Goal: Transaction & Acquisition: Purchase product/service

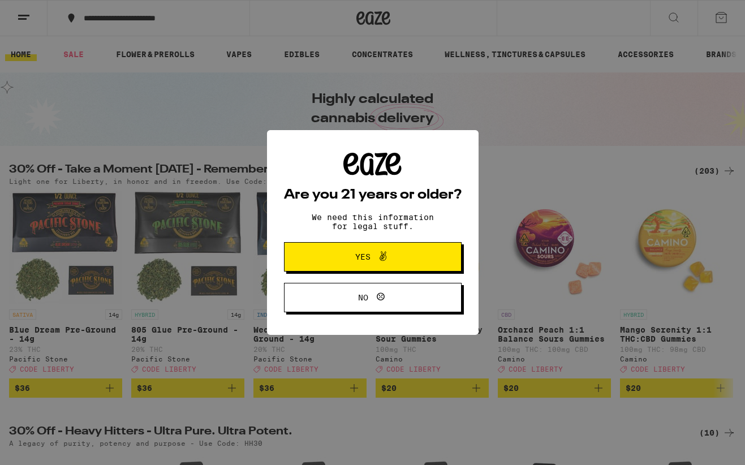
click at [421, 258] on button "Yes" at bounding box center [373, 256] width 178 height 29
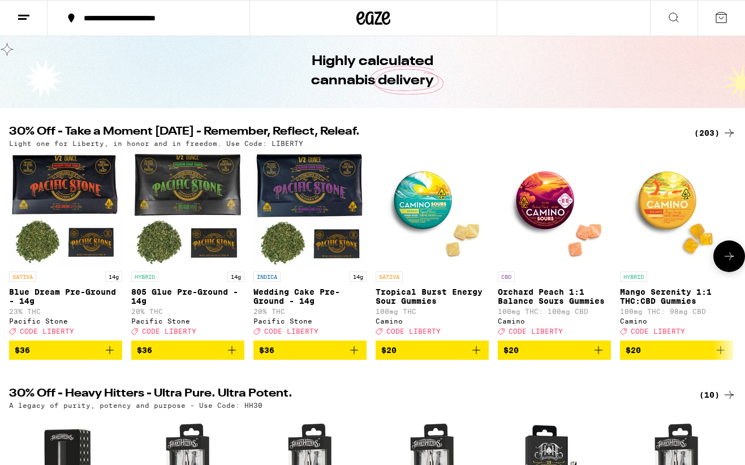
scroll to position [45, 0]
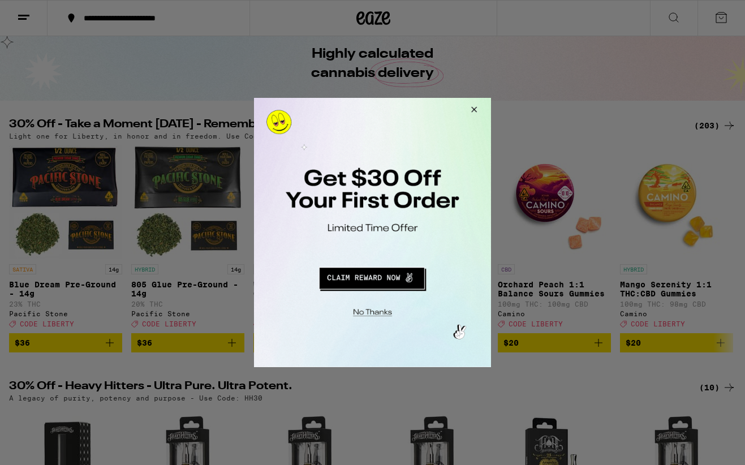
click at [474, 111] on button "Close Modal" at bounding box center [472, 111] width 31 height 27
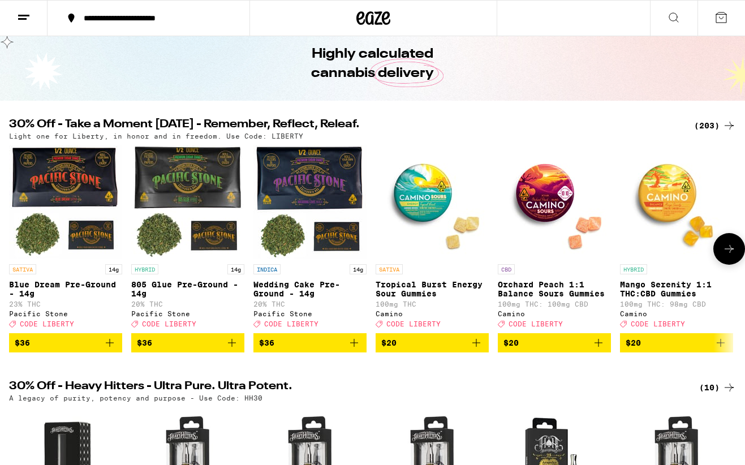
click at [728, 252] on icon at bounding box center [729, 249] width 14 height 14
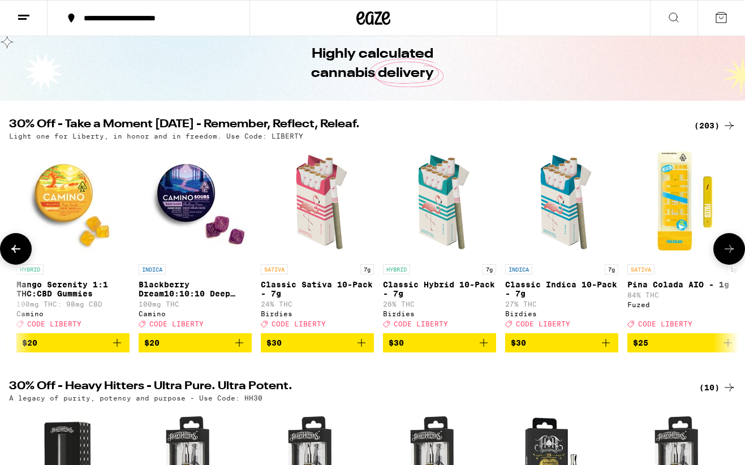
click at [728, 252] on icon at bounding box center [729, 249] width 14 height 14
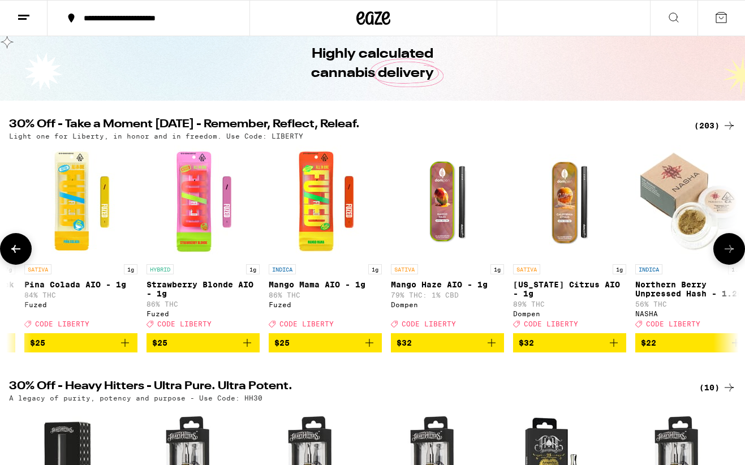
scroll to position [0, 1206]
click at [24, 258] on button at bounding box center [16, 249] width 32 height 32
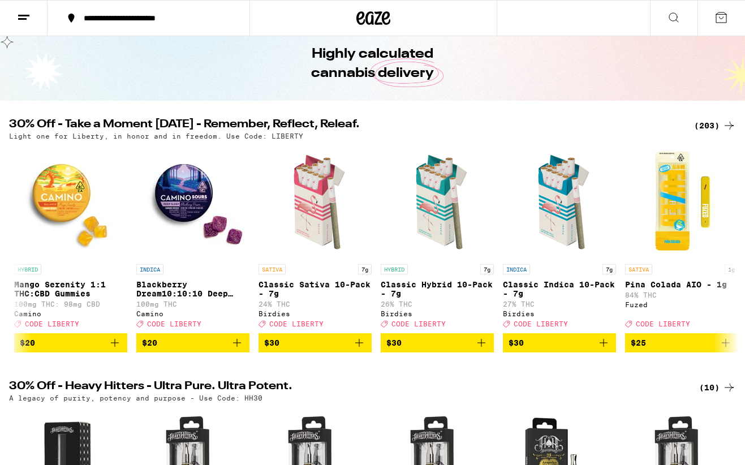
scroll to position [0, 603]
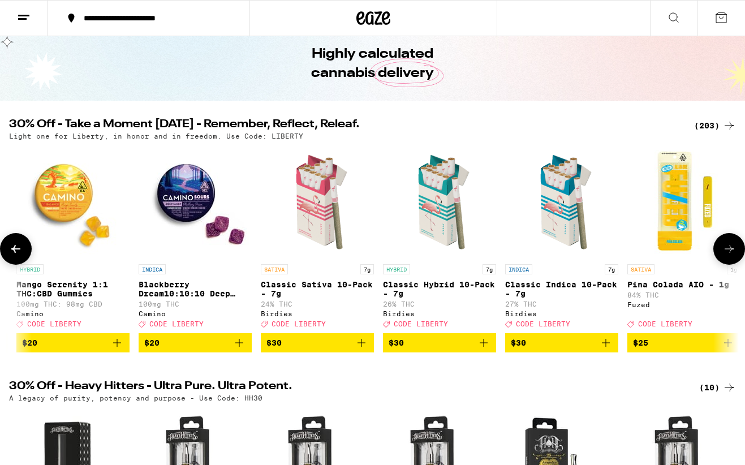
click at [523, 179] on img "Open page for Classic Indica 10-Pack - 7g from Birdies" at bounding box center [561, 201] width 113 height 113
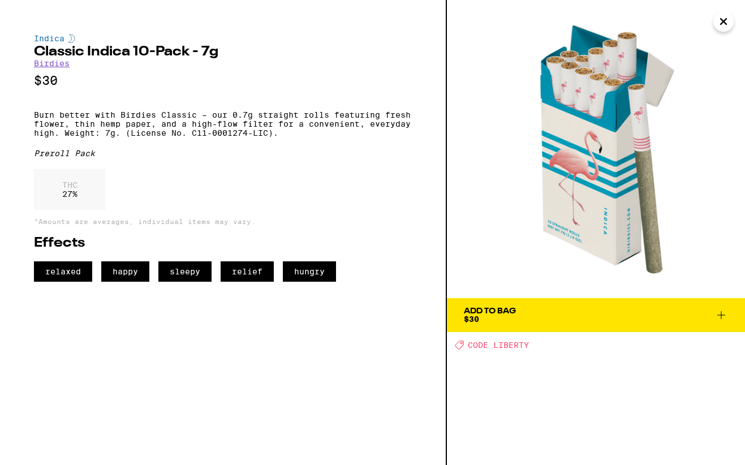
click at [725, 24] on icon "Close" at bounding box center [723, 21] width 14 height 17
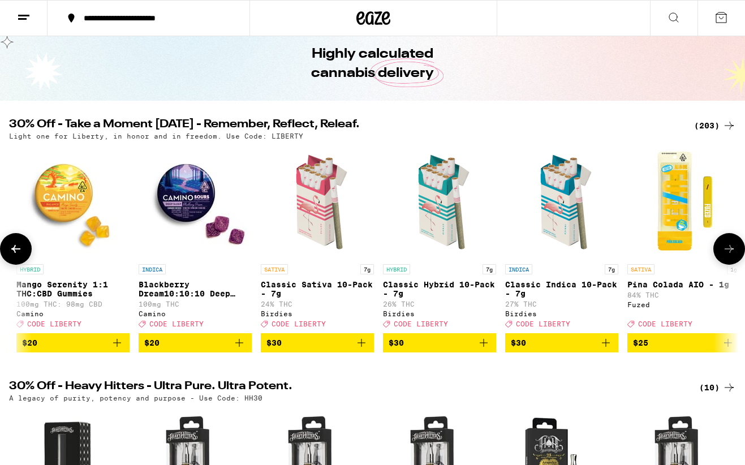
click at [729, 250] on icon at bounding box center [729, 249] width 14 height 14
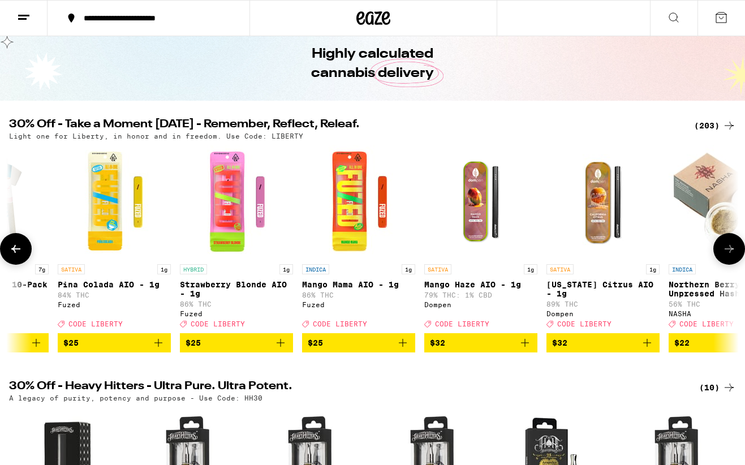
scroll to position [0, 1206]
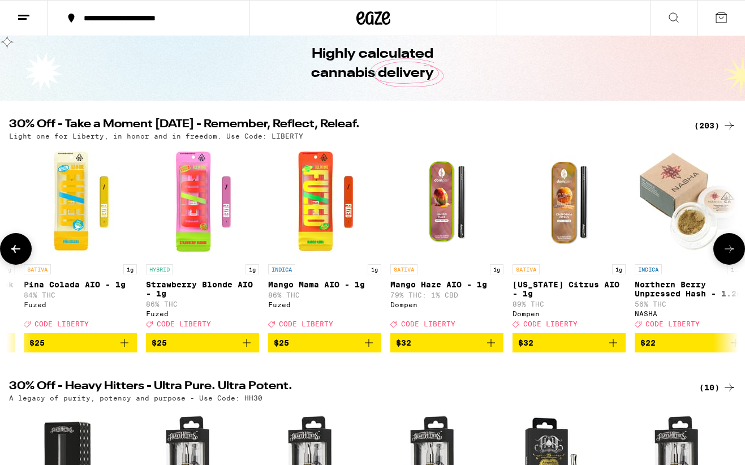
click at [729, 250] on icon at bounding box center [729, 249] width 14 height 14
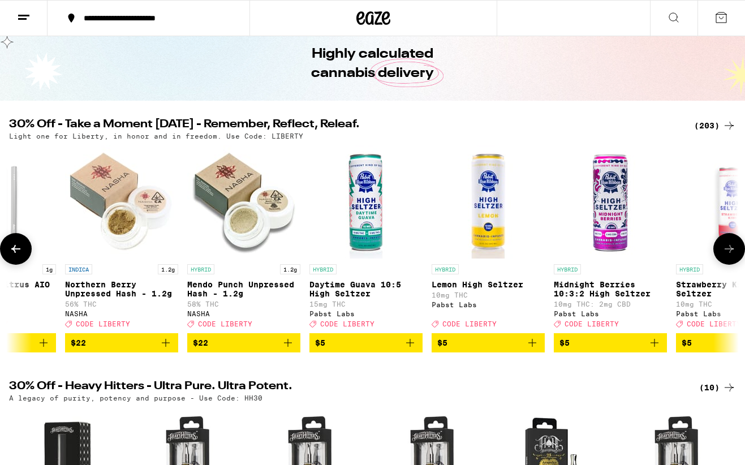
scroll to position [0, 1810]
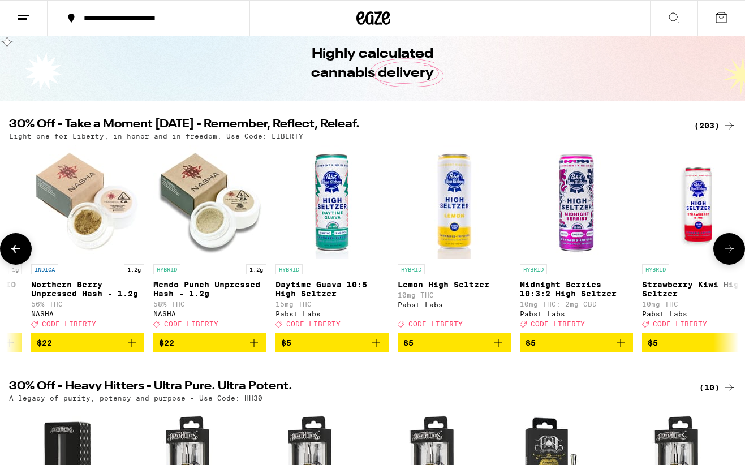
click at [729, 250] on icon at bounding box center [729, 249] width 14 height 14
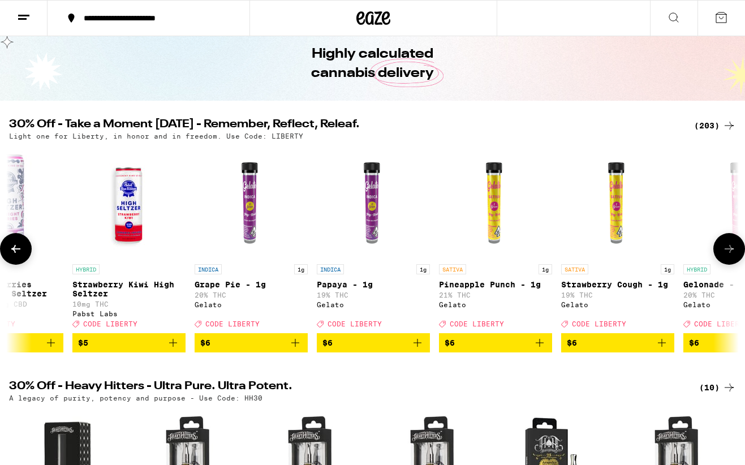
scroll to position [0, 2413]
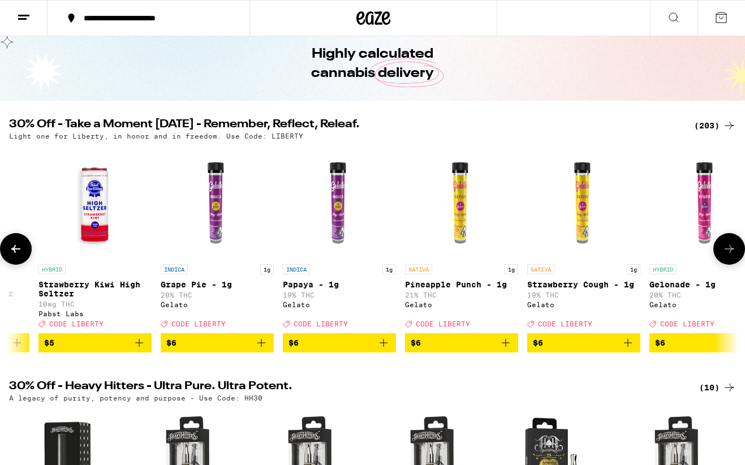
click at [729, 250] on icon at bounding box center [729, 249] width 14 height 14
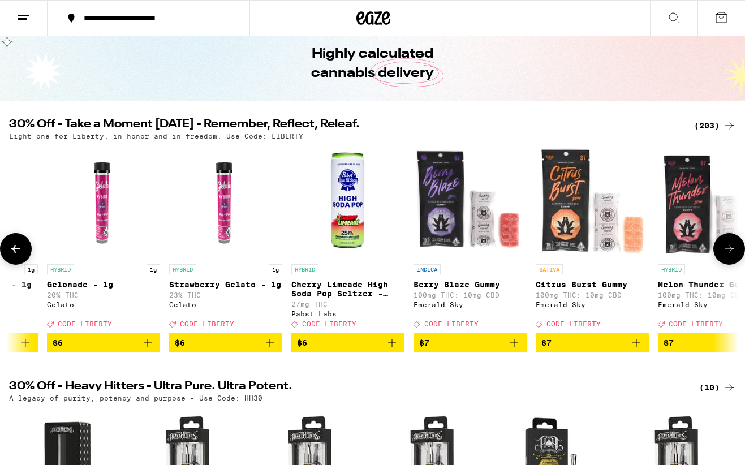
scroll to position [0, 3016]
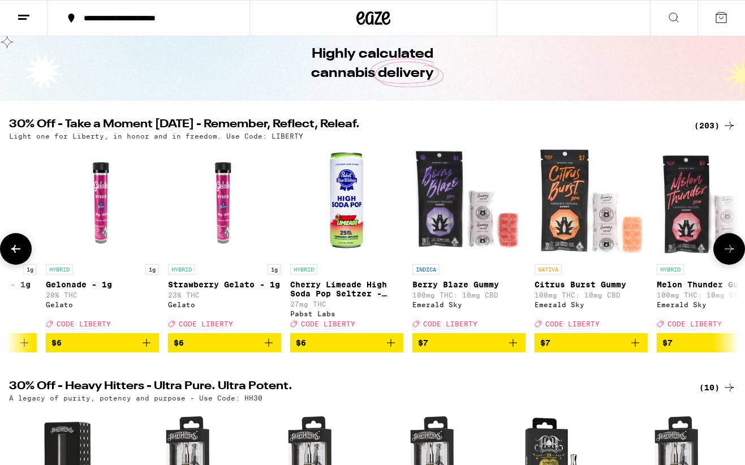
click at [729, 250] on icon at bounding box center [729, 249] width 14 height 14
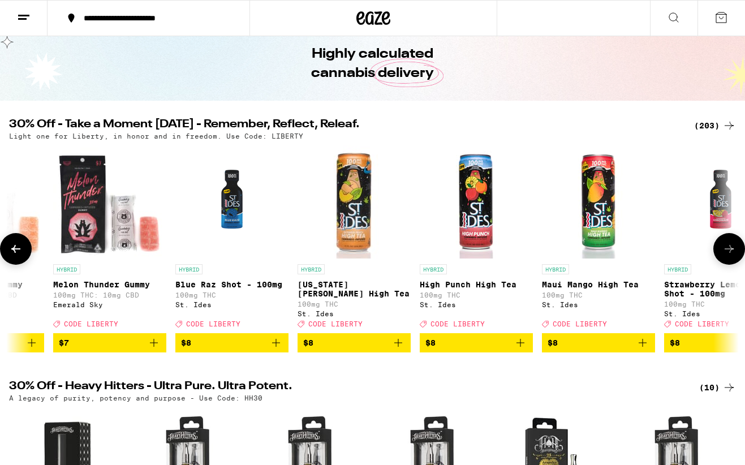
click at [729, 250] on icon at bounding box center [729, 249] width 14 height 14
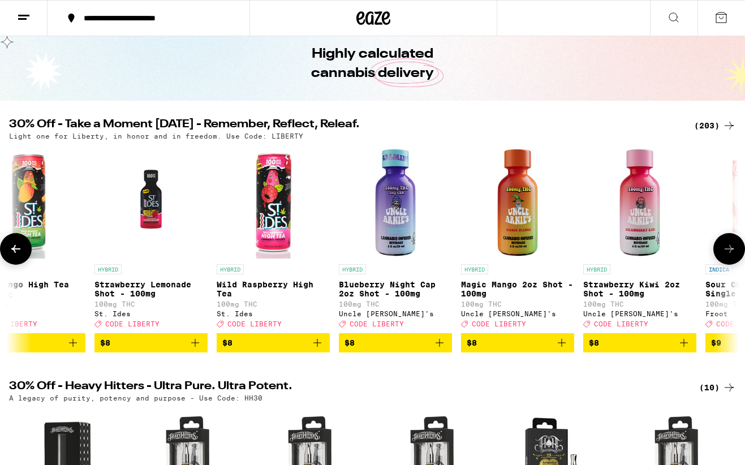
scroll to position [0, 4223]
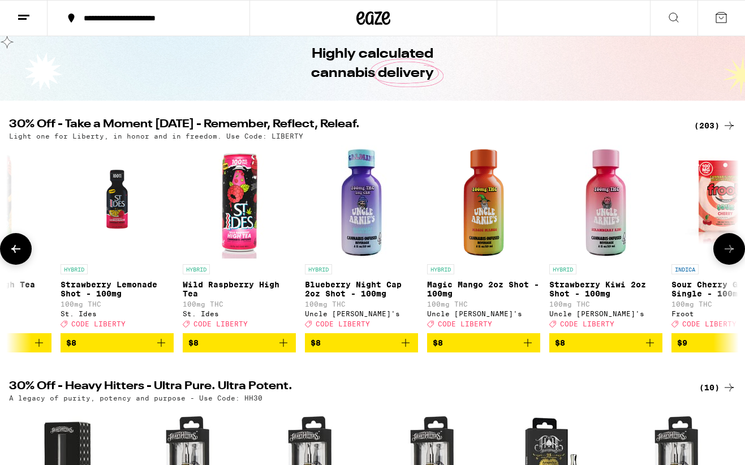
click at [729, 250] on icon at bounding box center [729, 249] width 14 height 14
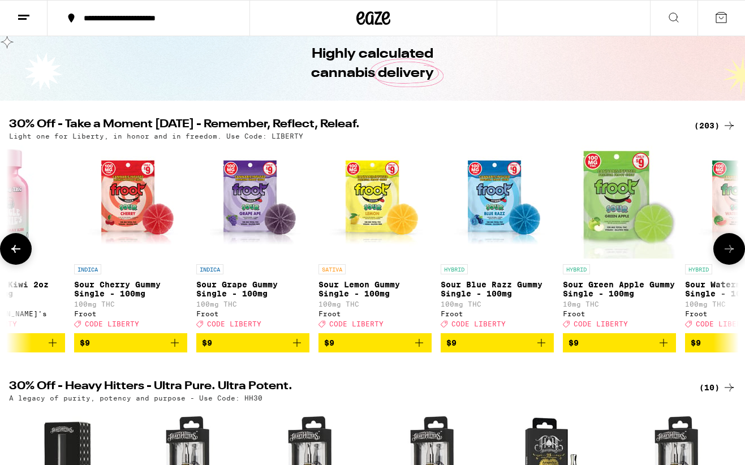
scroll to position [0, 4826]
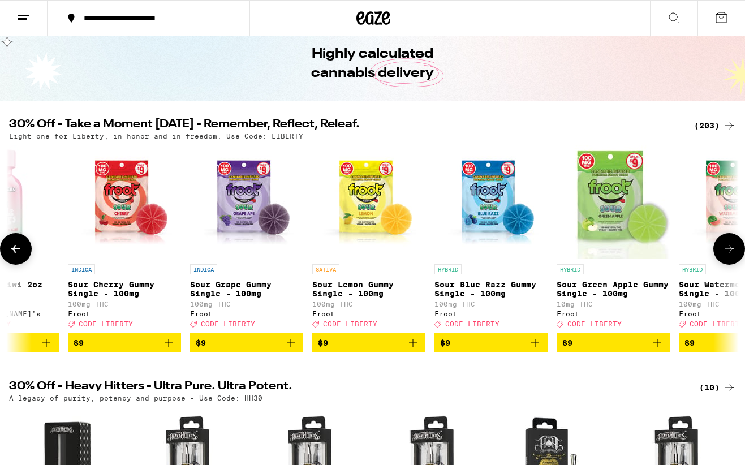
click at [729, 250] on icon at bounding box center [729, 249] width 14 height 14
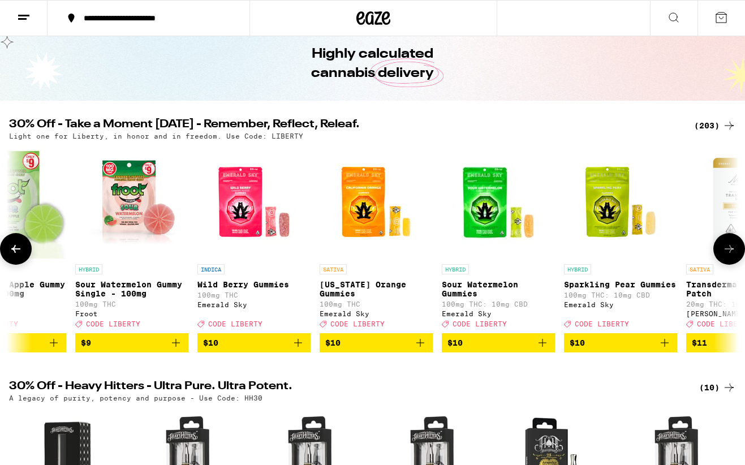
click at [729, 250] on icon at bounding box center [729, 249] width 14 height 14
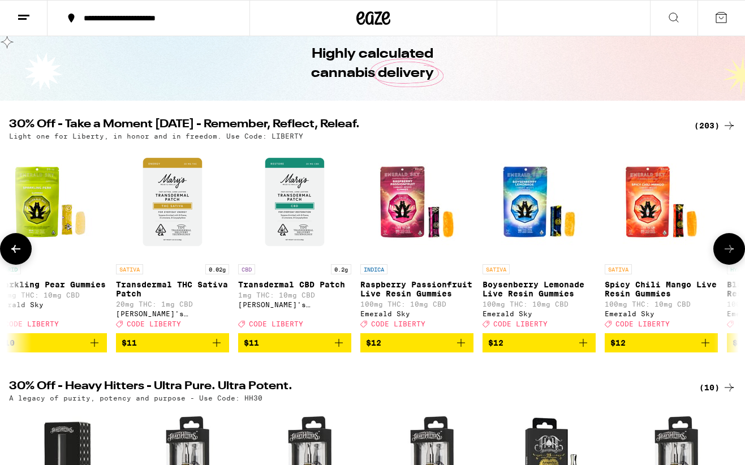
scroll to position [0, 6032]
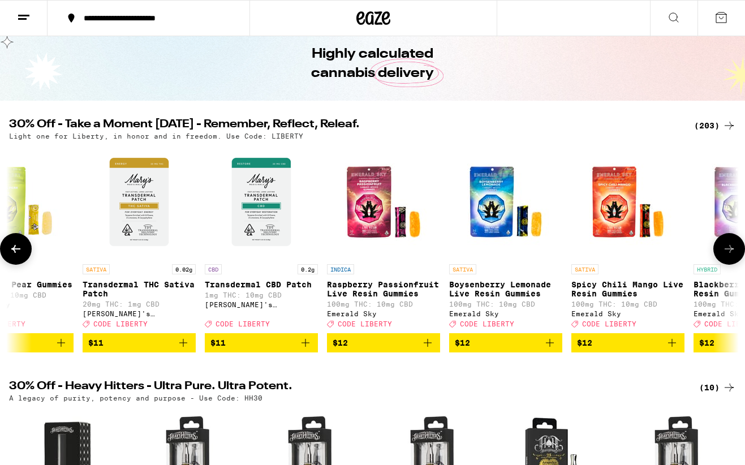
click at [729, 250] on icon at bounding box center [729, 249] width 14 height 14
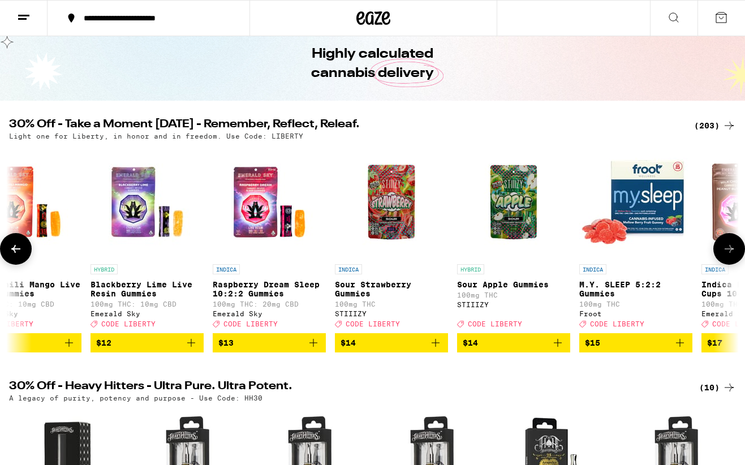
scroll to position [0, 6635]
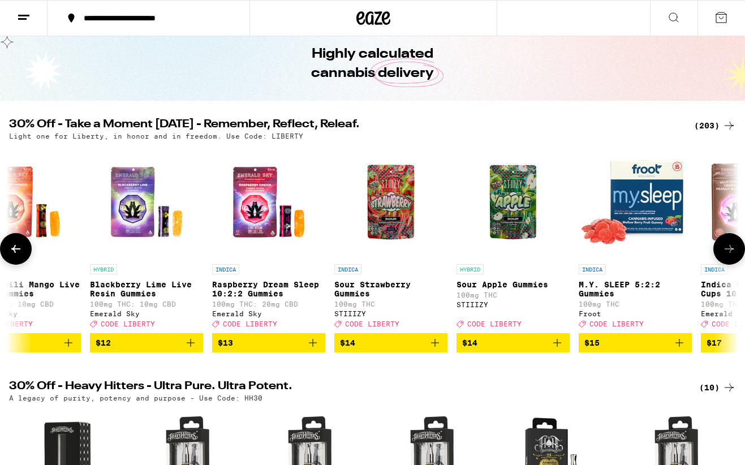
click at [729, 250] on icon at bounding box center [729, 249] width 14 height 14
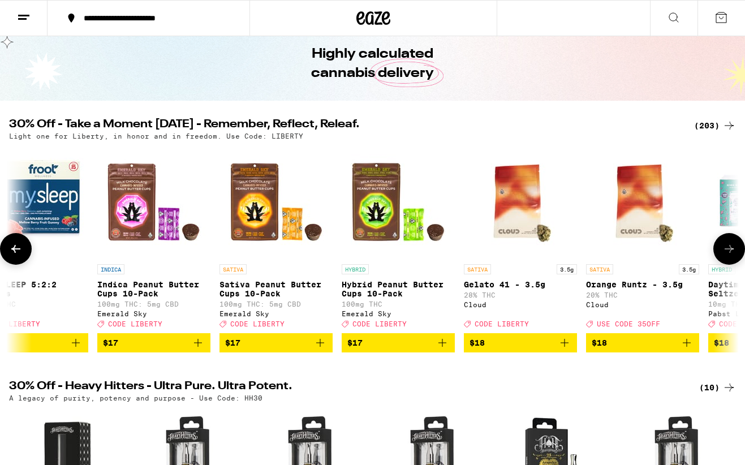
click at [729, 250] on icon at bounding box center [729, 249] width 14 height 14
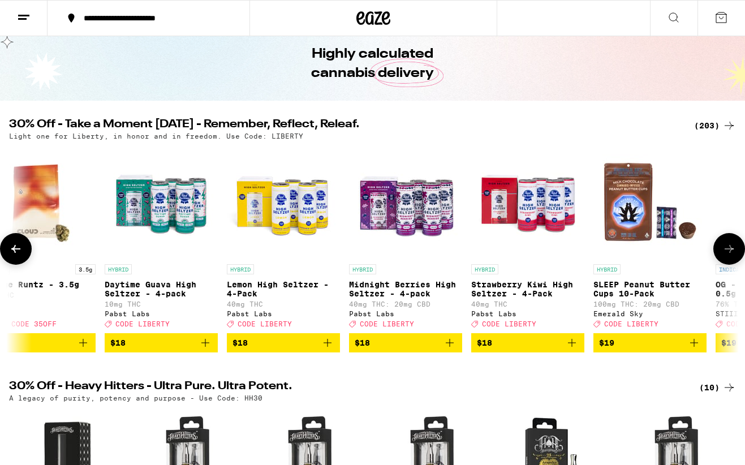
click at [729, 250] on icon at bounding box center [729, 249] width 14 height 14
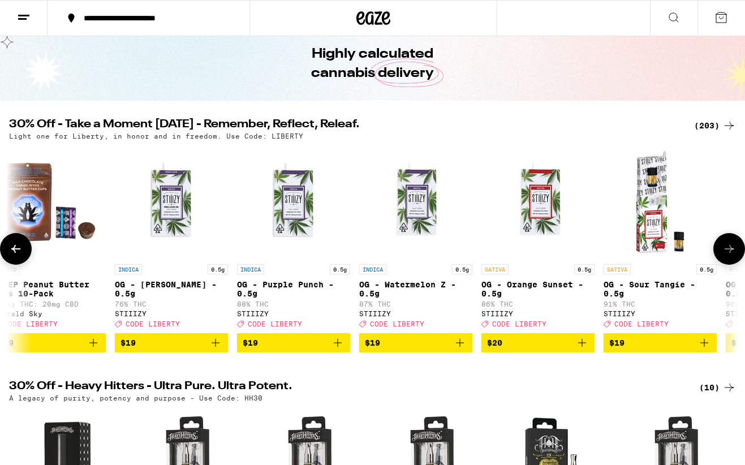
scroll to position [0, 8445]
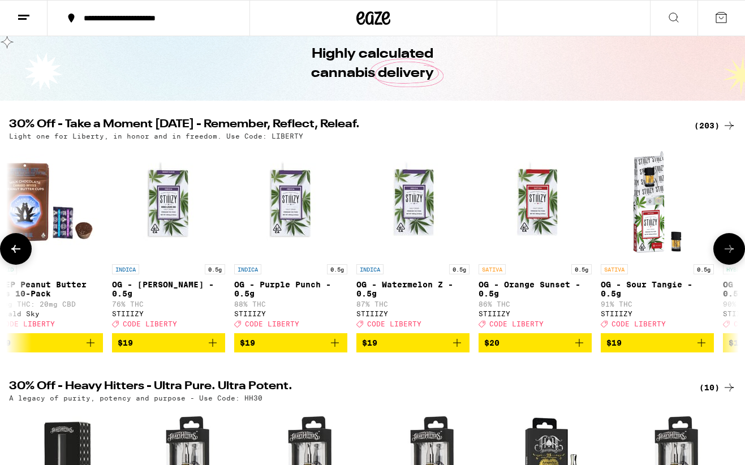
click at [729, 250] on icon at bounding box center [729, 249] width 14 height 14
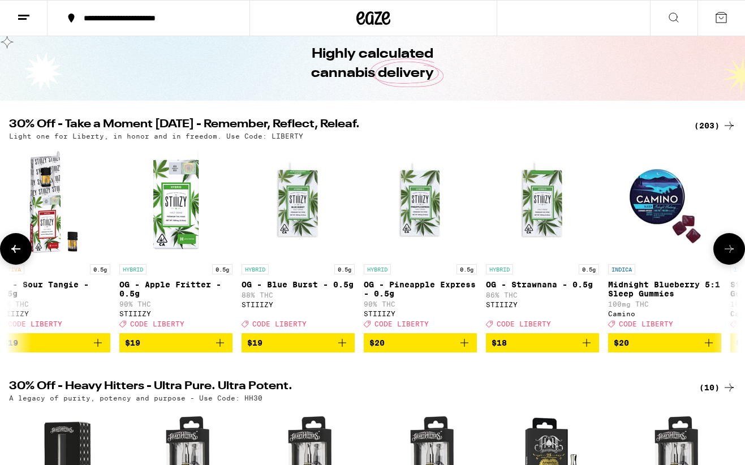
click at [729, 250] on icon at bounding box center [729, 249] width 14 height 14
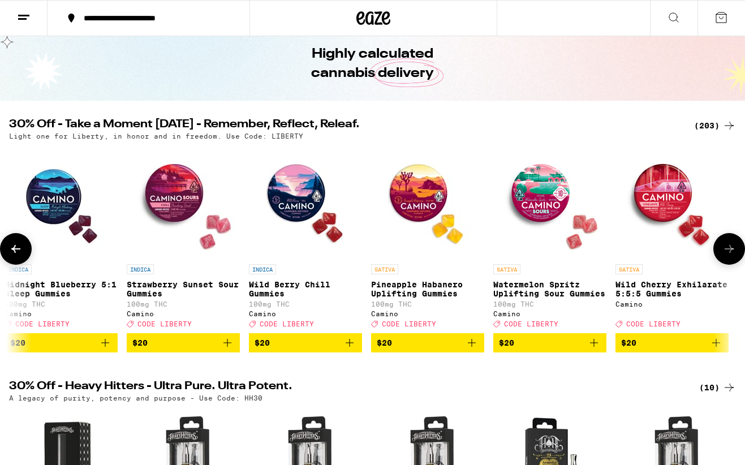
click at [729, 250] on icon at bounding box center [729, 249] width 14 height 14
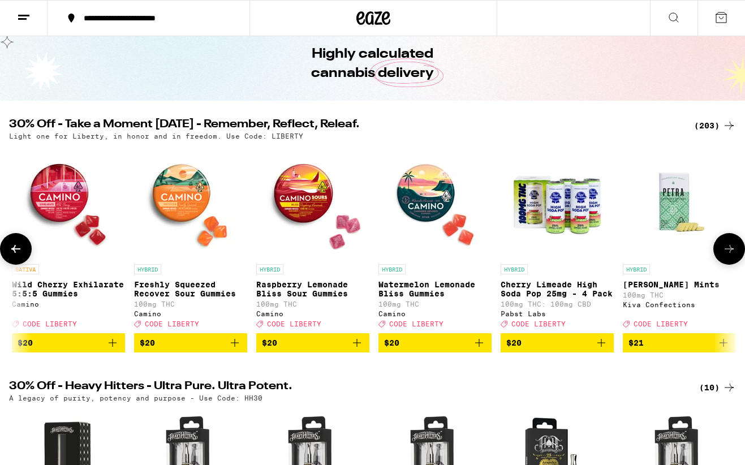
click at [729, 250] on icon at bounding box center [729, 249] width 14 height 14
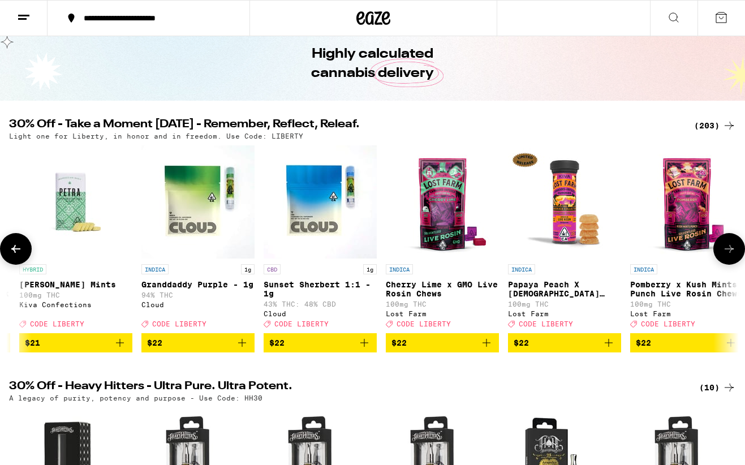
click at [729, 250] on icon at bounding box center [729, 249] width 14 height 14
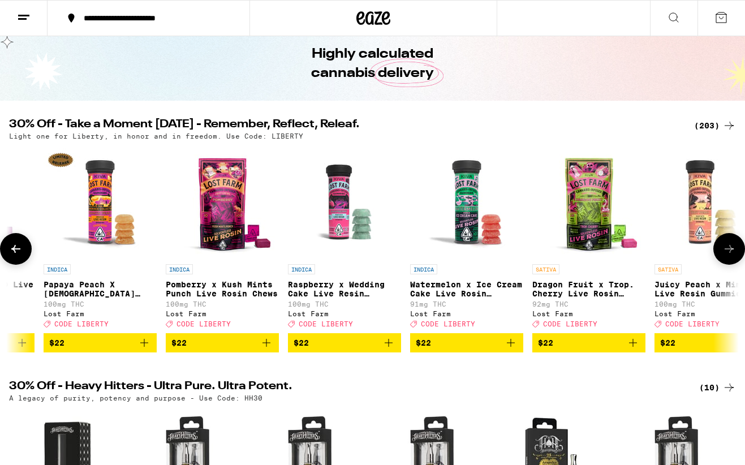
scroll to position [0, 11461]
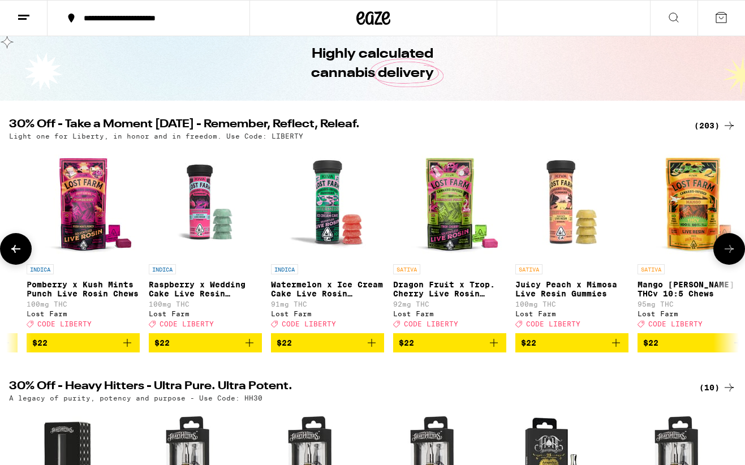
click at [729, 250] on icon at bounding box center [729, 249] width 14 height 14
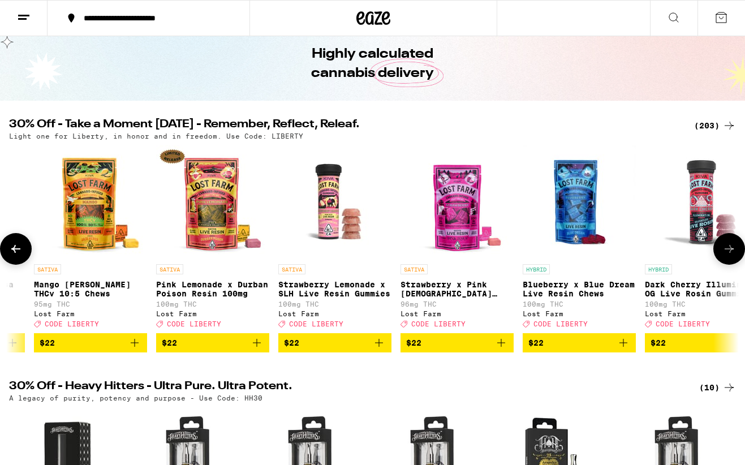
click at [729, 250] on icon at bounding box center [729, 249] width 14 height 14
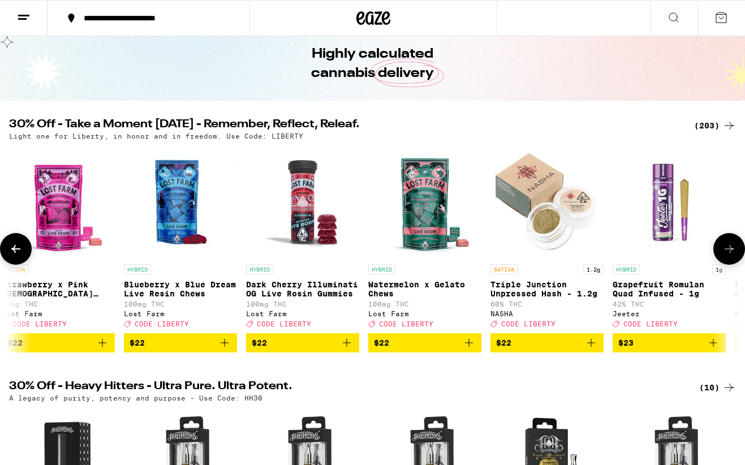
click at [729, 250] on icon at bounding box center [729, 249] width 14 height 14
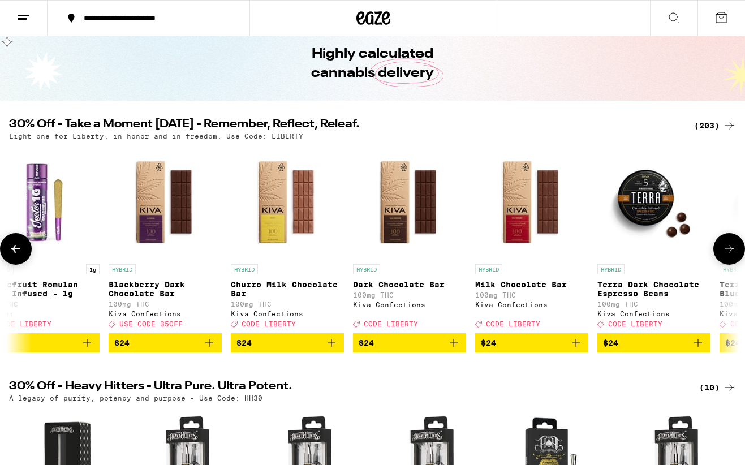
click at [729, 250] on icon at bounding box center [729, 249] width 14 height 14
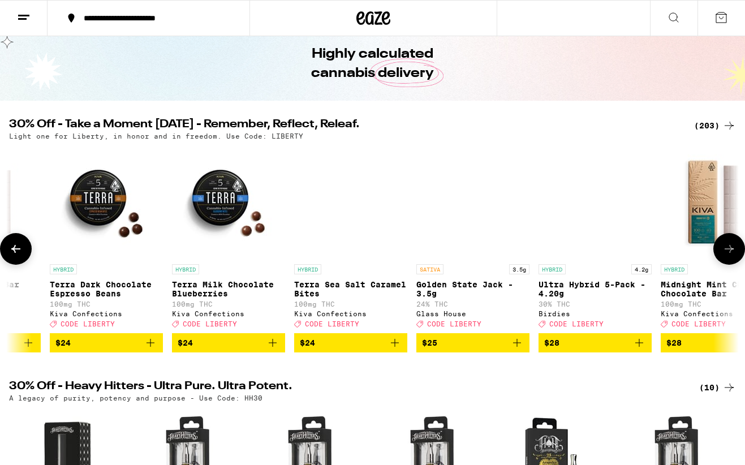
click at [729, 250] on icon at bounding box center [729, 249] width 14 height 14
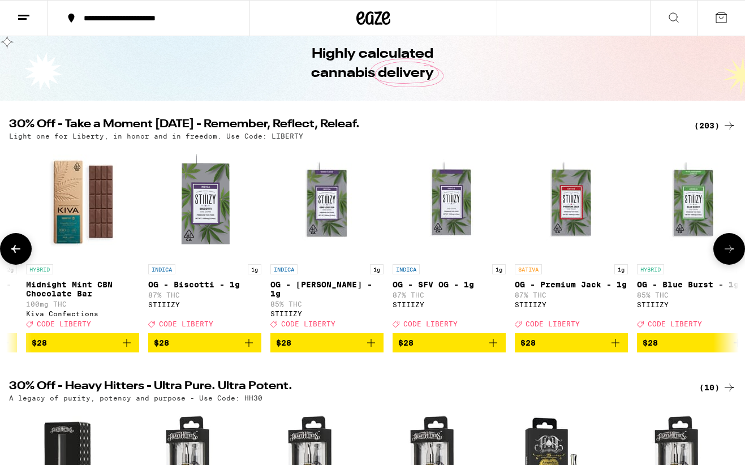
click at [729, 250] on icon at bounding box center [729, 249] width 14 height 14
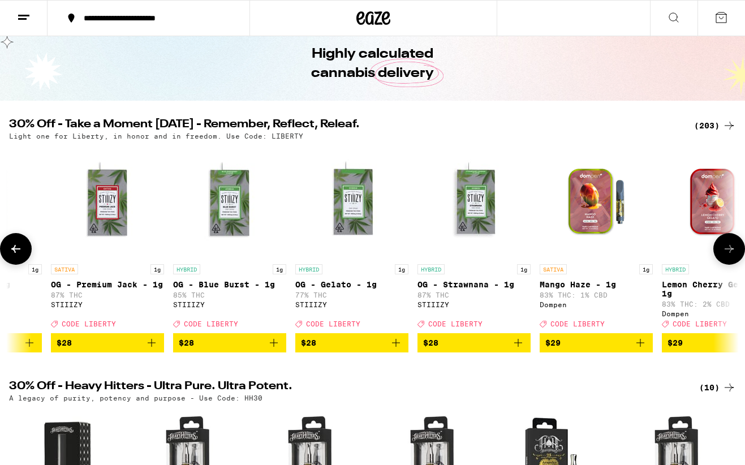
scroll to position [0, 14873]
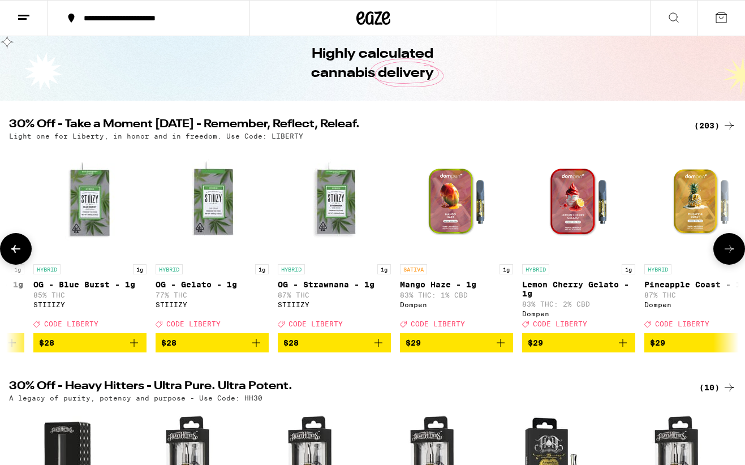
click at [729, 250] on icon at bounding box center [729, 249] width 14 height 14
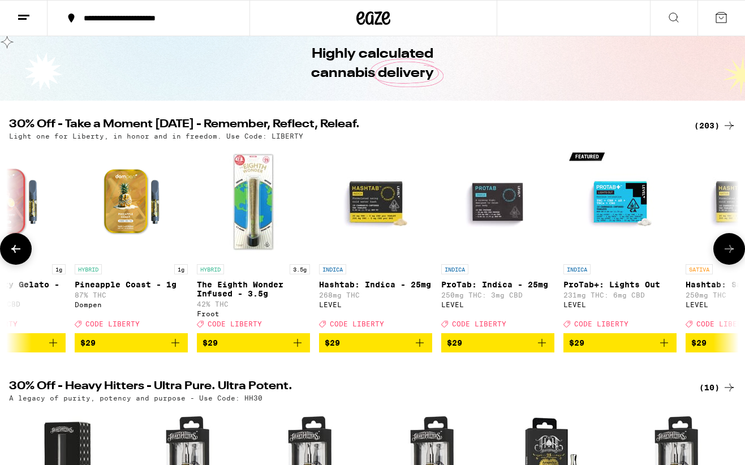
scroll to position [0, 15477]
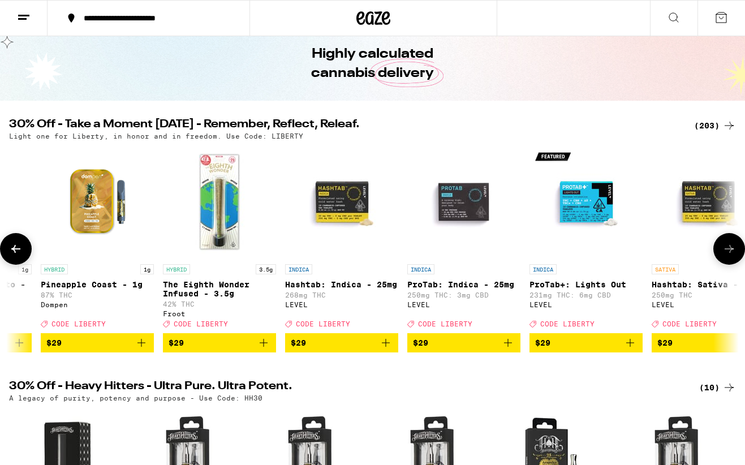
click at [729, 250] on icon at bounding box center [729, 249] width 14 height 14
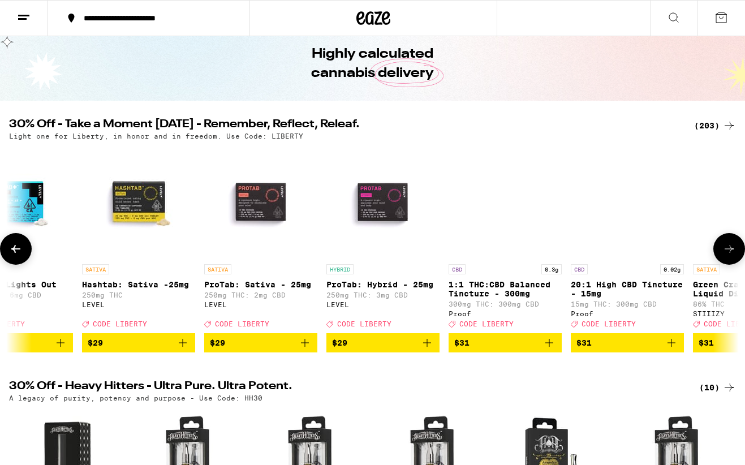
scroll to position [0, 16080]
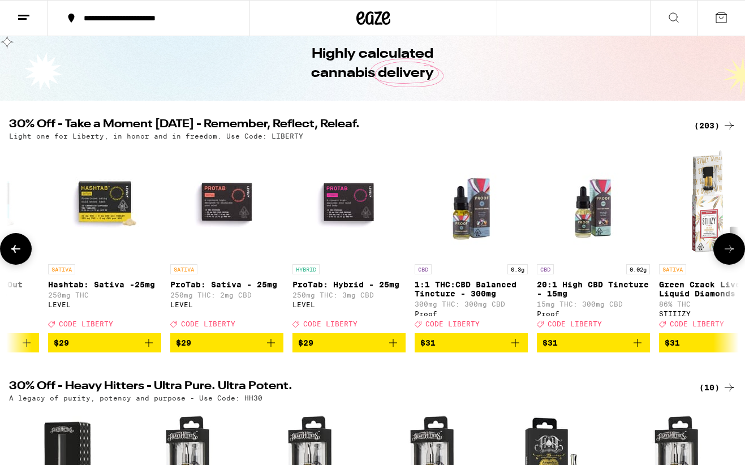
click at [24, 253] on button at bounding box center [16, 249] width 32 height 32
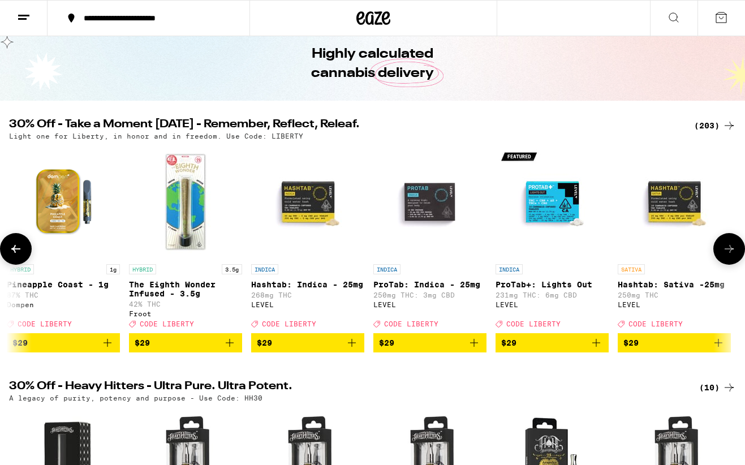
scroll to position [0, 15477]
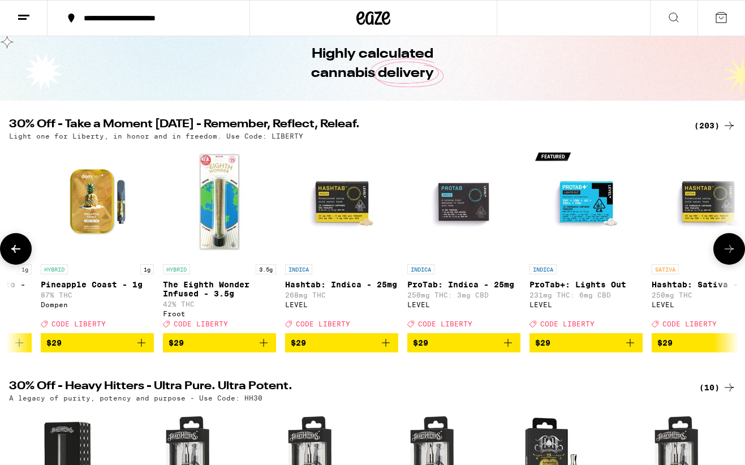
click at [730, 256] on icon at bounding box center [729, 249] width 14 height 14
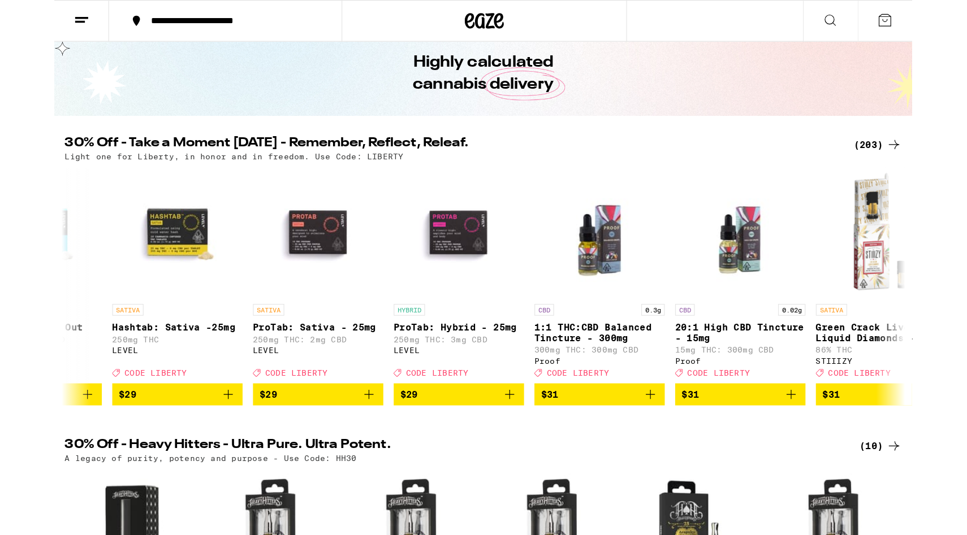
scroll to position [0, 16080]
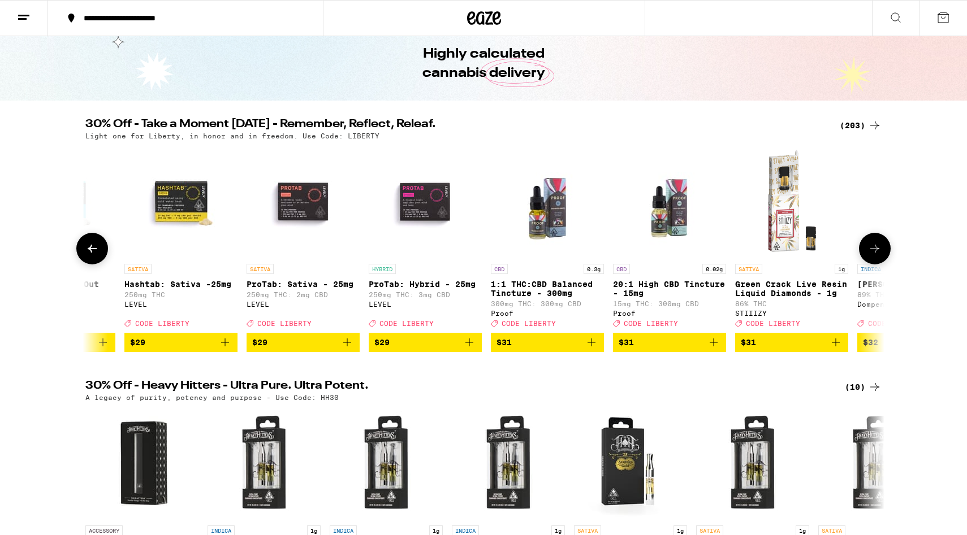
click at [744, 252] on icon at bounding box center [875, 249] width 14 height 14
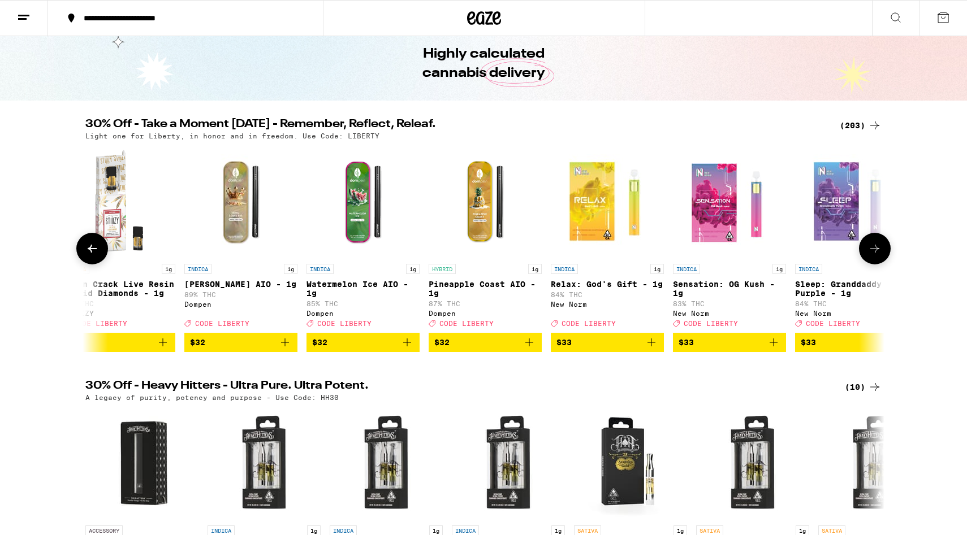
click at [744, 252] on icon at bounding box center [875, 249] width 14 height 14
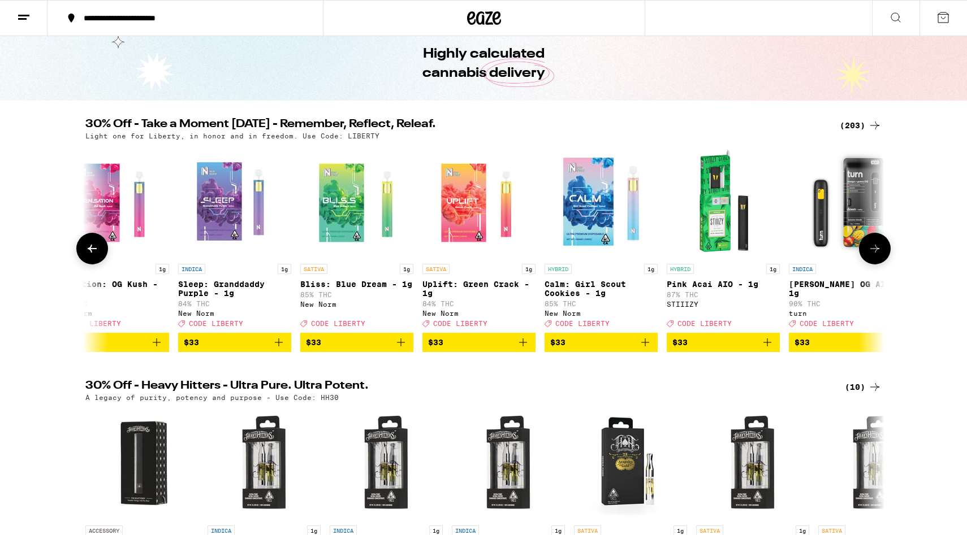
click at [744, 252] on icon at bounding box center [875, 249] width 14 height 14
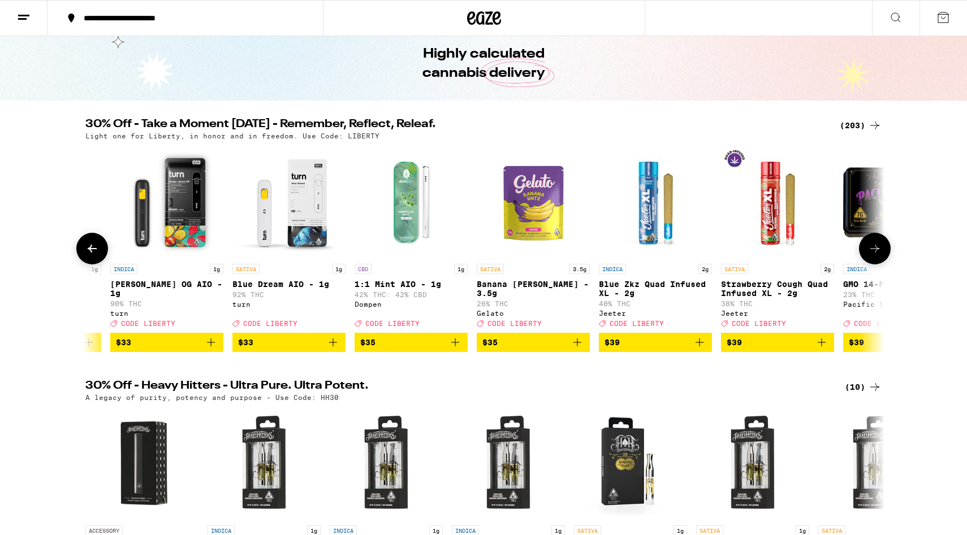
click at [744, 252] on icon at bounding box center [875, 249] width 14 height 14
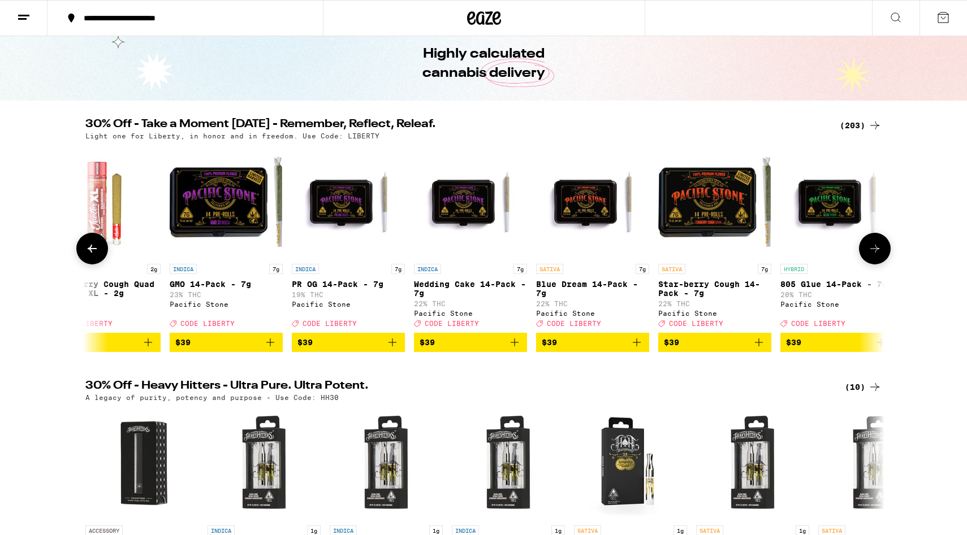
click at [744, 252] on icon at bounding box center [875, 249] width 14 height 14
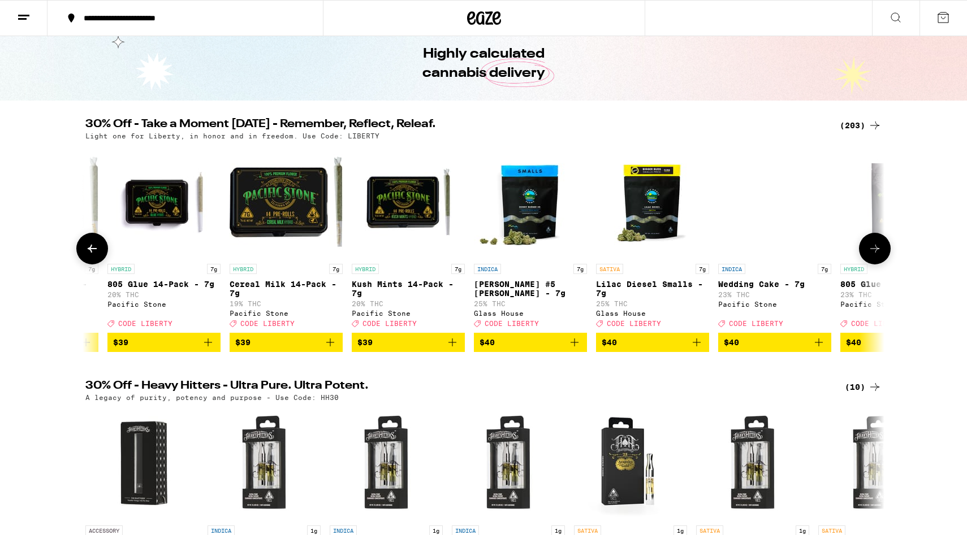
click at [744, 252] on icon at bounding box center [875, 249] width 14 height 14
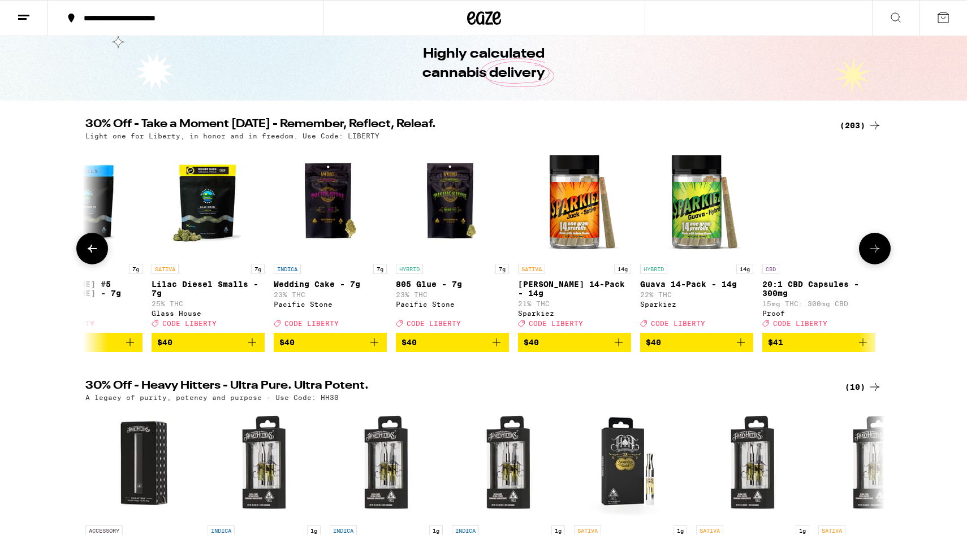
click at [744, 252] on icon at bounding box center [875, 249] width 14 height 14
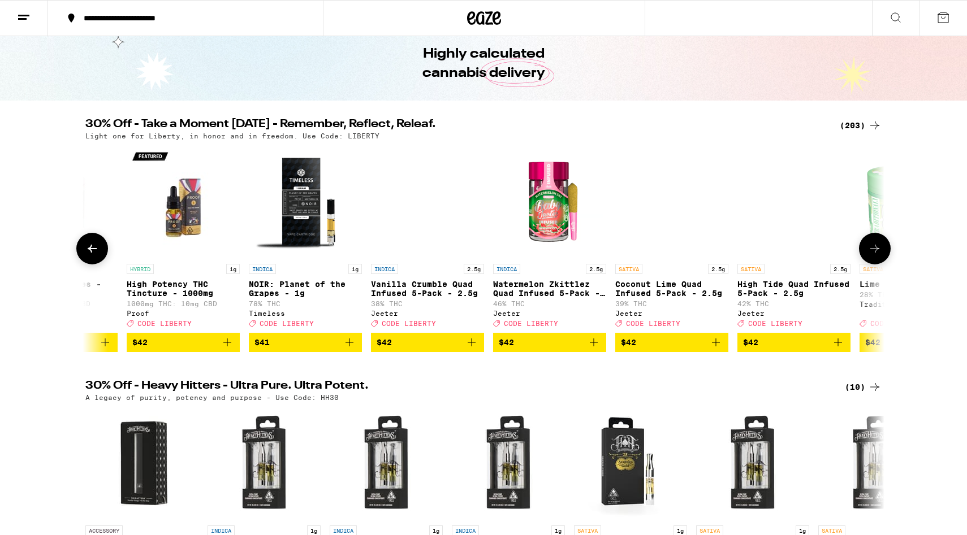
scroll to position [0, 20644]
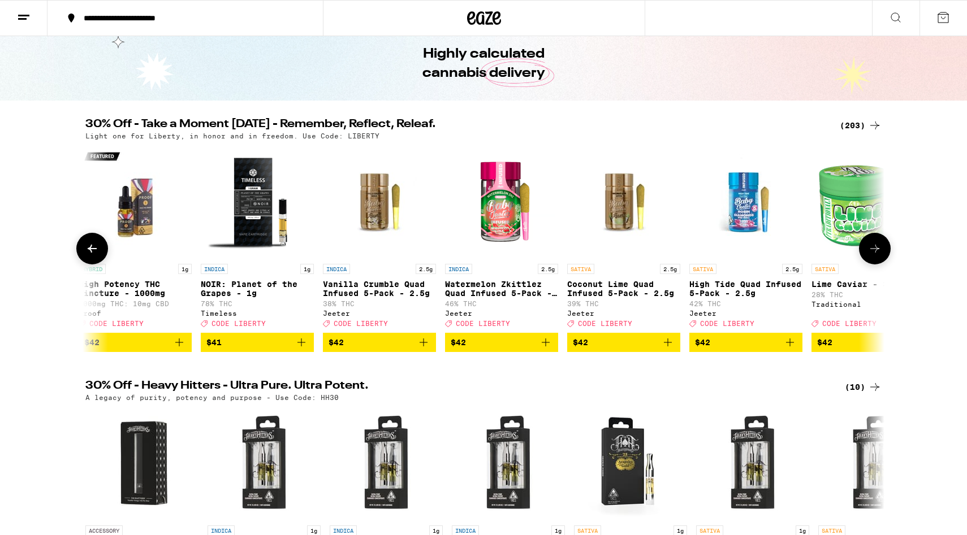
click at [89, 253] on icon at bounding box center [92, 249] width 9 height 8
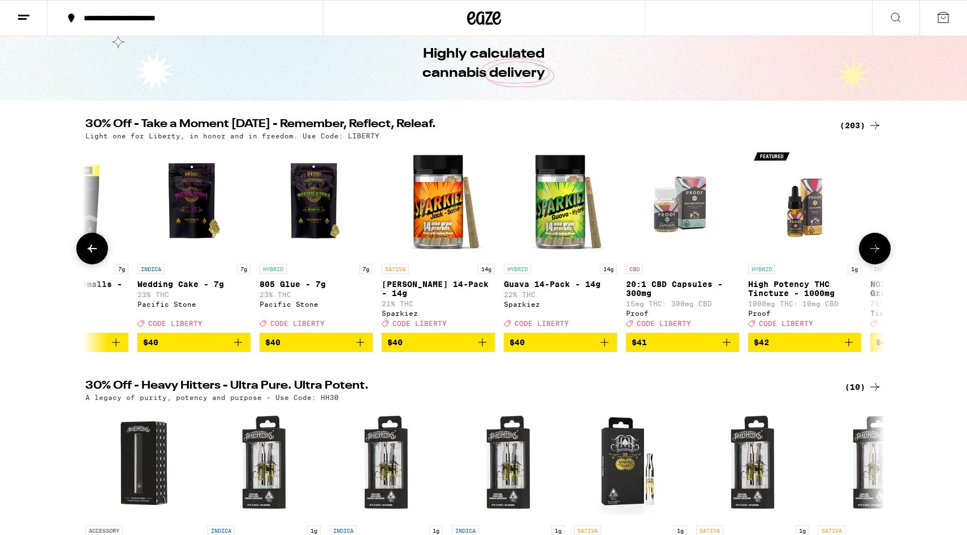
scroll to position [0, 19971]
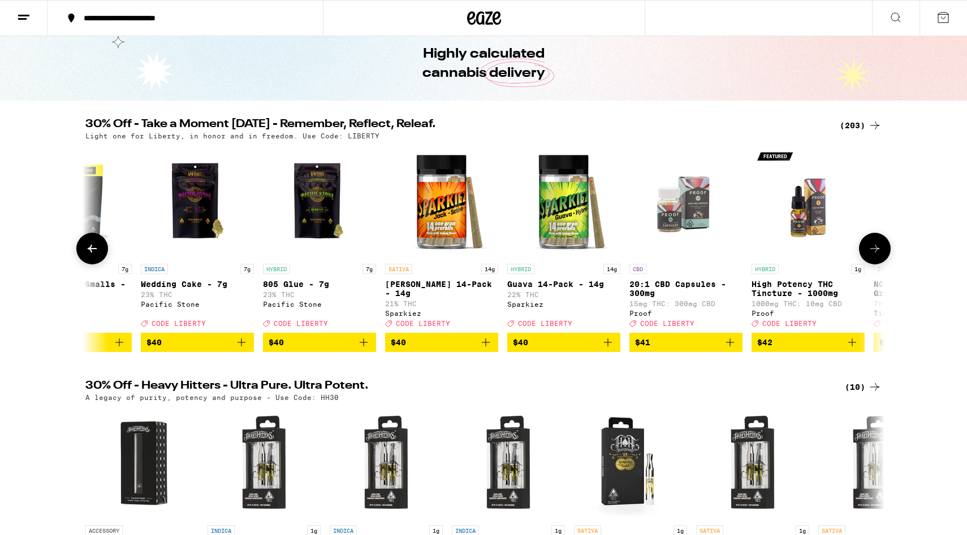
click at [744, 255] on icon at bounding box center [875, 249] width 14 height 14
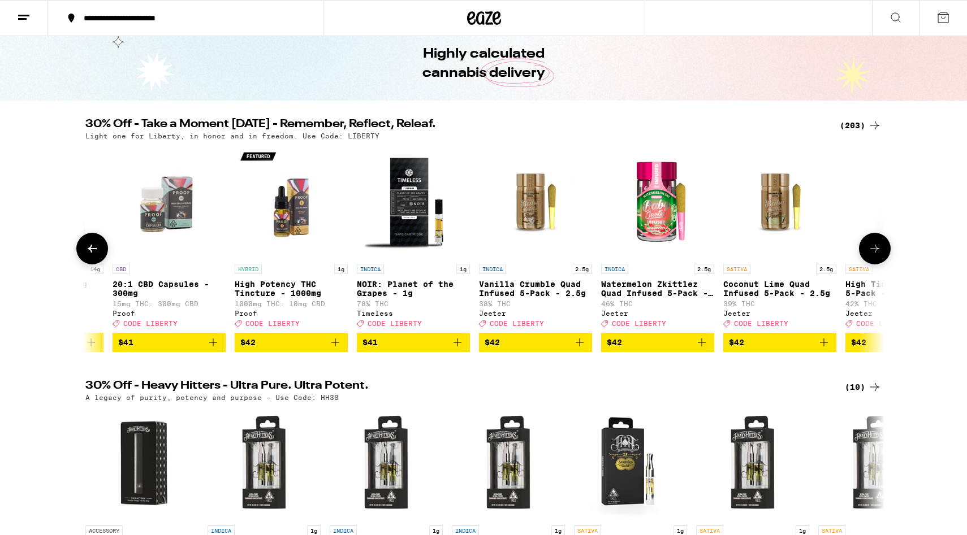
scroll to position [0, 20644]
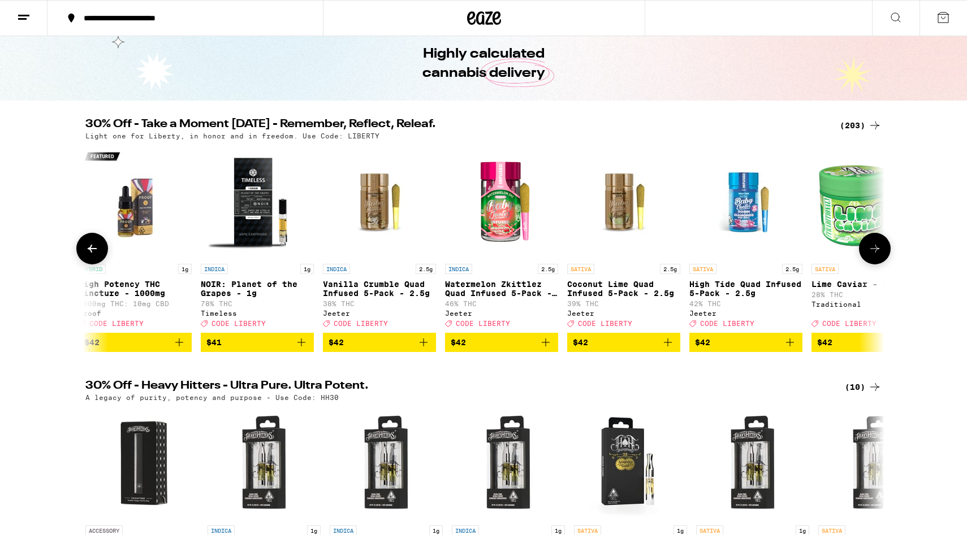
click at [744, 255] on icon at bounding box center [875, 249] width 14 height 14
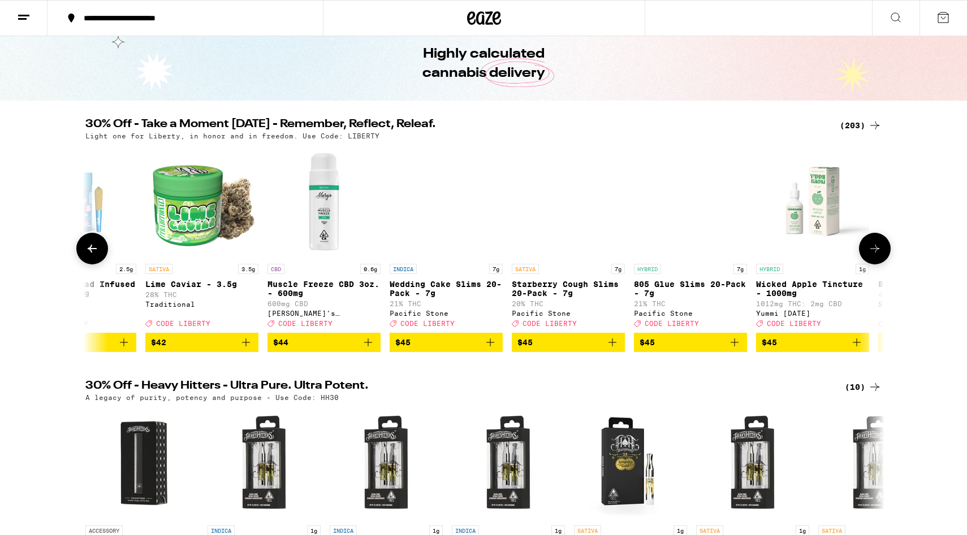
scroll to position [0, 21317]
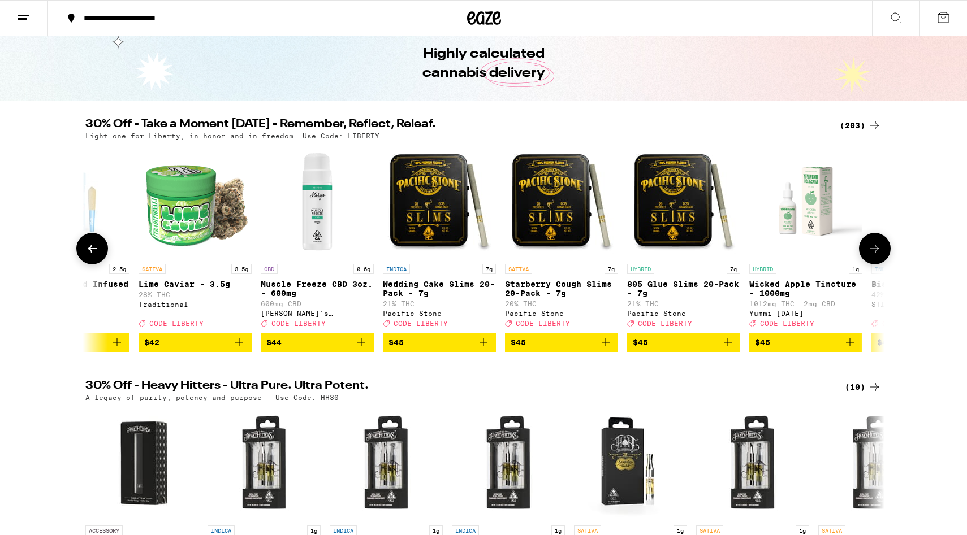
click at [744, 249] on icon at bounding box center [875, 249] width 14 height 14
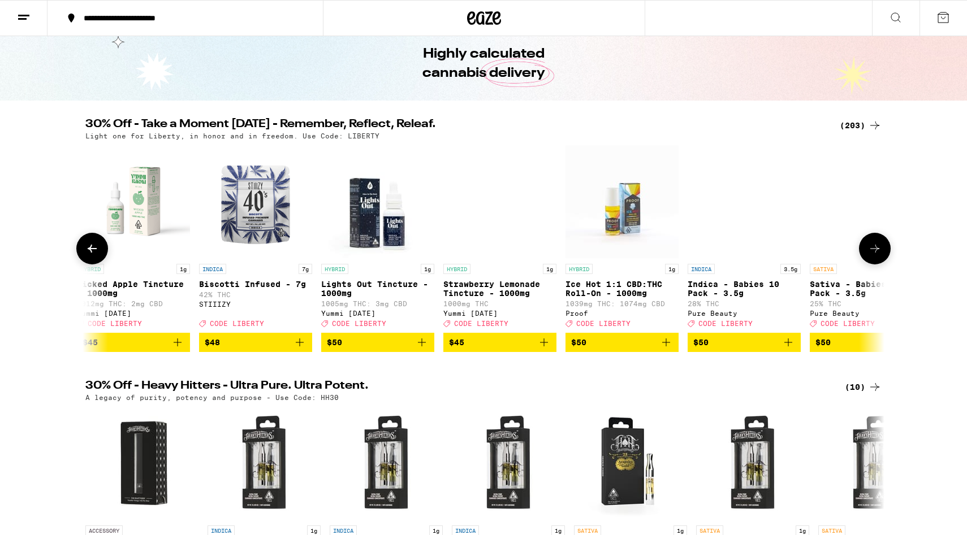
scroll to position [0, 21989]
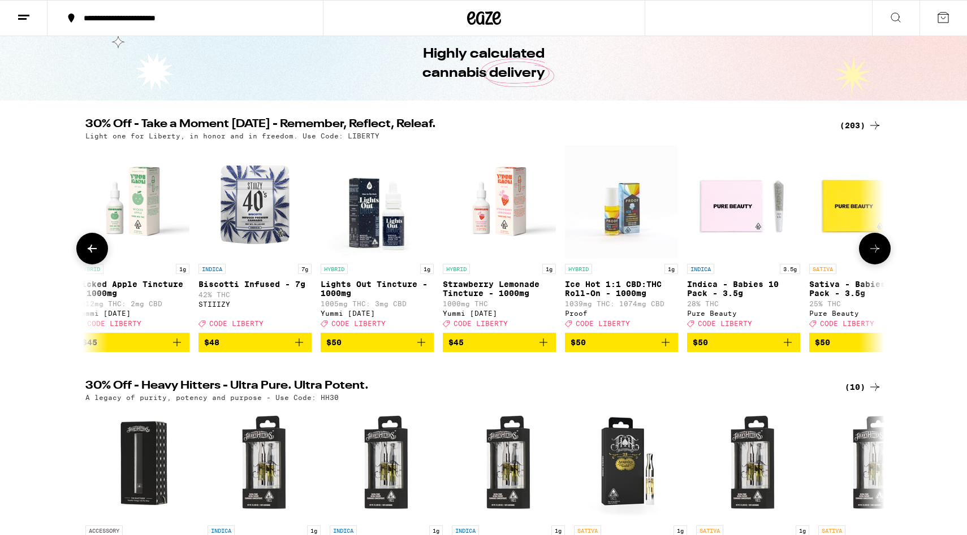
click at [744, 249] on icon at bounding box center [875, 249] width 14 height 14
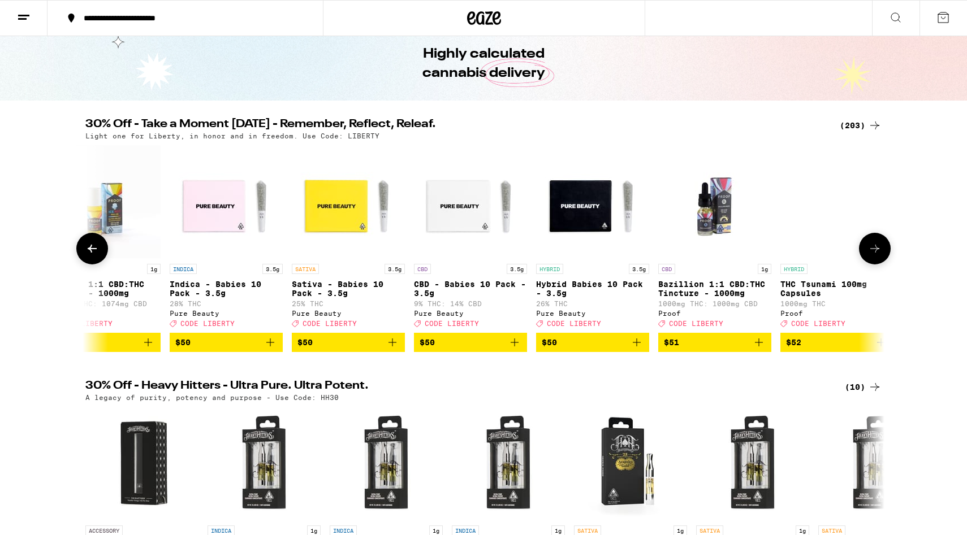
scroll to position [0, 22662]
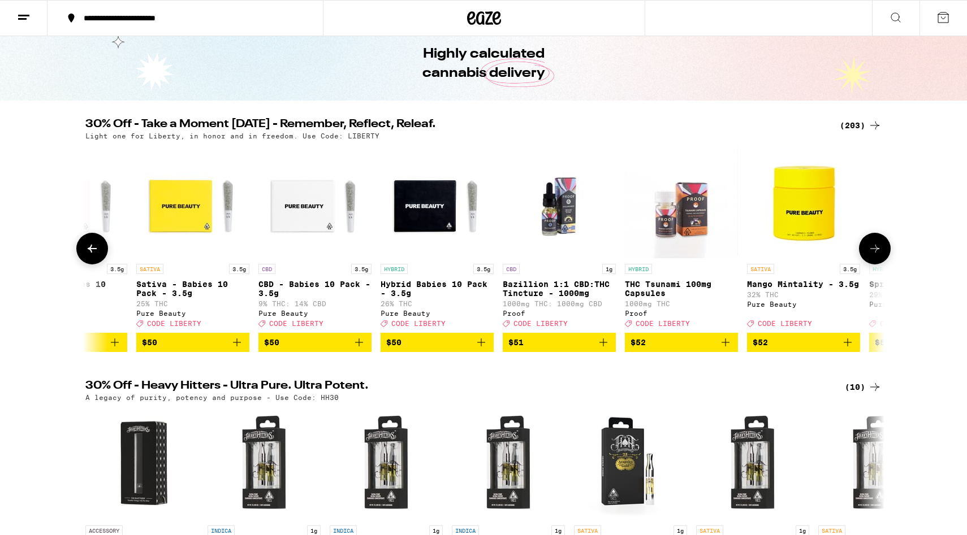
click at [744, 249] on icon at bounding box center [875, 249] width 14 height 14
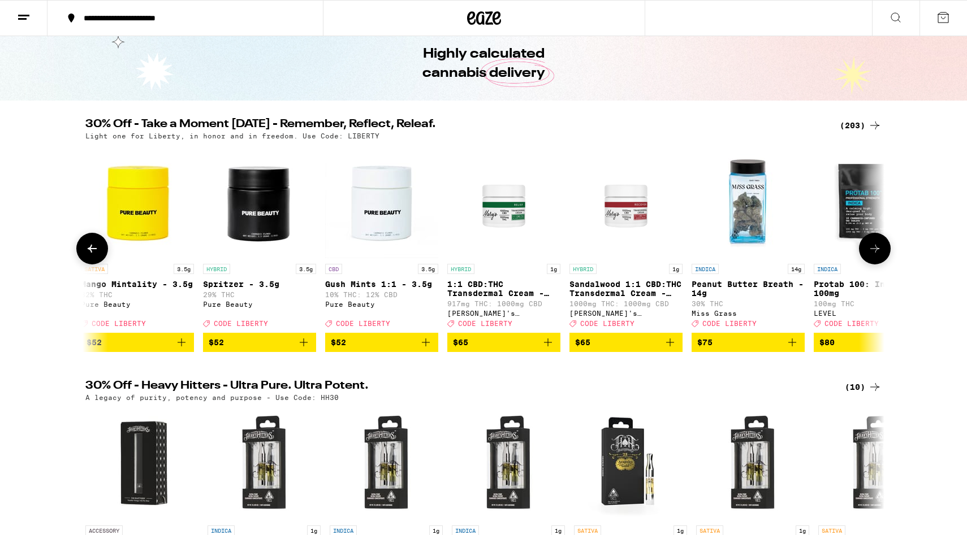
scroll to position [0, 23335]
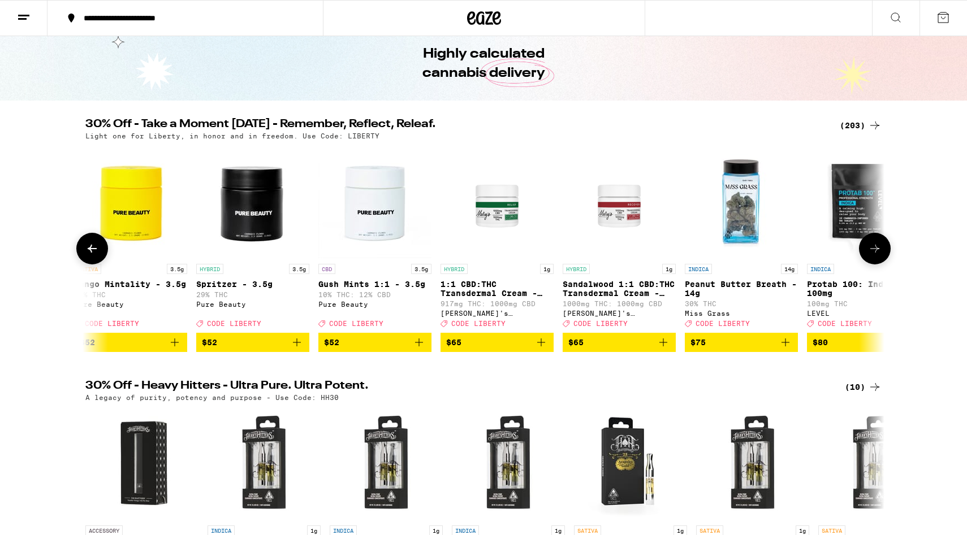
click at [744, 249] on icon at bounding box center [875, 249] width 14 height 14
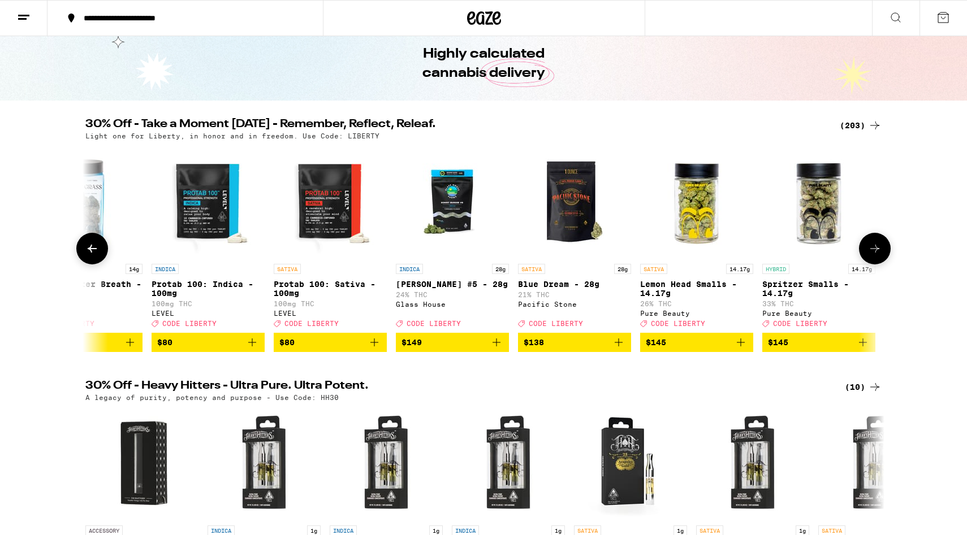
scroll to position [0, 23993]
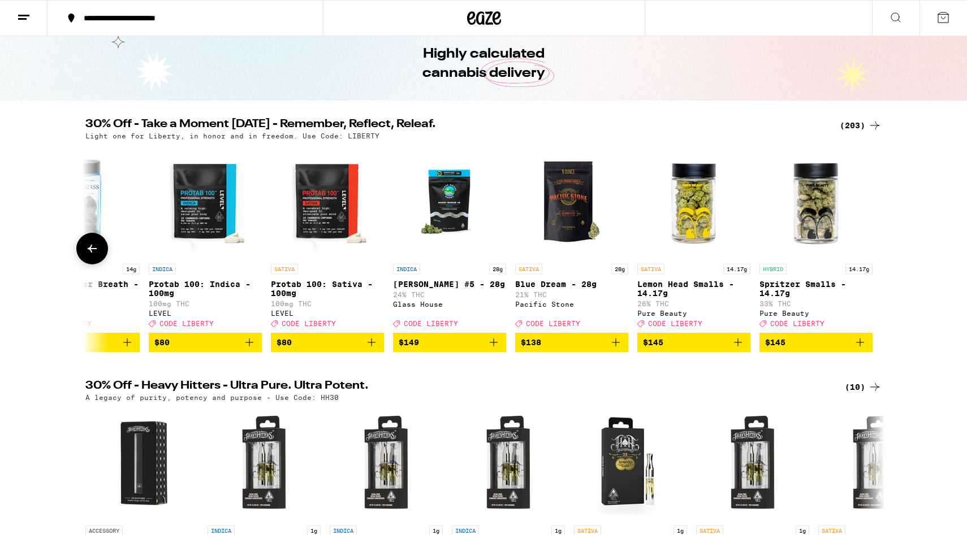
click at [84, 254] on button at bounding box center [92, 249] width 32 height 32
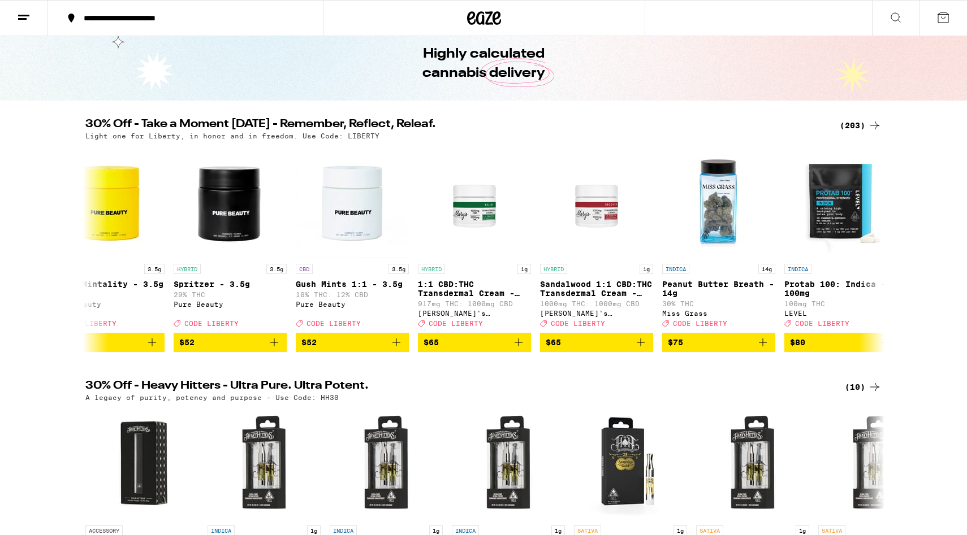
scroll to position [0, 23320]
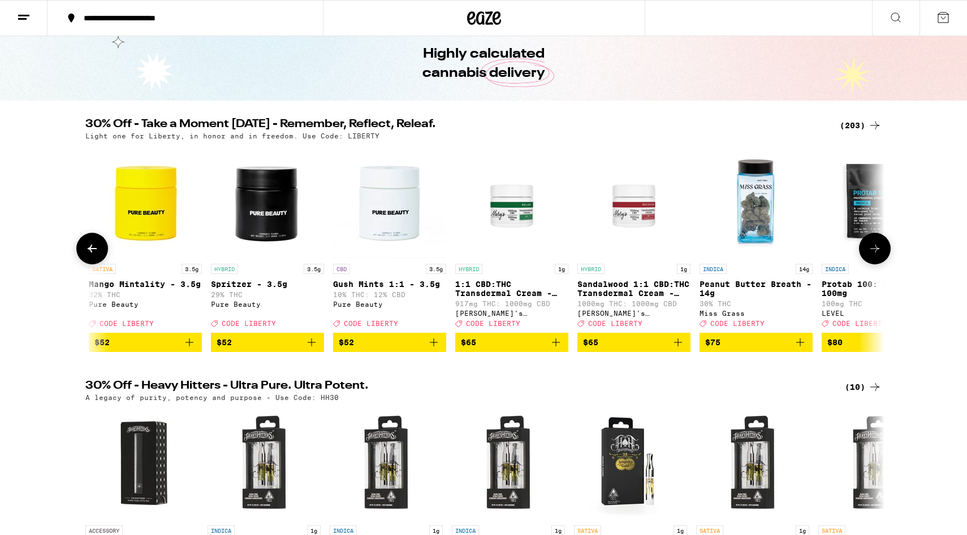
click at [744, 250] on icon at bounding box center [875, 249] width 14 height 14
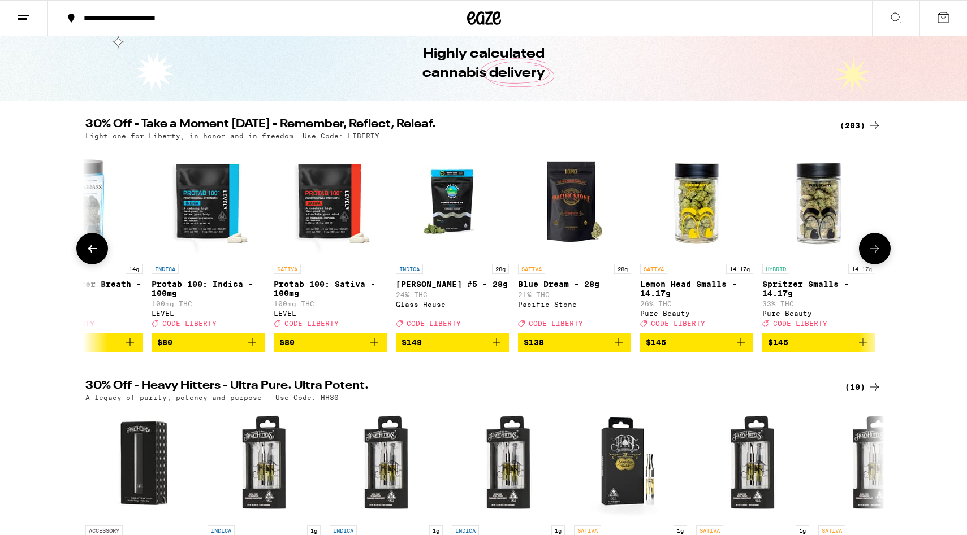
scroll to position [0, 23993]
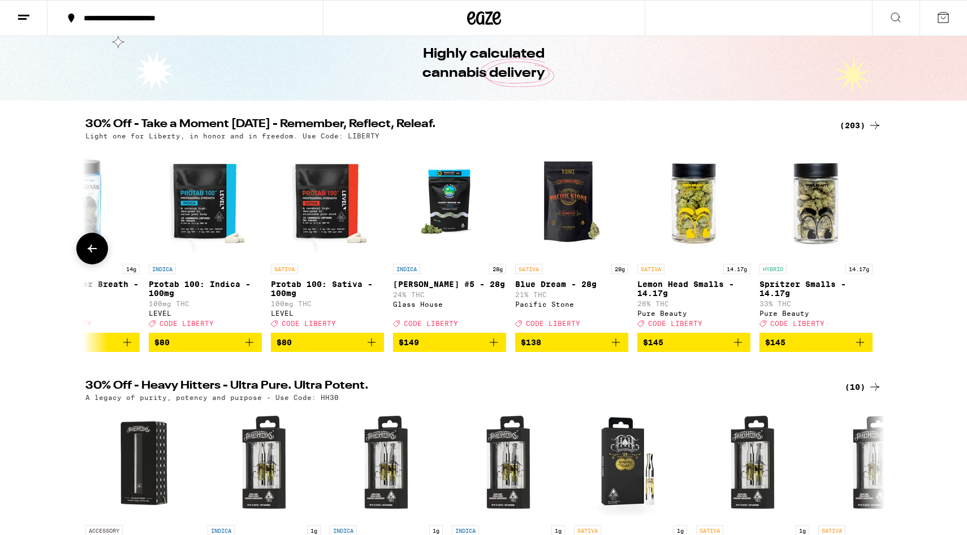
click at [84, 254] on button at bounding box center [92, 249] width 32 height 32
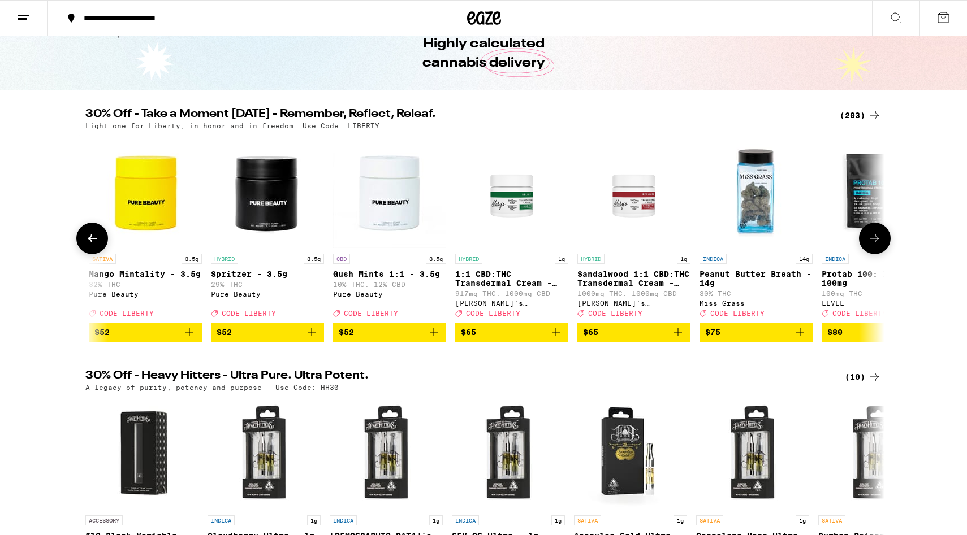
scroll to position [58, 0]
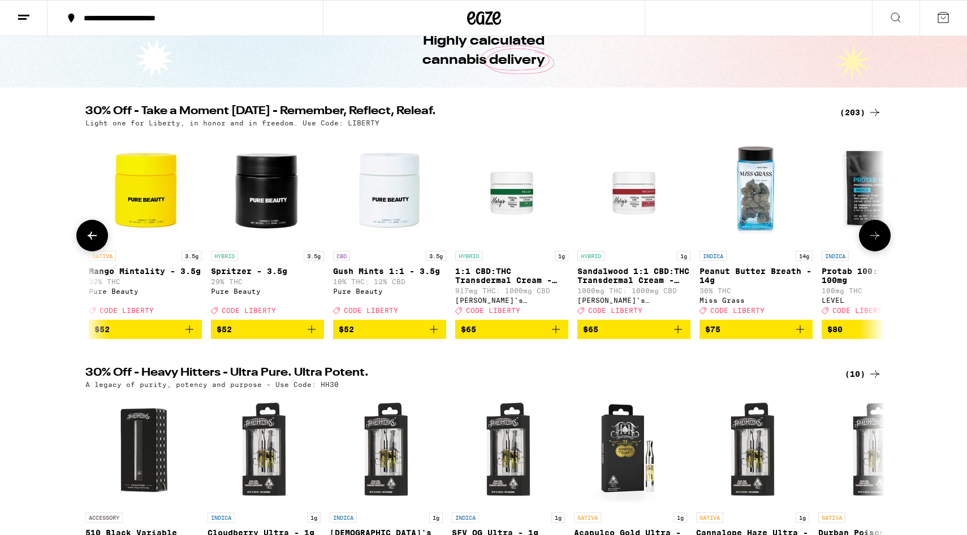
click at [92, 240] on icon at bounding box center [92, 236] width 9 height 8
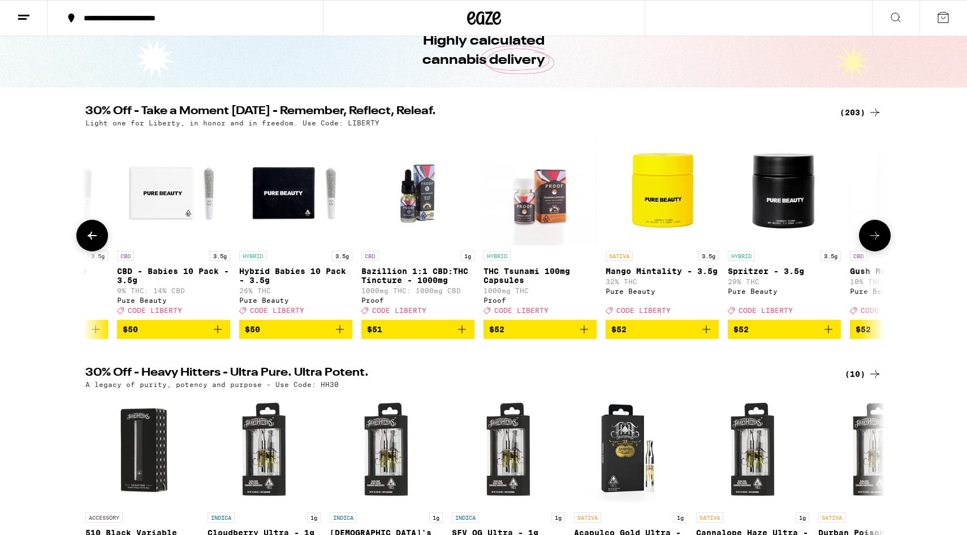
scroll to position [0, 22647]
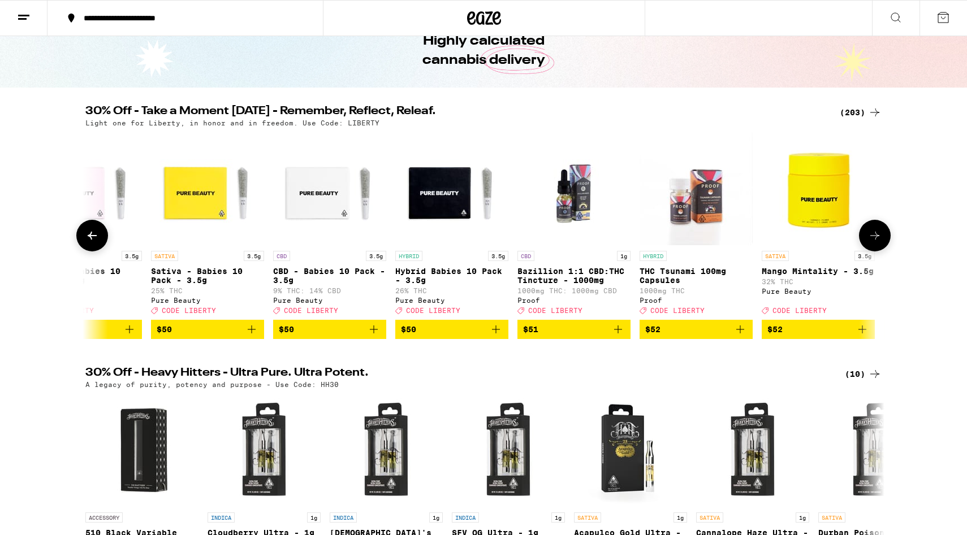
click at [90, 238] on icon at bounding box center [92, 236] width 9 height 8
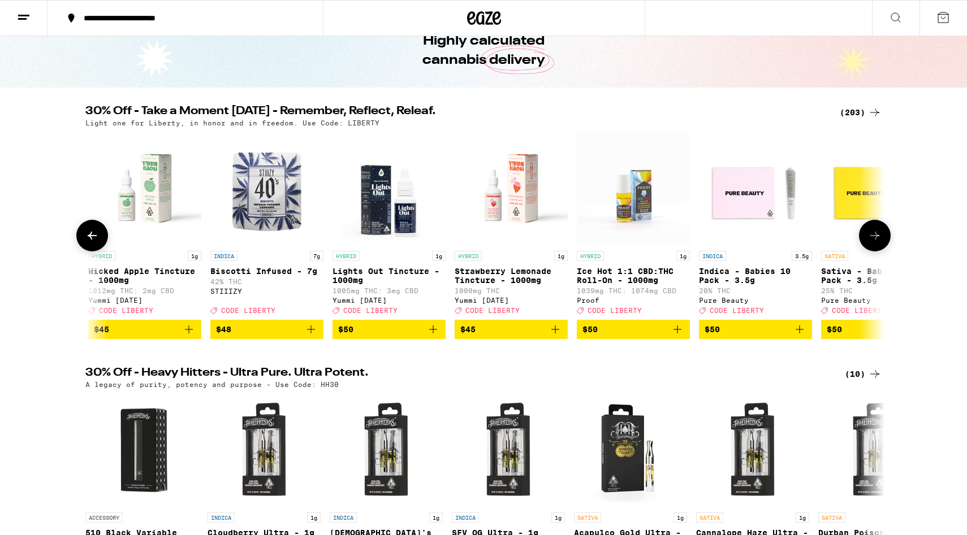
scroll to position [0, 21975]
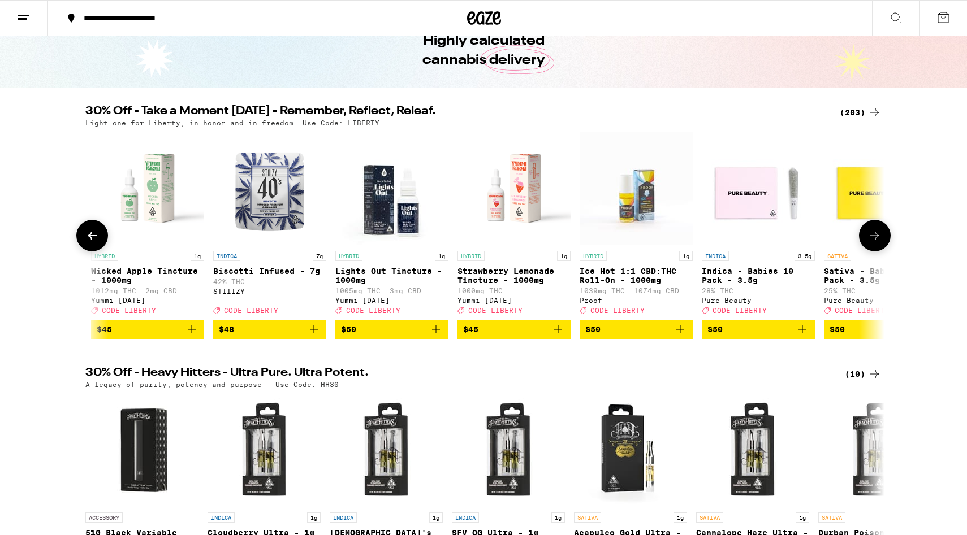
click at [90, 238] on icon at bounding box center [92, 236] width 9 height 8
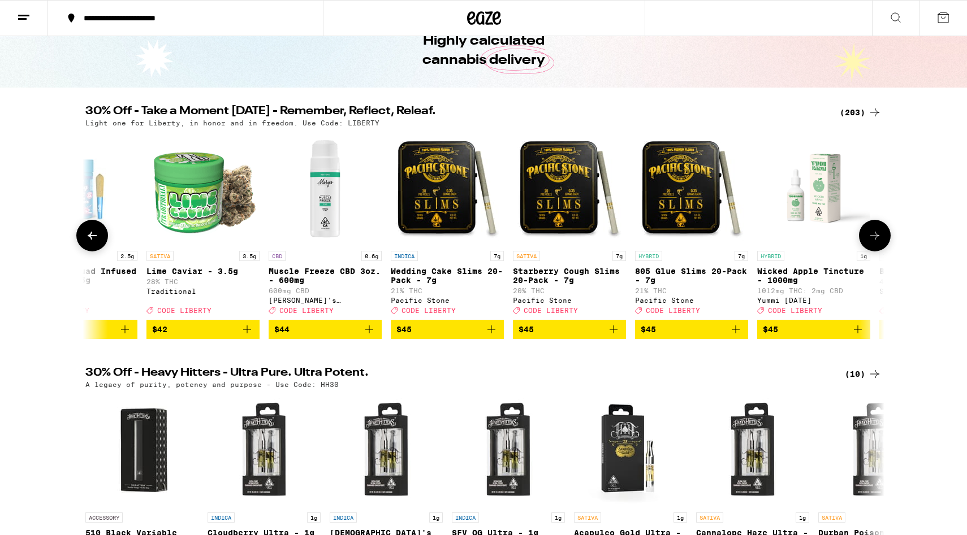
scroll to position [0, 21302]
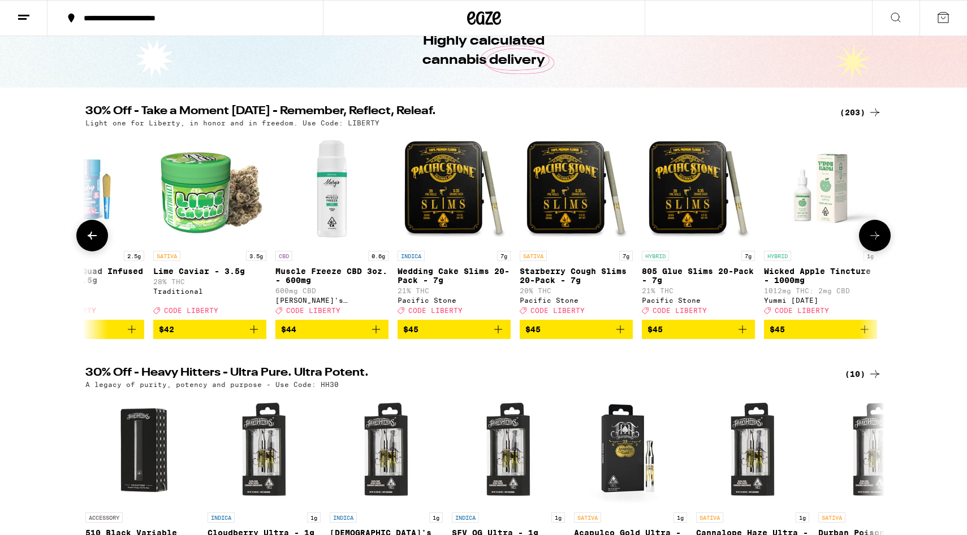
click at [90, 238] on icon at bounding box center [92, 236] width 9 height 8
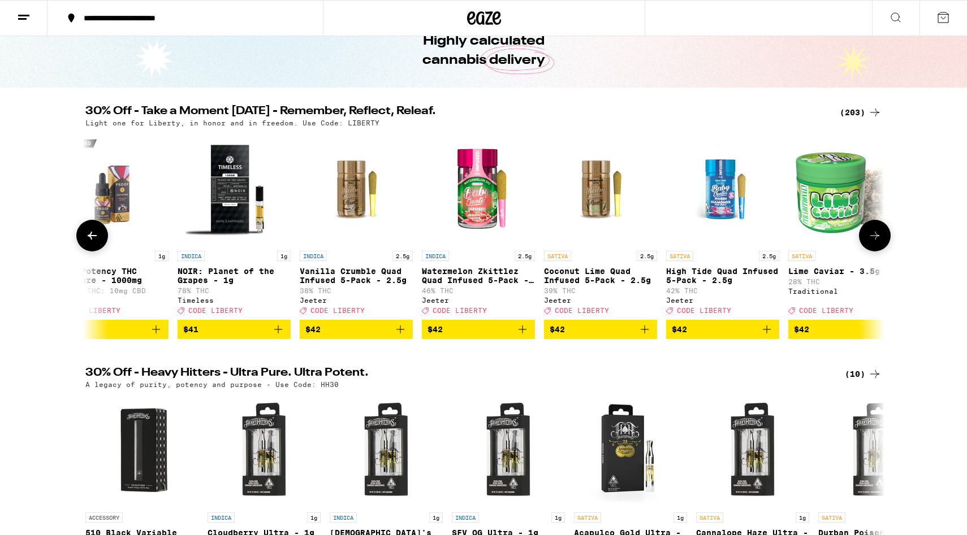
scroll to position [0, 20629]
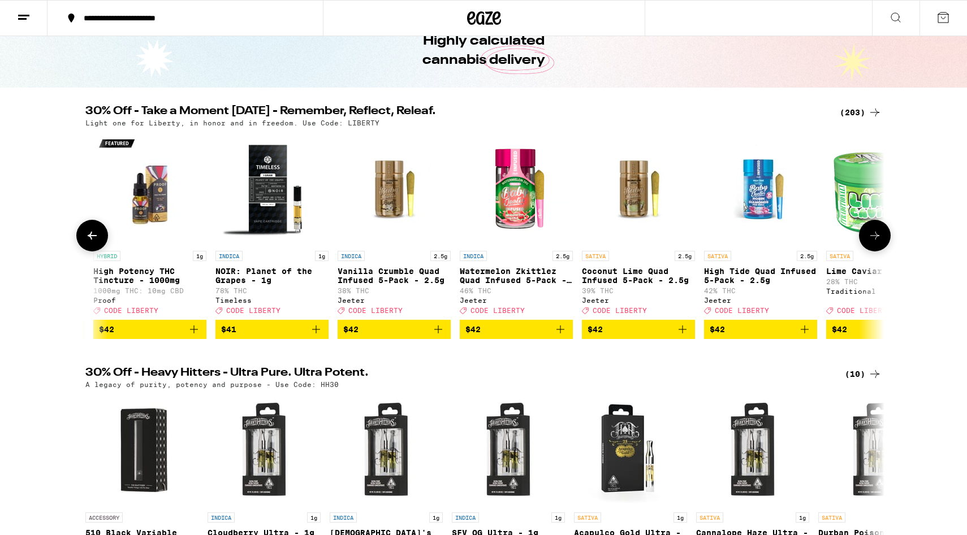
click at [90, 238] on icon at bounding box center [92, 236] width 9 height 8
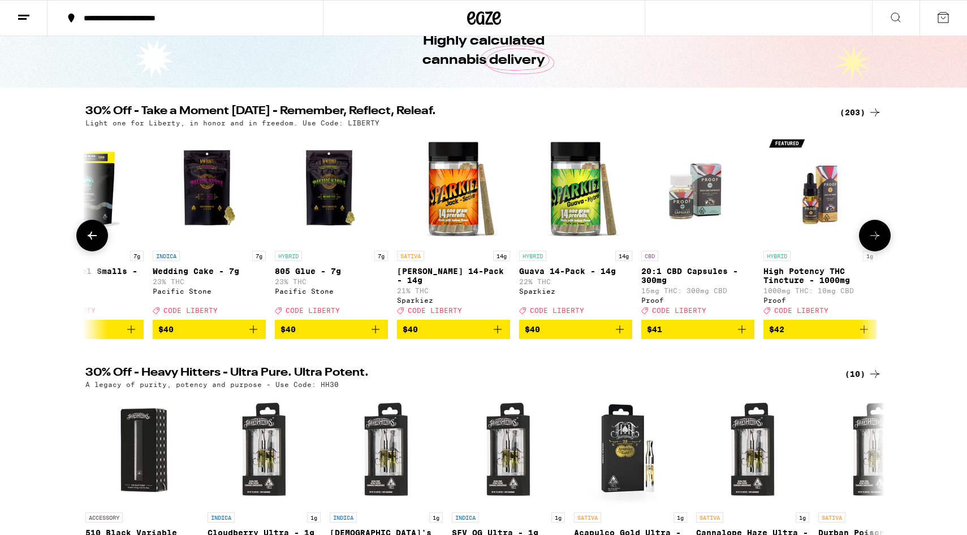
scroll to position [0, 19956]
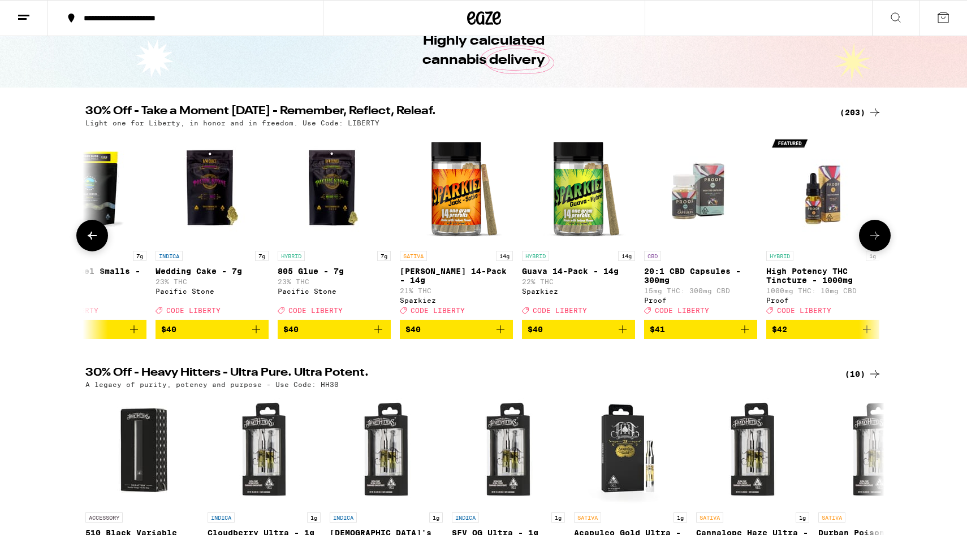
click at [90, 238] on icon at bounding box center [92, 236] width 9 height 8
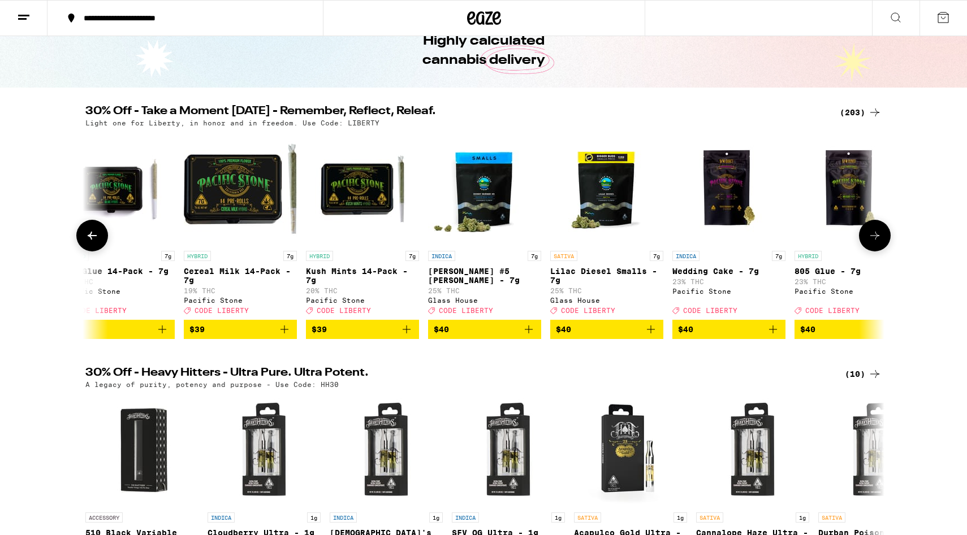
scroll to position [0, 19284]
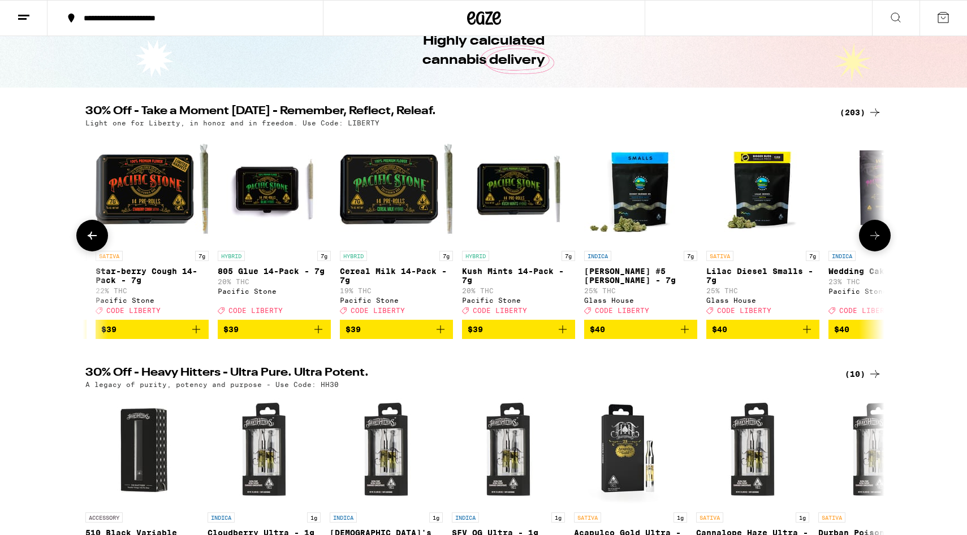
click at [90, 238] on icon at bounding box center [92, 236] width 14 height 14
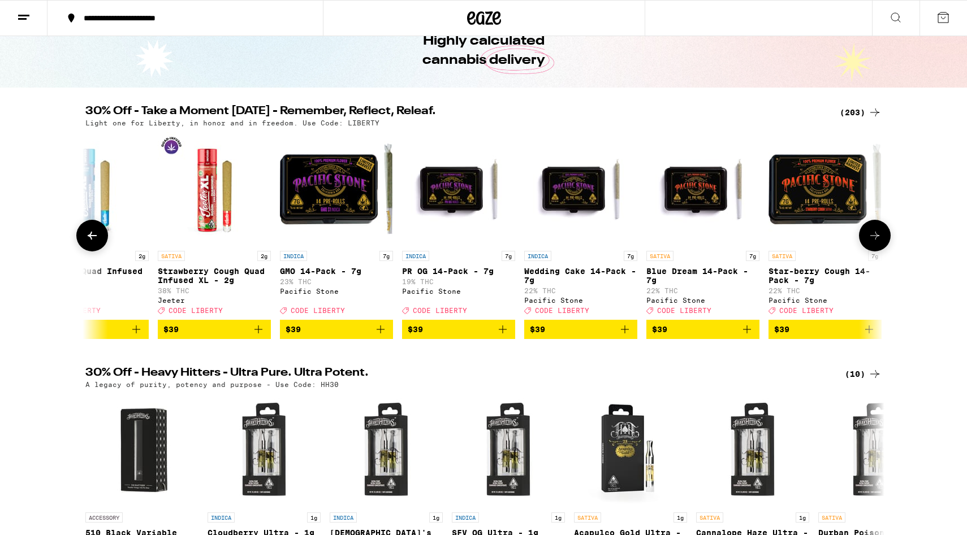
click at [90, 238] on icon at bounding box center [92, 236] width 14 height 14
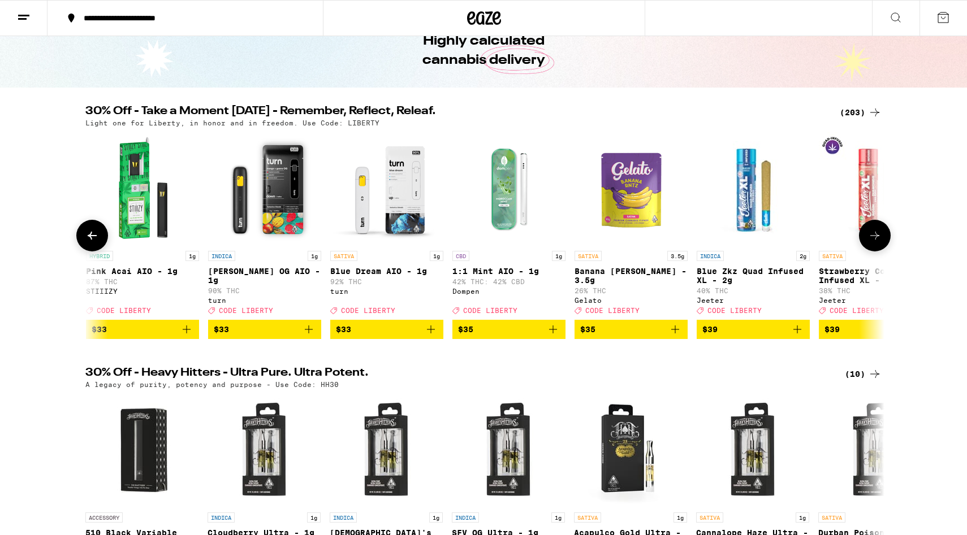
click at [90, 238] on icon at bounding box center [92, 236] width 14 height 14
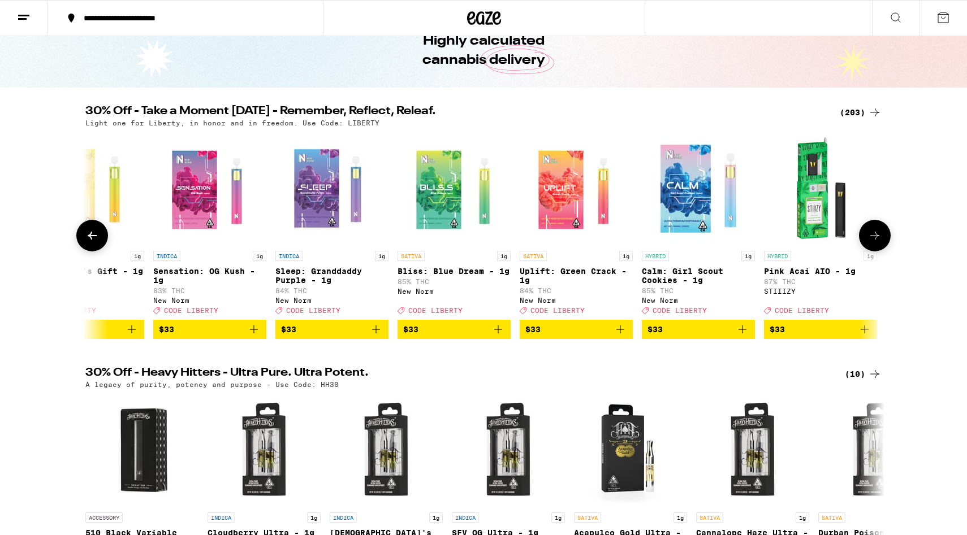
click at [90, 238] on icon at bounding box center [92, 236] width 14 height 14
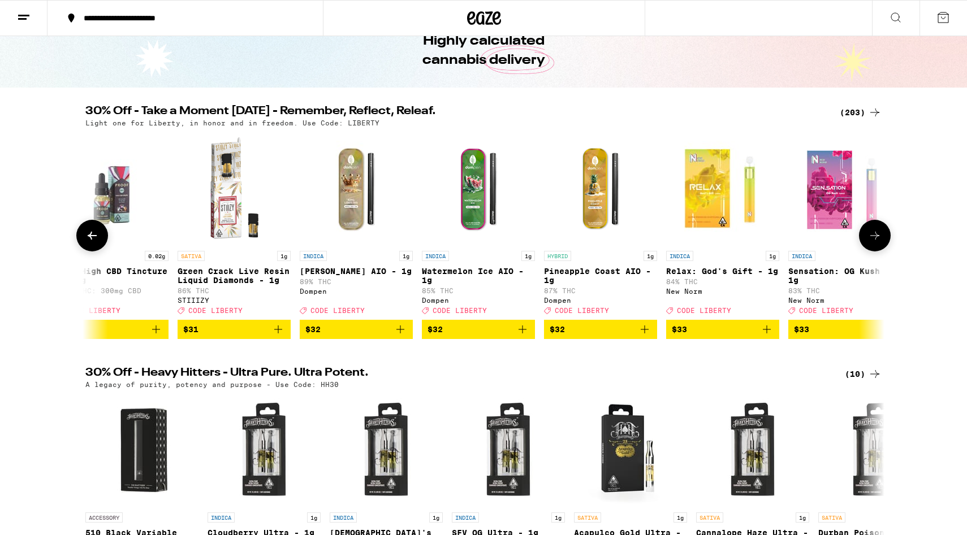
click at [90, 238] on icon at bounding box center [92, 236] width 14 height 14
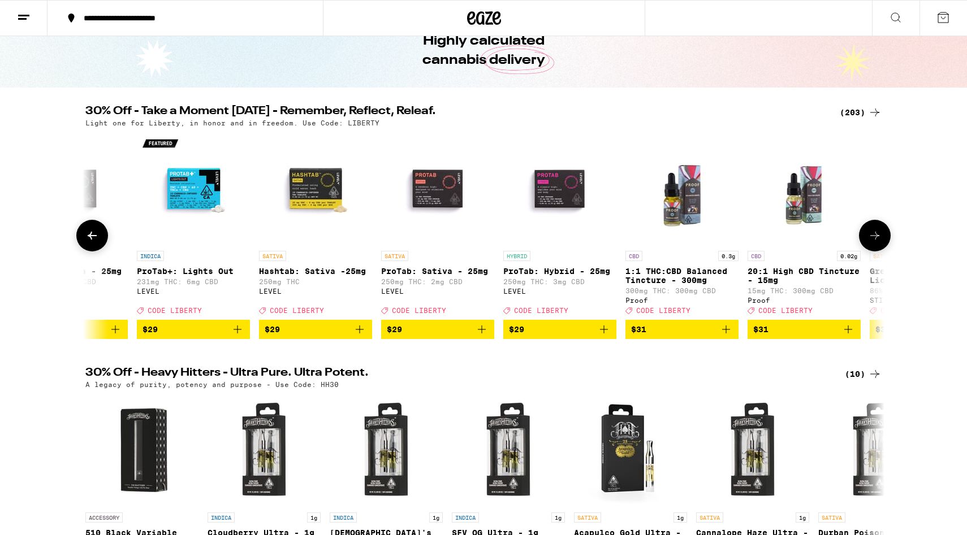
click at [90, 238] on icon at bounding box center [92, 236] width 14 height 14
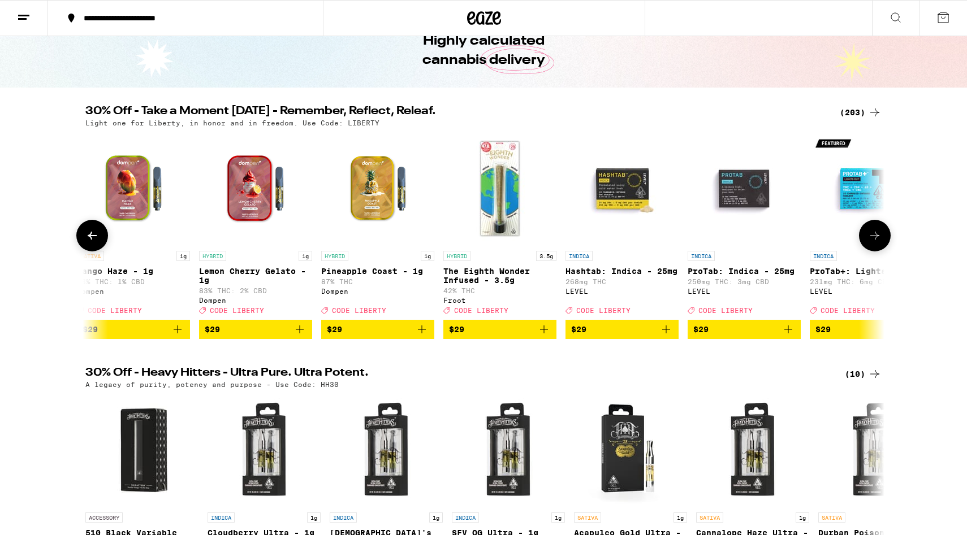
click at [90, 238] on icon at bounding box center [92, 236] width 14 height 14
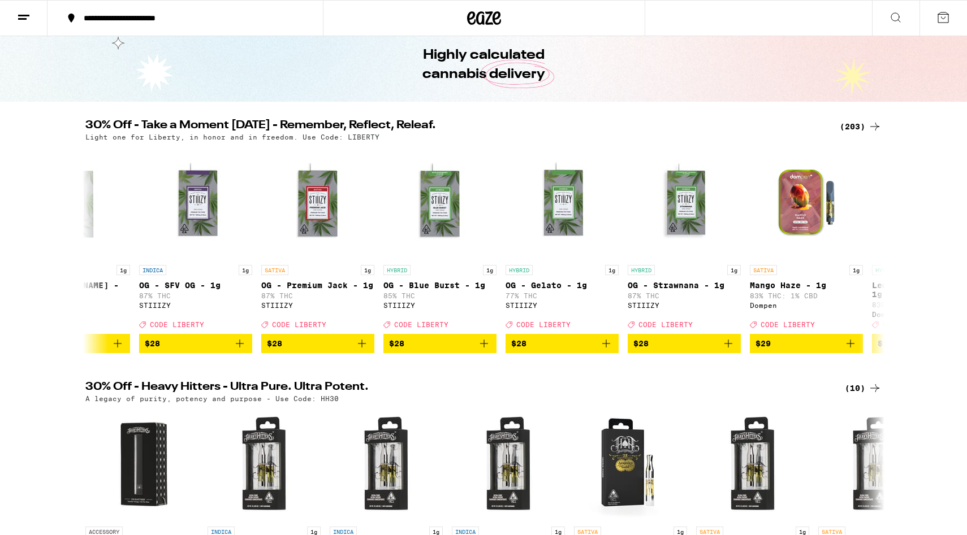
scroll to position [43, 0]
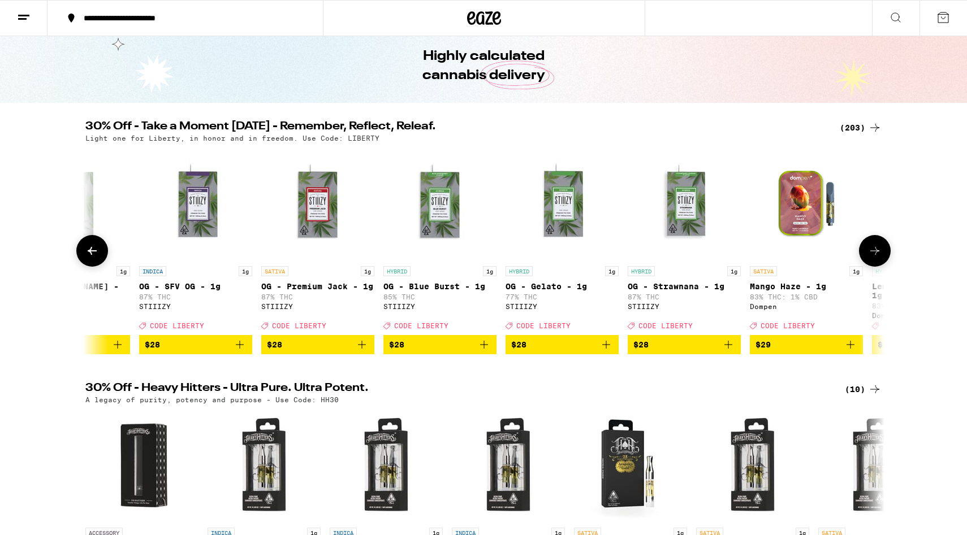
click at [744, 252] on icon at bounding box center [875, 251] width 14 height 14
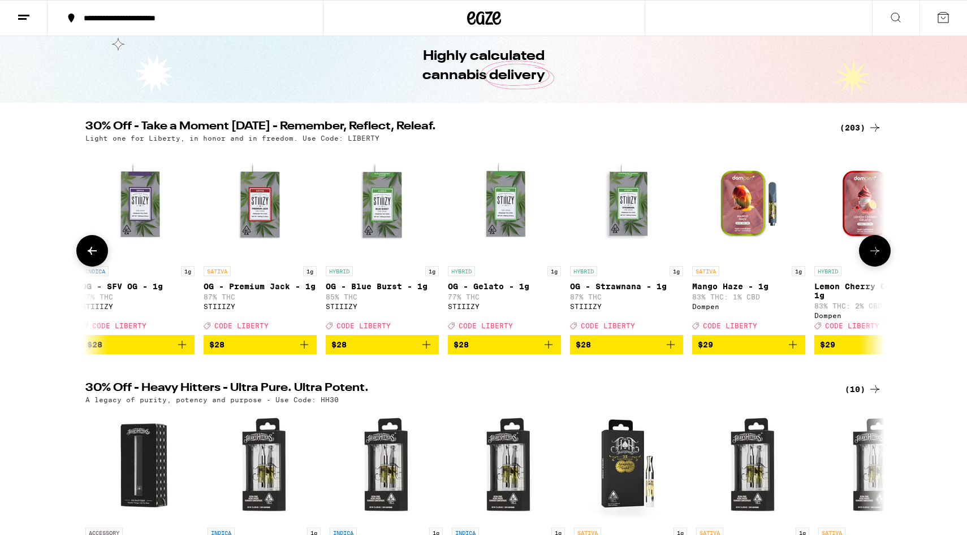
click at [744, 252] on icon at bounding box center [875, 251] width 14 height 14
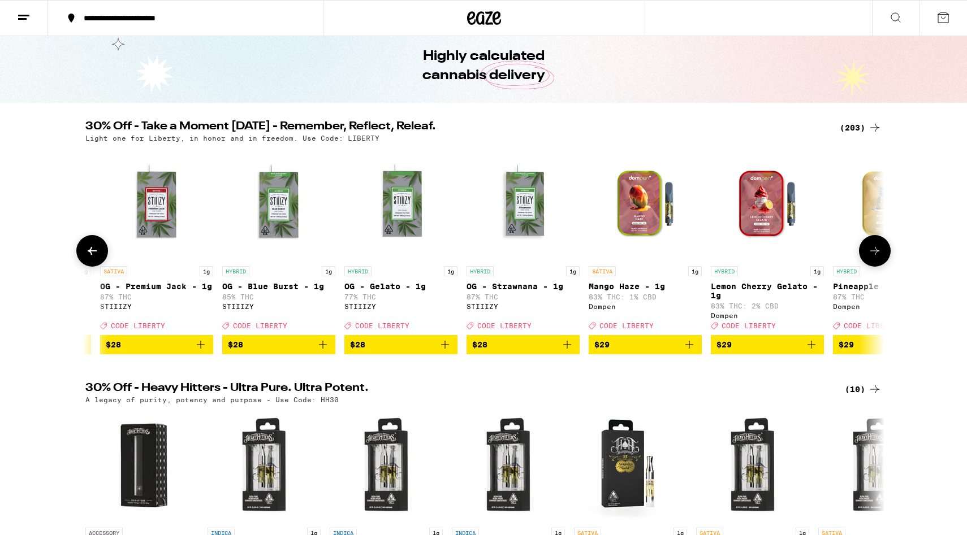
click at [744, 252] on icon at bounding box center [875, 251] width 14 height 14
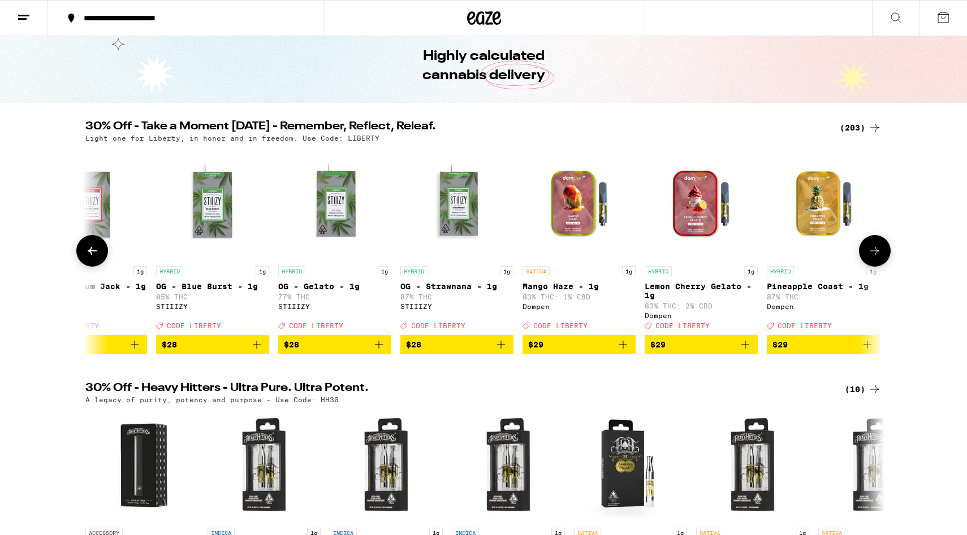
click at [744, 252] on icon at bounding box center [875, 251] width 14 height 14
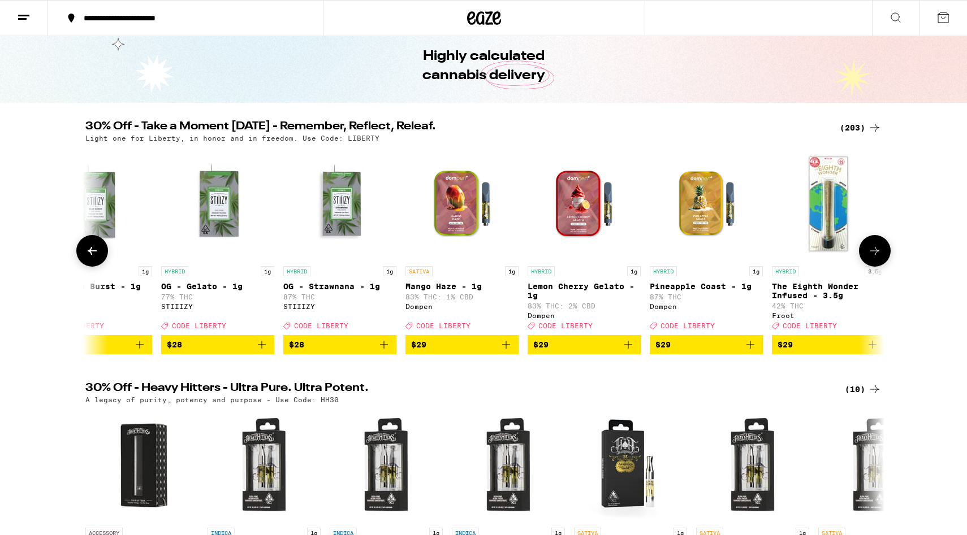
click at [744, 252] on icon at bounding box center [875, 251] width 14 height 14
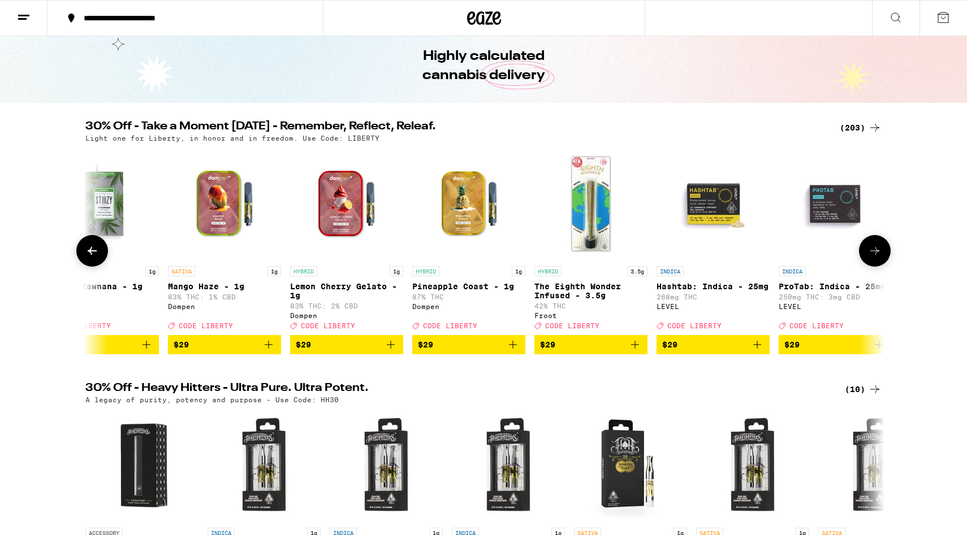
click at [744, 252] on icon at bounding box center [875, 251] width 14 height 14
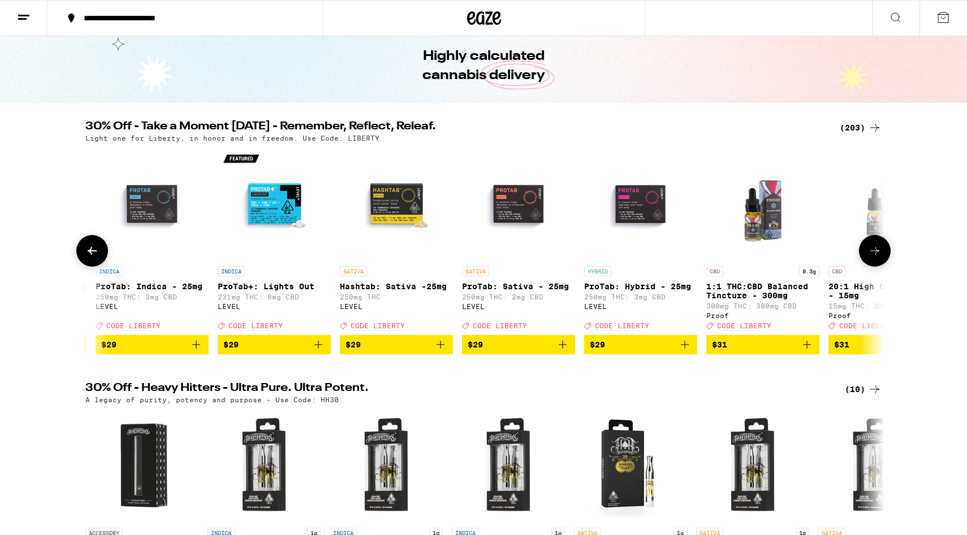
click at [744, 252] on icon at bounding box center [875, 251] width 14 height 14
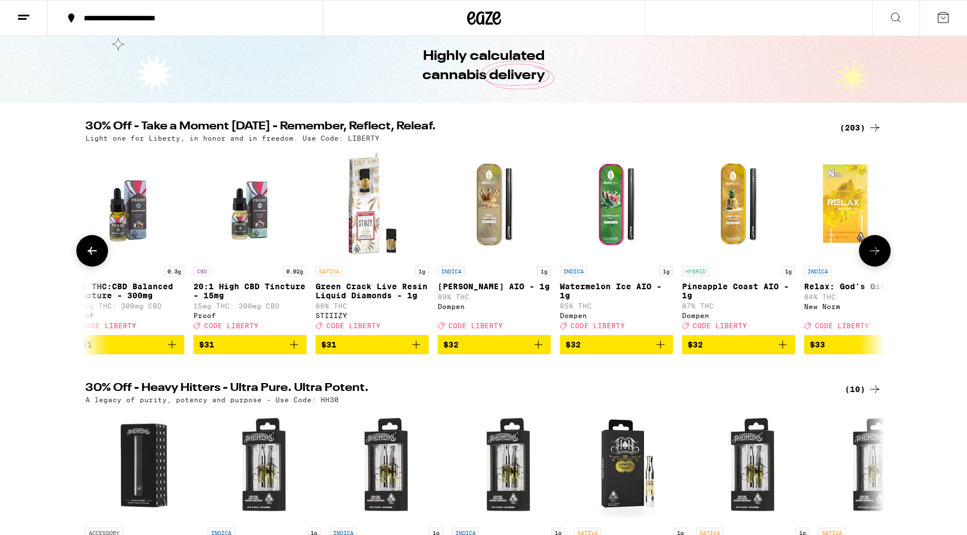
click at [744, 252] on icon at bounding box center [875, 251] width 14 height 14
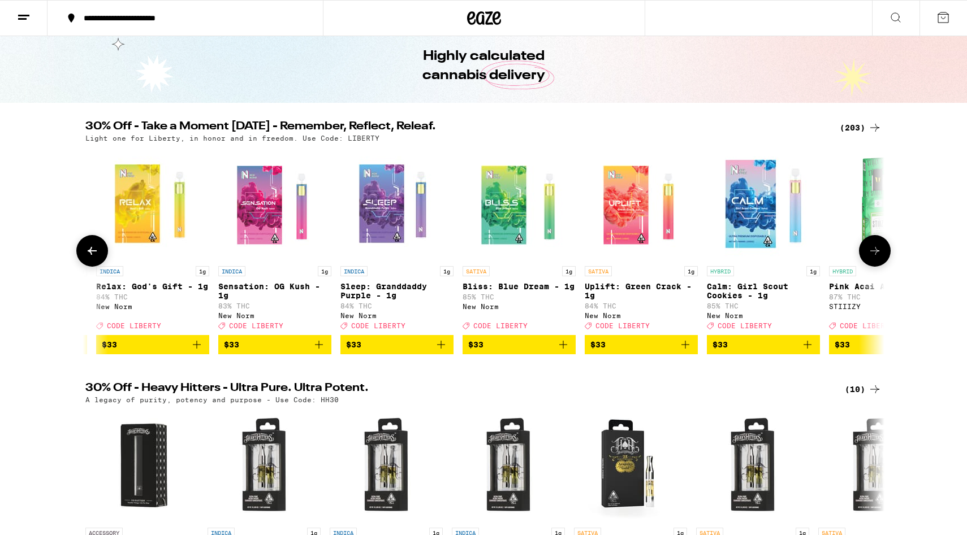
click at [744, 252] on icon at bounding box center [875, 251] width 14 height 14
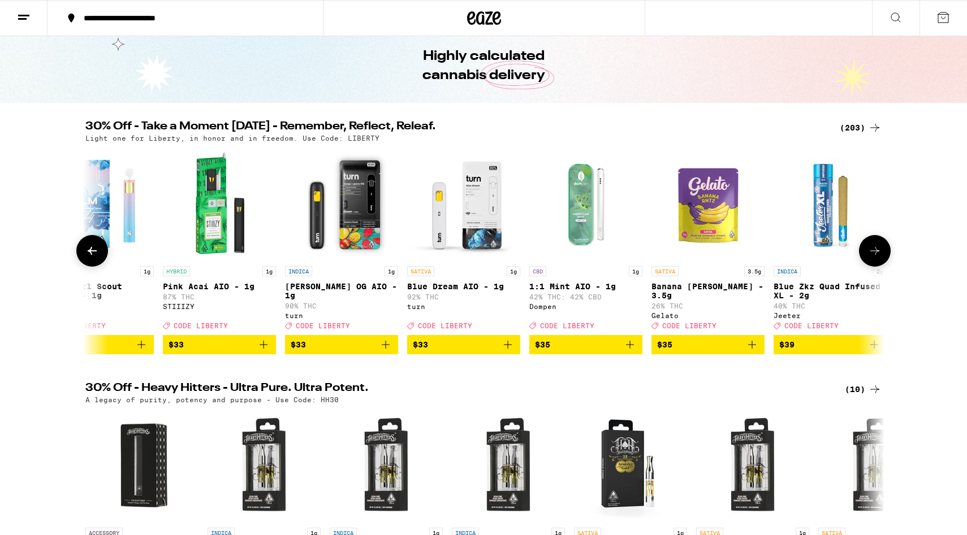
scroll to position [0, 17880]
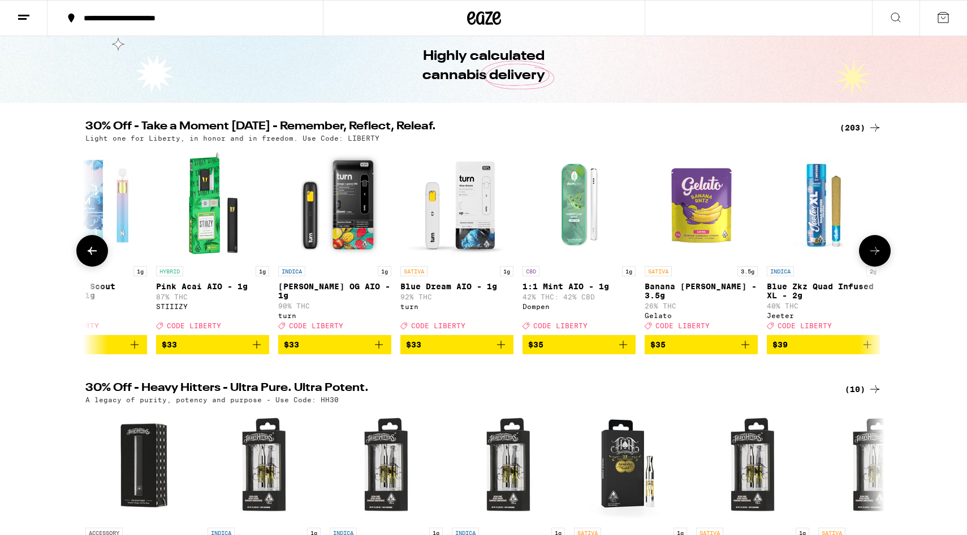
click at [744, 252] on icon at bounding box center [875, 251] width 14 height 14
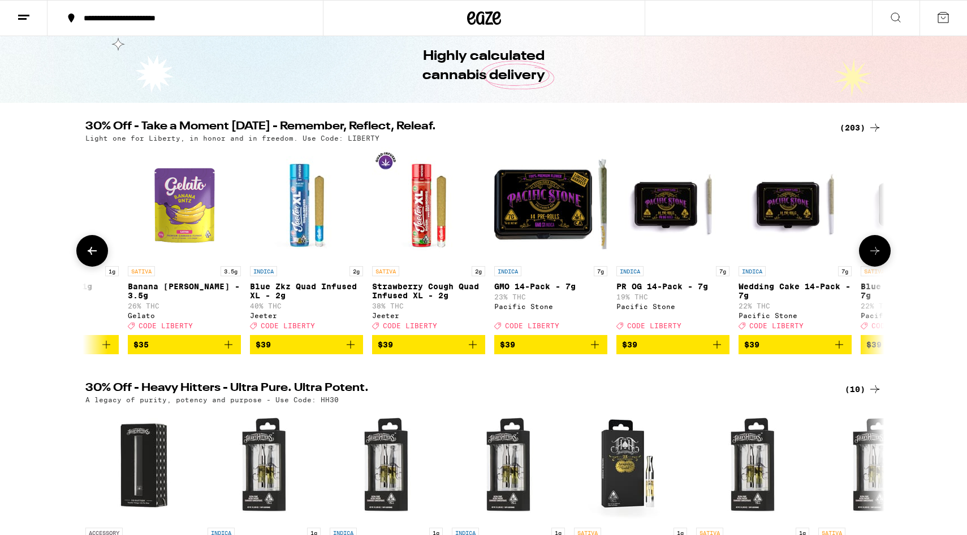
scroll to position [0, 18553]
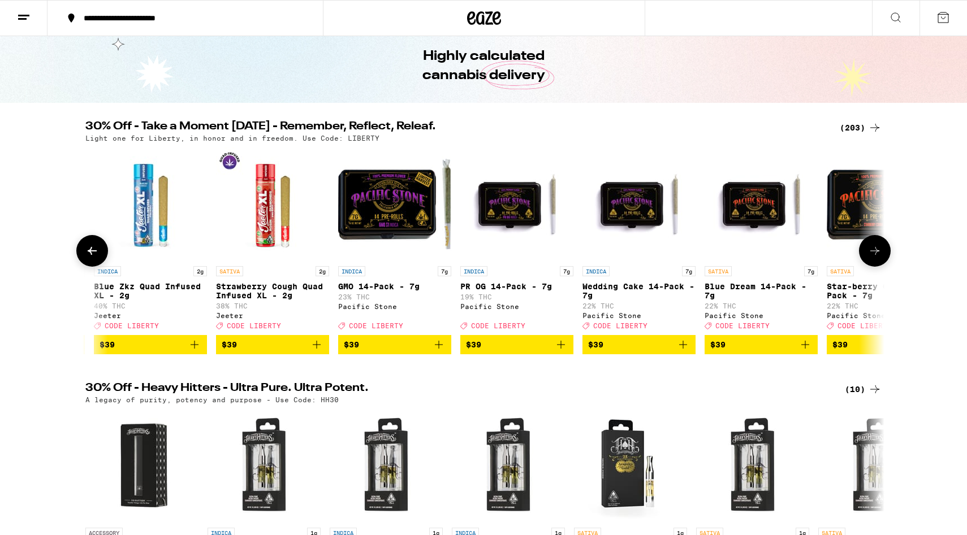
click at [92, 253] on icon at bounding box center [92, 251] width 14 height 14
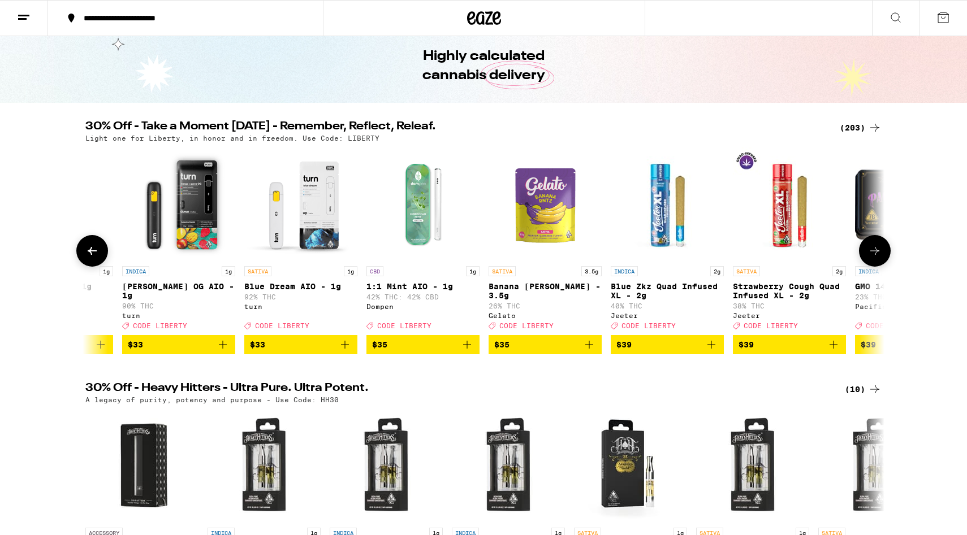
scroll to position [0, 17880]
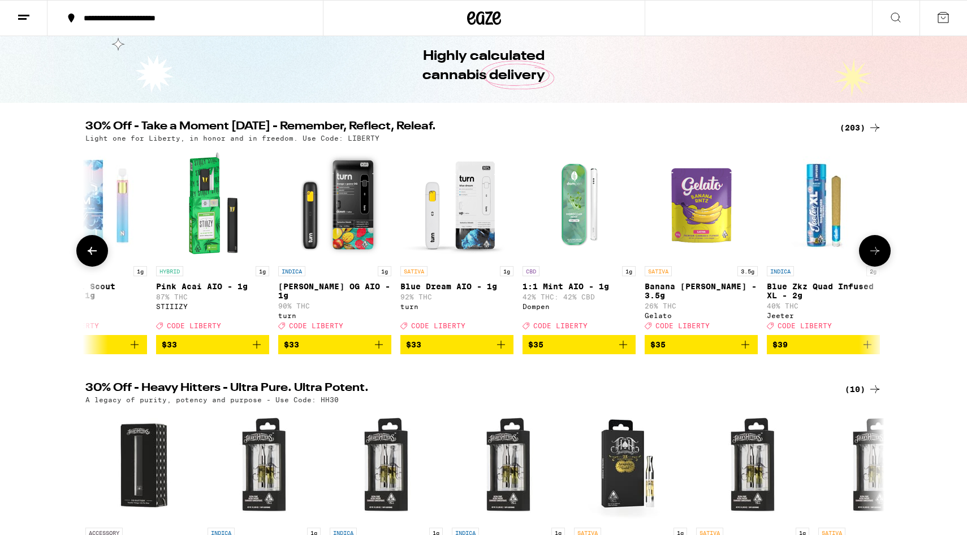
click at [744, 349] on icon "Add to bag" at bounding box center [745, 345] width 8 height 8
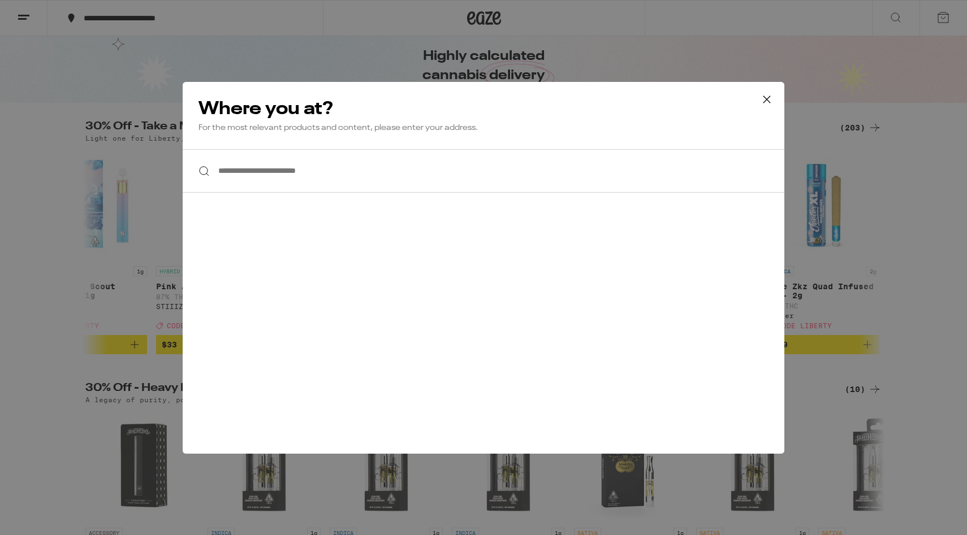
click at [369, 185] on input "**********" at bounding box center [484, 171] width 602 height 44
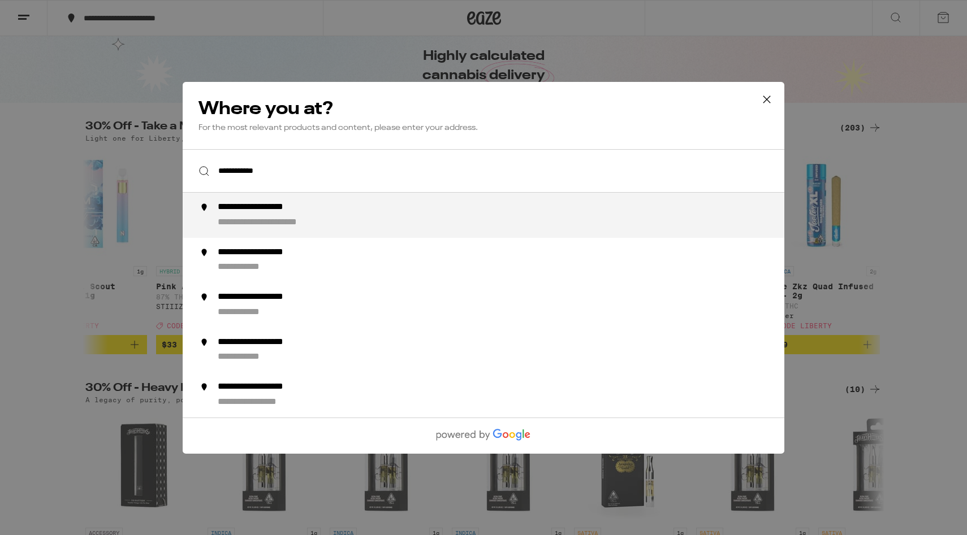
click at [310, 214] on div "**********" at bounding box center [273, 208] width 111 height 12
type input "**********"
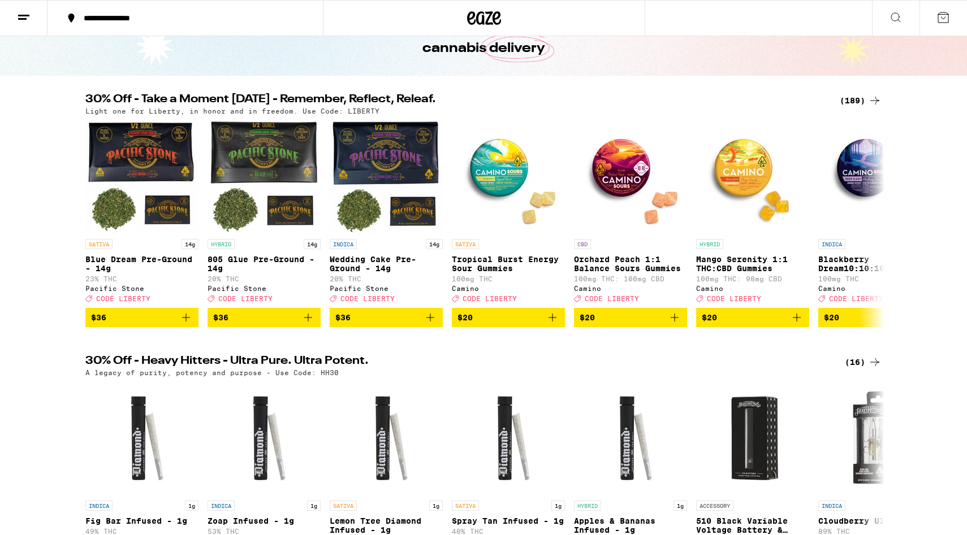
scroll to position [66, 0]
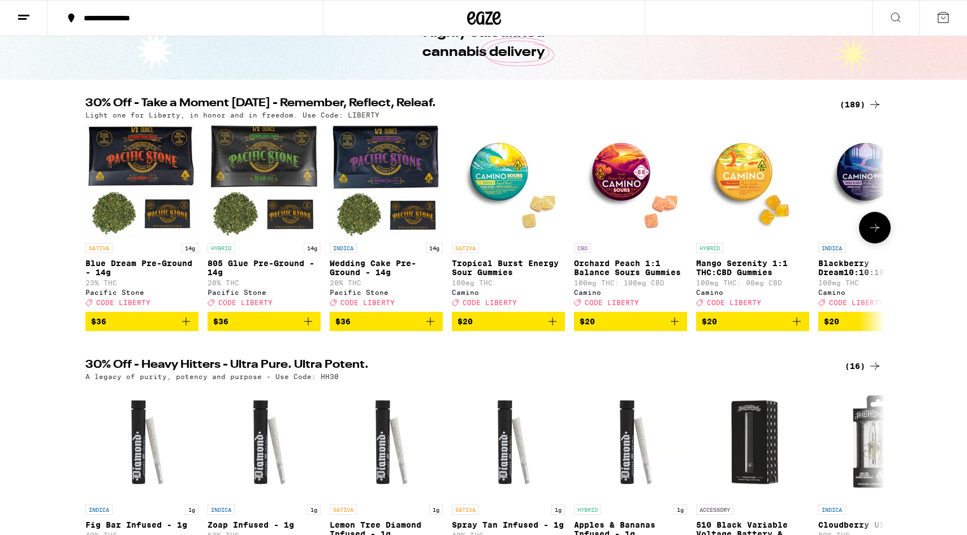
click at [744, 229] on icon at bounding box center [875, 228] width 14 height 14
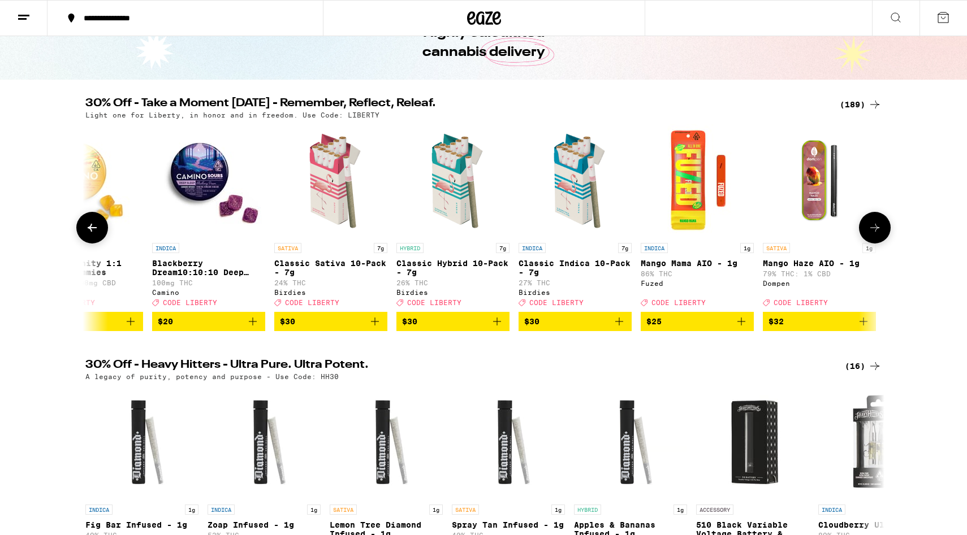
scroll to position [0, 673]
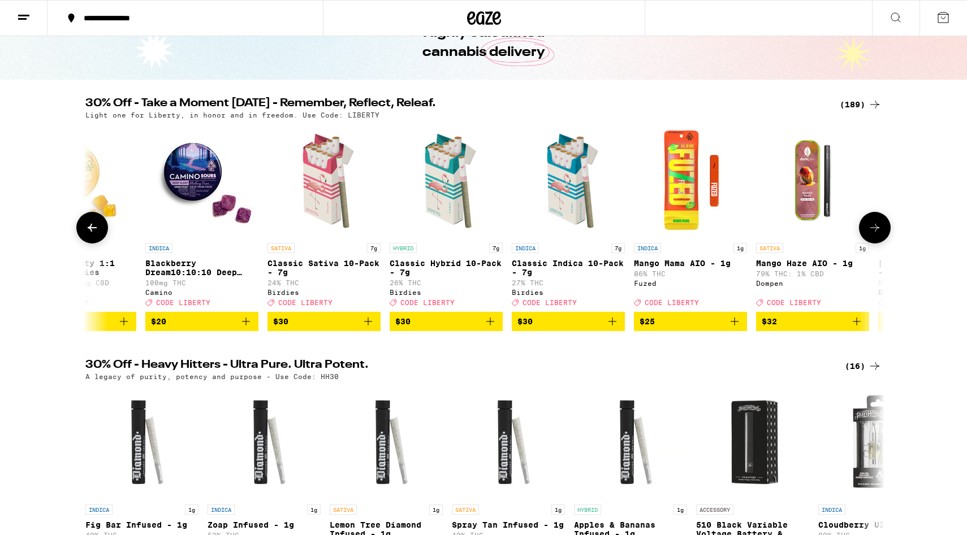
click at [744, 229] on icon at bounding box center [875, 228] width 14 height 14
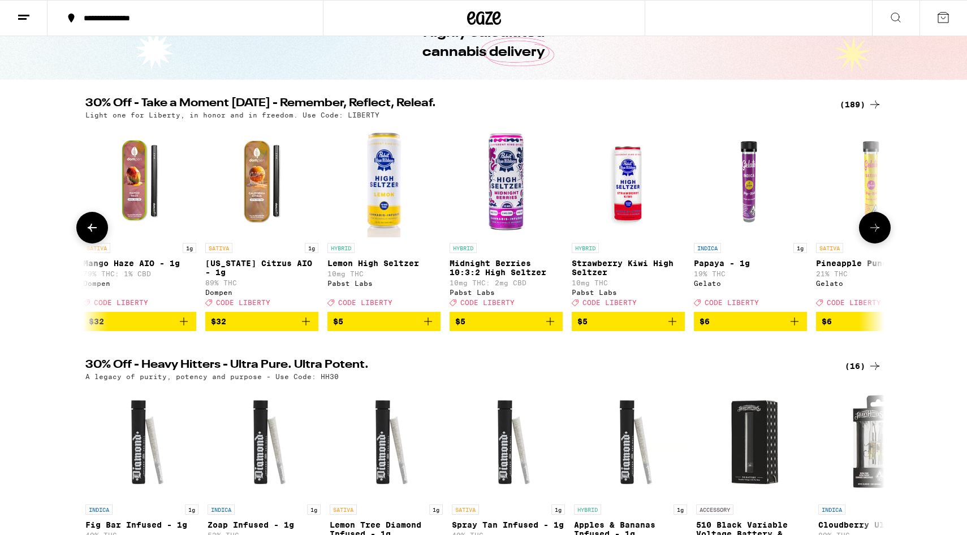
click at [744, 229] on icon at bounding box center [875, 228] width 14 height 14
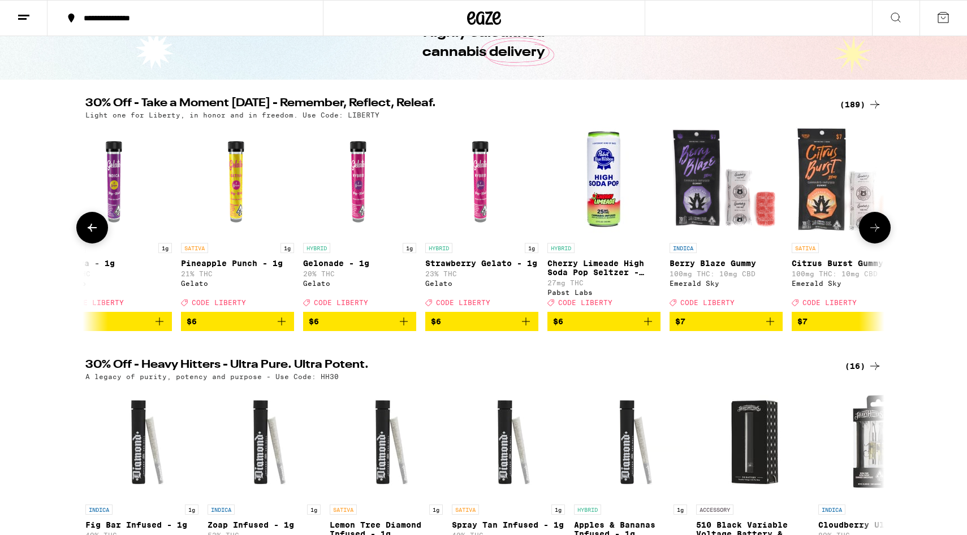
scroll to position [0, 2018]
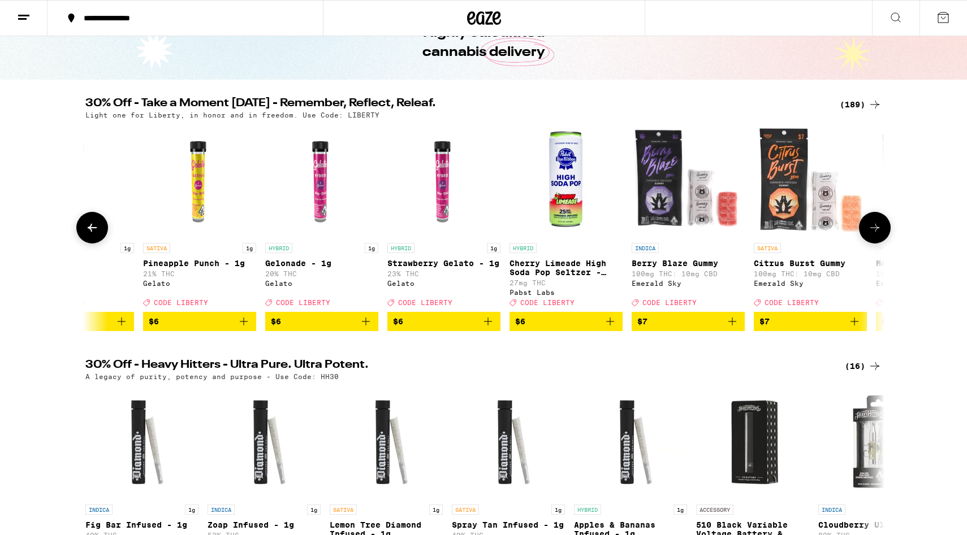
click at [744, 229] on icon at bounding box center [875, 228] width 14 height 14
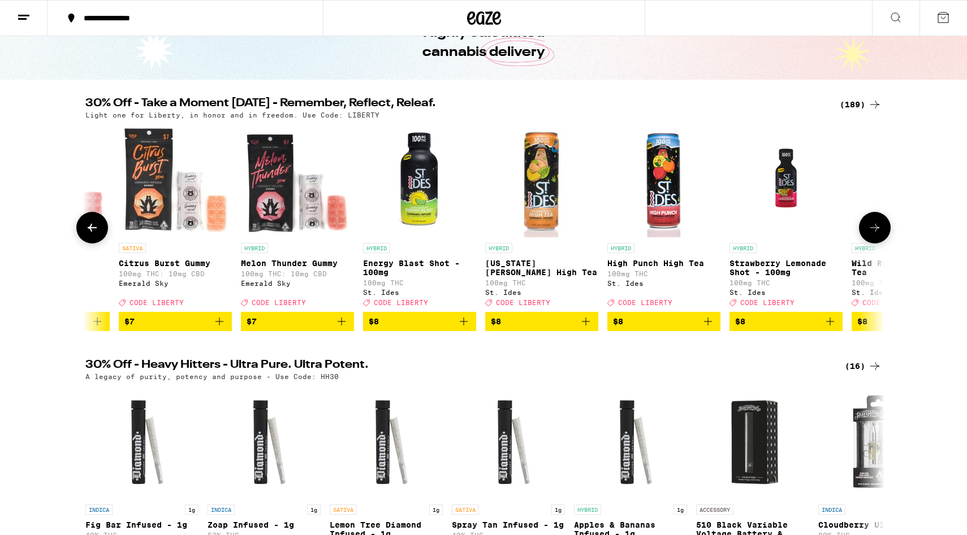
scroll to position [0, 2691]
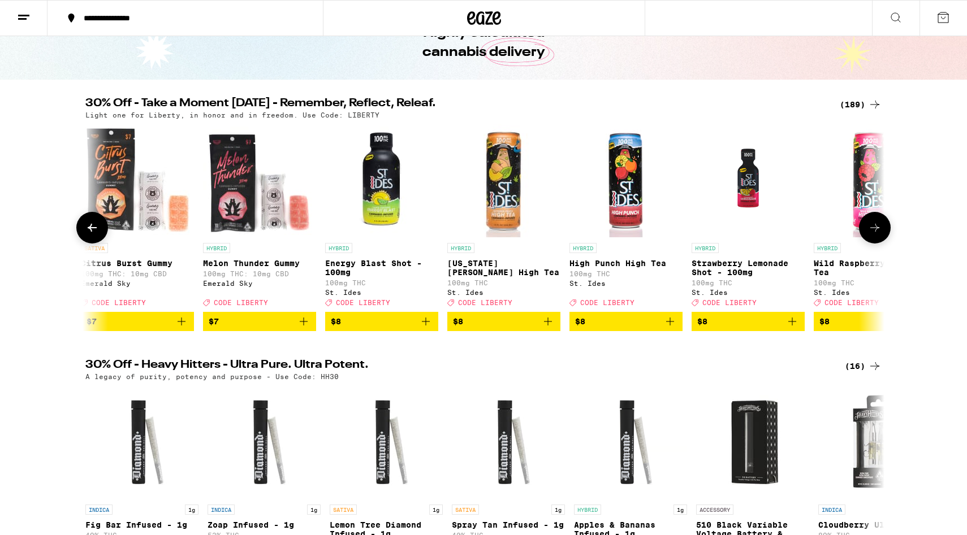
click at [744, 229] on icon at bounding box center [875, 228] width 14 height 14
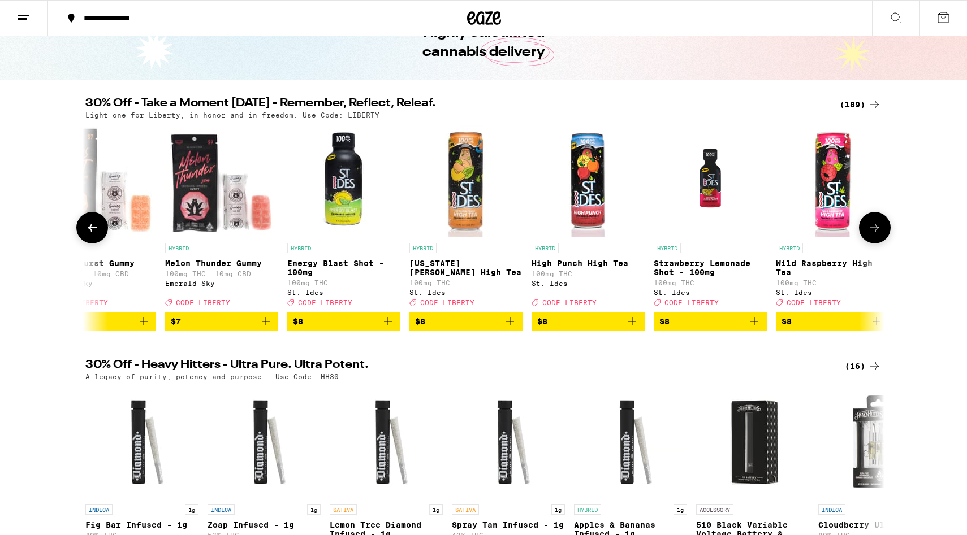
click at [744, 229] on icon at bounding box center [875, 228] width 14 height 14
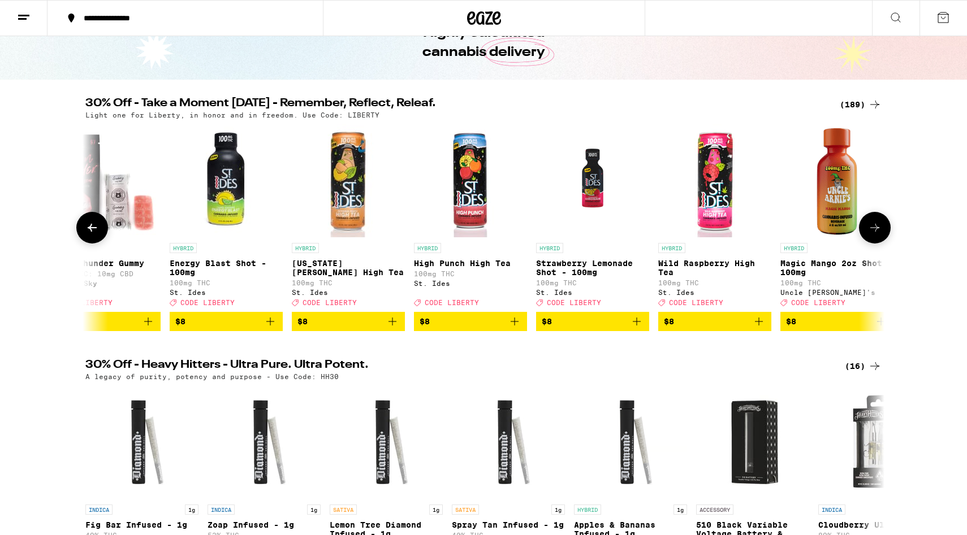
click at [744, 229] on icon at bounding box center [875, 228] width 14 height 14
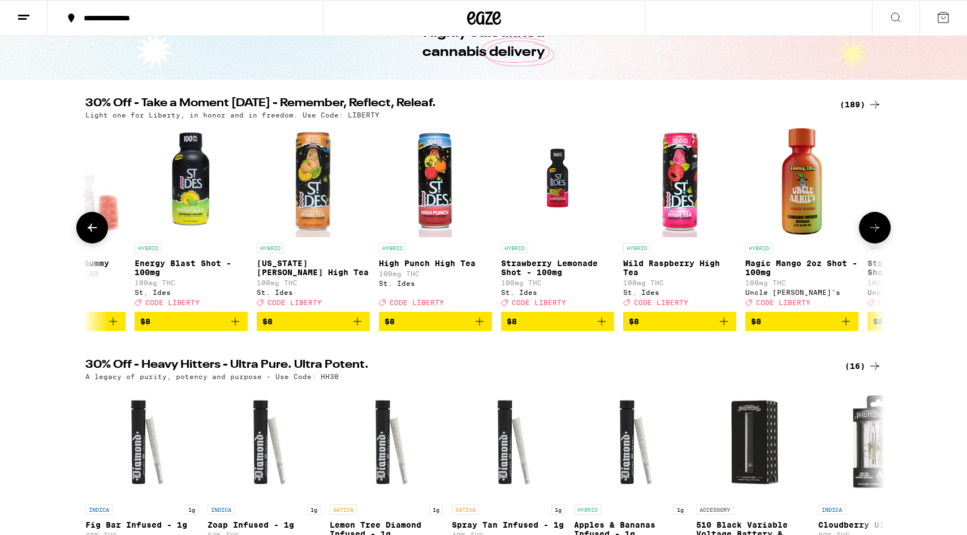
click at [744, 229] on icon at bounding box center [875, 228] width 14 height 14
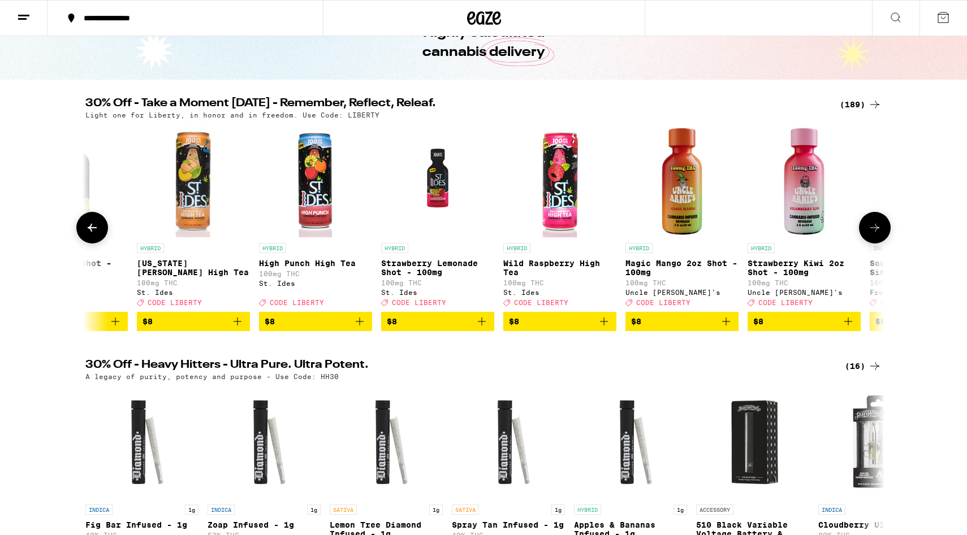
click at [744, 229] on icon at bounding box center [875, 228] width 14 height 14
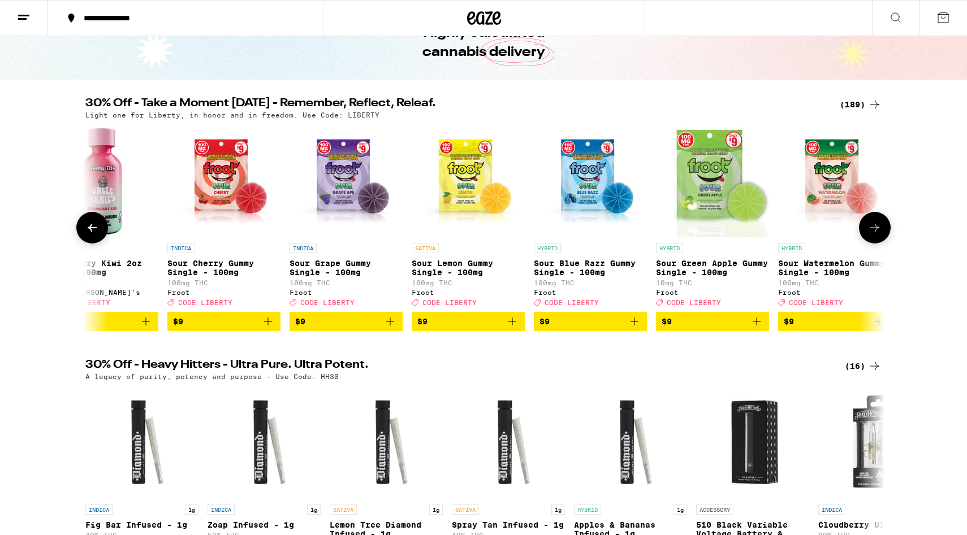
click at [744, 229] on icon at bounding box center [875, 228] width 14 height 14
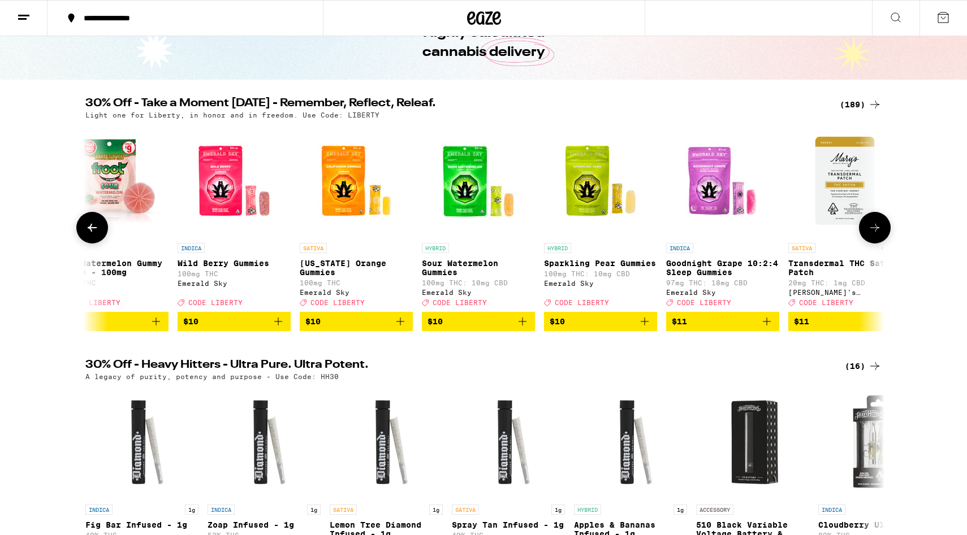
click at [744, 229] on icon at bounding box center [875, 228] width 14 height 14
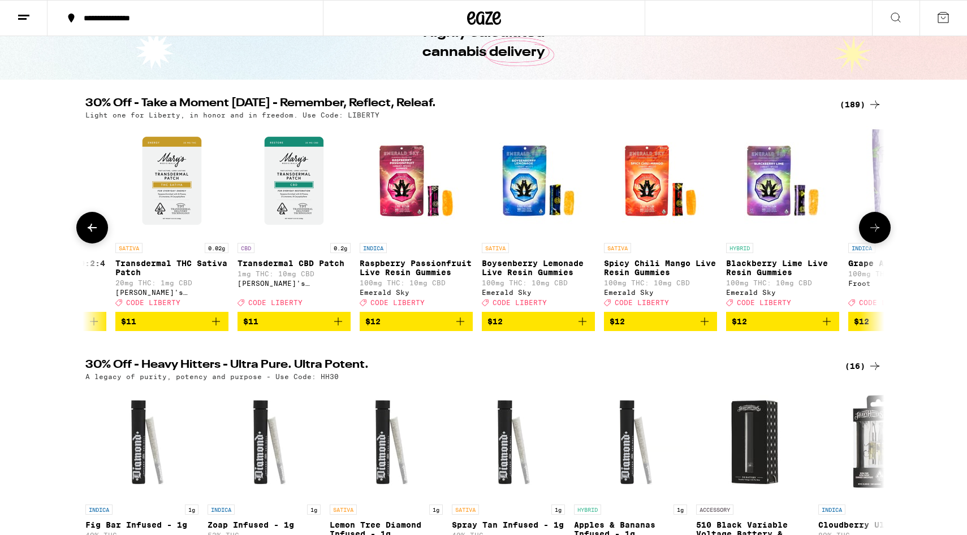
click at [744, 229] on icon at bounding box center [875, 228] width 14 height 14
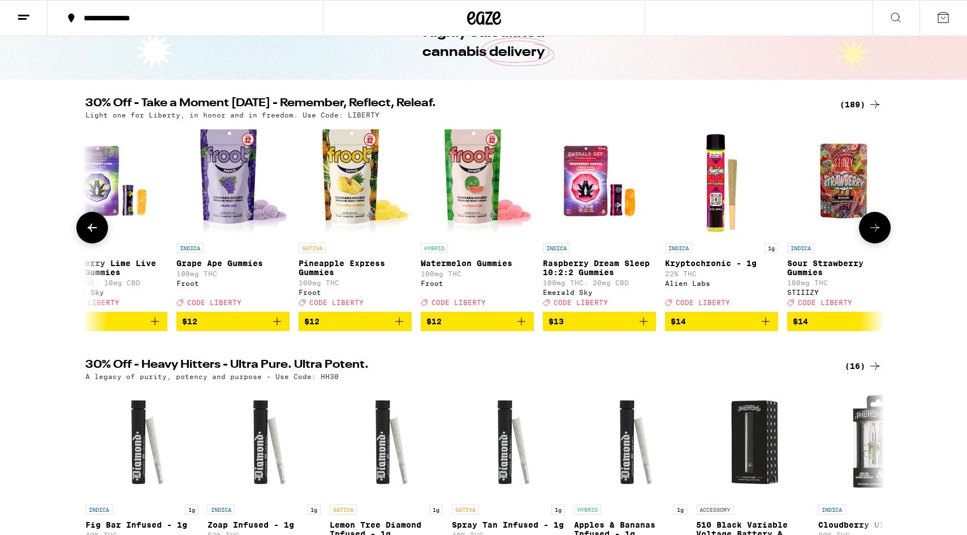
click at [744, 229] on icon at bounding box center [875, 228] width 14 height 14
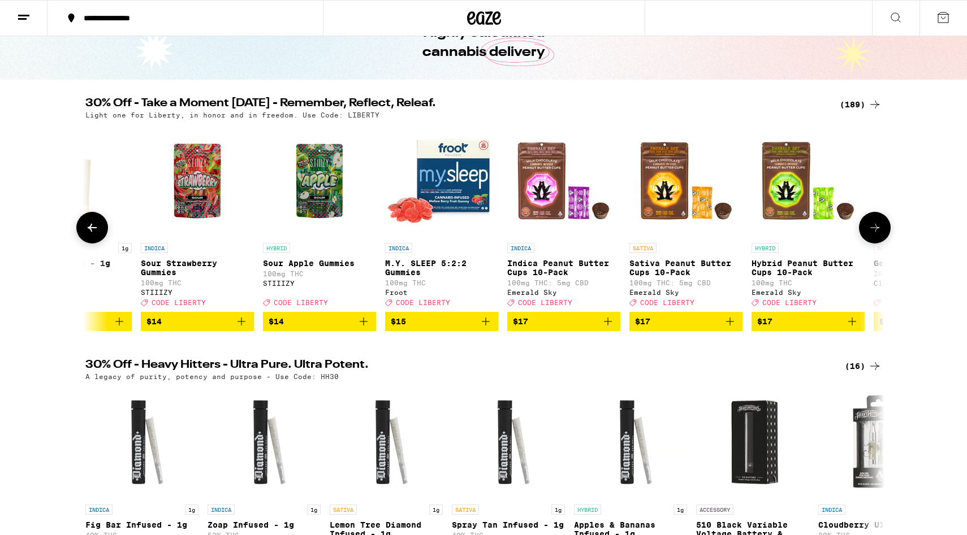
scroll to position [0, 6444]
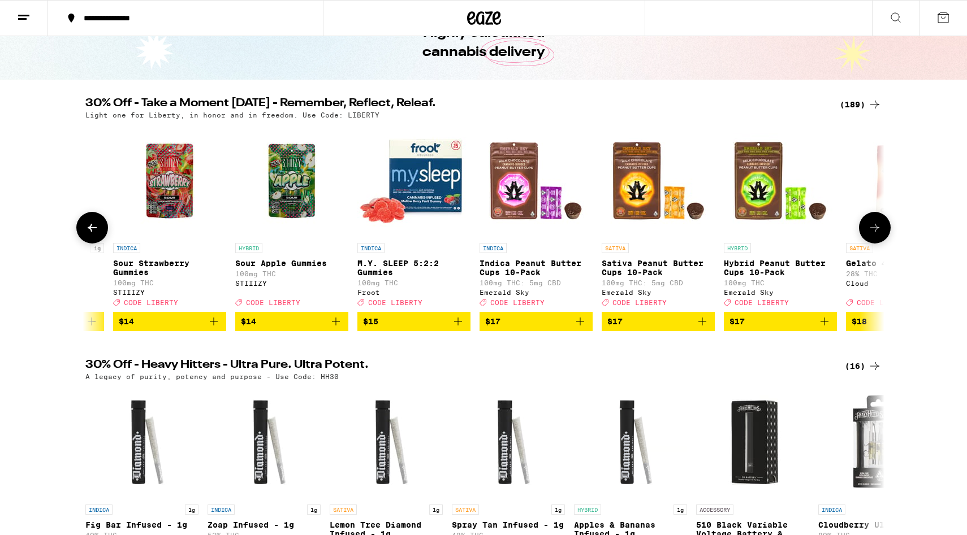
click at [744, 231] on icon at bounding box center [875, 228] width 14 height 14
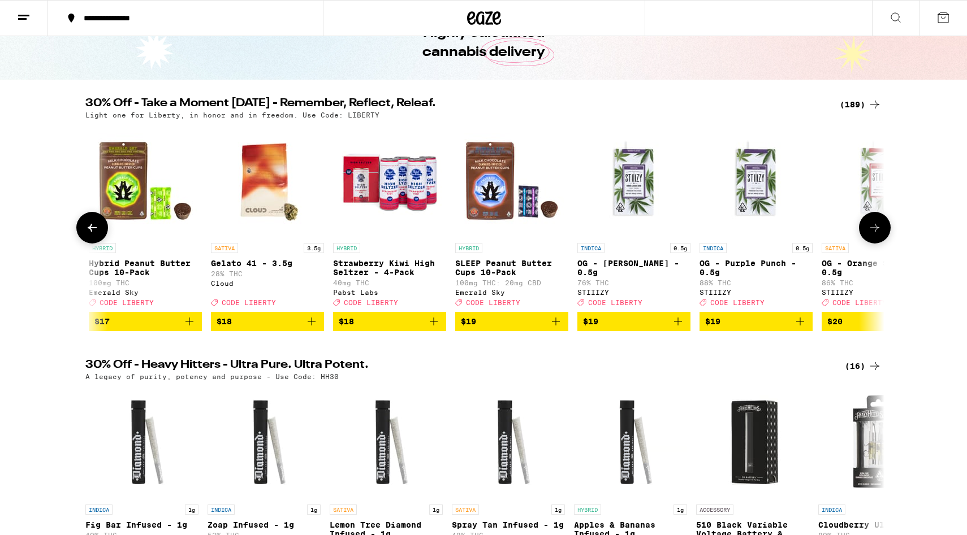
scroll to position [0, 7117]
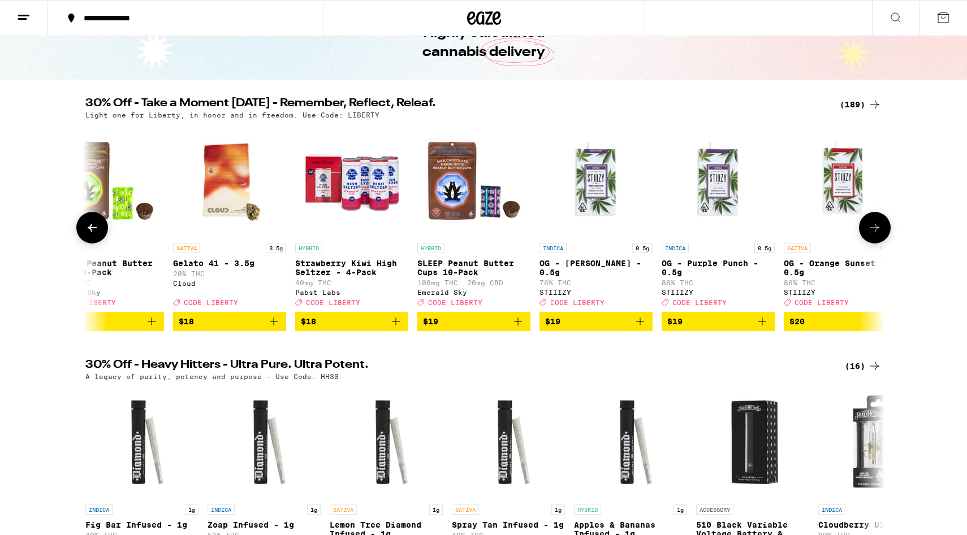
click at [744, 233] on icon at bounding box center [875, 228] width 14 height 14
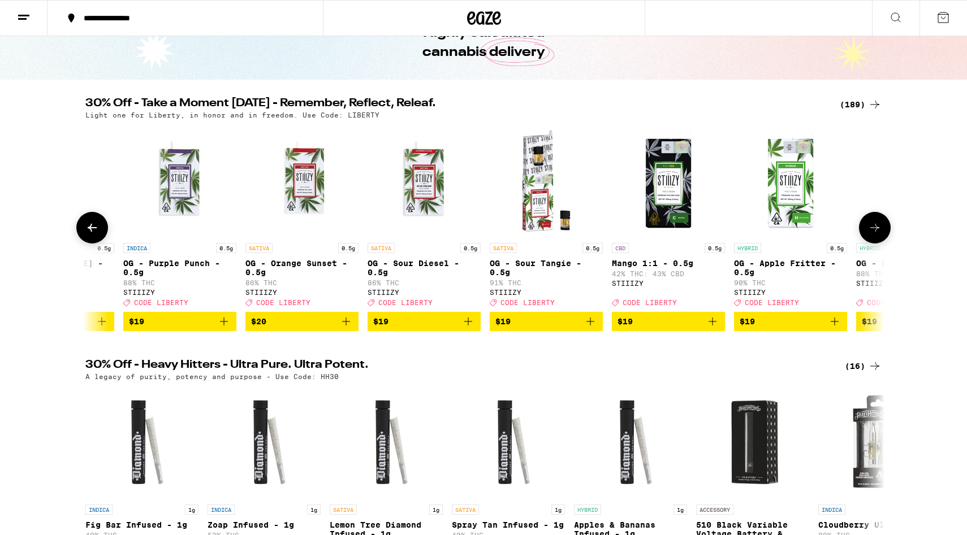
scroll to position [0, 7790]
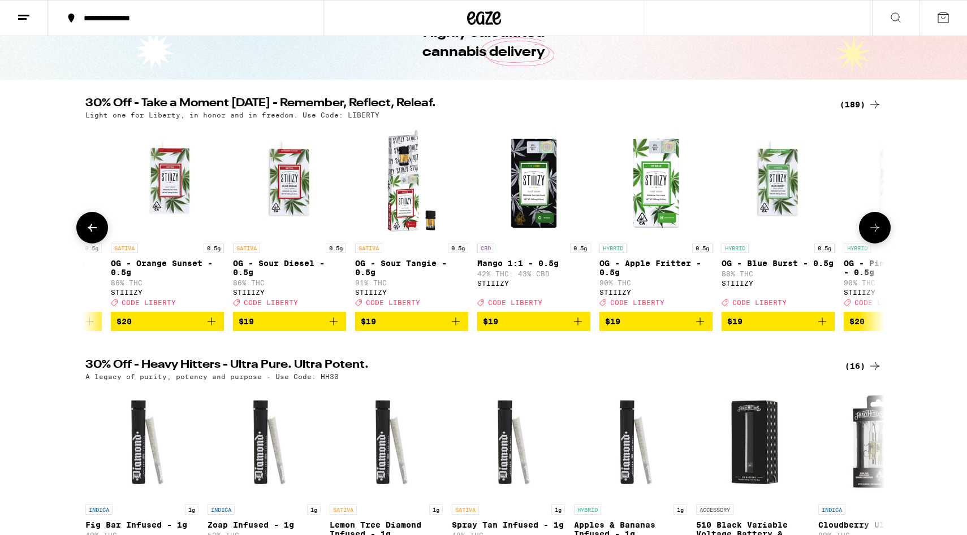
click at [744, 229] on icon at bounding box center [875, 228] width 14 height 14
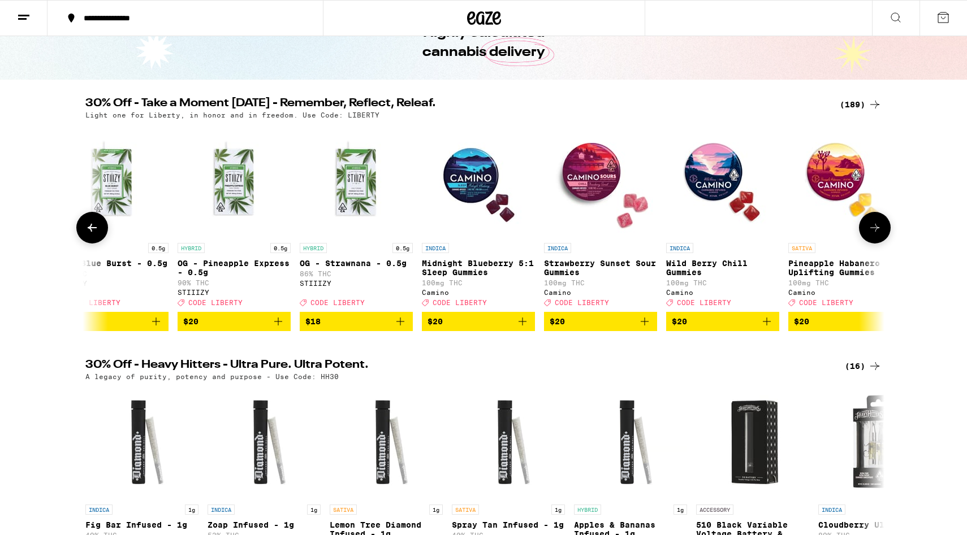
scroll to position [0, 8463]
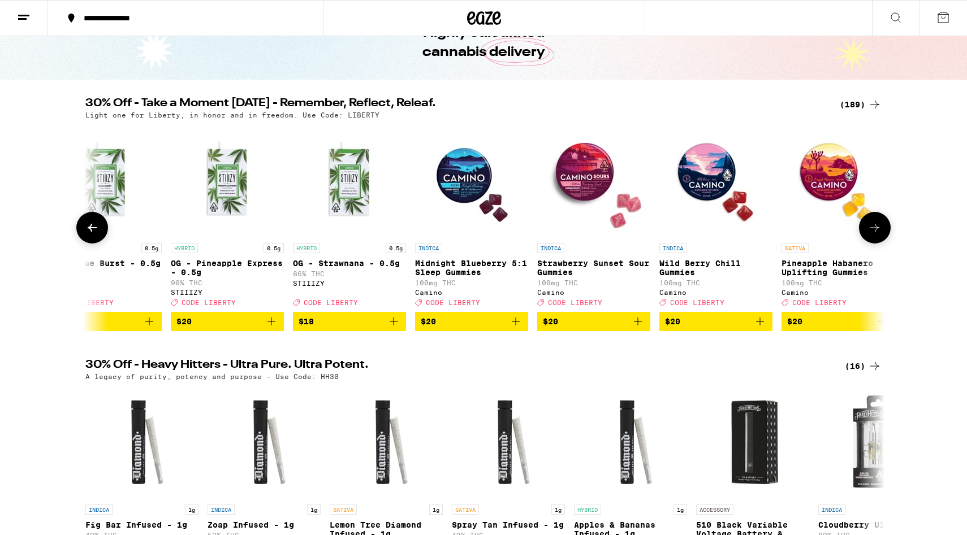
click at [744, 229] on icon at bounding box center [875, 228] width 14 height 14
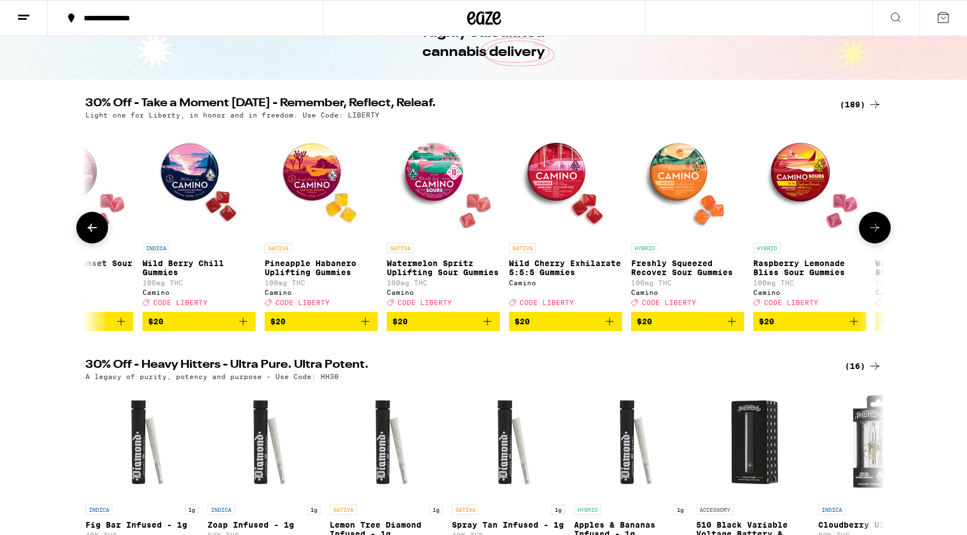
scroll to position [0, 9135]
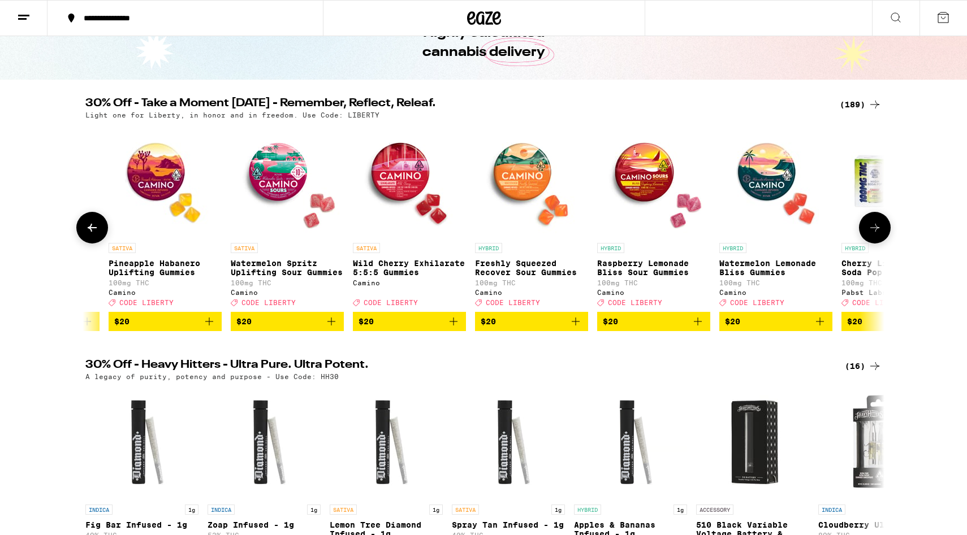
click at [744, 229] on icon at bounding box center [875, 228] width 14 height 14
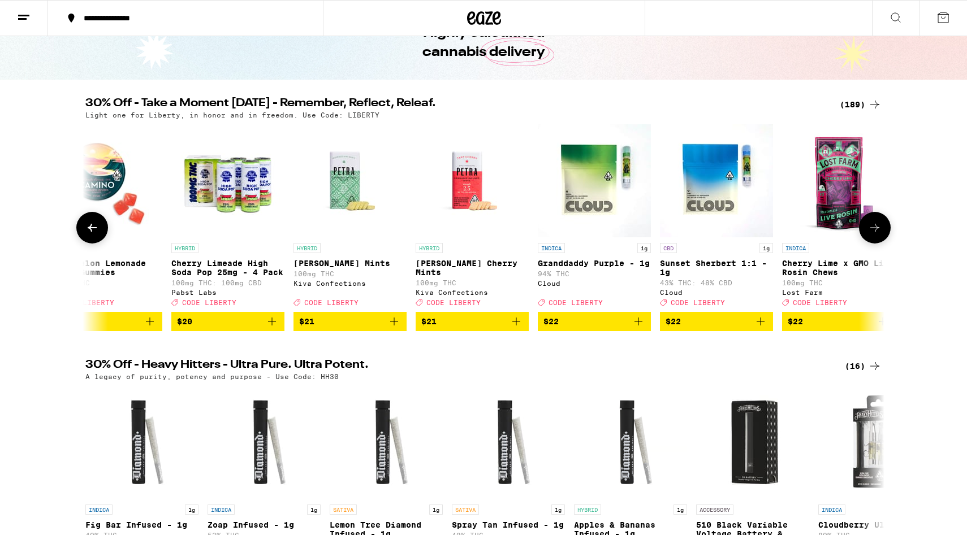
scroll to position [0, 9808]
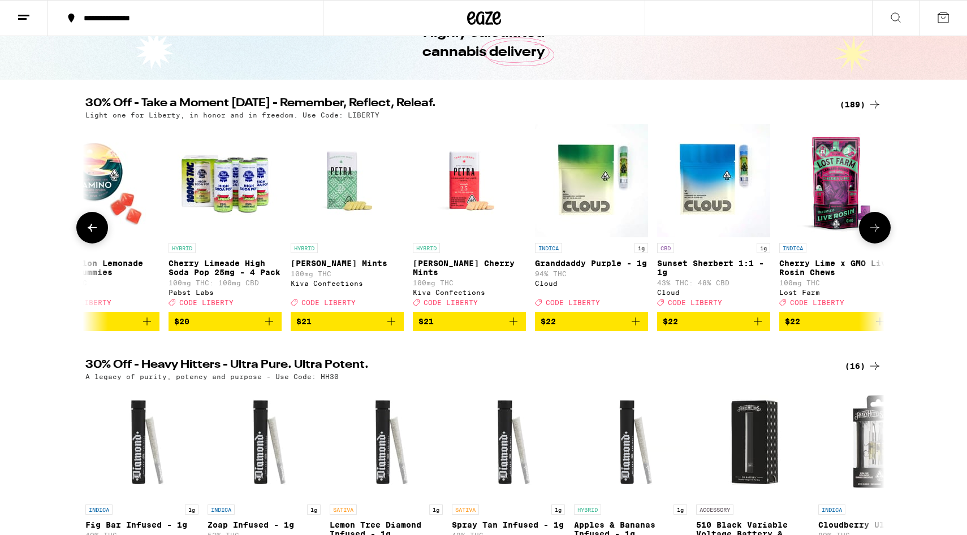
click at [744, 229] on icon at bounding box center [875, 228] width 14 height 14
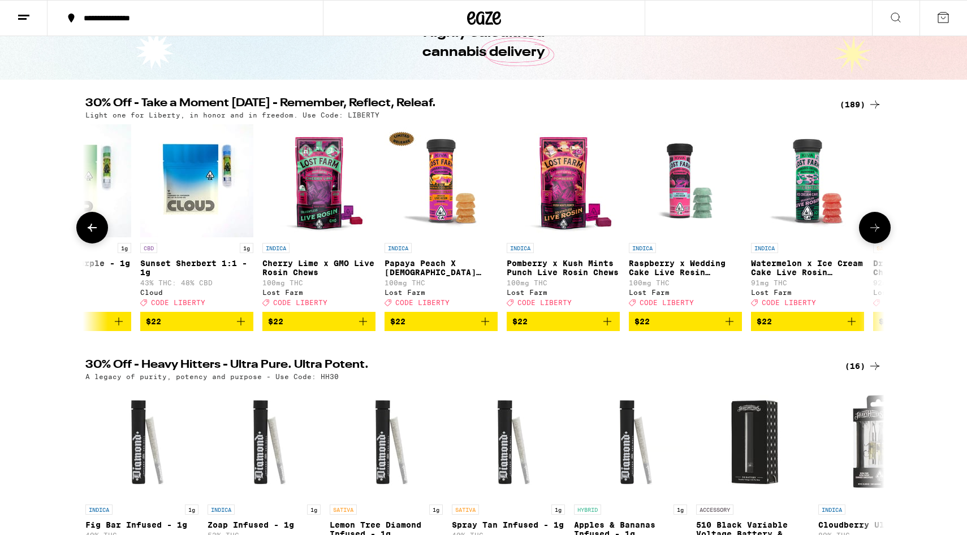
scroll to position [0, 10481]
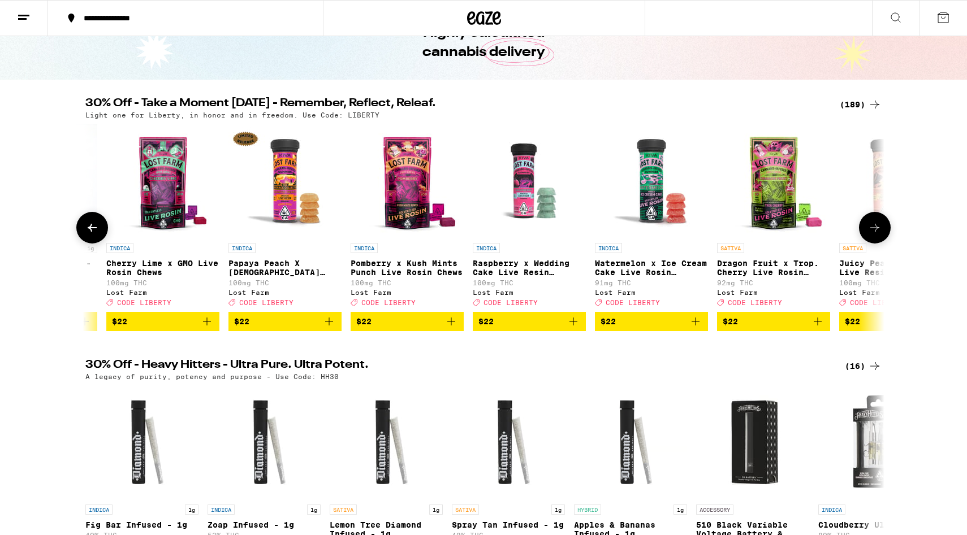
click at [744, 229] on icon at bounding box center [875, 228] width 14 height 14
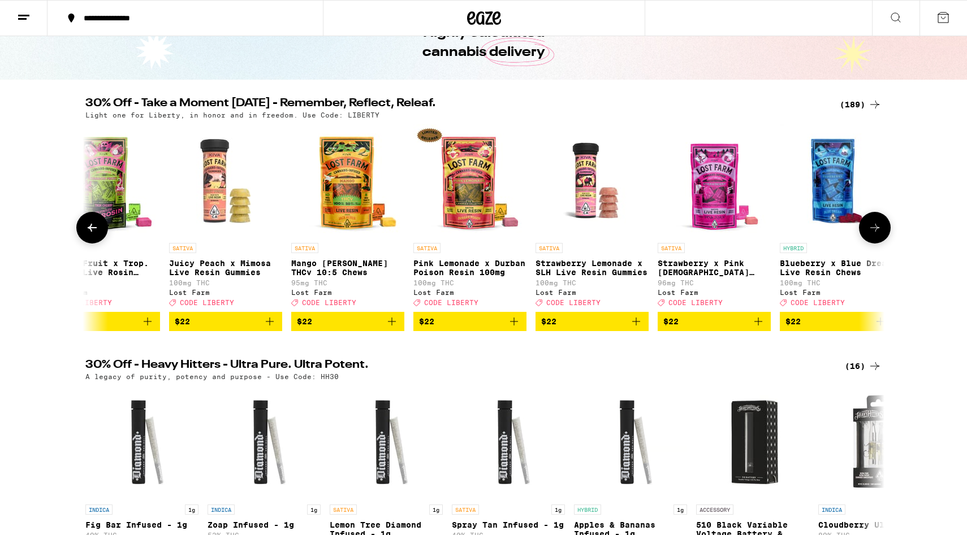
scroll to position [0, 11154]
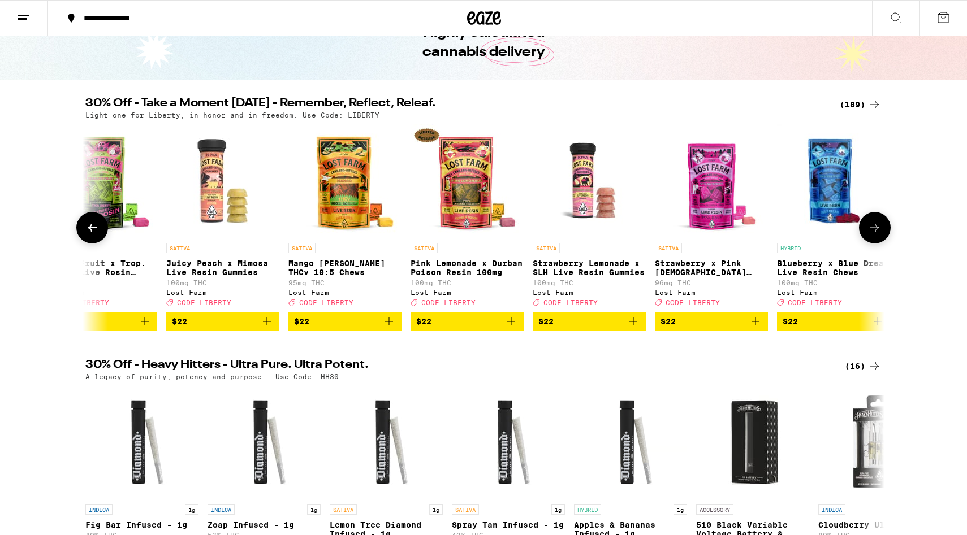
click at [744, 229] on icon at bounding box center [875, 228] width 14 height 14
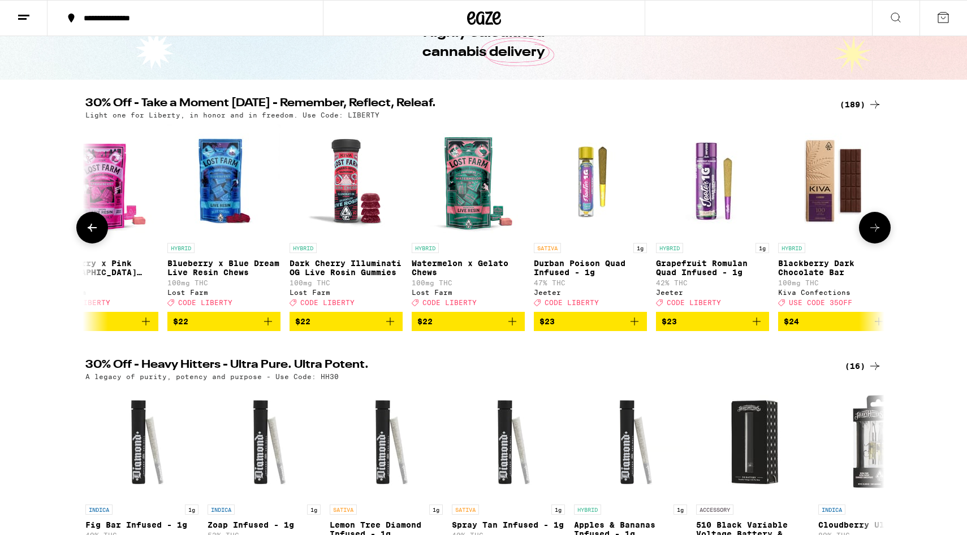
click at [744, 229] on icon at bounding box center [875, 228] width 14 height 14
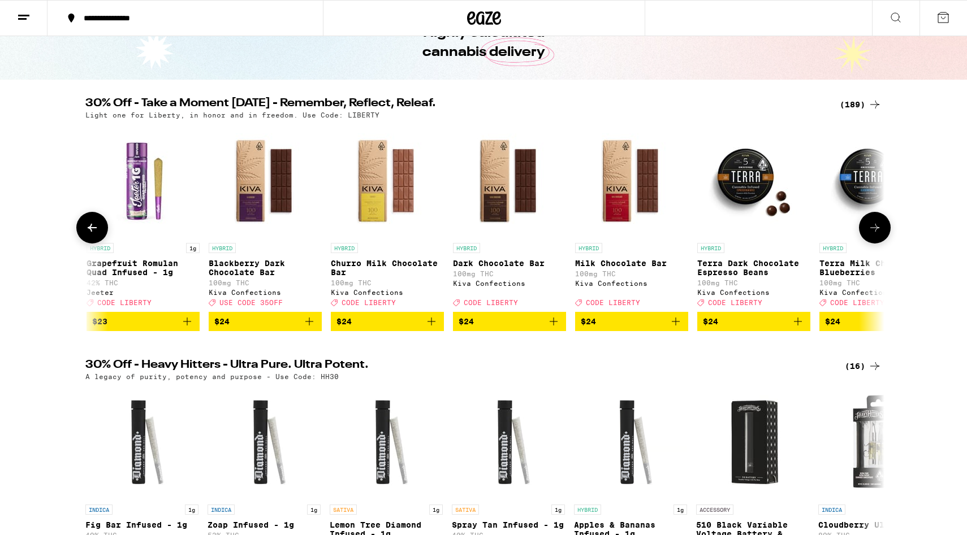
scroll to position [0, 12487]
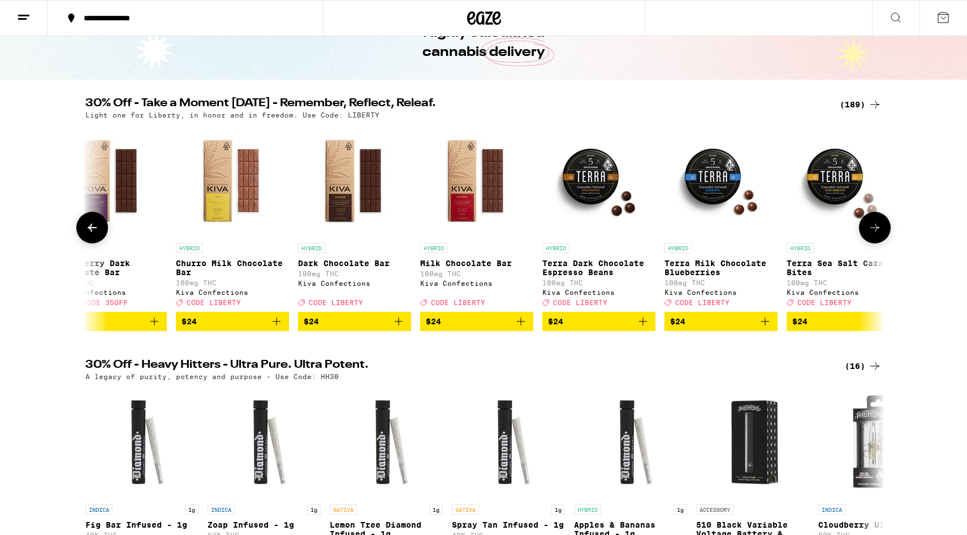
click at [744, 229] on icon at bounding box center [875, 228] width 14 height 14
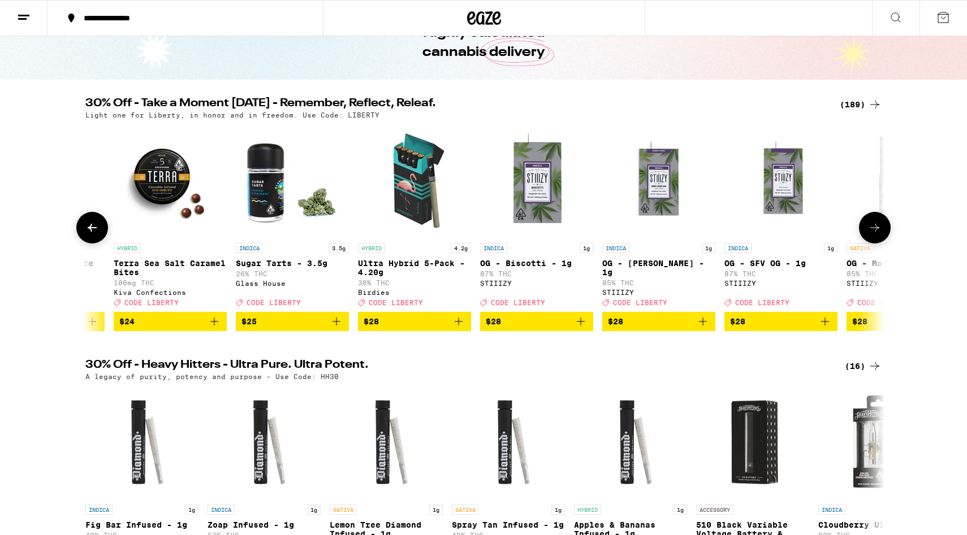
click at [744, 229] on icon at bounding box center [875, 228] width 14 height 14
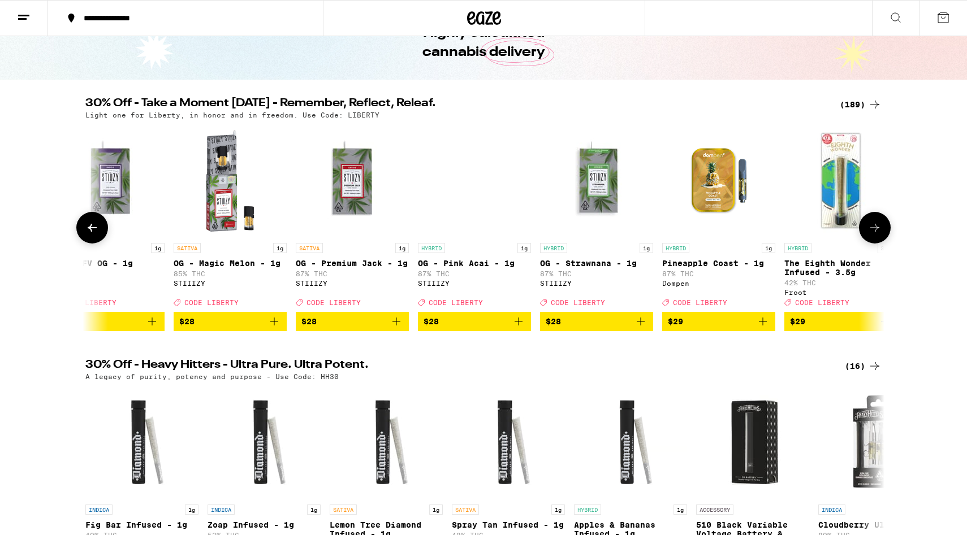
click at [744, 229] on icon at bounding box center [875, 228] width 14 height 14
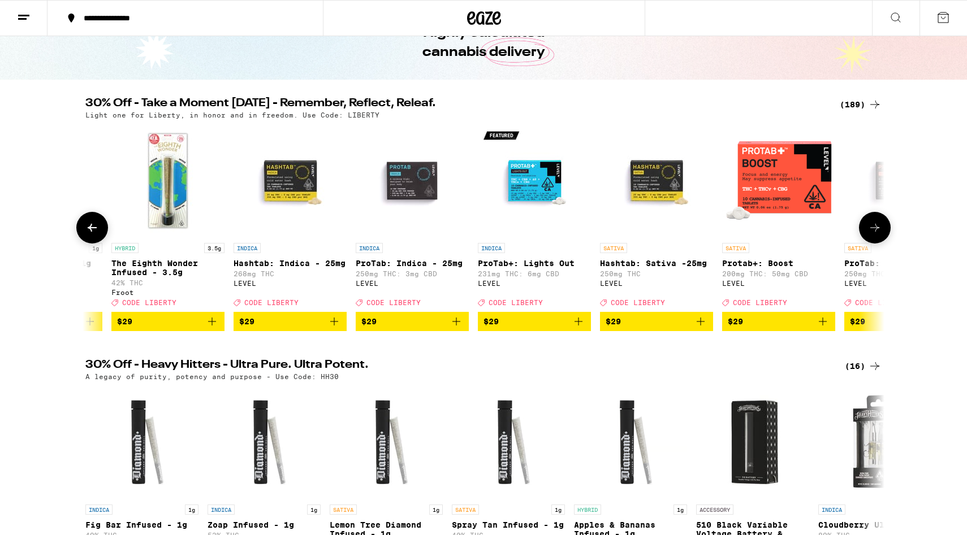
click at [744, 229] on icon at bounding box center [875, 228] width 14 height 14
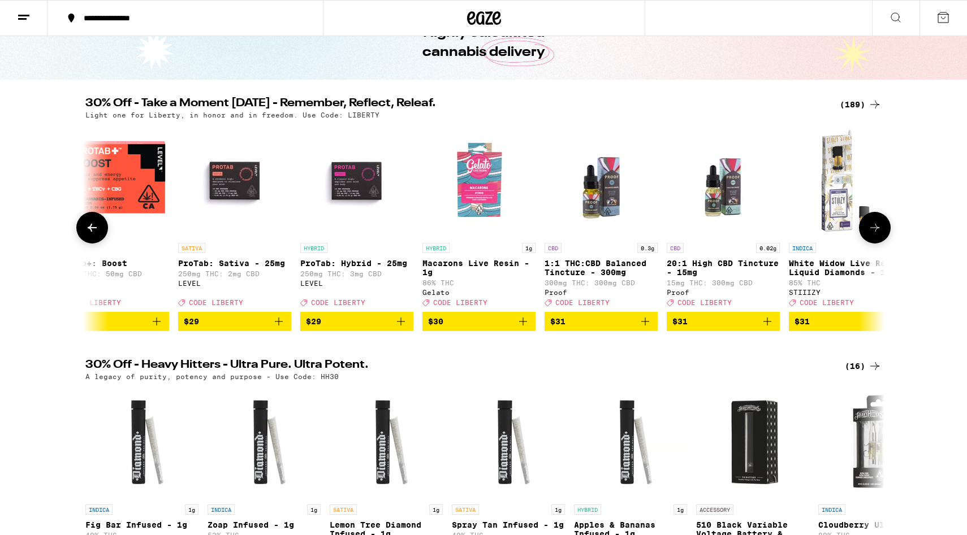
scroll to position [0, 15178]
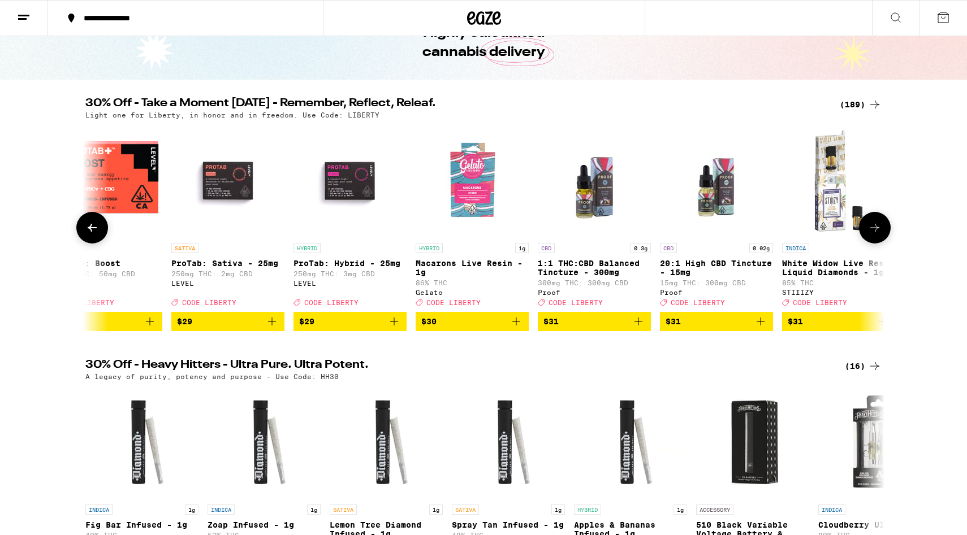
click at [744, 229] on icon at bounding box center [875, 228] width 14 height 14
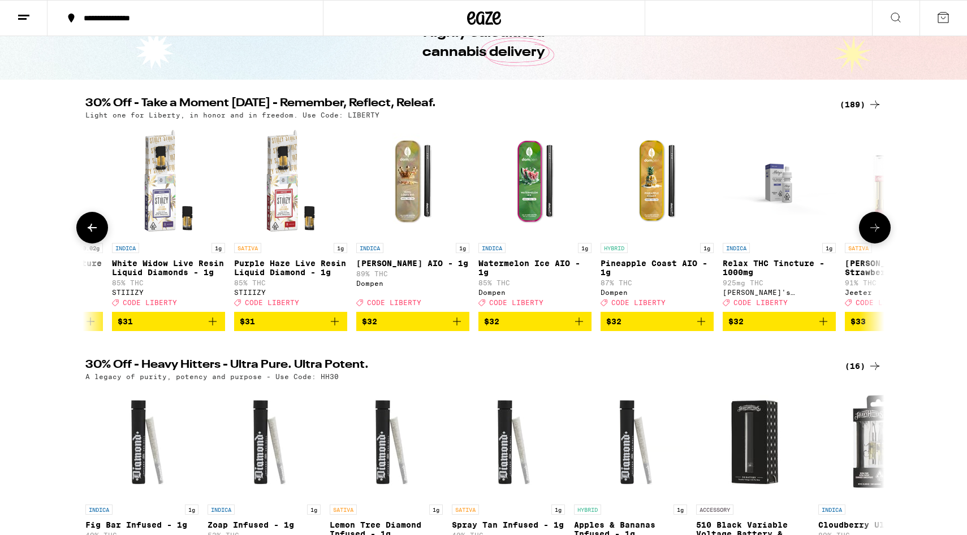
scroll to position [0, 15851]
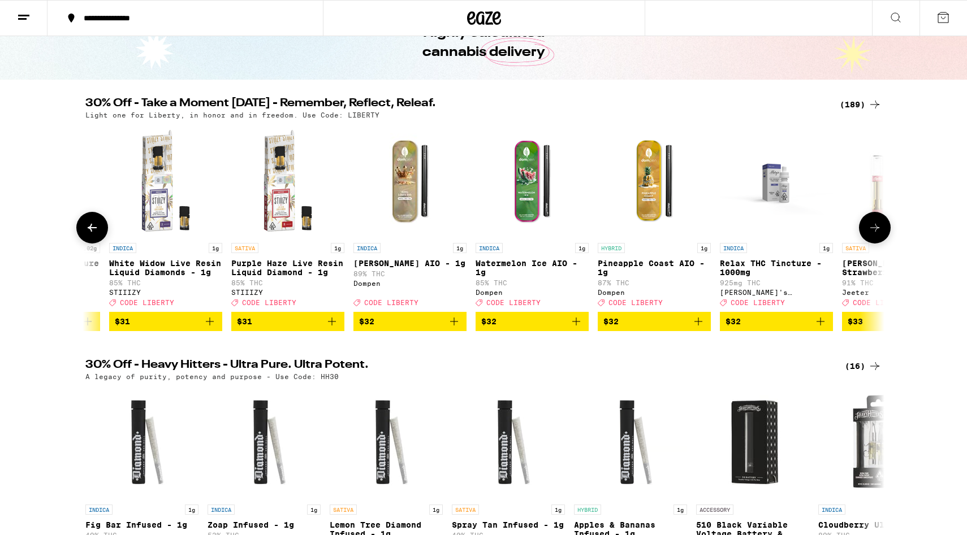
click at [744, 229] on icon at bounding box center [875, 228] width 14 height 14
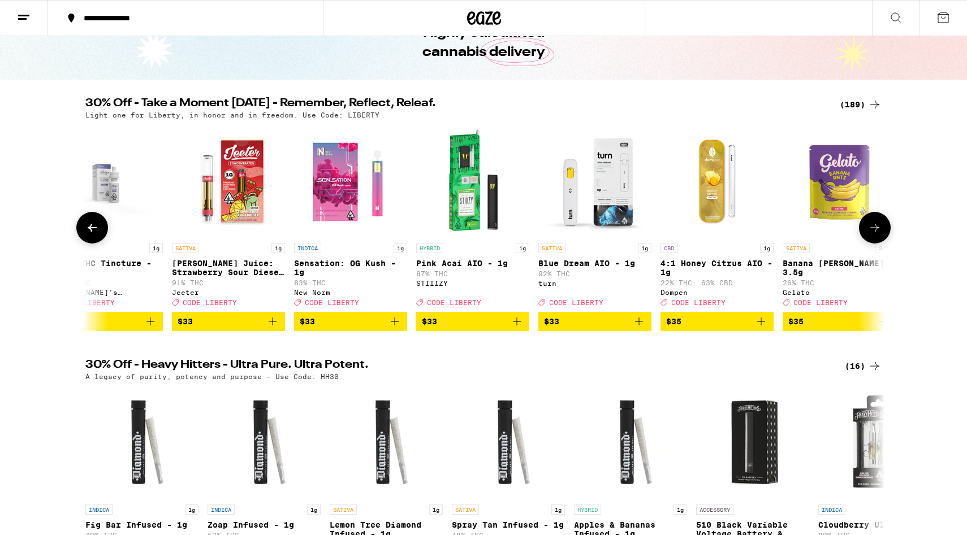
scroll to position [0, 16524]
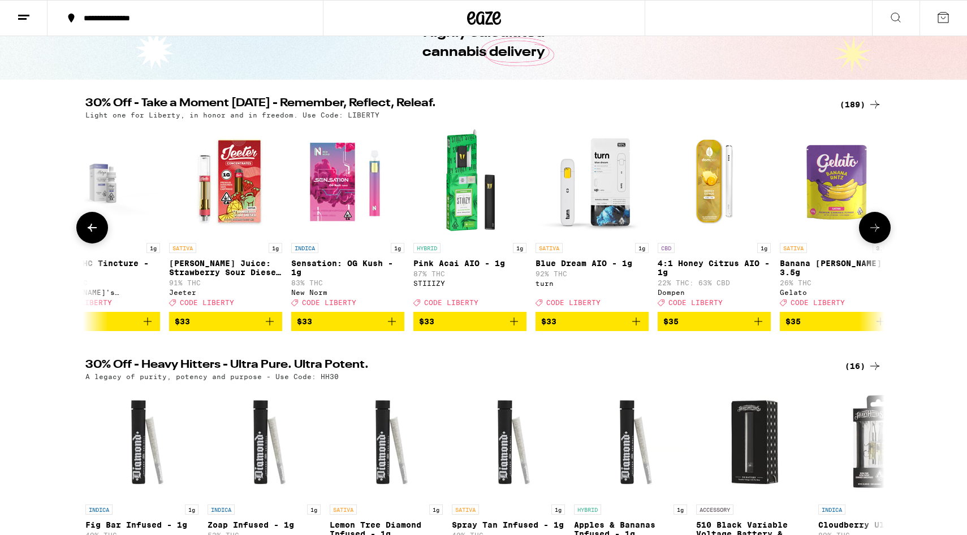
click at [744, 227] on icon at bounding box center [875, 228] width 14 height 14
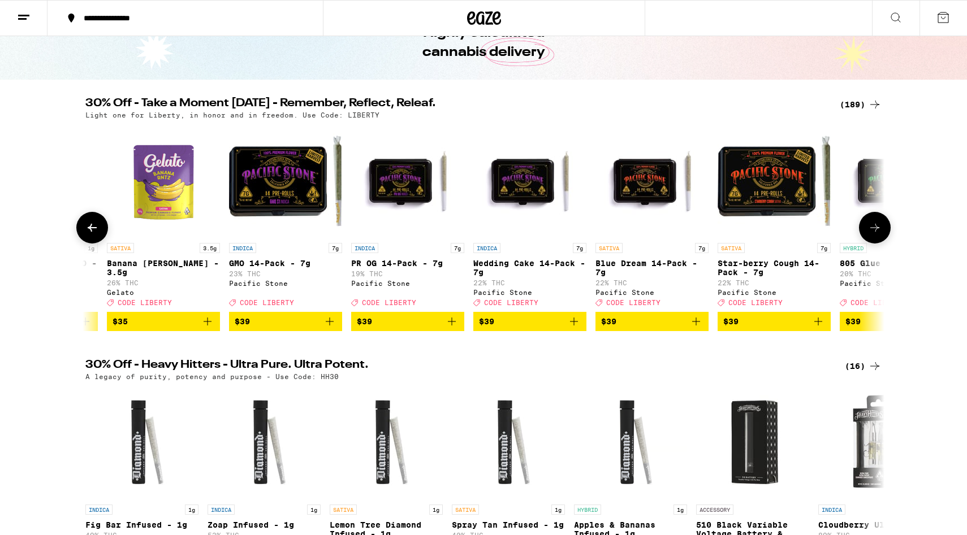
click at [744, 227] on icon at bounding box center [875, 228] width 14 height 14
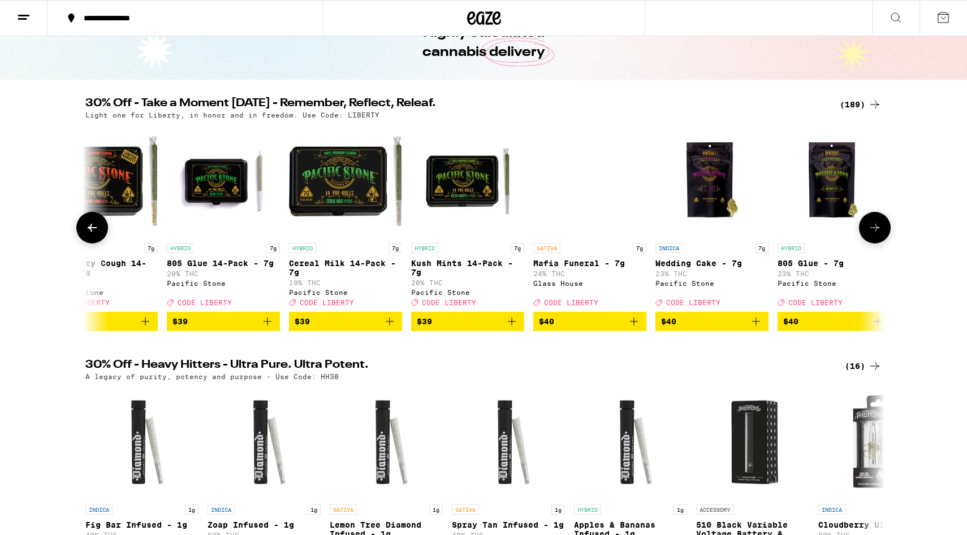
click at [744, 227] on icon at bounding box center [875, 228] width 14 height 14
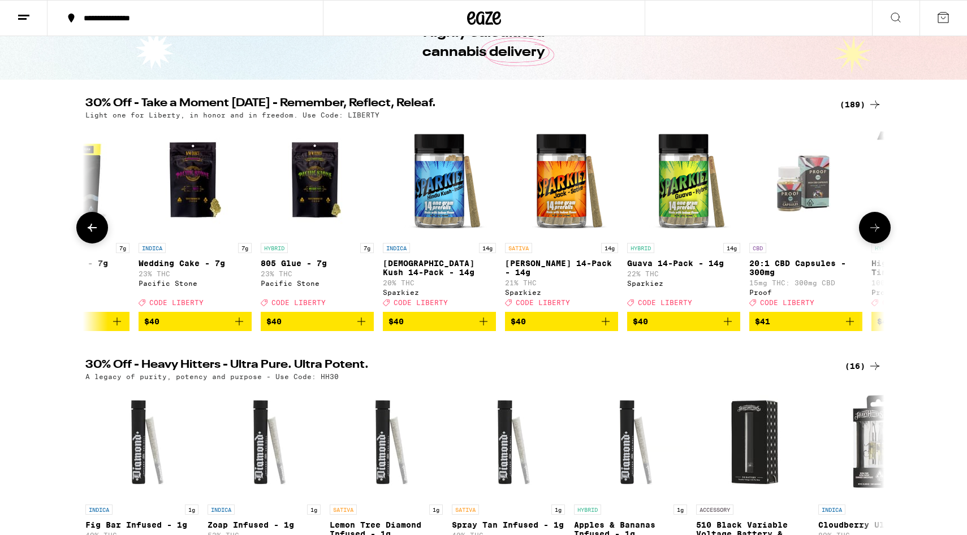
scroll to position [0, 18542]
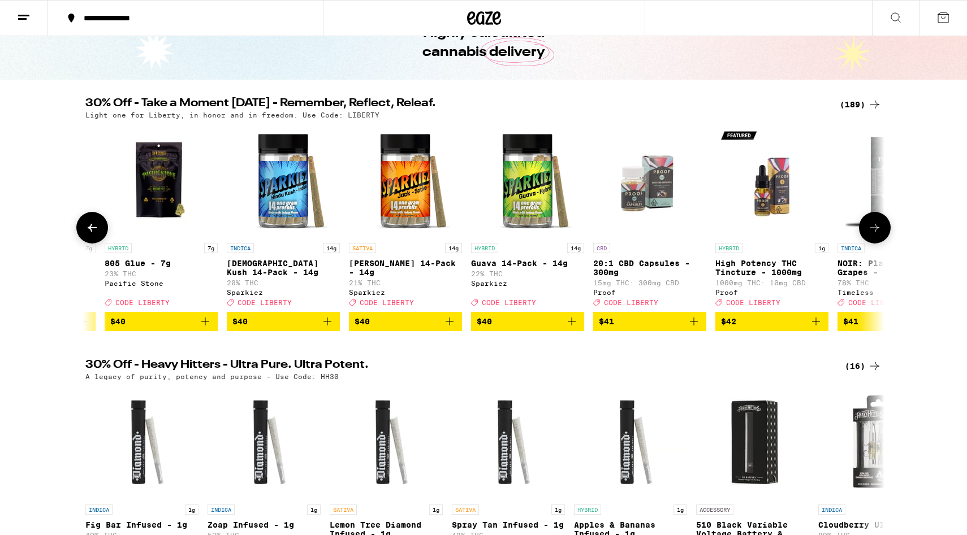
click at [744, 227] on icon at bounding box center [875, 228] width 14 height 14
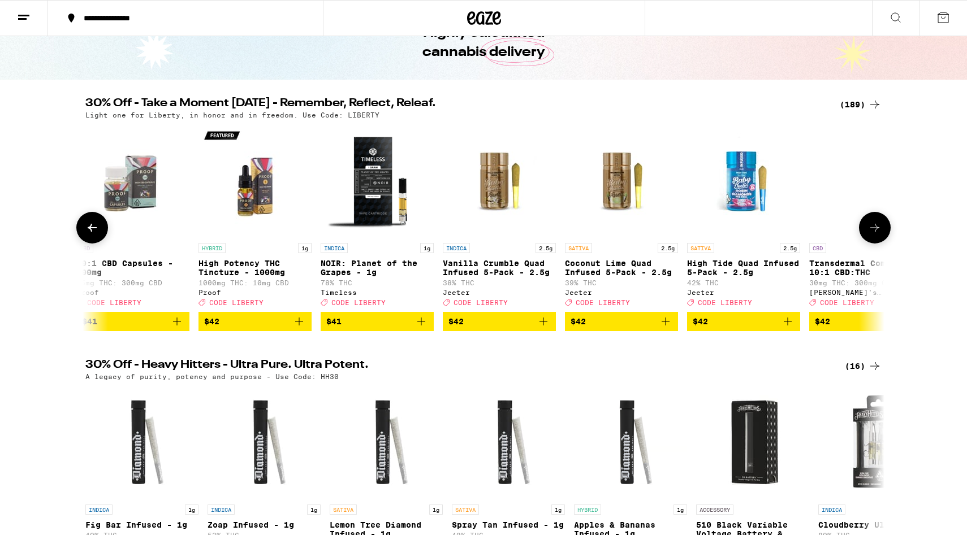
scroll to position [0, 19215]
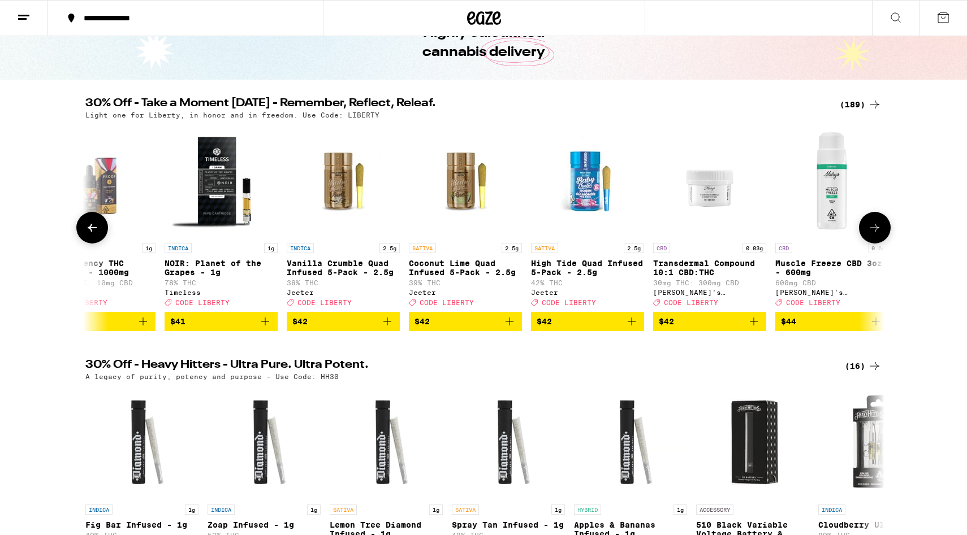
click at [744, 227] on icon at bounding box center [875, 228] width 14 height 14
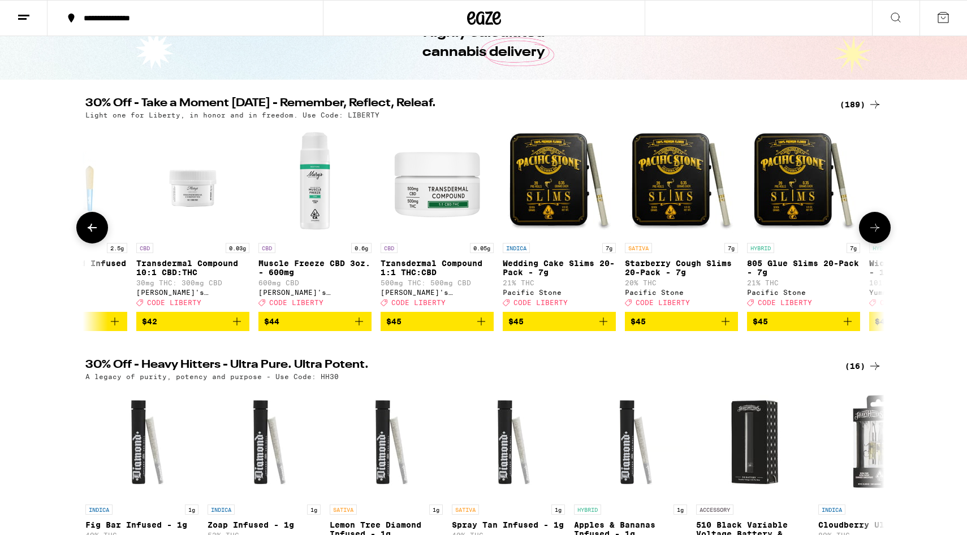
scroll to position [0, 19887]
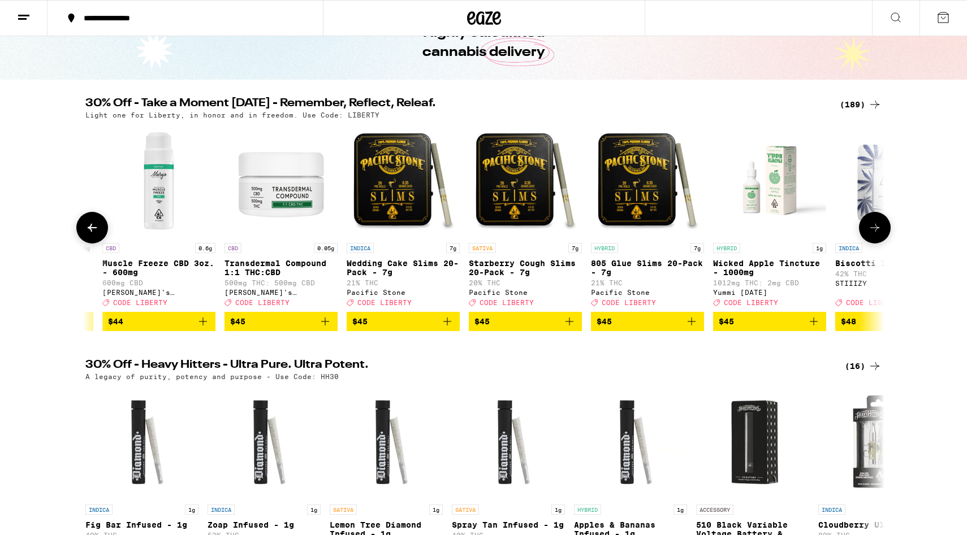
click at [744, 227] on icon at bounding box center [875, 228] width 14 height 14
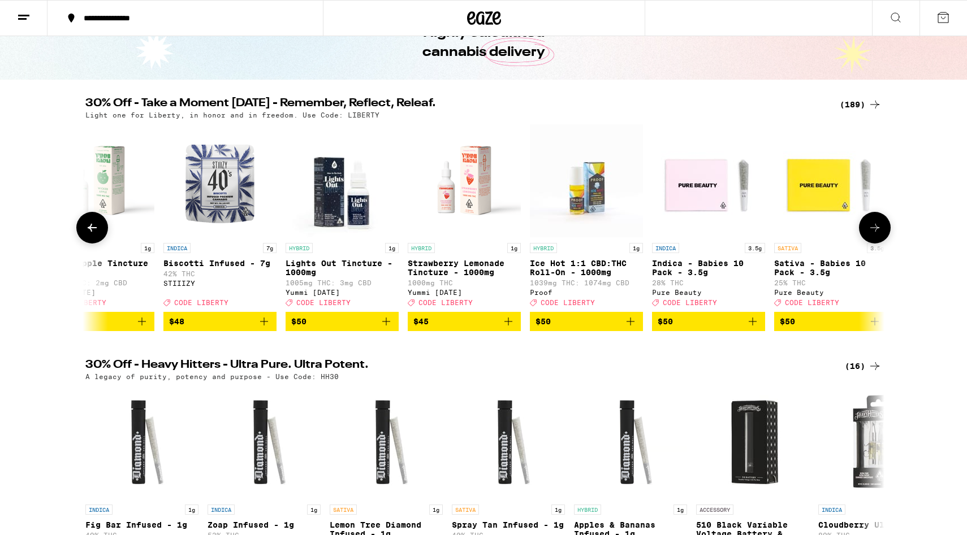
scroll to position [0, 20560]
click at [93, 233] on icon at bounding box center [92, 228] width 14 height 14
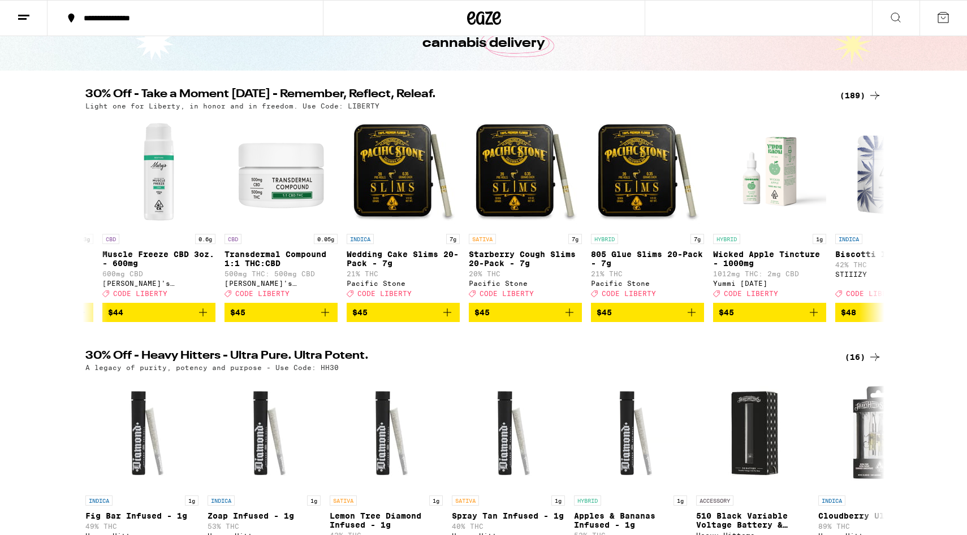
scroll to position [77, 0]
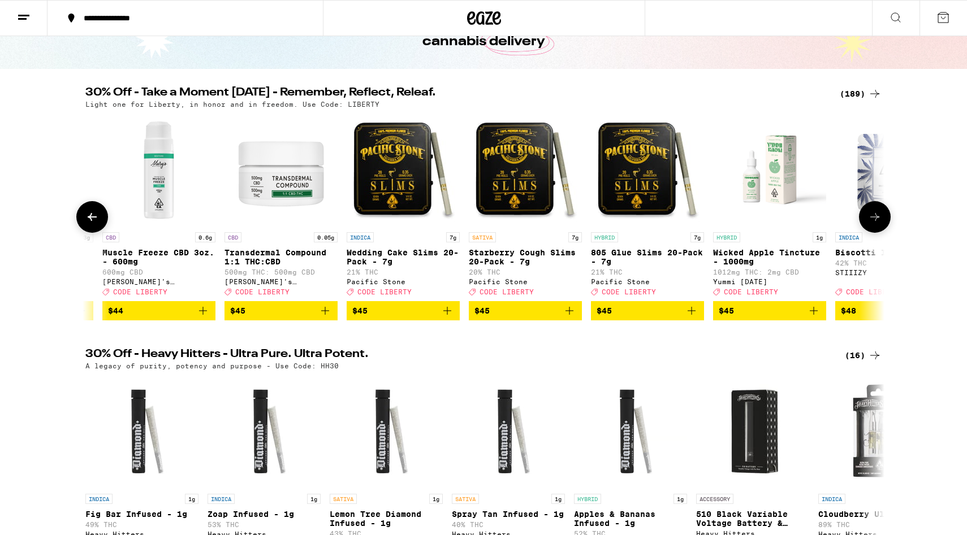
click at [744, 221] on icon at bounding box center [874, 217] width 9 height 8
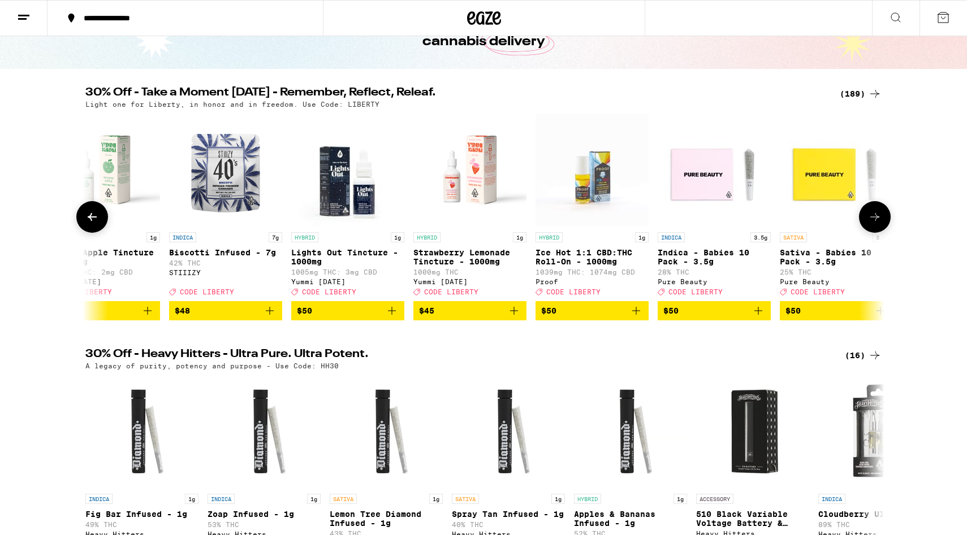
scroll to position [0, 20560]
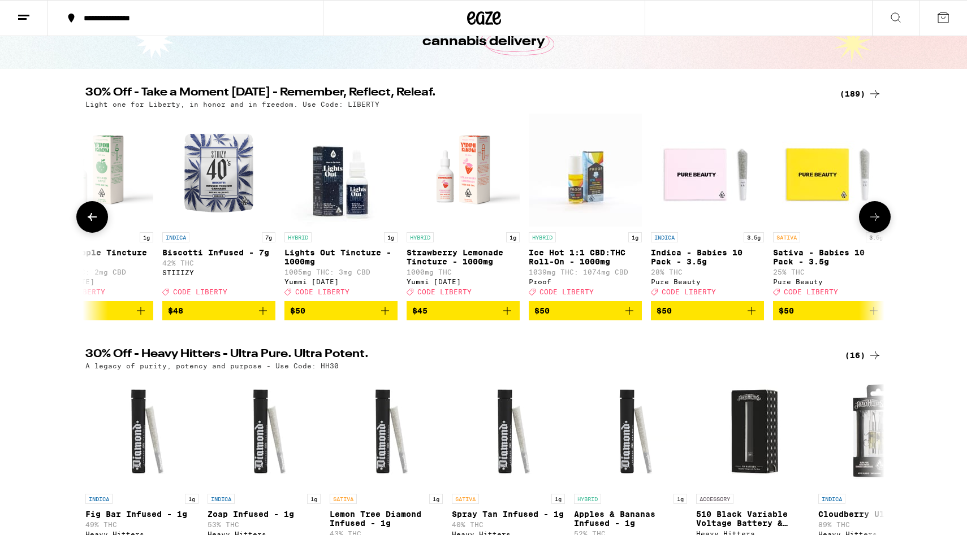
click at [744, 221] on icon at bounding box center [874, 217] width 9 height 8
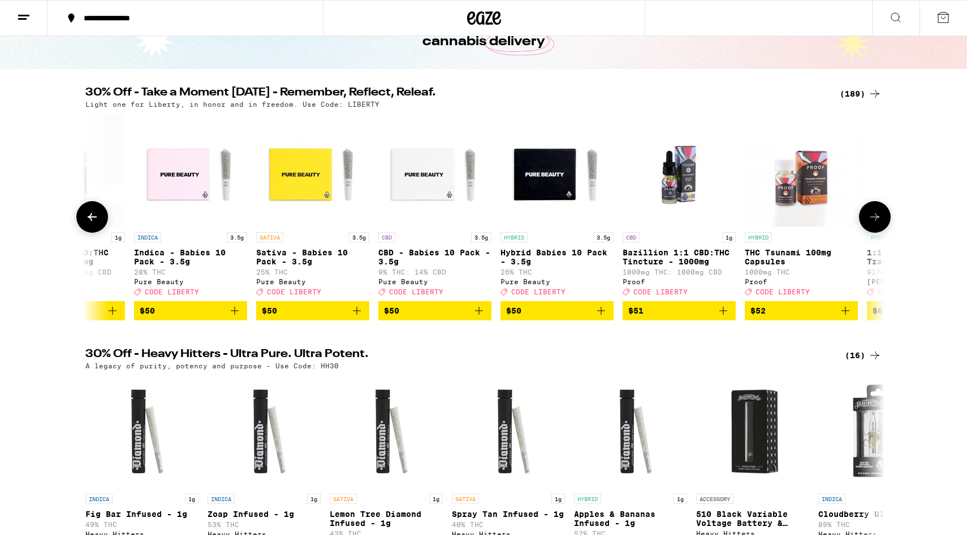
scroll to position [0, 21233]
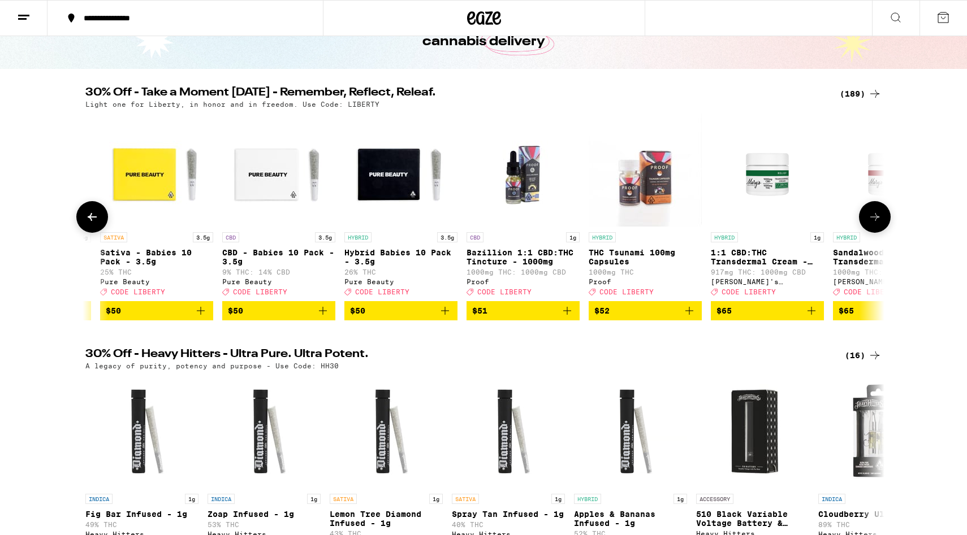
click at [744, 221] on icon at bounding box center [874, 217] width 9 height 8
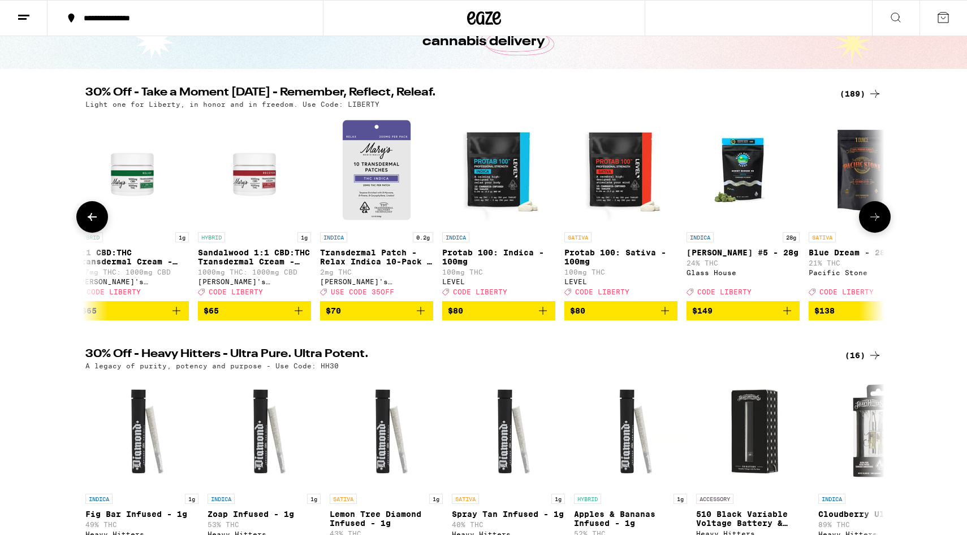
scroll to position [0, 21906]
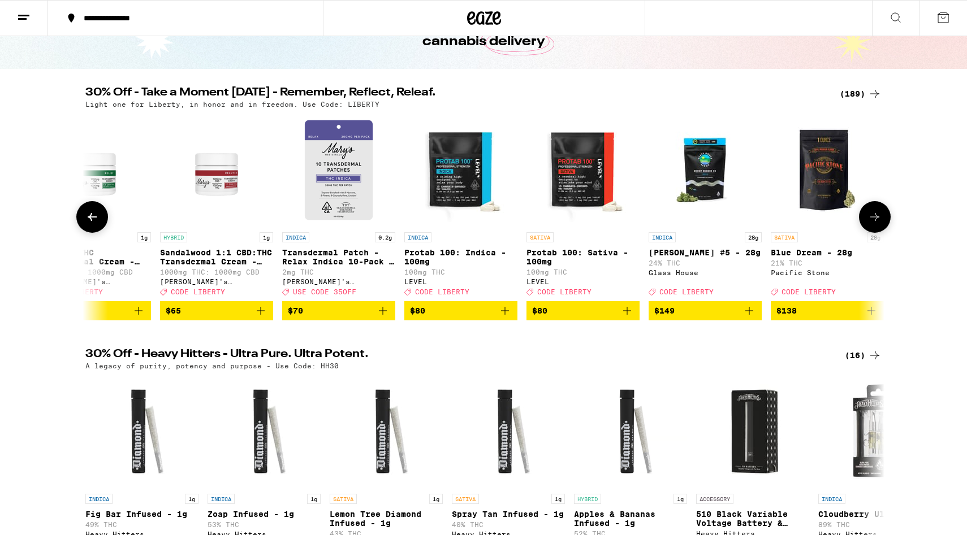
click at [744, 221] on icon at bounding box center [874, 217] width 9 height 8
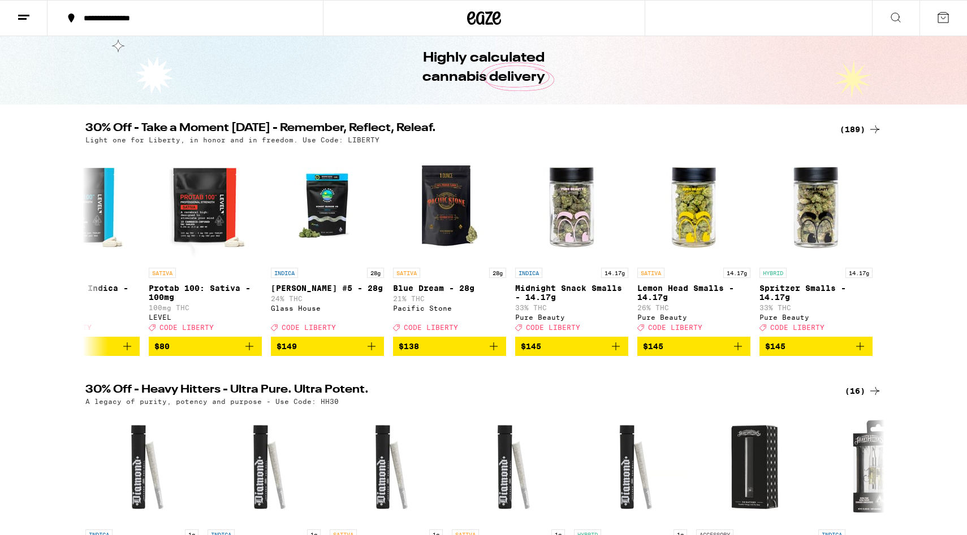
scroll to position [0, 0]
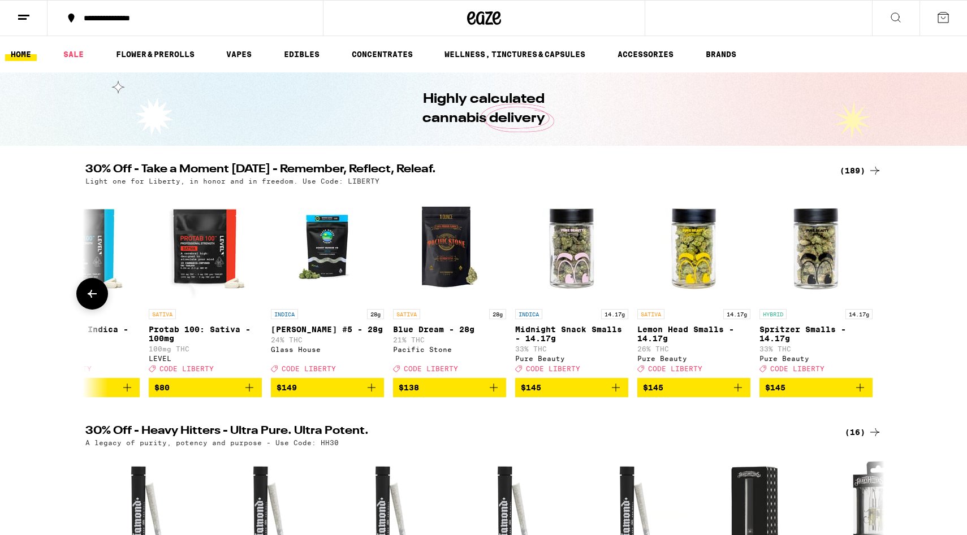
click at [90, 295] on icon at bounding box center [92, 294] width 14 height 14
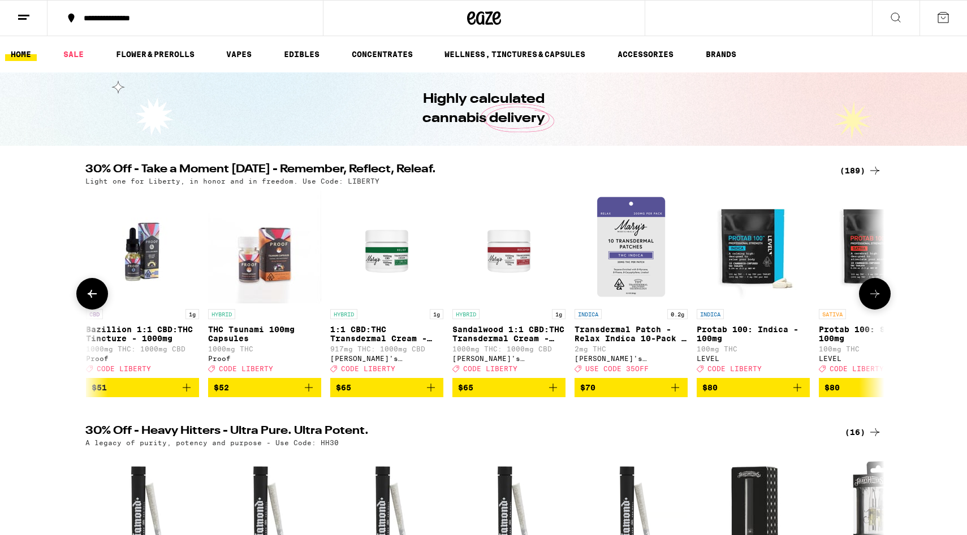
scroll to position [0, 21611]
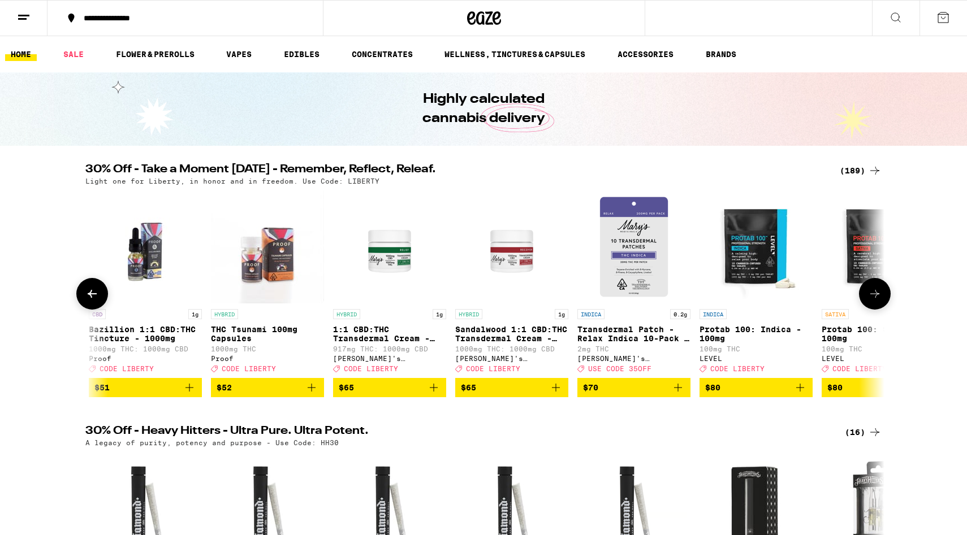
click at [90, 295] on icon at bounding box center [92, 294] width 14 height 14
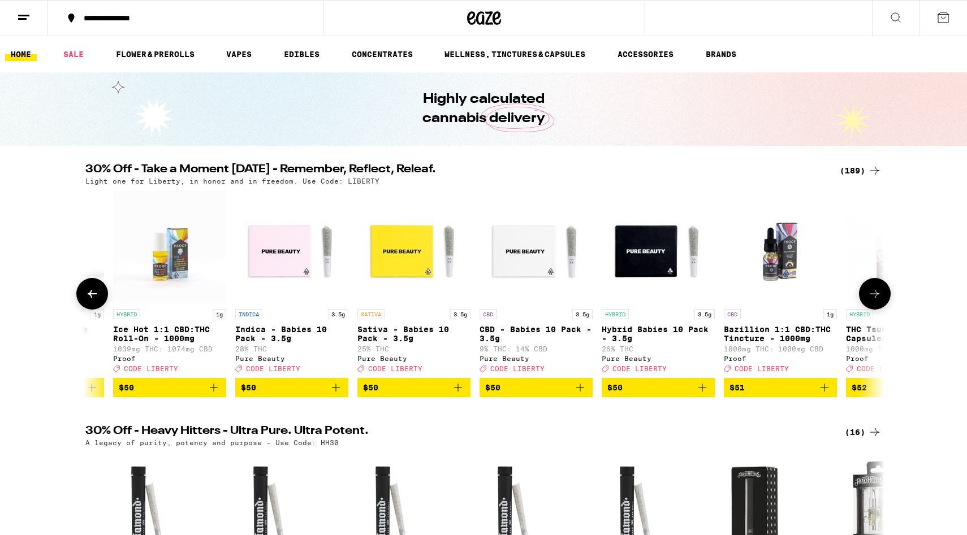
scroll to position [0, 20938]
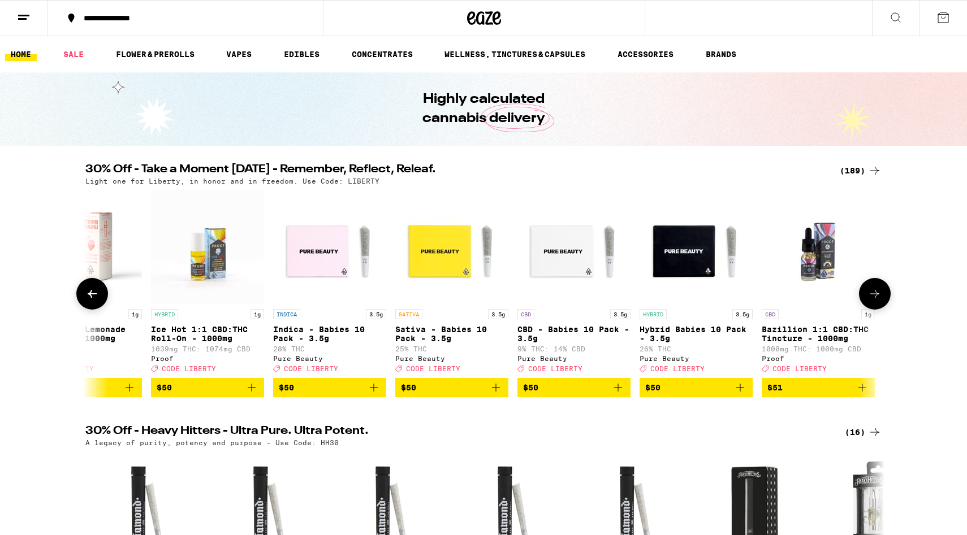
click at [90, 295] on icon at bounding box center [92, 294] width 14 height 14
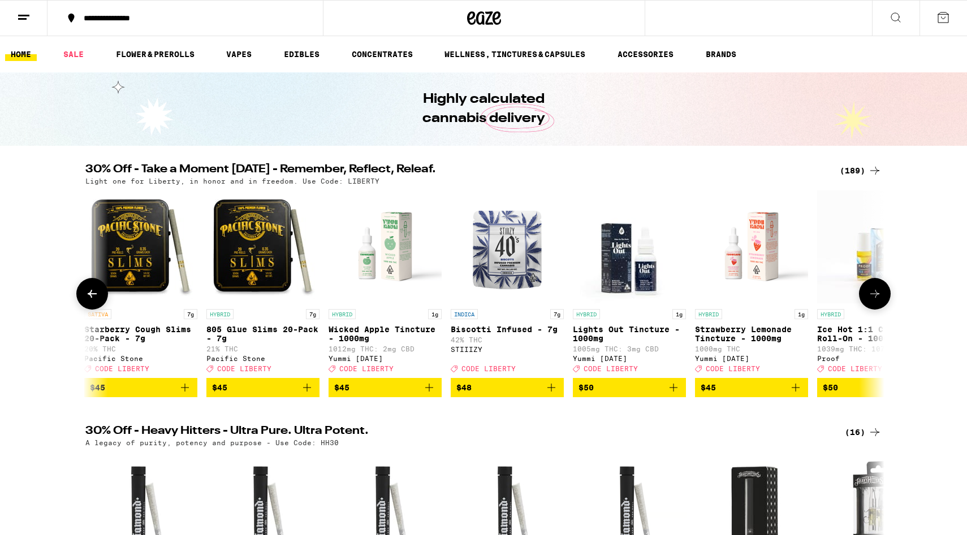
scroll to position [0, 20265]
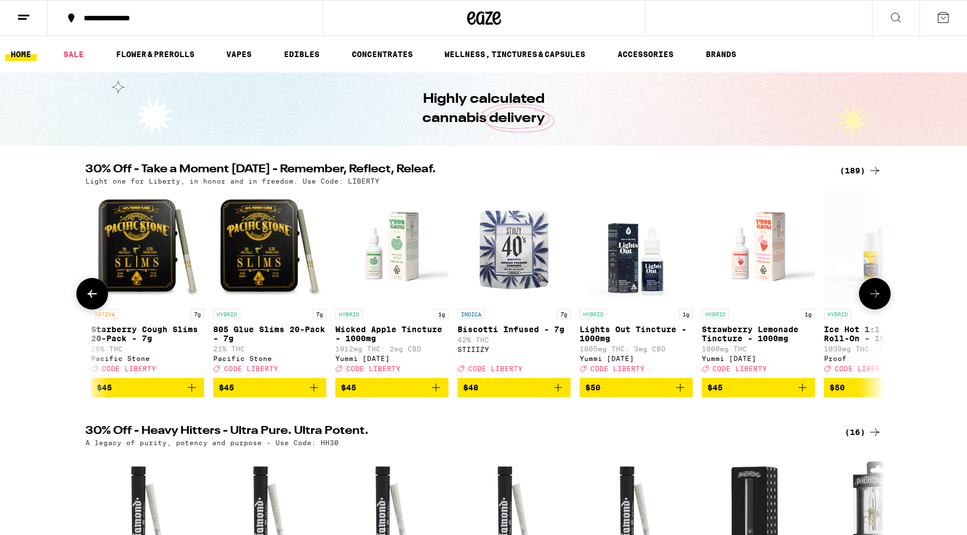
click at [94, 296] on icon at bounding box center [92, 294] width 14 height 14
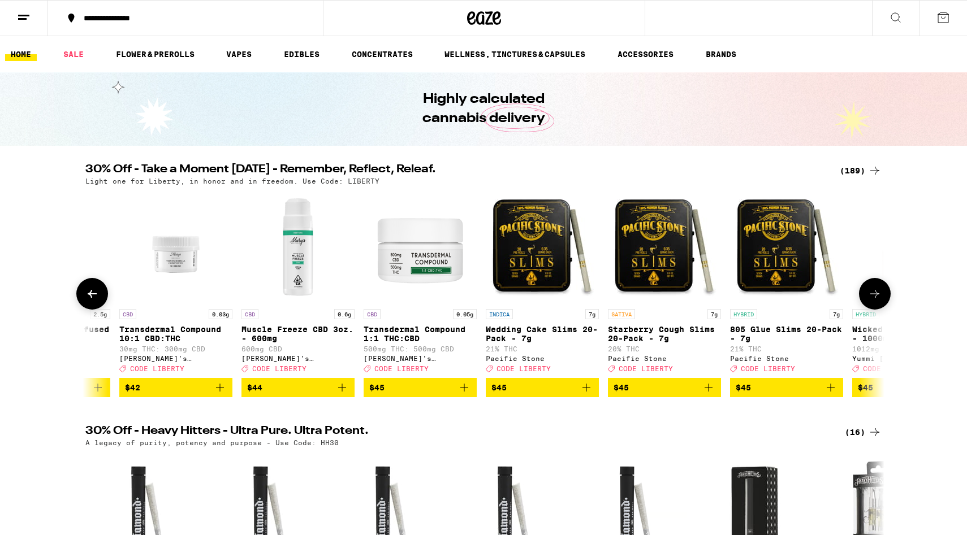
scroll to position [0, 19592]
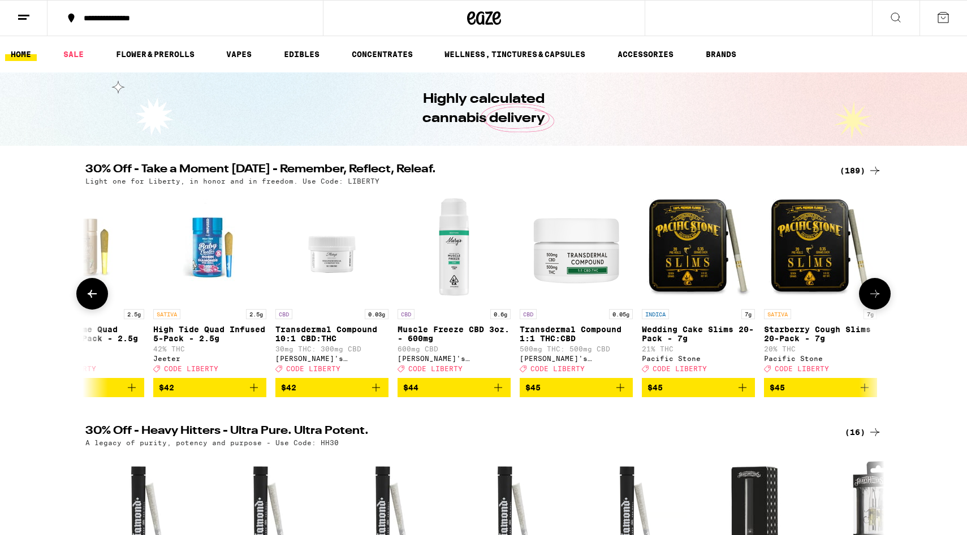
click at [94, 296] on icon at bounding box center [92, 294] width 14 height 14
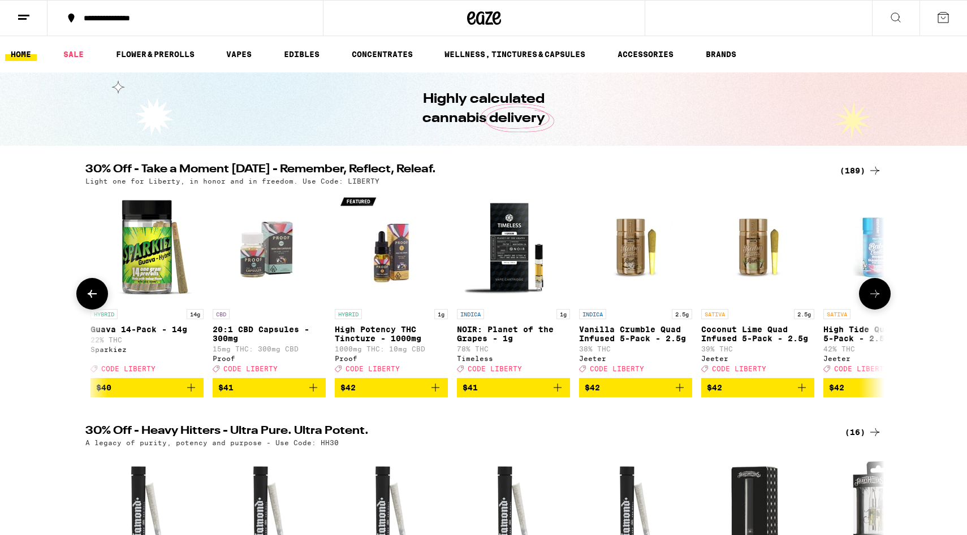
scroll to position [0, 18920]
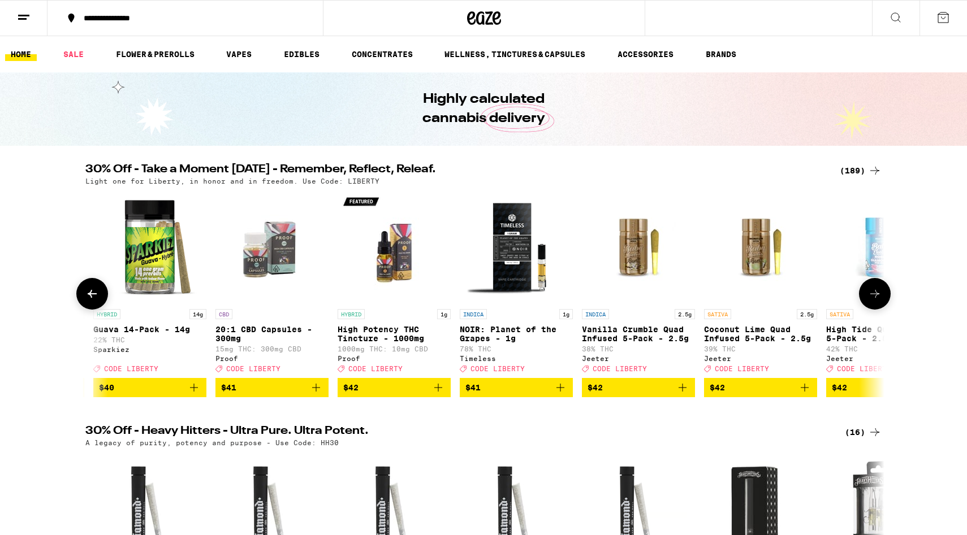
click at [91, 295] on icon at bounding box center [92, 294] width 9 height 8
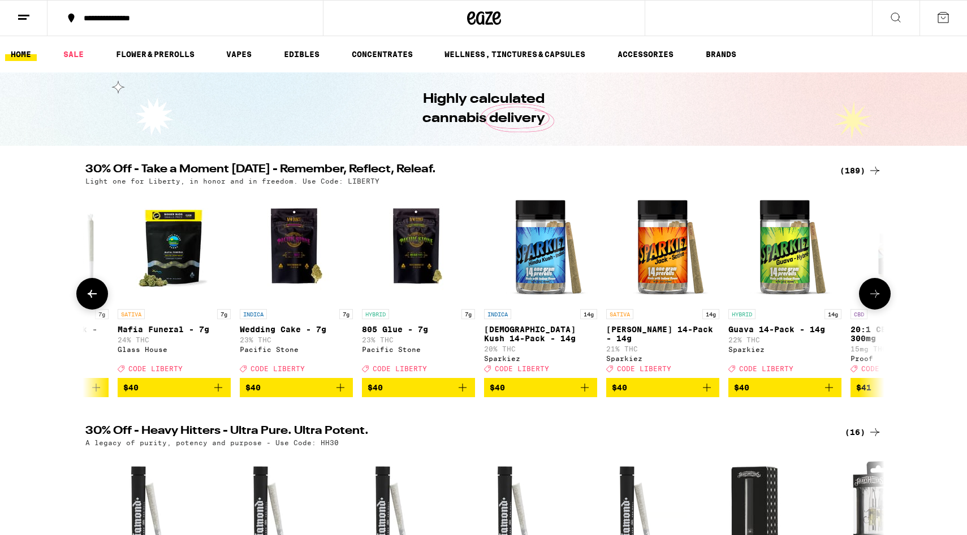
scroll to position [0, 18247]
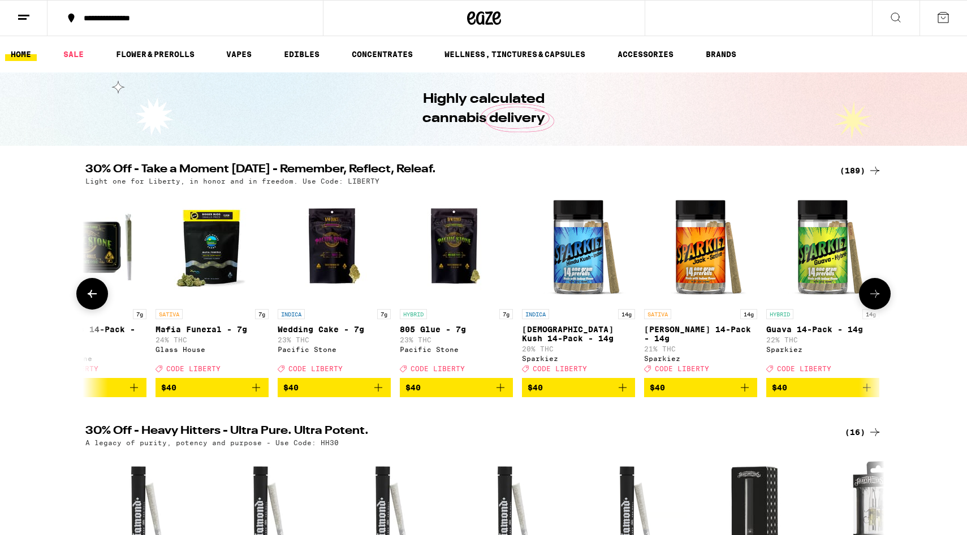
click at [91, 295] on icon at bounding box center [92, 294] width 9 height 8
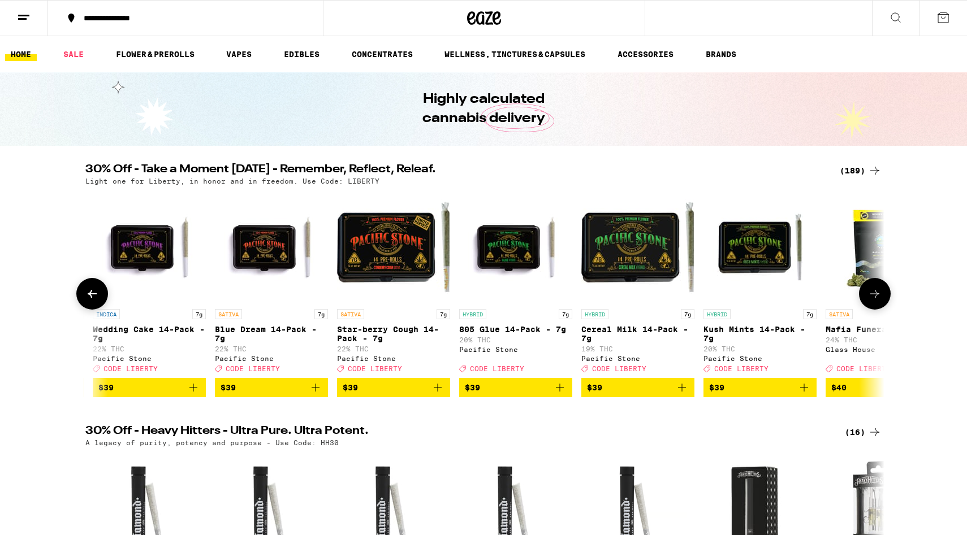
scroll to position [0, 17574]
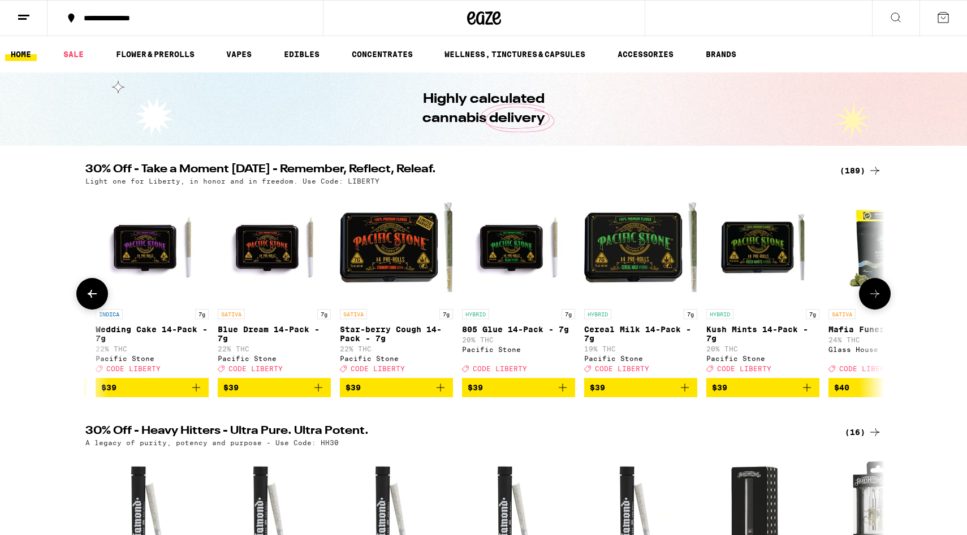
click at [91, 295] on icon at bounding box center [92, 294] width 9 height 8
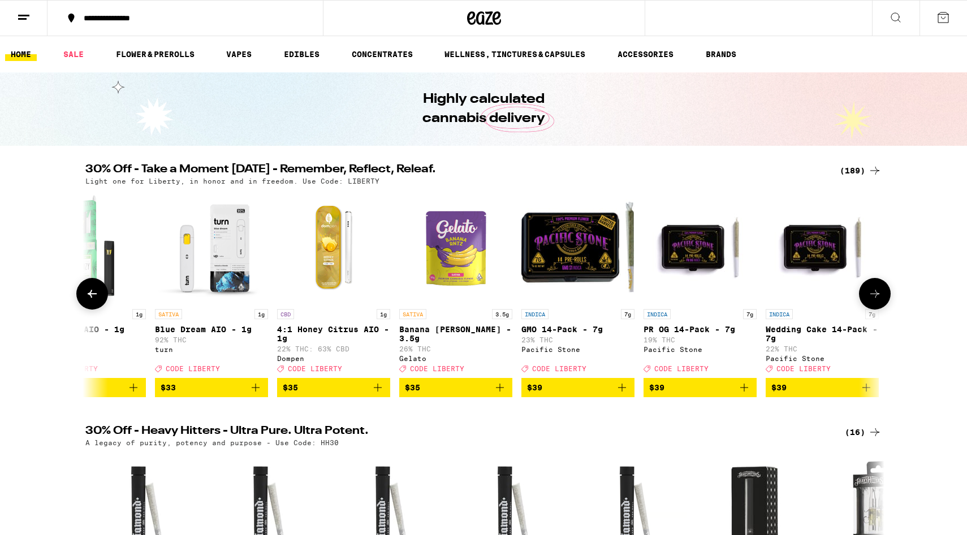
scroll to position [0, 16901]
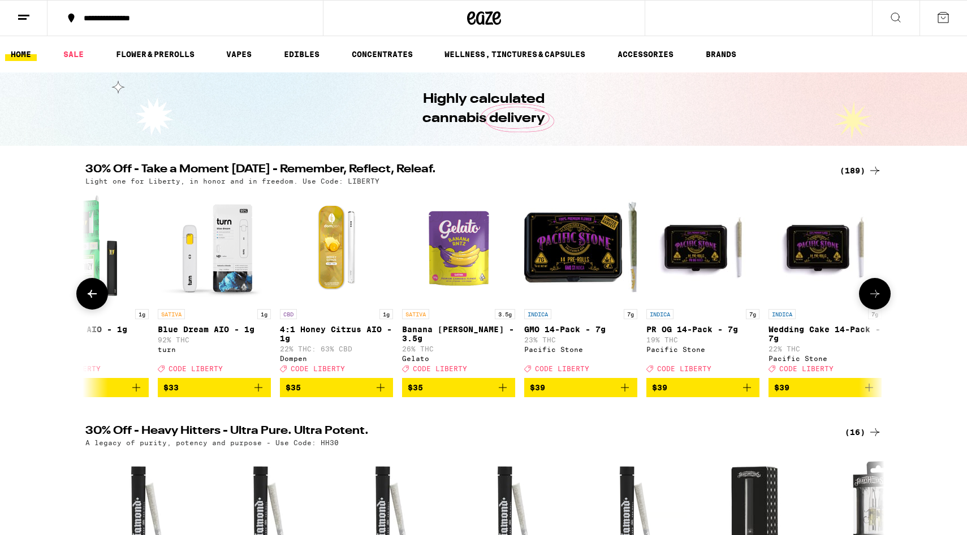
click at [382, 395] on icon "Add to bag" at bounding box center [381, 388] width 14 height 14
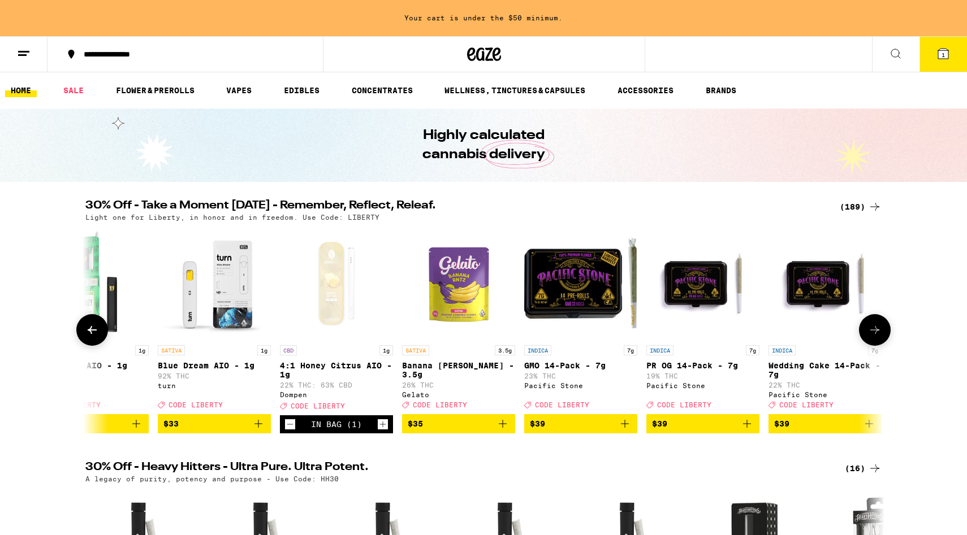
click at [94, 334] on icon at bounding box center [92, 330] width 9 height 8
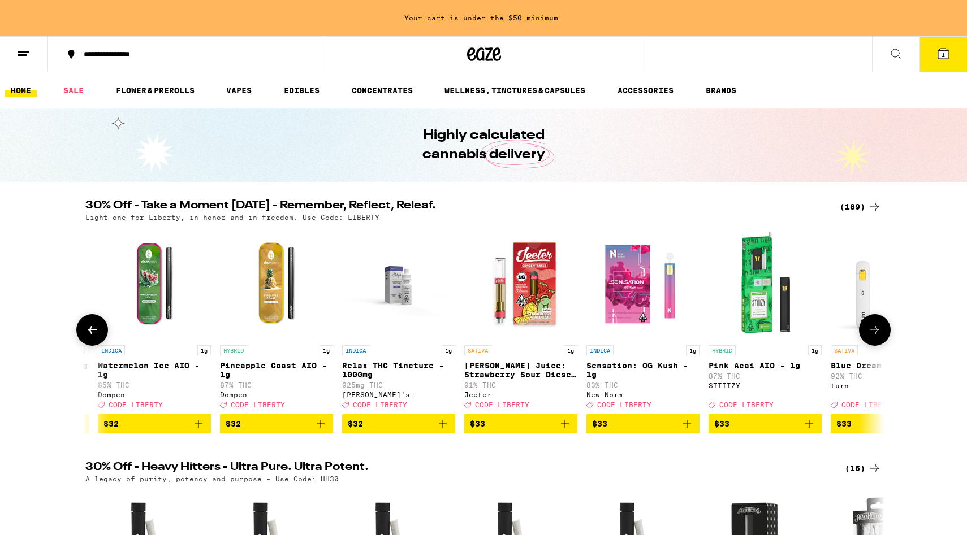
click at [94, 334] on icon at bounding box center [92, 330] width 9 height 8
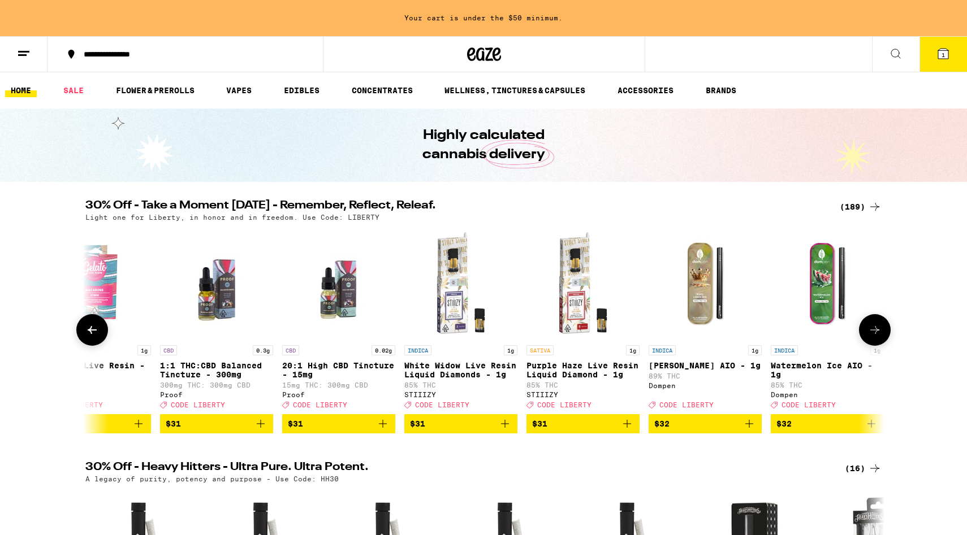
click at [94, 334] on icon at bounding box center [92, 330] width 9 height 8
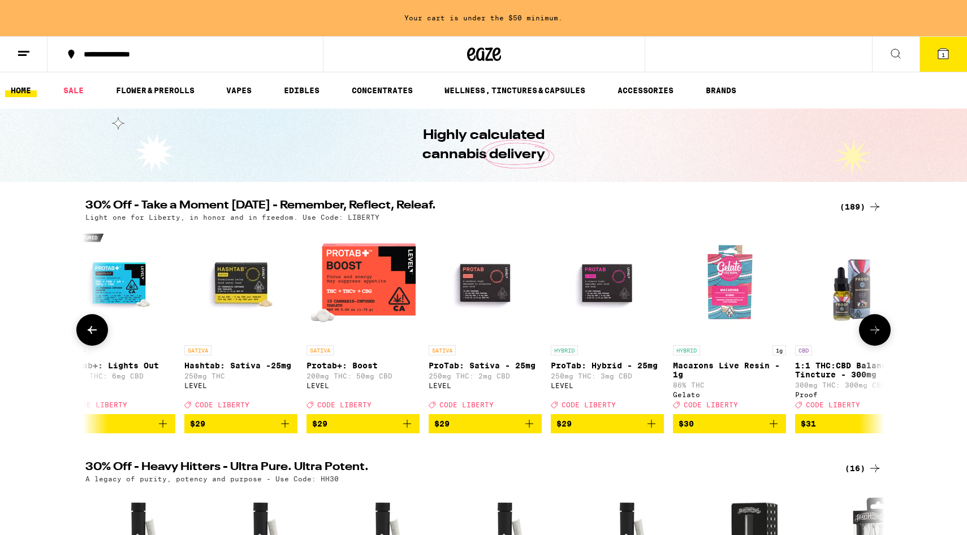
scroll to position [0, 14883]
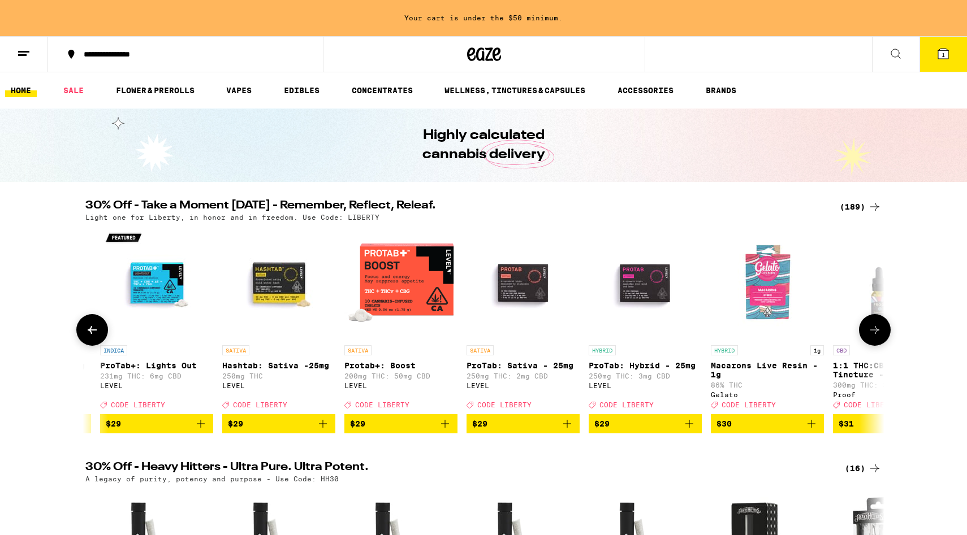
click at [94, 334] on icon at bounding box center [92, 330] width 9 height 8
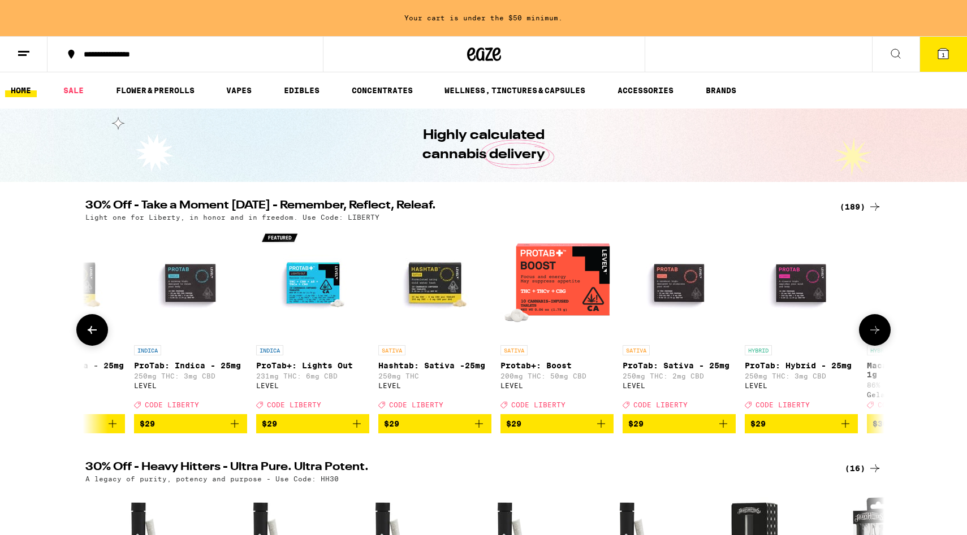
click at [94, 334] on icon at bounding box center [92, 330] width 9 height 8
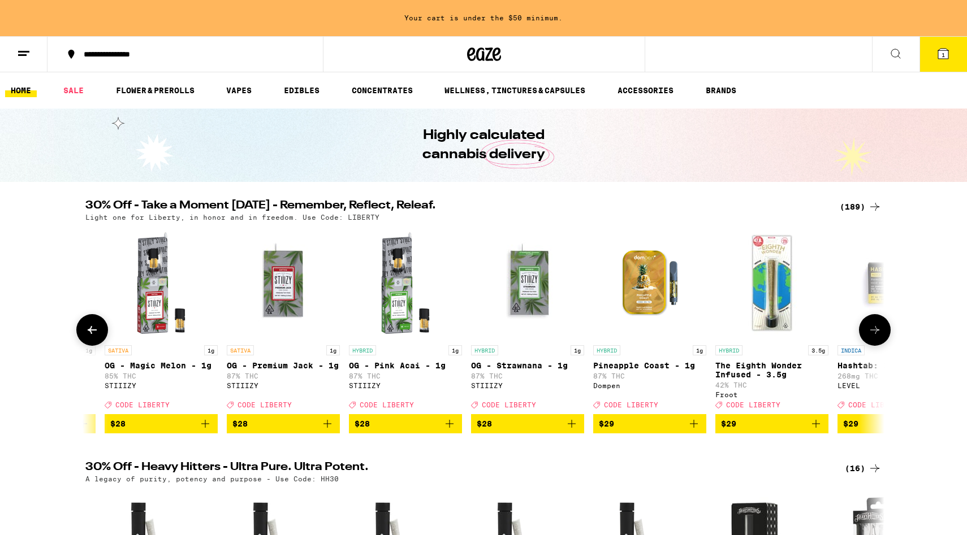
click at [94, 334] on icon at bounding box center [92, 330] width 9 height 8
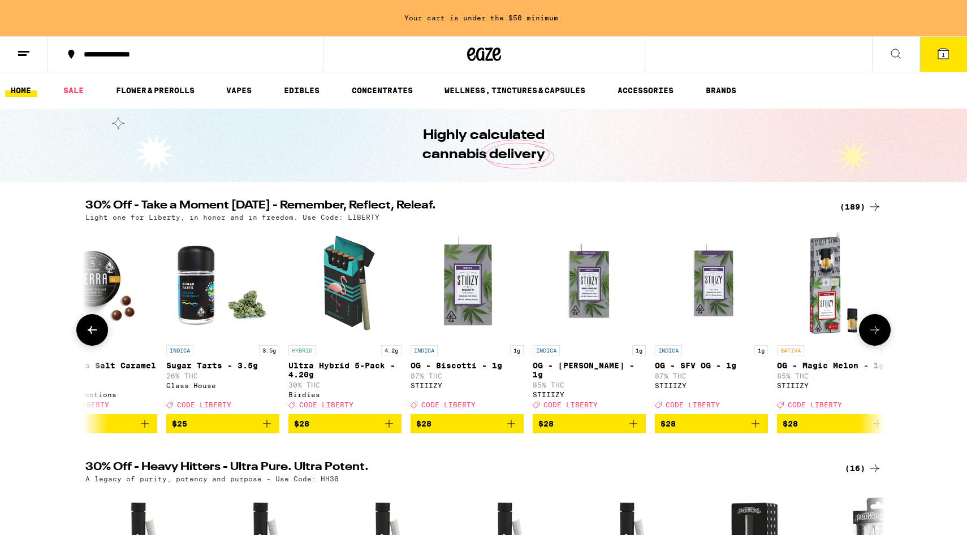
scroll to position [0, 13229]
click at [94, 334] on icon at bounding box center [92, 330] width 9 height 8
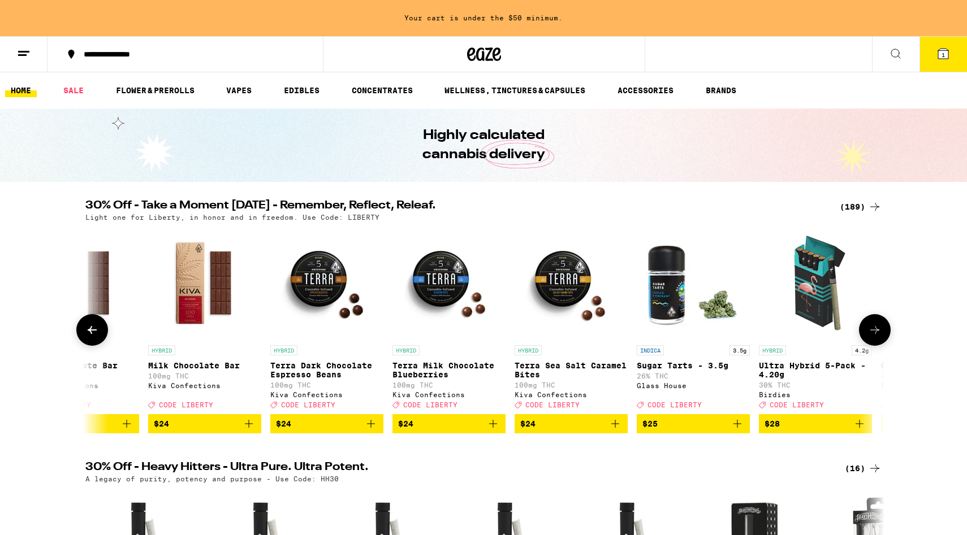
click at [94, 334] on icon at bounding box center [92, 330] width 9 height 8
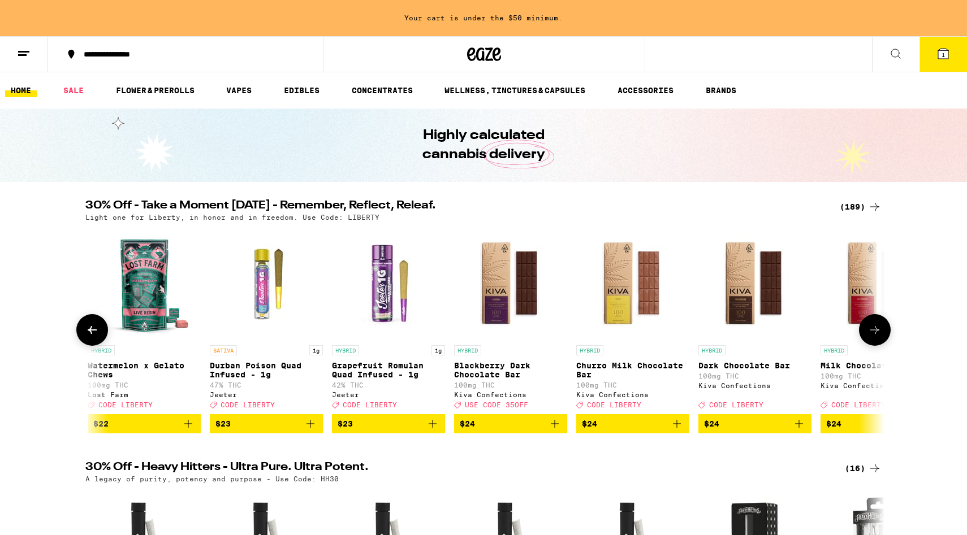
scroll to position [0, 12086]
click at [94, 334] on icon at bounding box center [92, 330] width 9 height 8
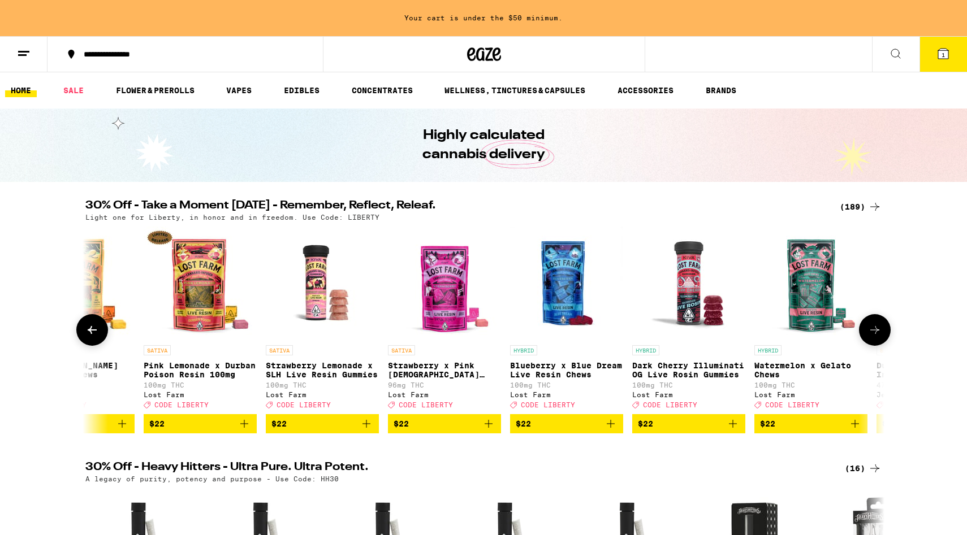
scroll to position [0, 11414]
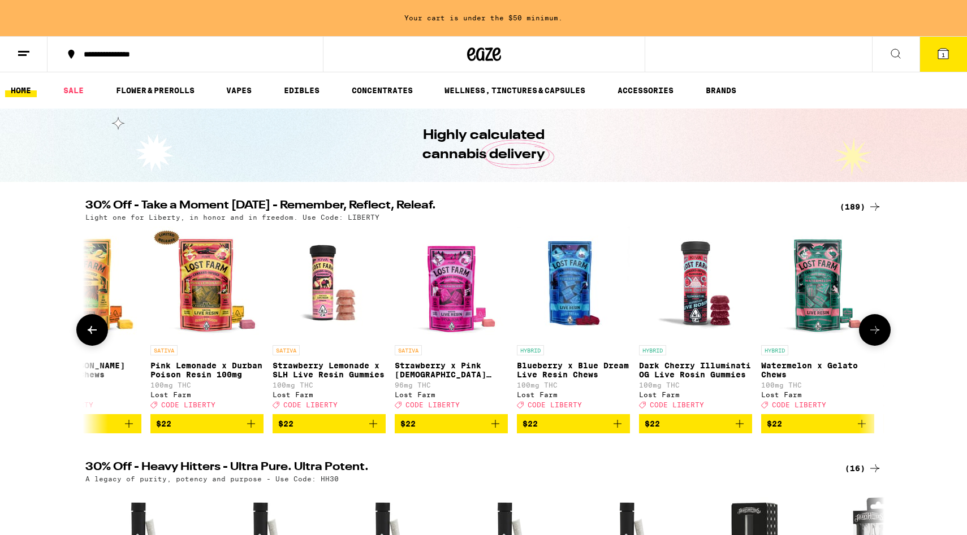
click at [94, 334] on icon at bounding box center [92, 330] width 9 height 8
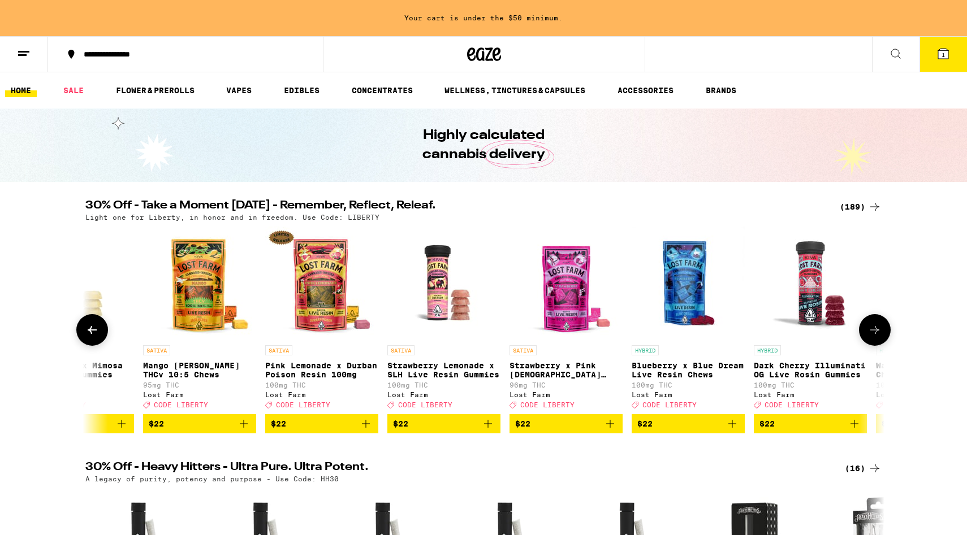
click at [94, 334] on icon at bounding box center [92, 330] width 9 height 8
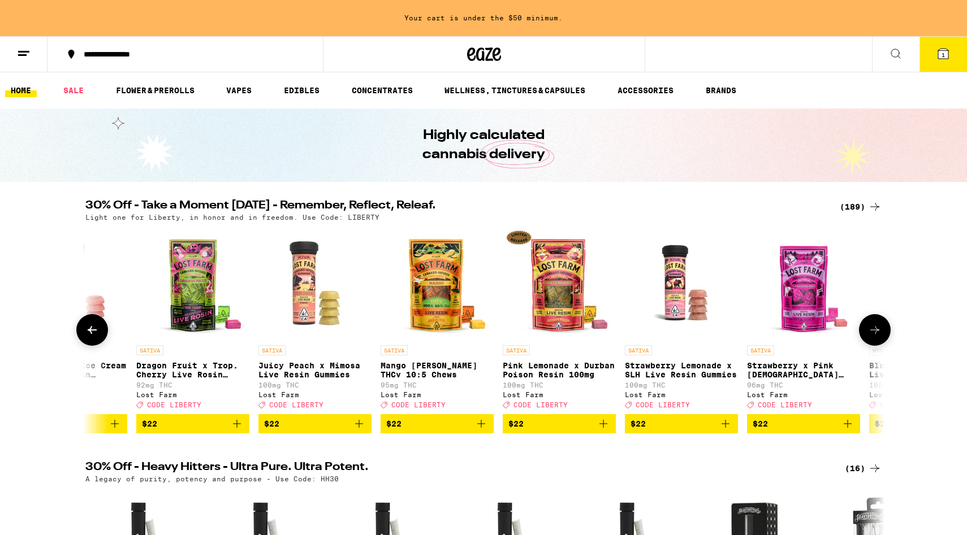
click at [94, 334] on icon at bounding box center [92, 330] width 9 height 8
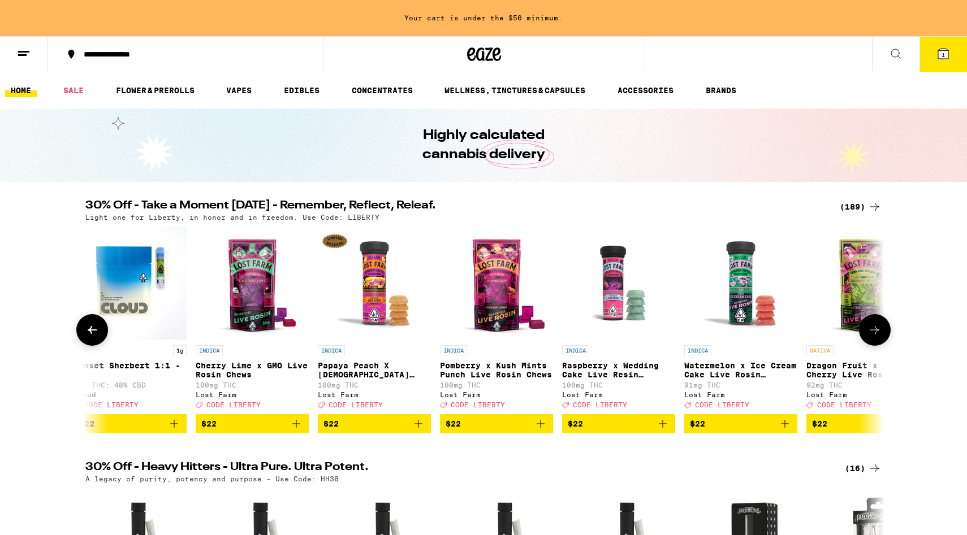
scroll to position [0, 10389]
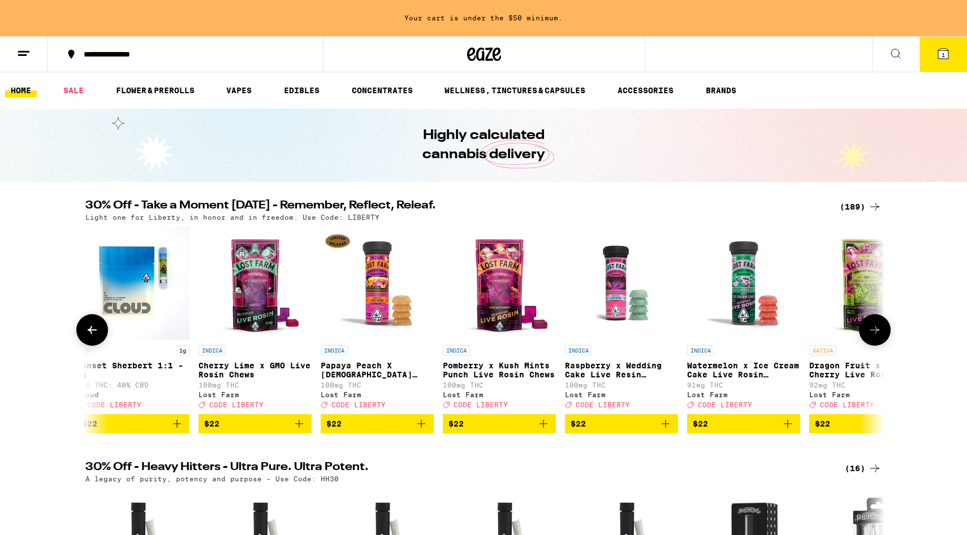
click at [92, 332] on icon at bounding box center [92, 330] width 9 height 8
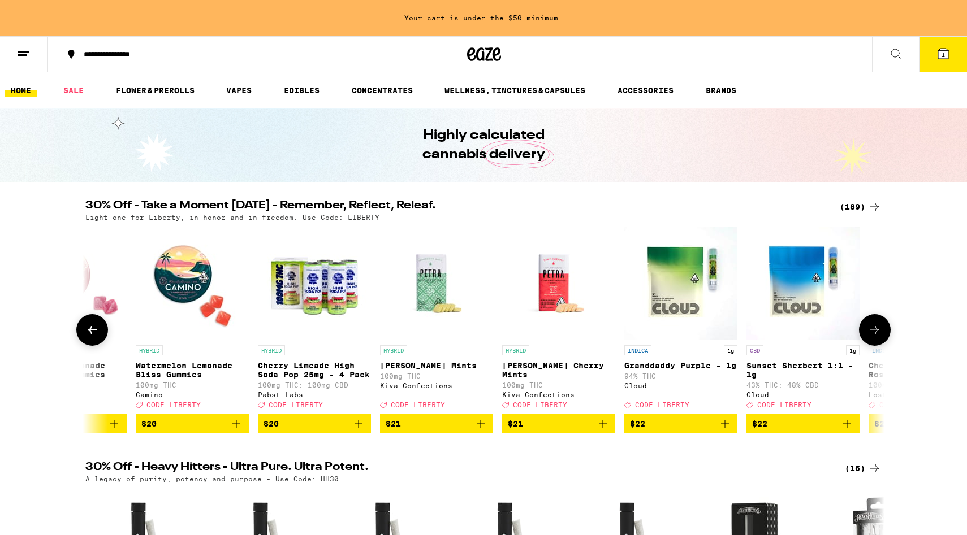
scroll to position [0, 9716]
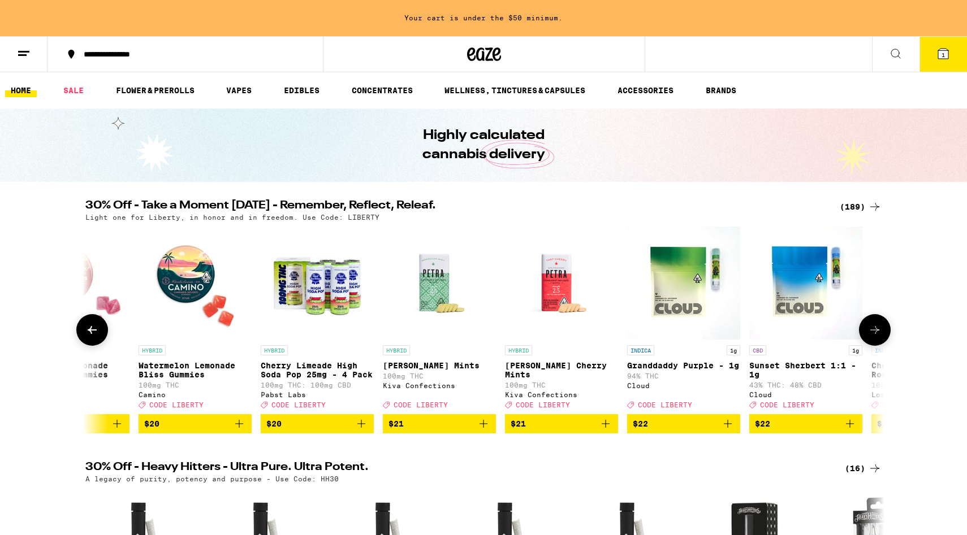
click at [90, 334] on icon at bounding box center [92, 330] width 9 height 8
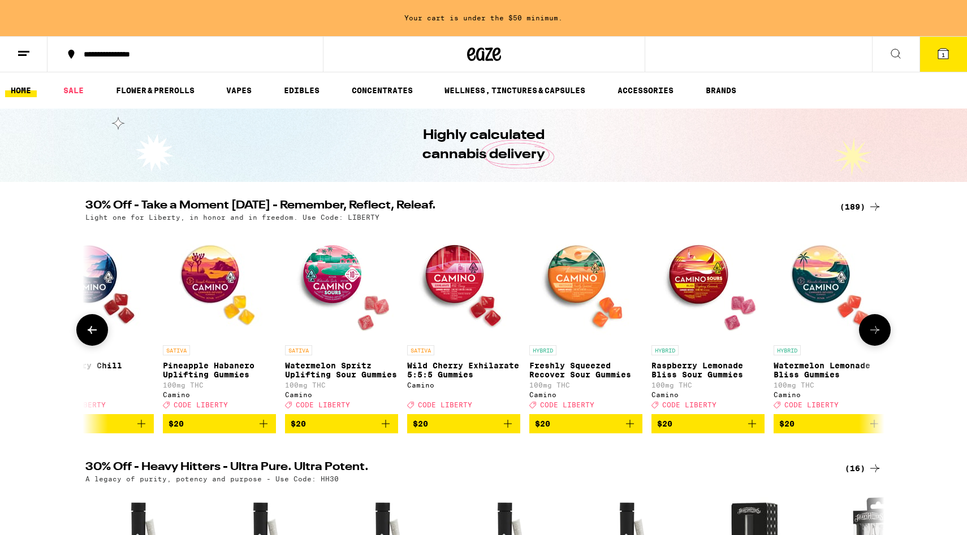
scroll to position [0, 9043]
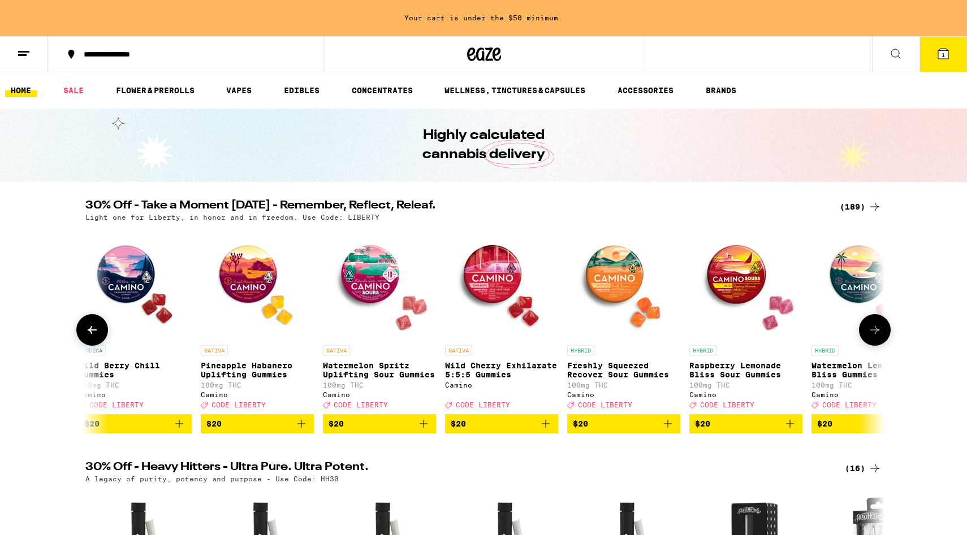
click at [90, 334] on icon at bounding box center [92, 330] width 9 height 8
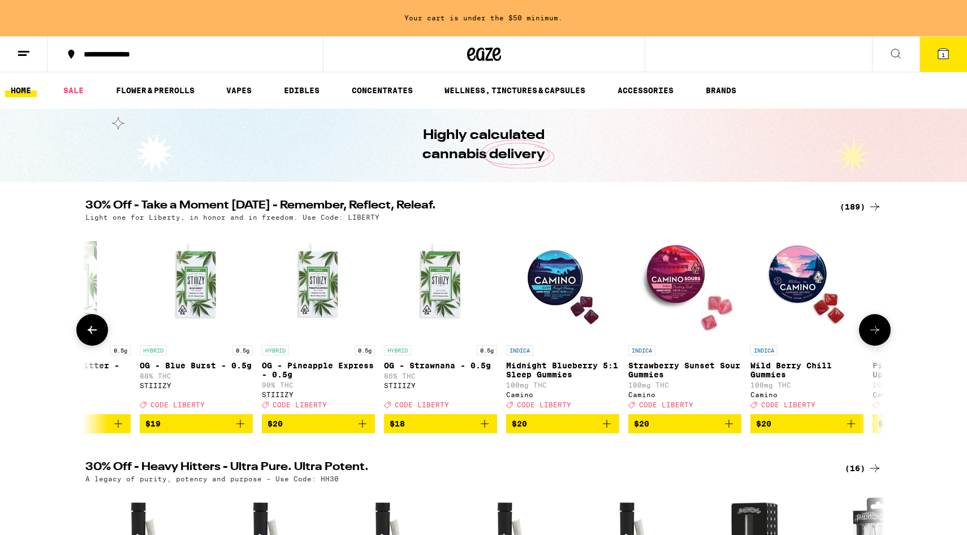
scroll to position [0, 8370]
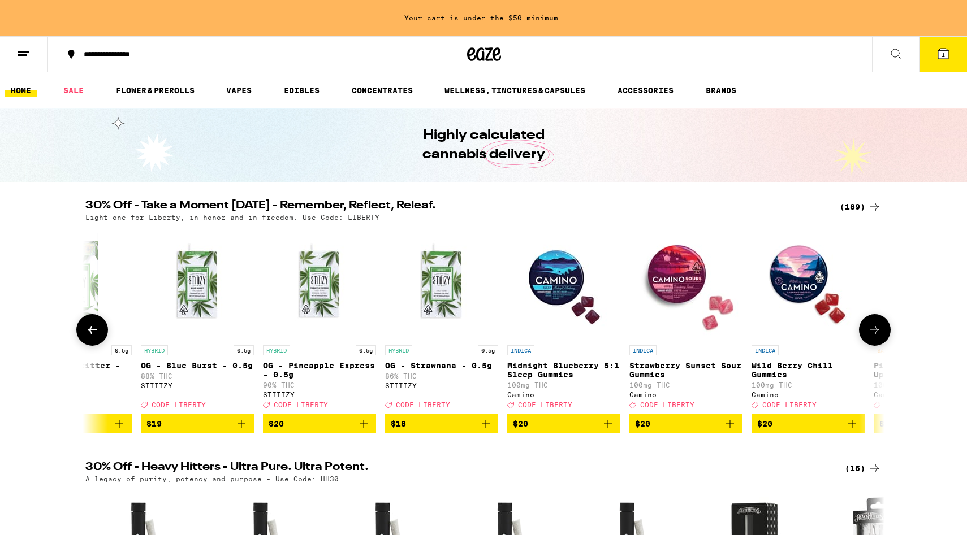
click at [90, 334] on icon at bounding box center [92, 330] width 9 height 8
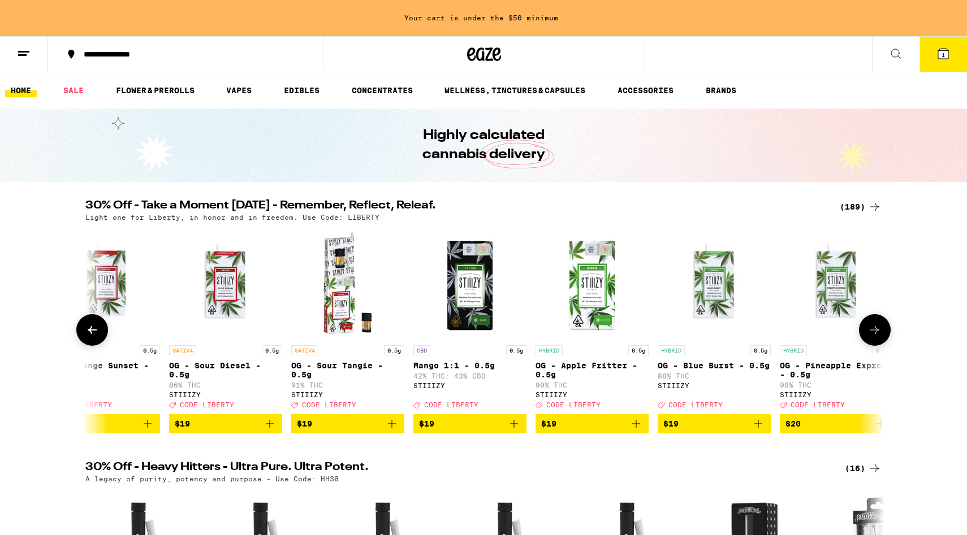
scroll to position [0, 7698]
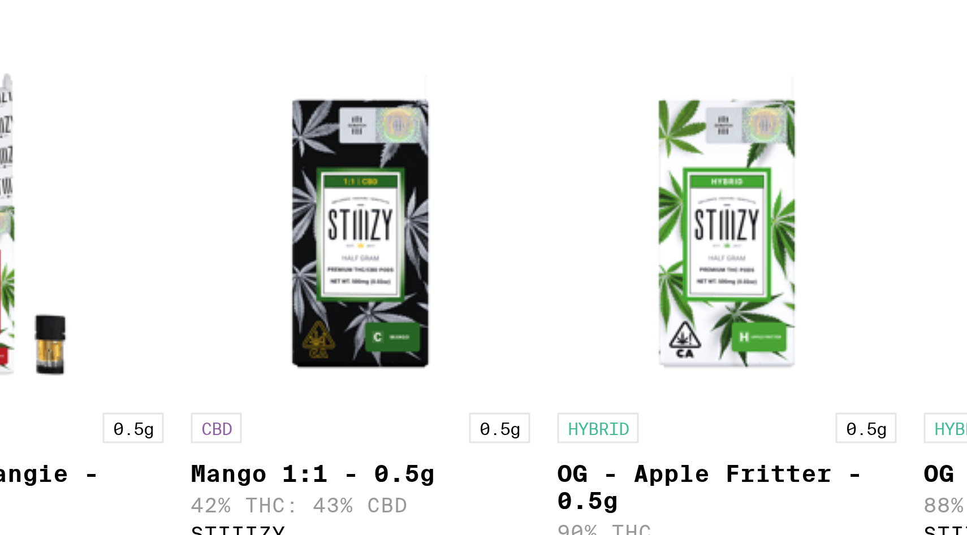
click at [744, 312] on img "Open page for OG - Apple Fritter - 0.5g from STIIIZY" at bounding box center [747, 283] width 113 height 113
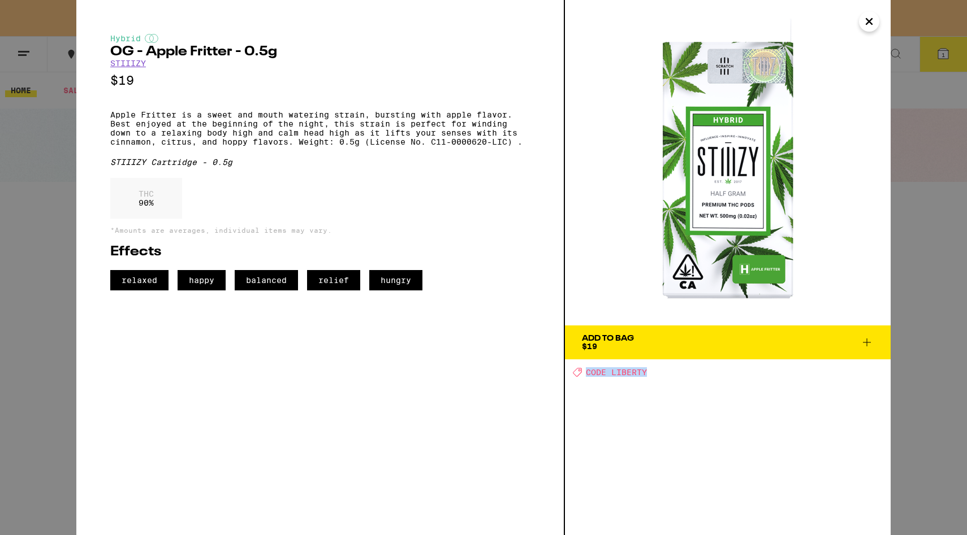
drag, startPoint x: 738, startPoint y: 364, endPoint x: 704, endPoint y: 496, distance: 136.4
click at [704, 464] on div "Add To Bag $19 Deal Created with Sketch. CODE LIBERTY" at bounding box center [728, 267] width 326 height 535
click at [744, 21] on icon "Close" at bounding box center [869, 22] width 6 height 6
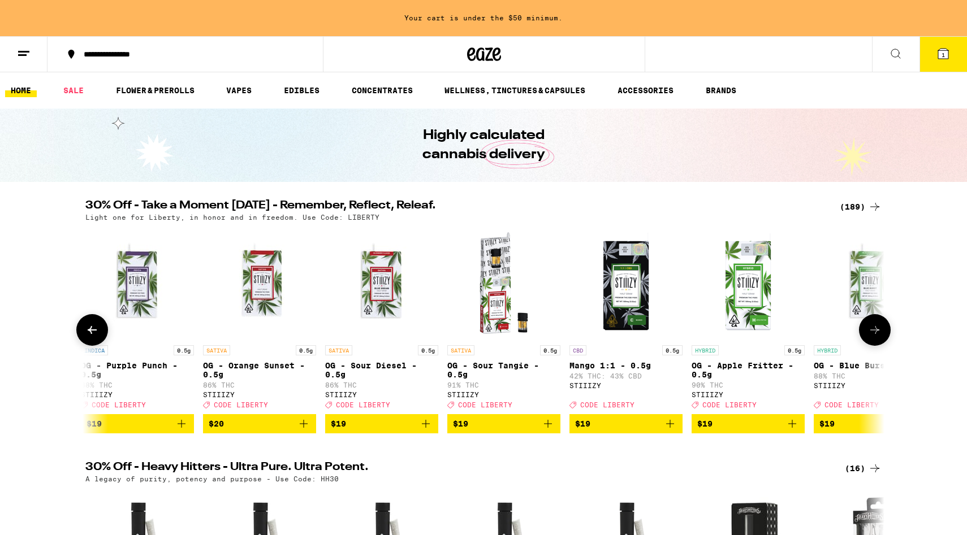
click at [90, 334] on icon at bounding box center [92, 330] width 9 height 8
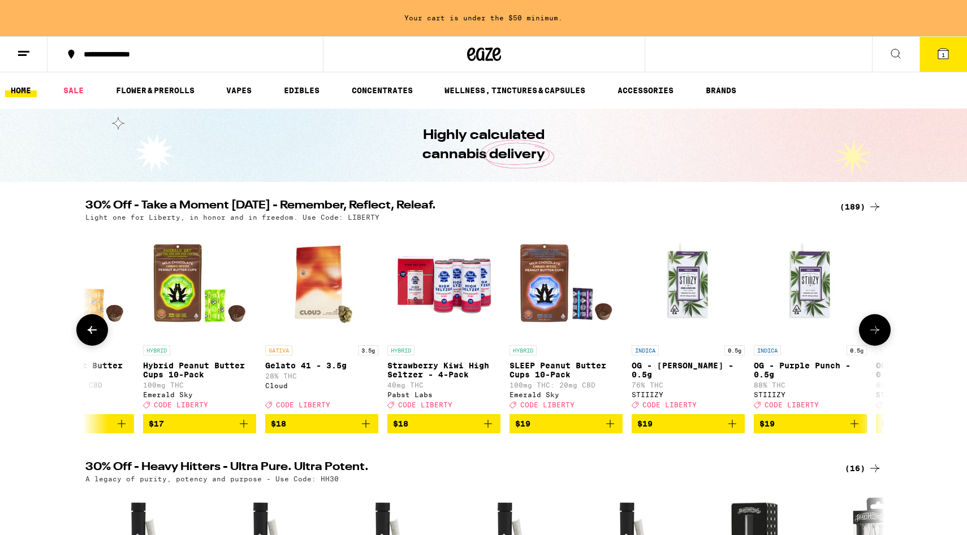
click at [90, 334] on icon at bounding box center [92, 330] width 9 height 8
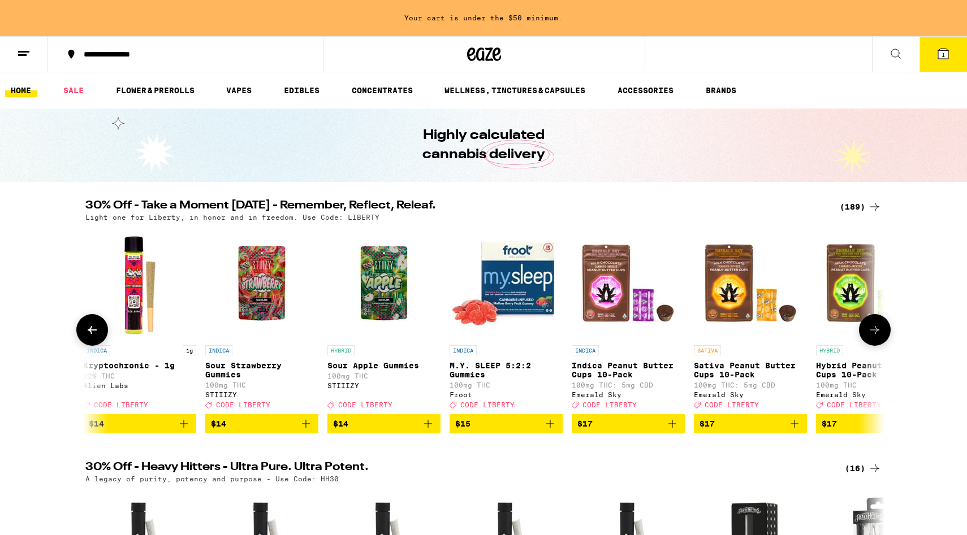
click at [90, 334] on icon at bounding box center [92, 330] width 9 height 8
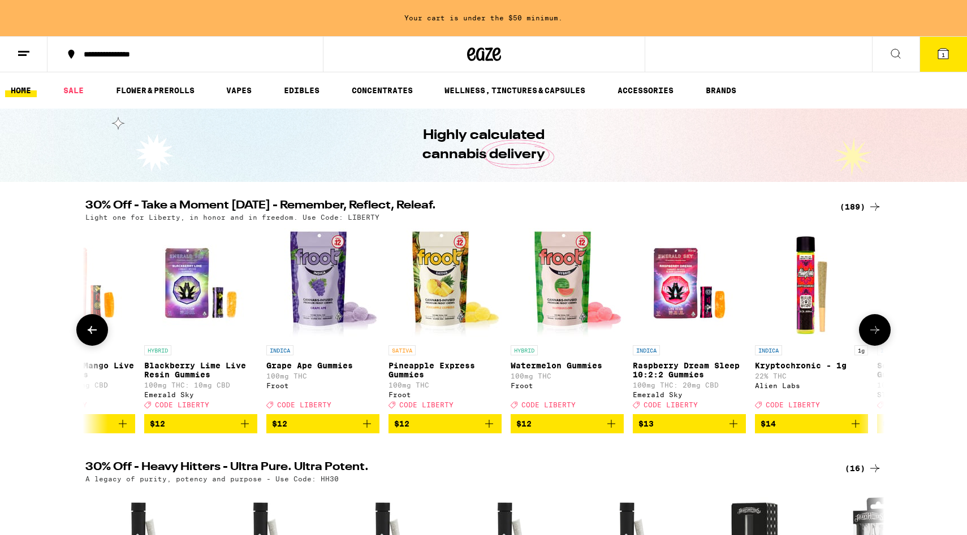
click at [90, 334] on icon at bounding box center [92, 330] width 9 height 8
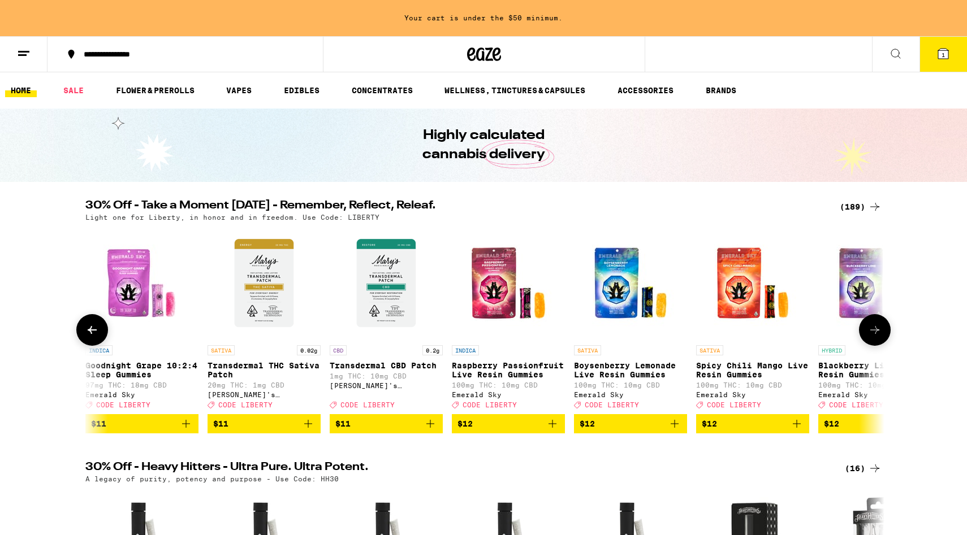
click at [90, 334] on icon at bounding box center [92, 330] width 9 height 8
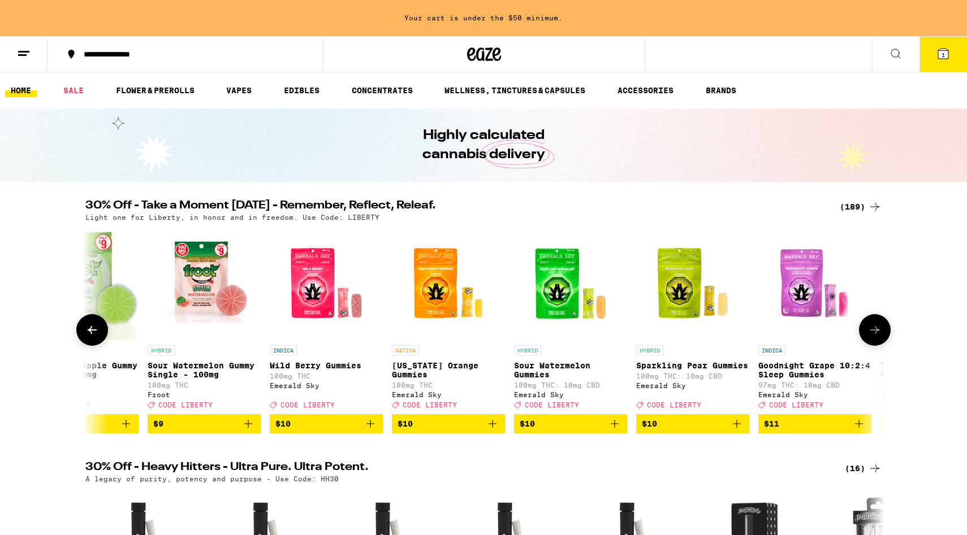
click at [90, 334] on icon at bounding box center [92, 330] width 9 height 8
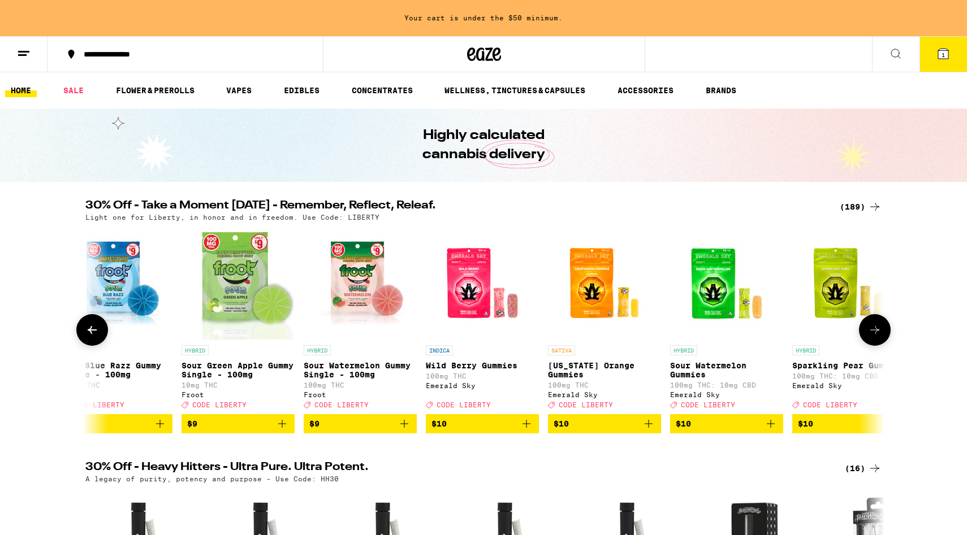
click at [90, 334] on icon at bounding box center [92, 330] width 9 height 8
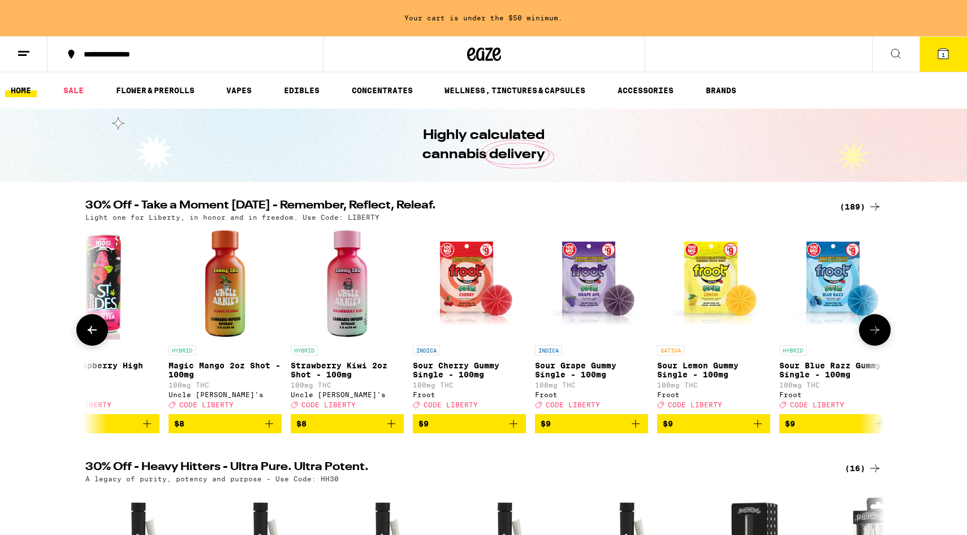
click at [90, 334] on icon at bounding box center [92, 330] width 9 height 8
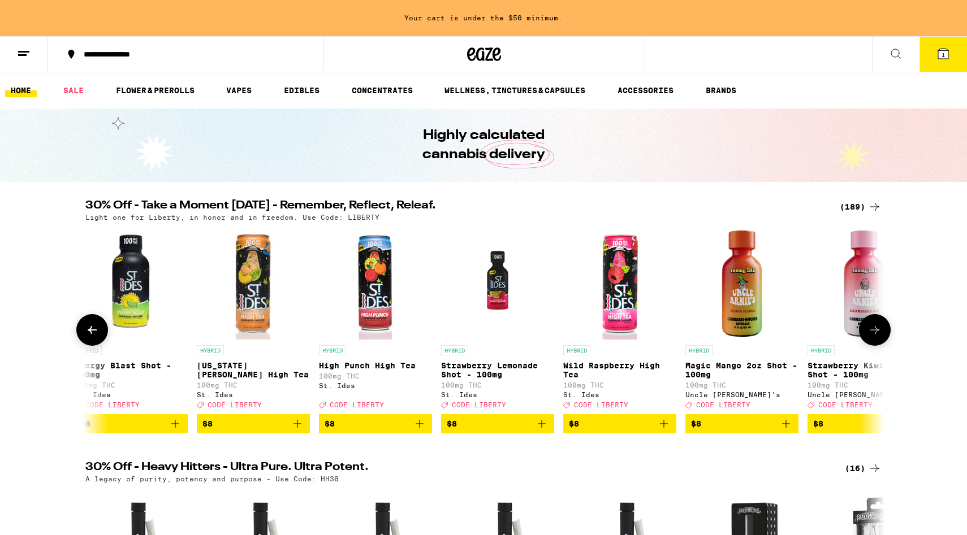
click at [90, 334] on icon at bounding box center [92, 330] width 9 height 8
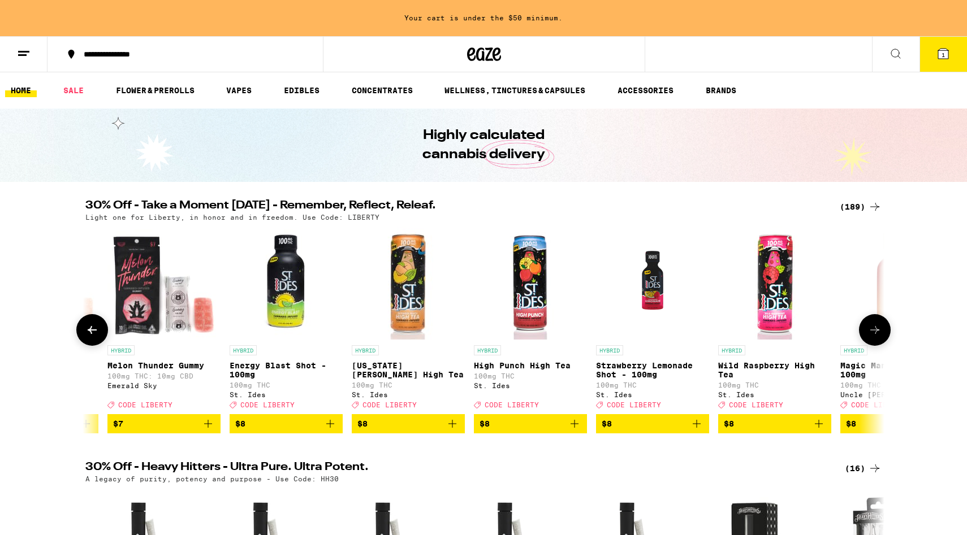
click at [90, 334] on icon at bounding box center [92, 330] width 9 height 8
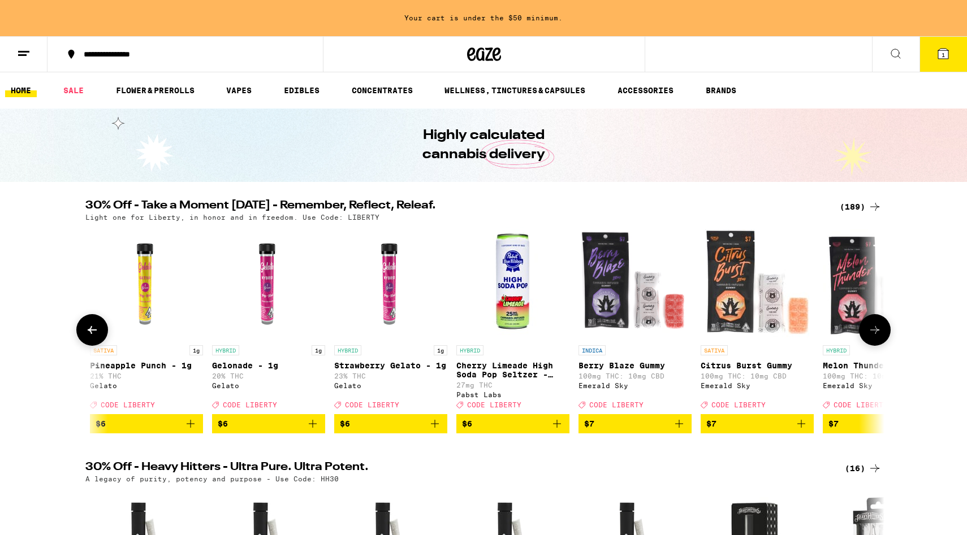
scroll to position [0, 2023]
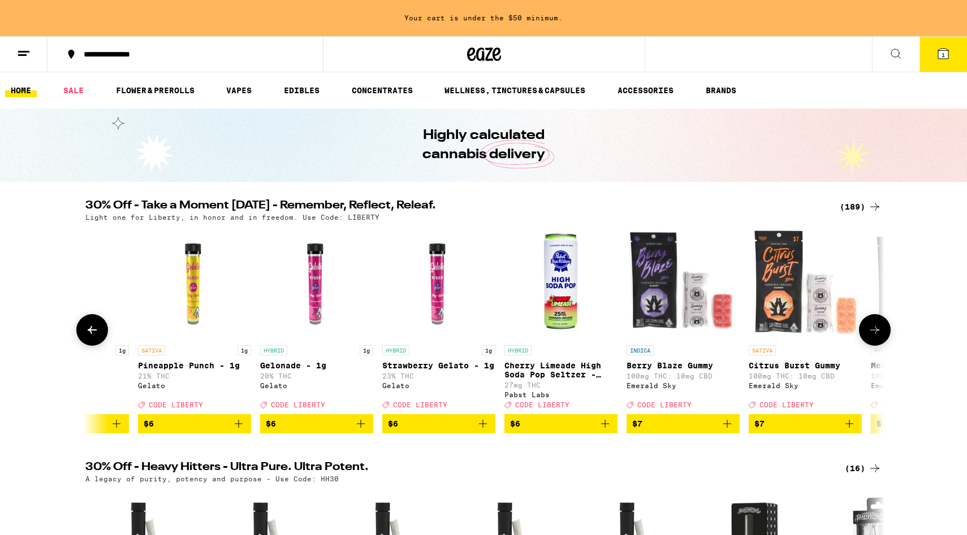
click at [90, 334] on icon at bounding box center [92, 330] width 9 height 8
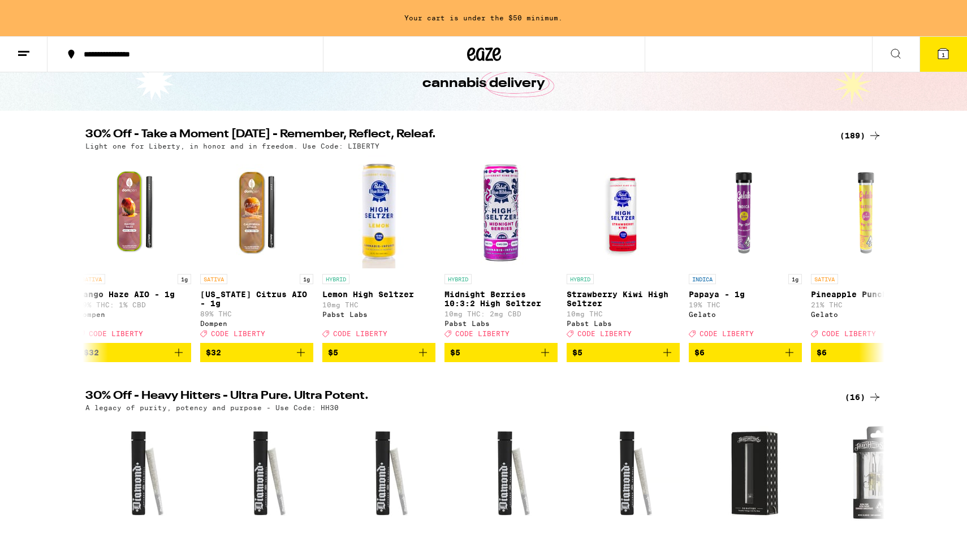
scroll to position [215, 0]
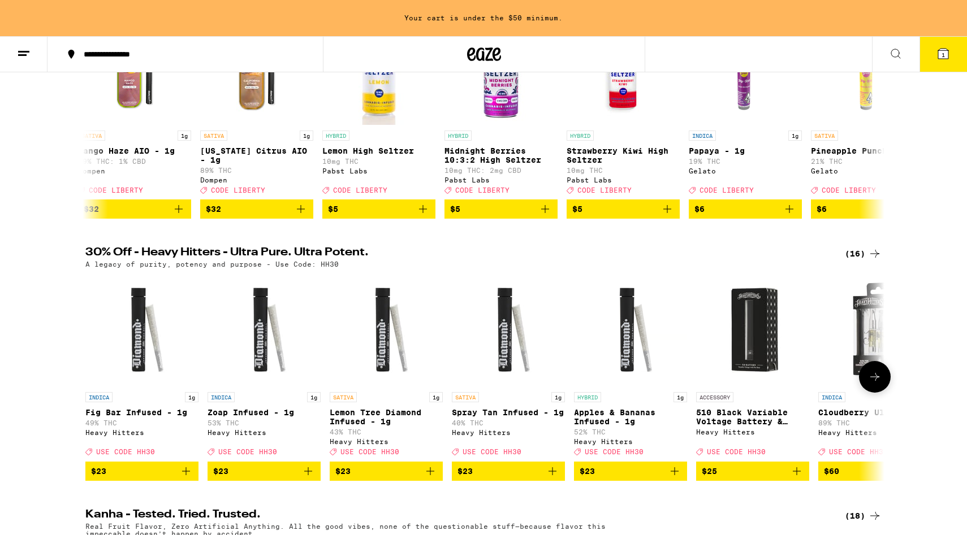
click at [744, 384] on icon at bounding box center [875, 377] width 14 height 14
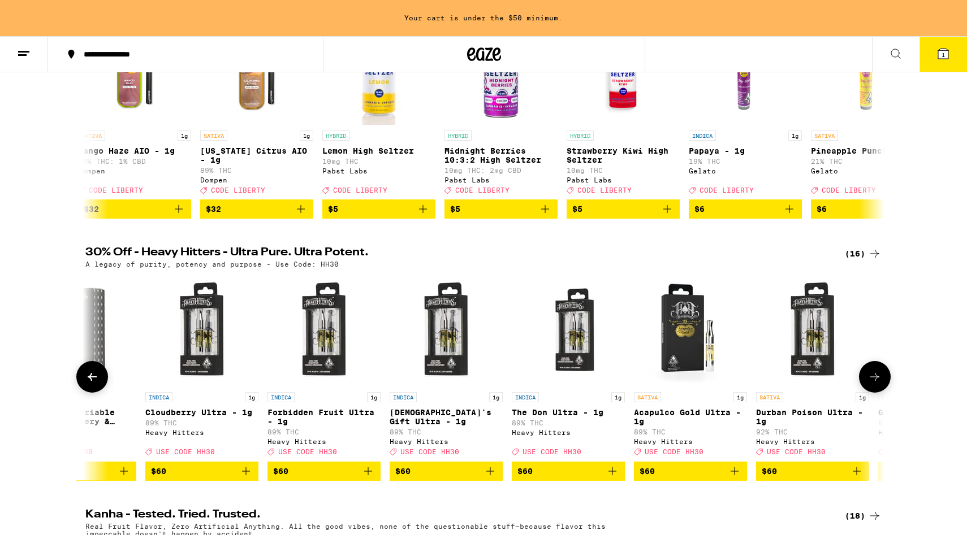
click at [744, 384] on icon at bounding box center [875, 377] width 14 height 14
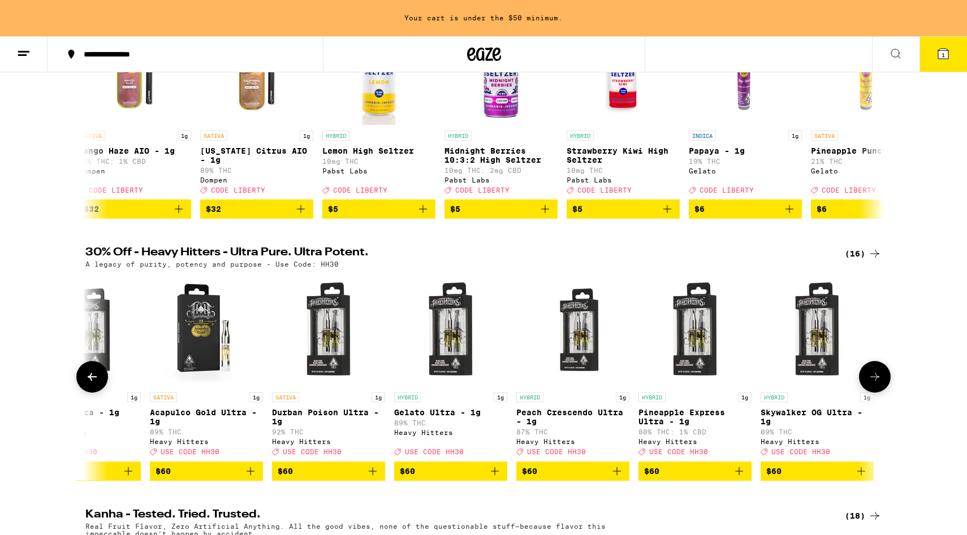
scroll to position [0, 1158]
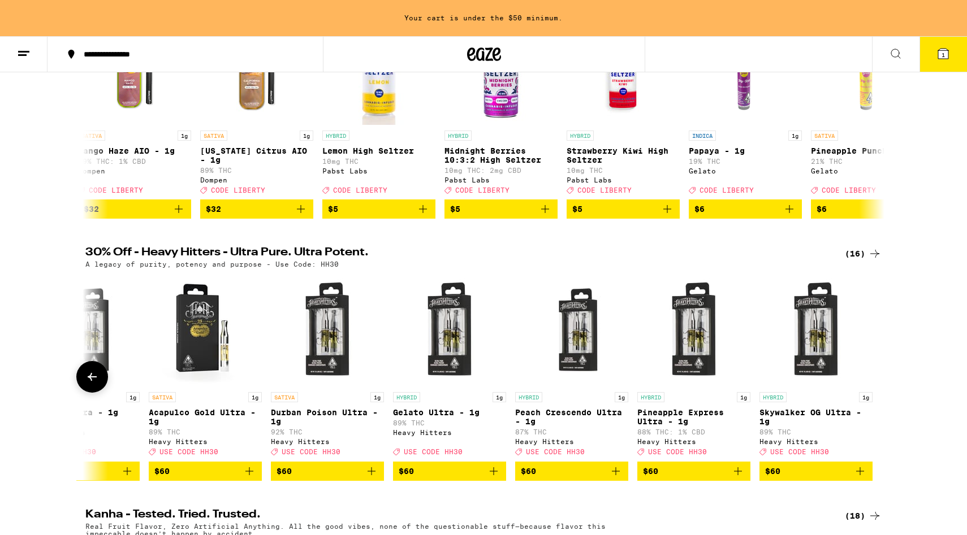
click at [744, 384] on div at bounding box center [875, 377] width 32 height 32
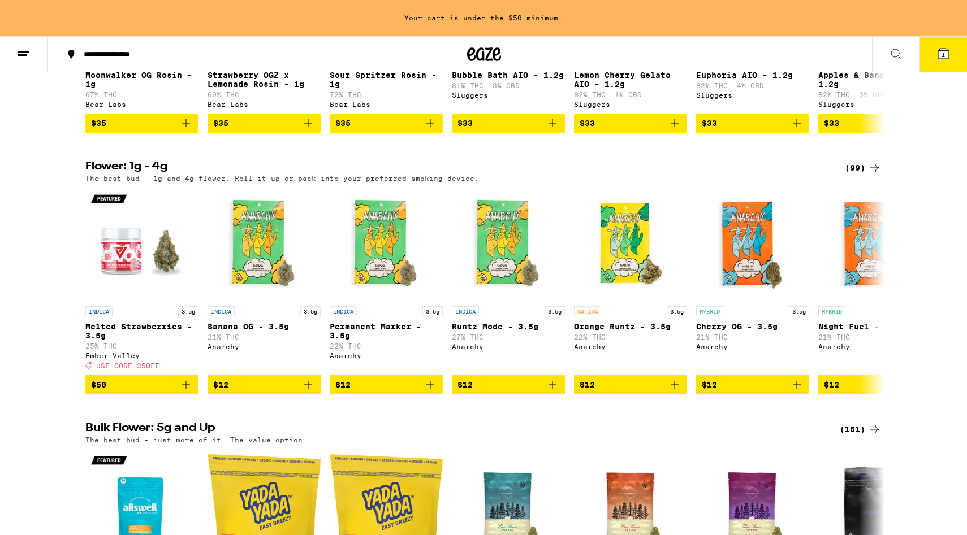
scroll to position [1078, 0]
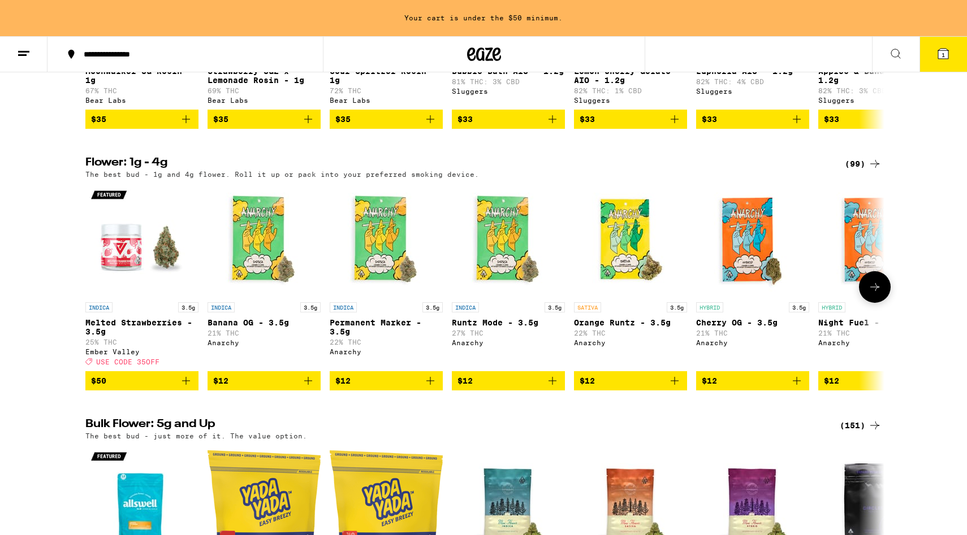
click at [744, 294] on icon at bounding box center [875, 287] width 14 height 14
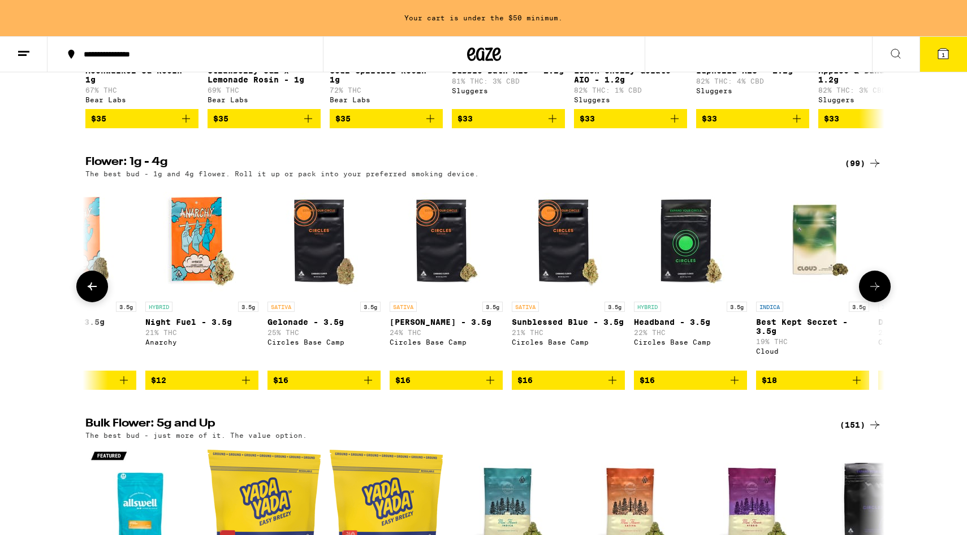
scroll to position [1077, 0]
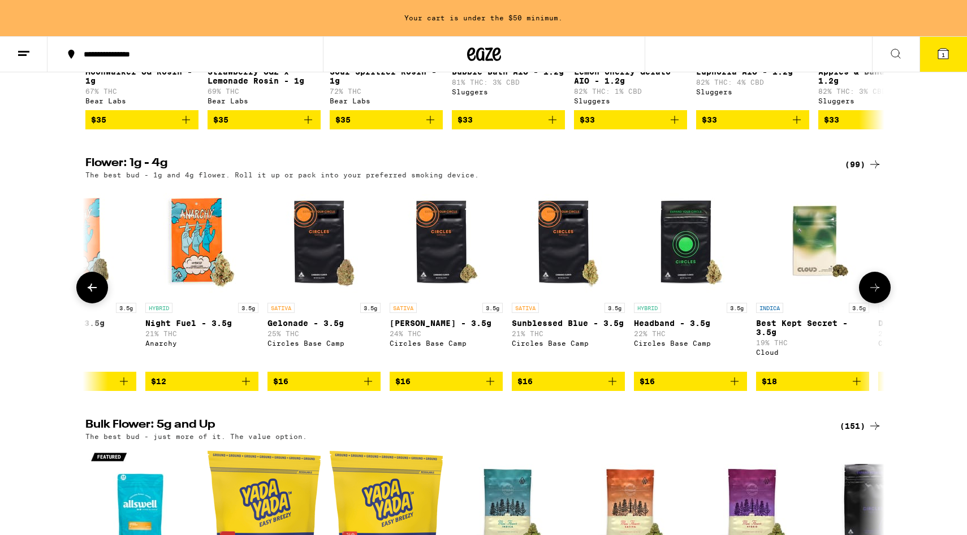
click at [744, 295] on icon at bounding box center [875, 288] width 14 height 14
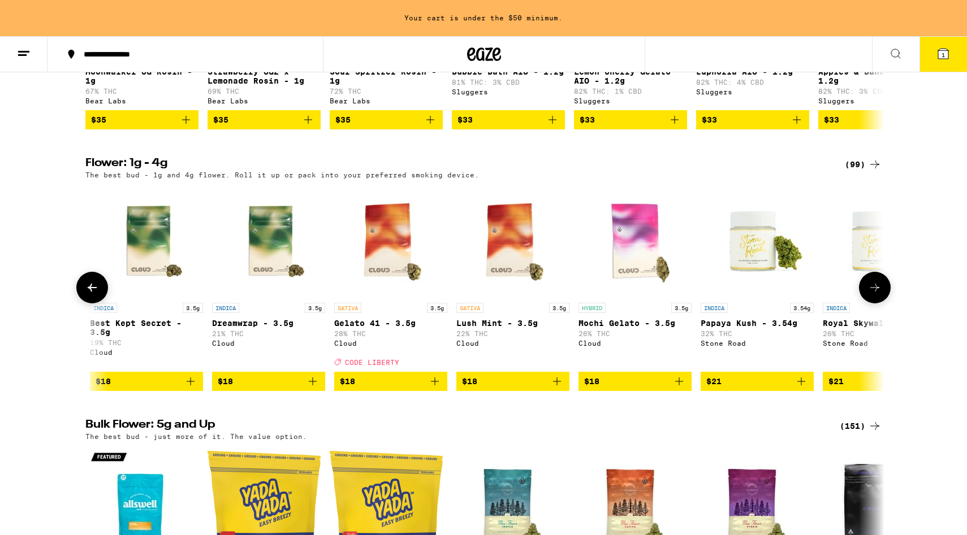
scroll to position [0, 1346]
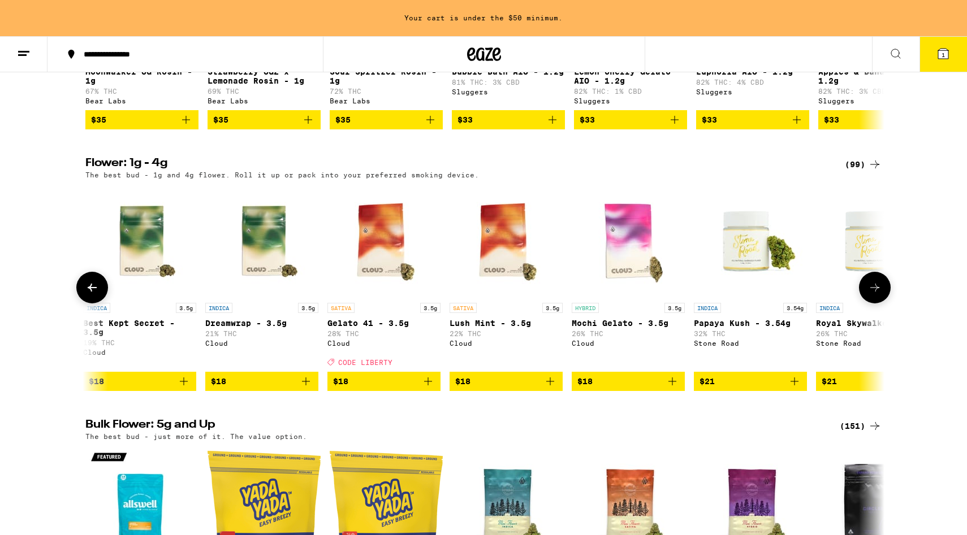
click at [744, 295] on icon at bounding box center [875, 288] width 14 height 14
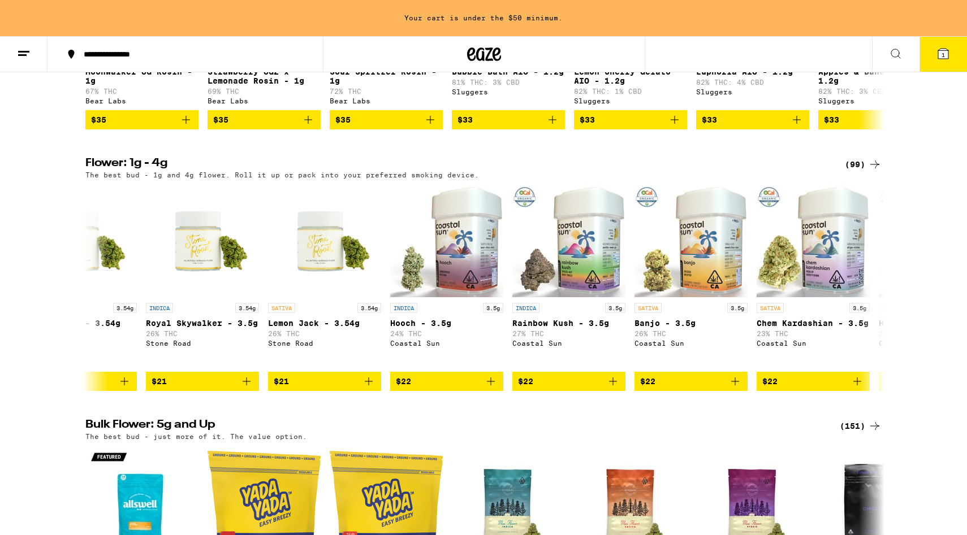
scroll to position [0, 2018]
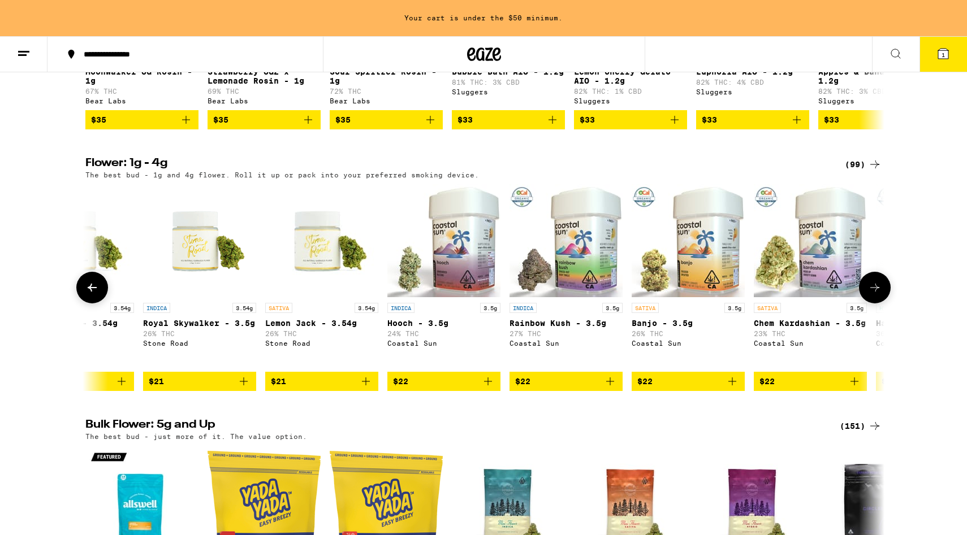
click at [744, 295] on icon at bounding box center [875, 288] width 14 height 14
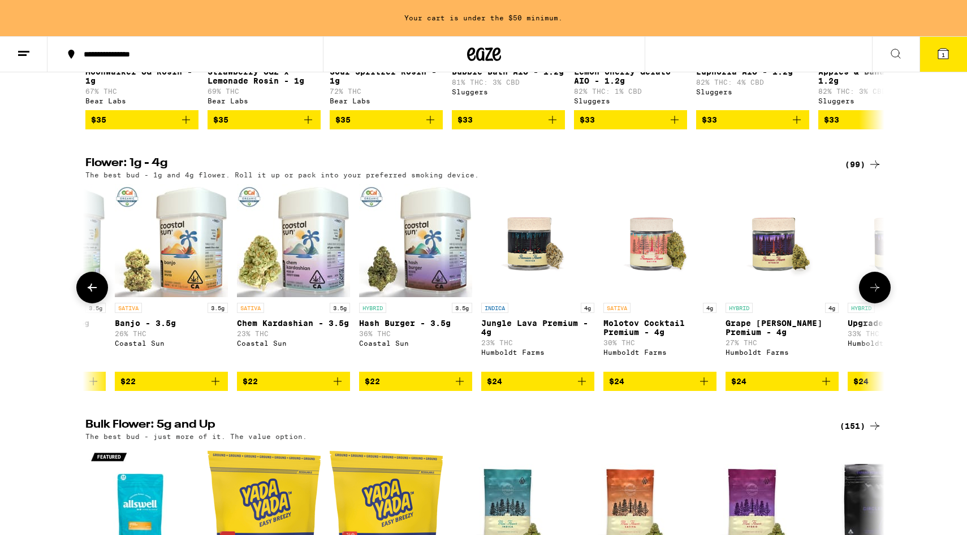
scroll to position [0, 2691]
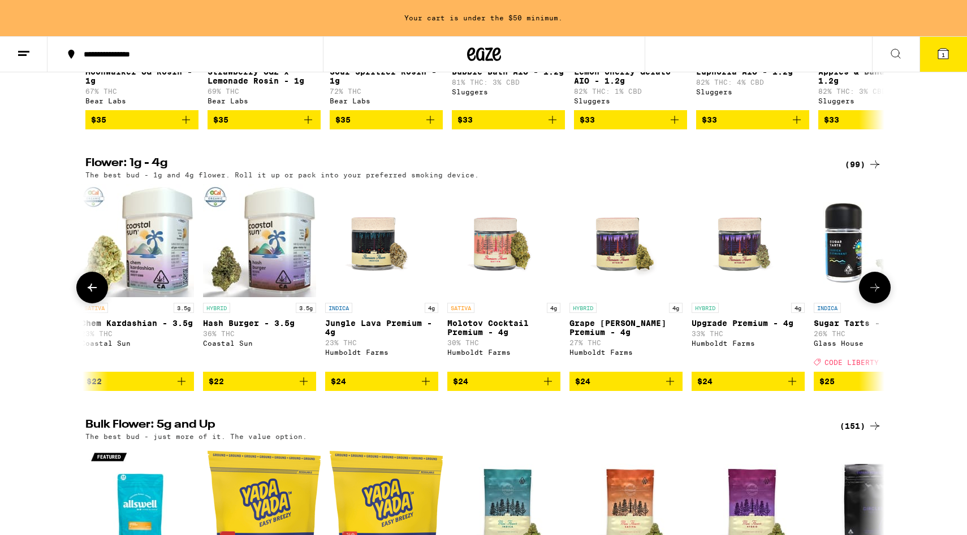
click at [744, 295] on icon at bounding box center [875, 288] width 14 height 14
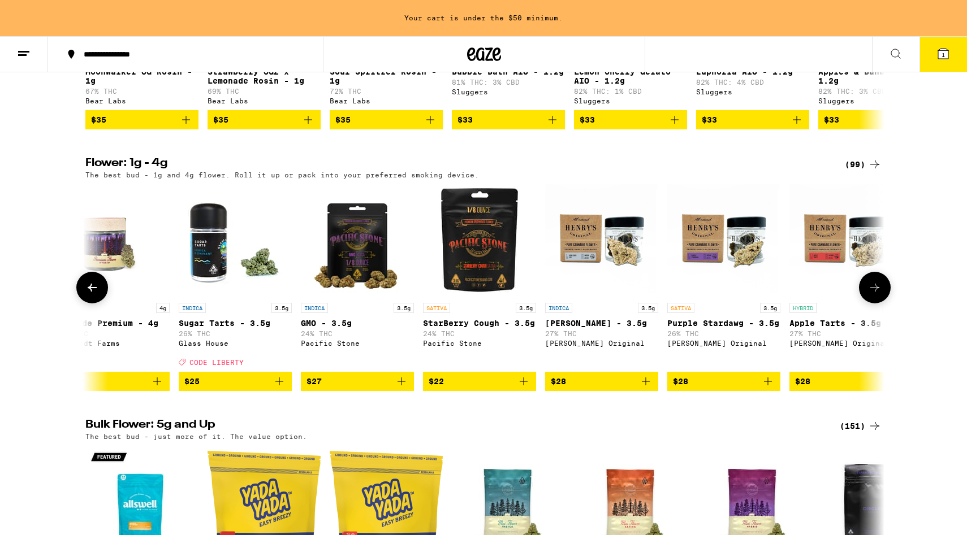
scroll to position [0, 3364]
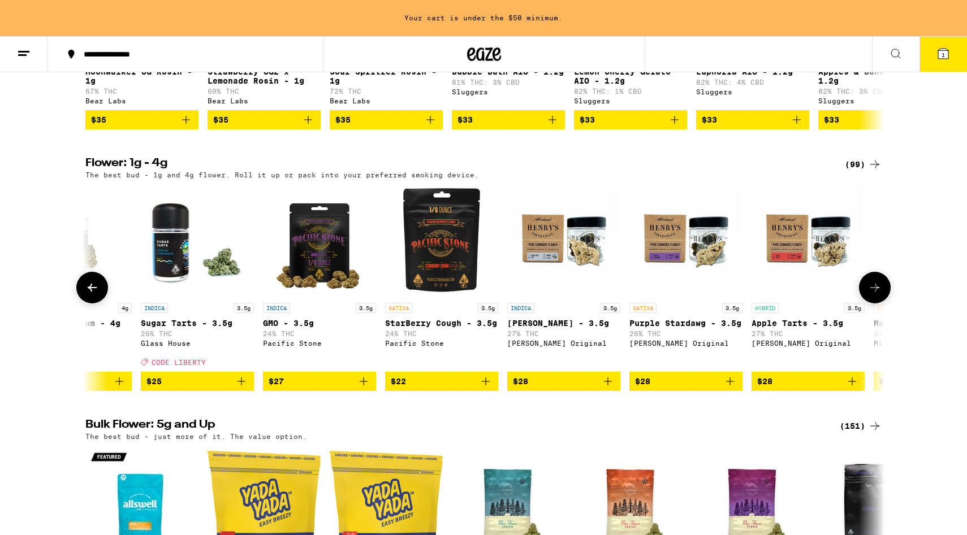
click at [744, 295] on icon at bounding box center [875, 288] width 14 height 14
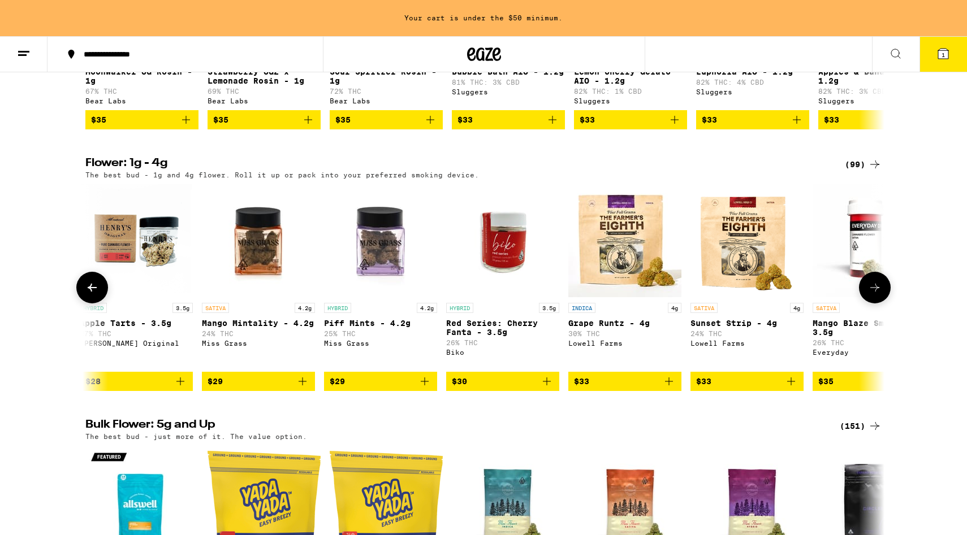
scroll to position [0, 4037]
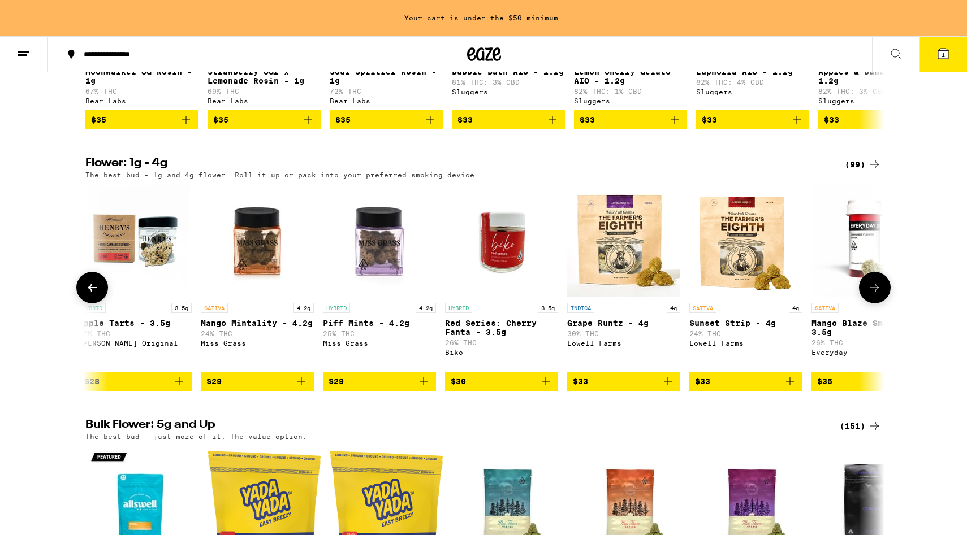
click at [744, 295] on icon at bounding box center [875, 288] width 14 height 14
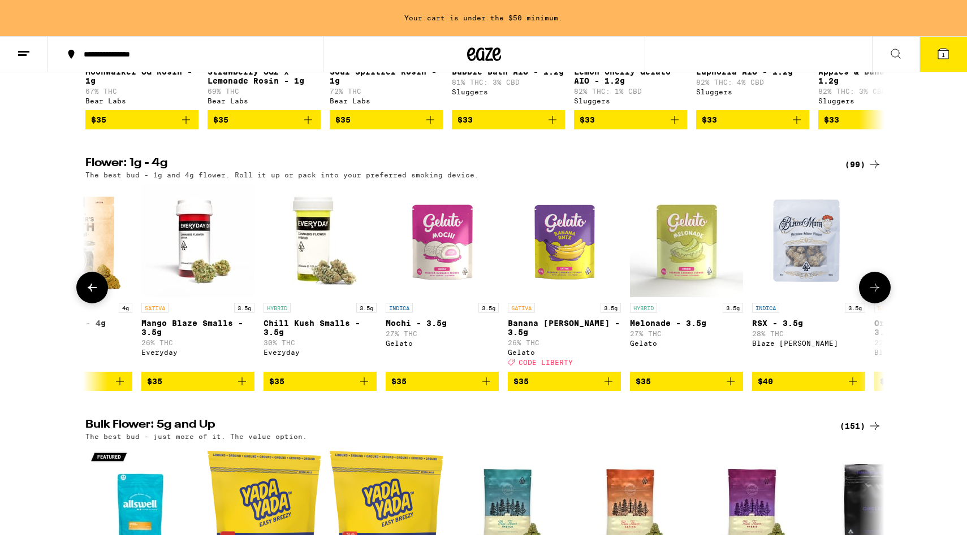
scroll to position [0, 4709]
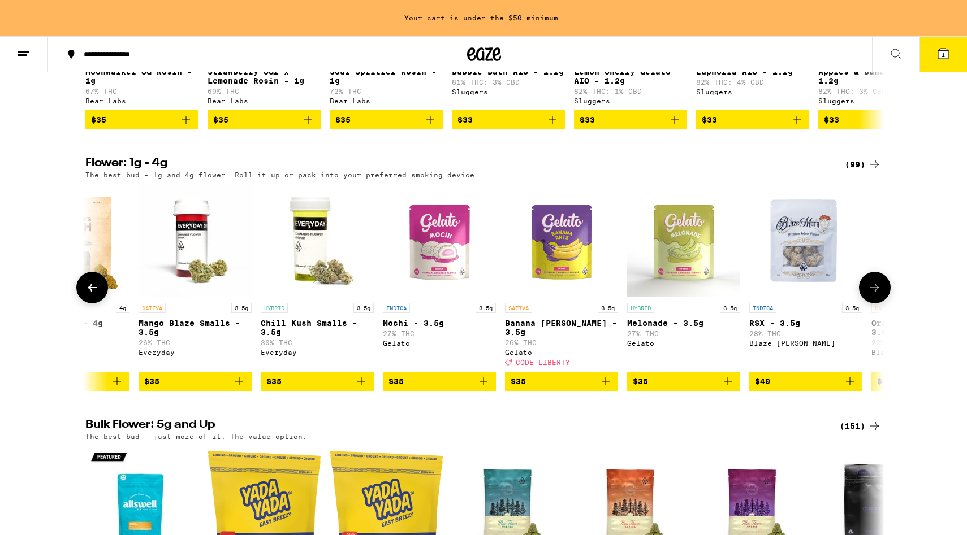
click at [744, 295] on icon at bounding box center [875, 288] width 14 height 14
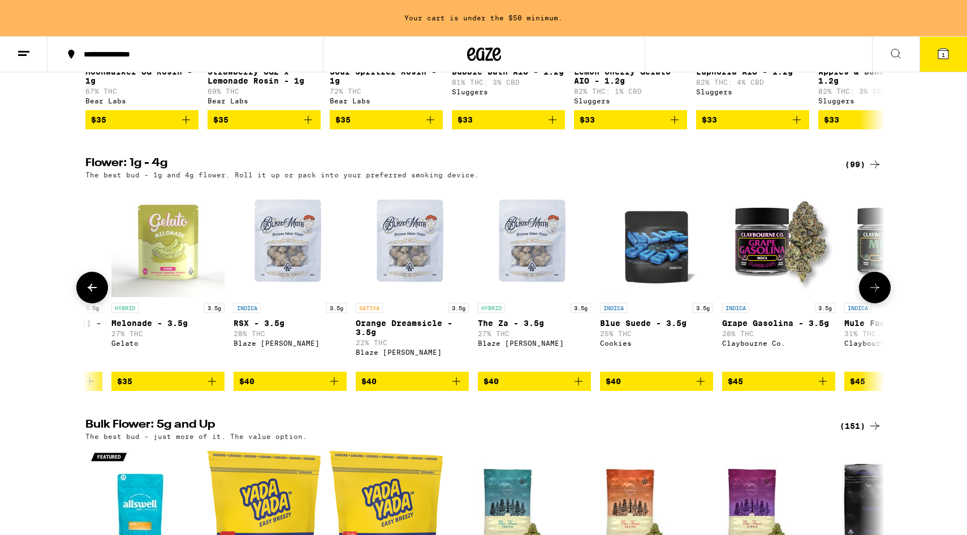
scroll to position [0, 5382]
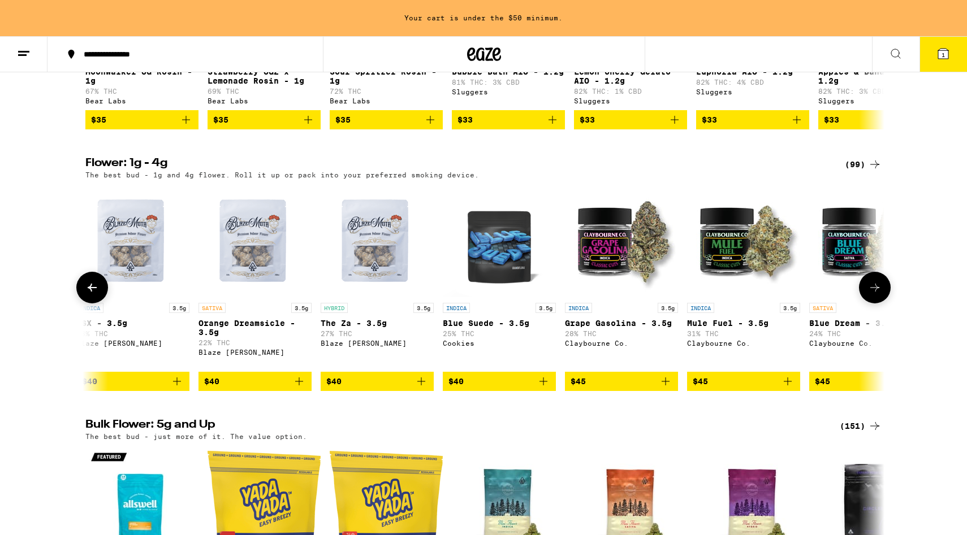
click at [744, 295] on icon at bounding box center [875, 288] width 14 height 14
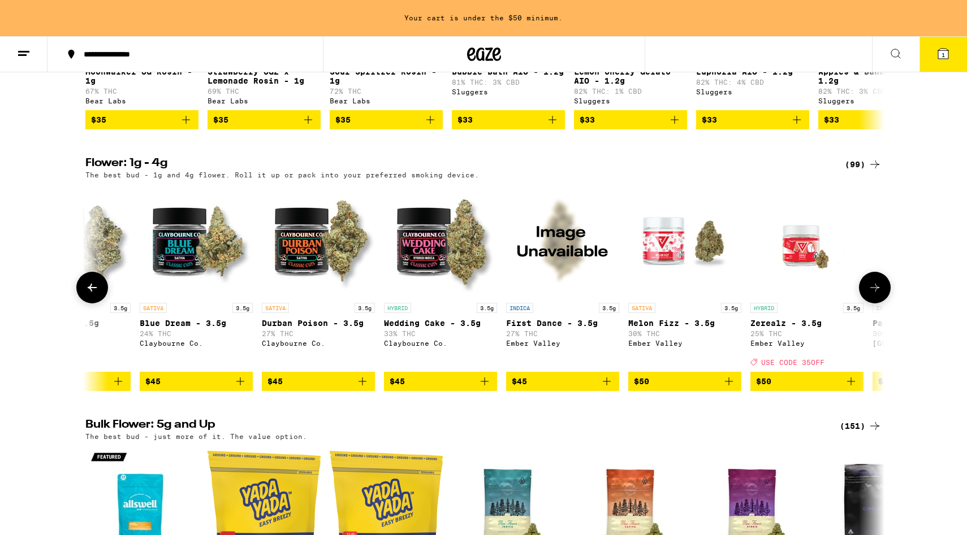
scroll to position [0, 6055]
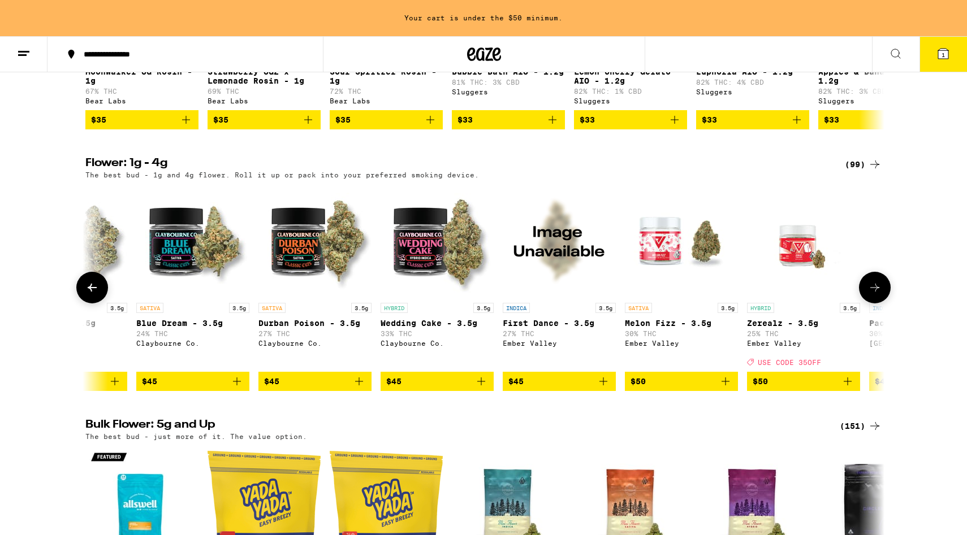
click at [238, 388] on icon "Add to bag" at bounding box center [237, 382] width 14 height 14
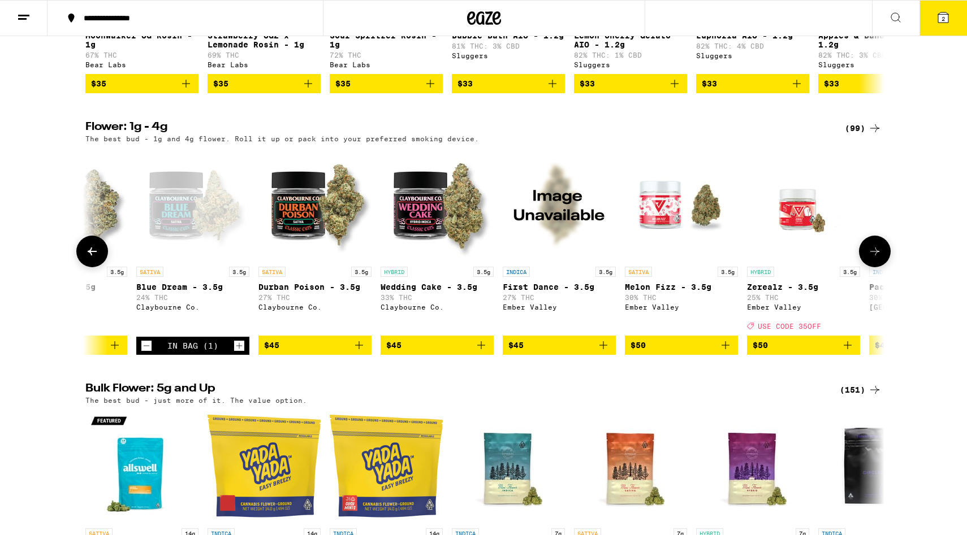
scroll to position [1041, 0]
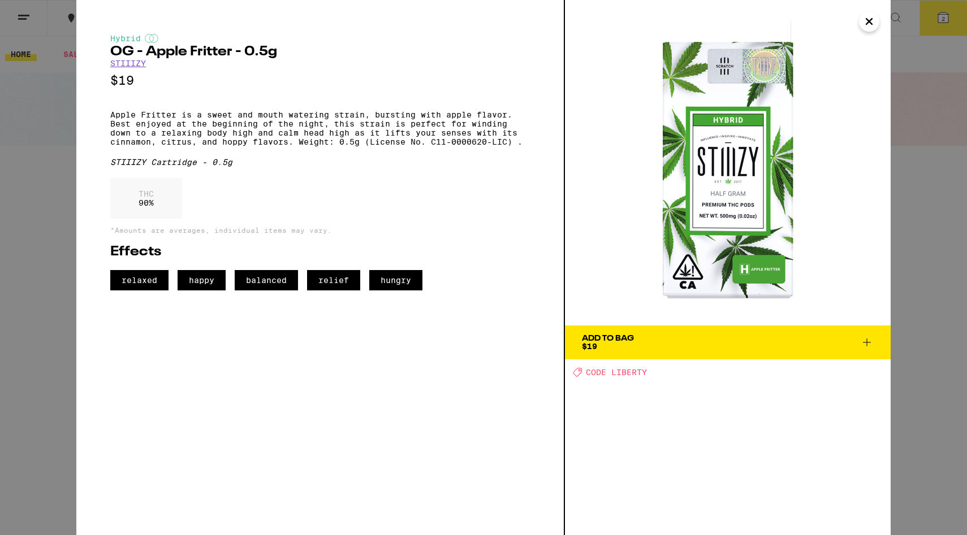
click at [744, 22] on icon "Close" at bounding box center [869, 21] width 14 height 17
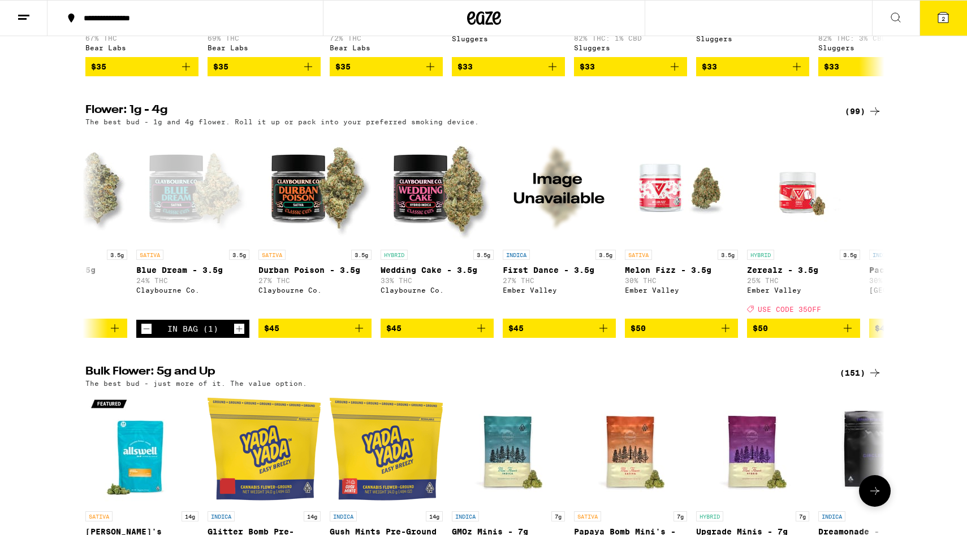
scroll to position [1091, 0]
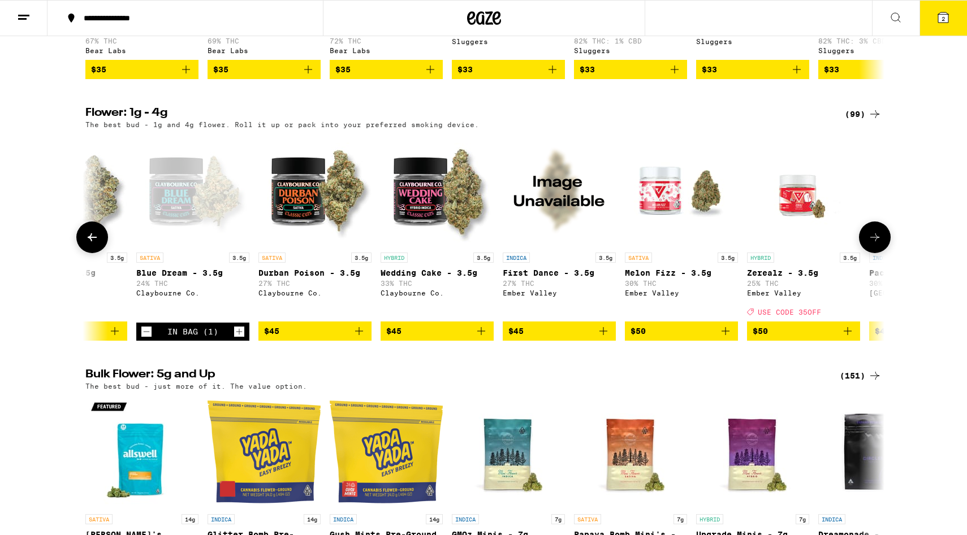
click at [744, 244] on icon at bounding box center [875, 238] width 14 height 14
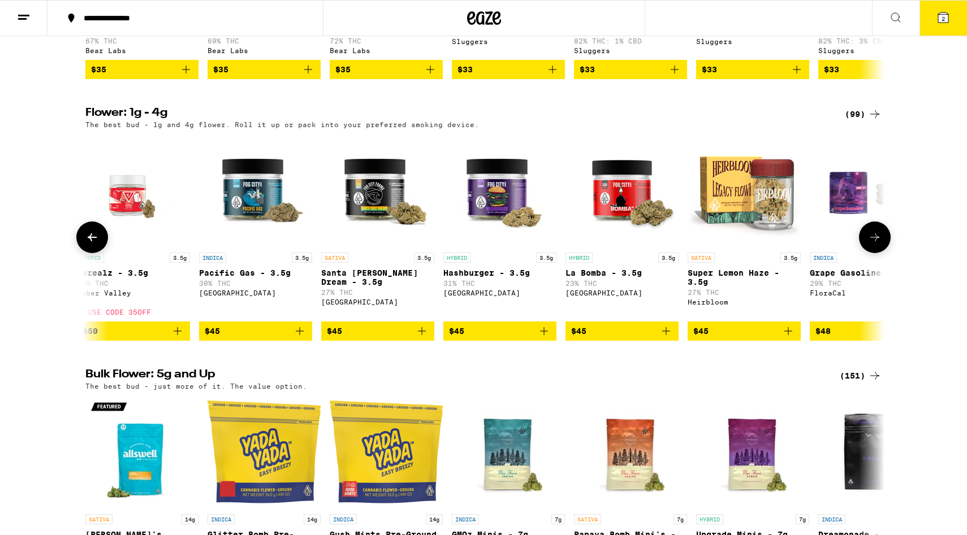
scroll to position [0, 6728]
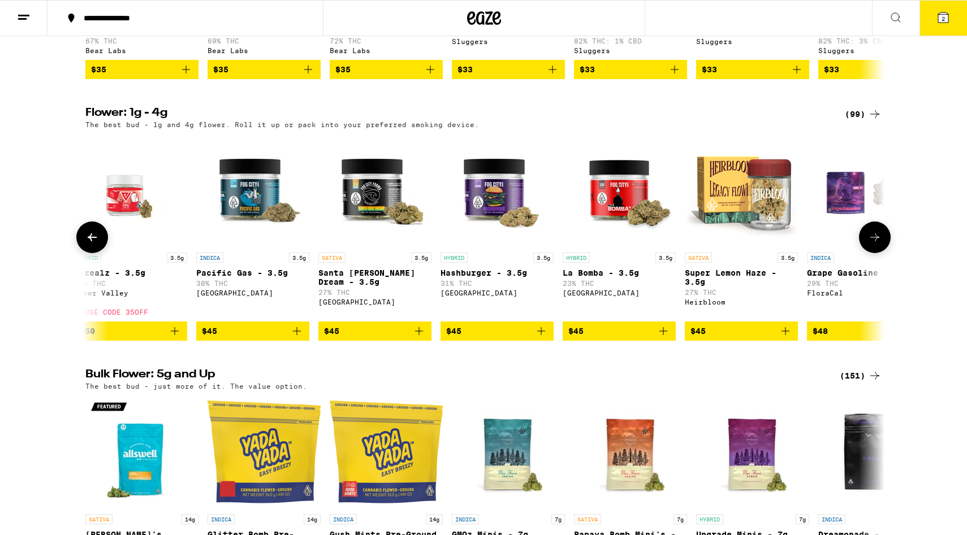
click at [744, 244] on icon at bounding box center [875, 238] width 14 height 14
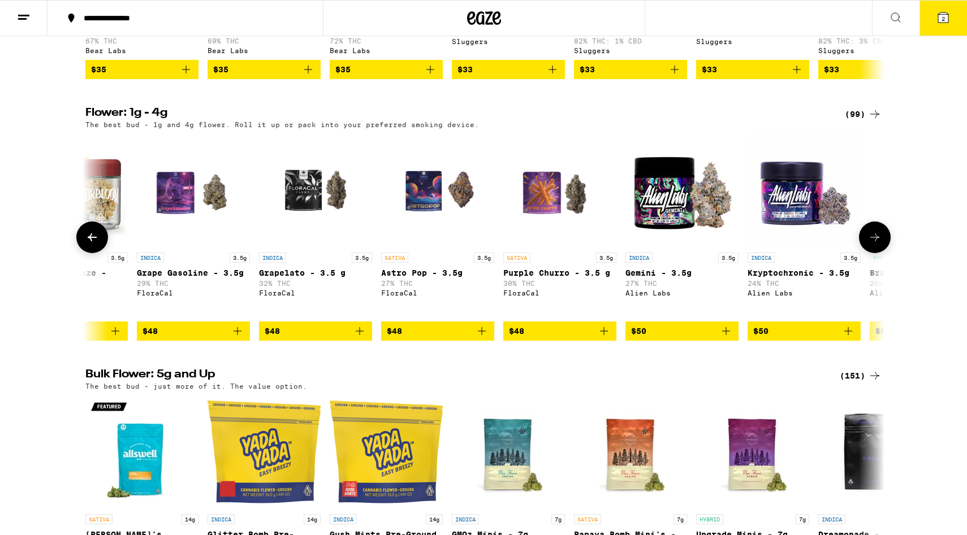
scroll to position [0, 7400]
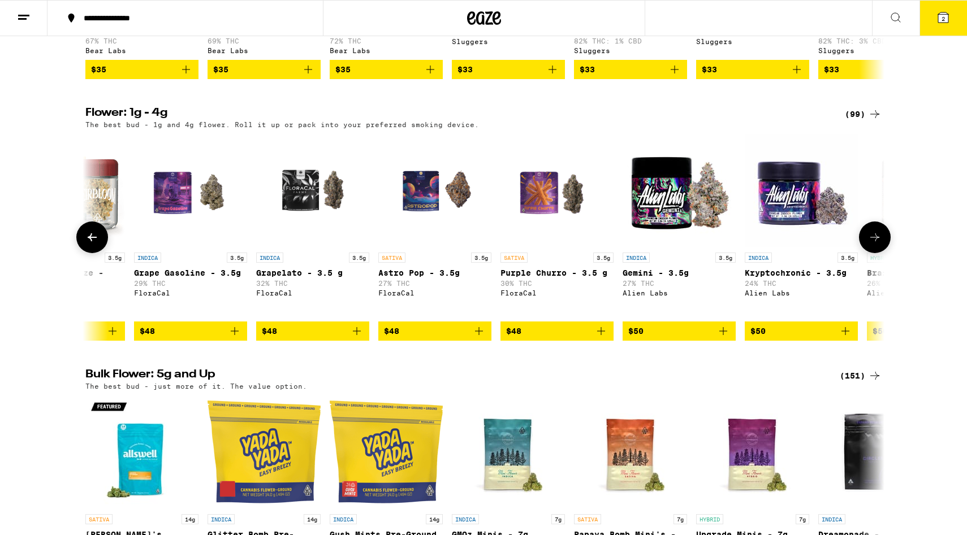
click at [744, 244] on icon at bounding box center [875, 238] width 14 height 14
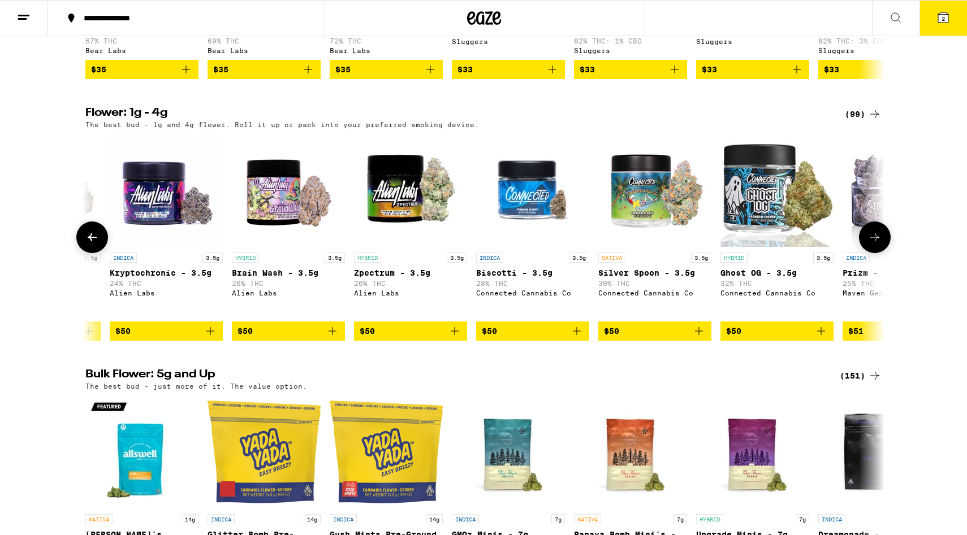
scroll to position [0, 8073]
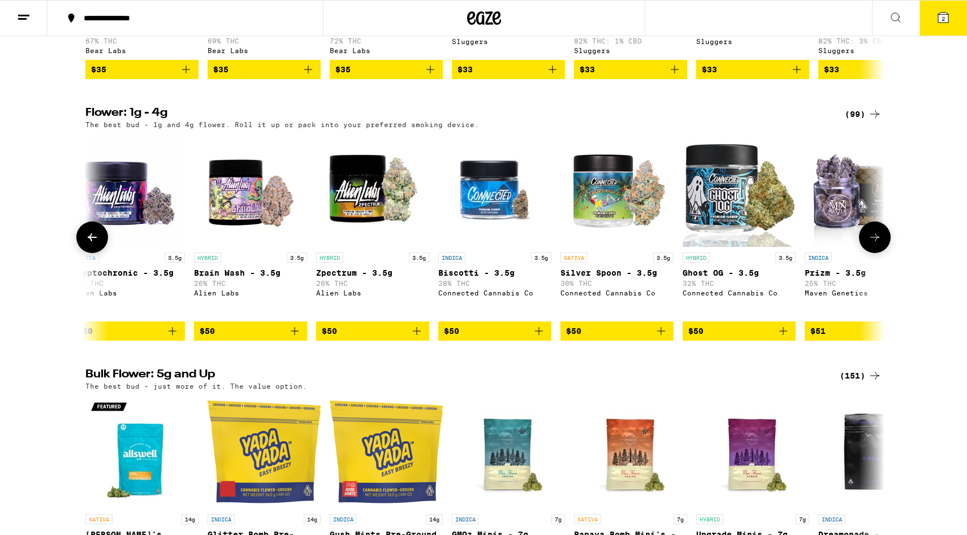
click at [90, 241] on icon at bounding box center [92, 237] width 9 height 8
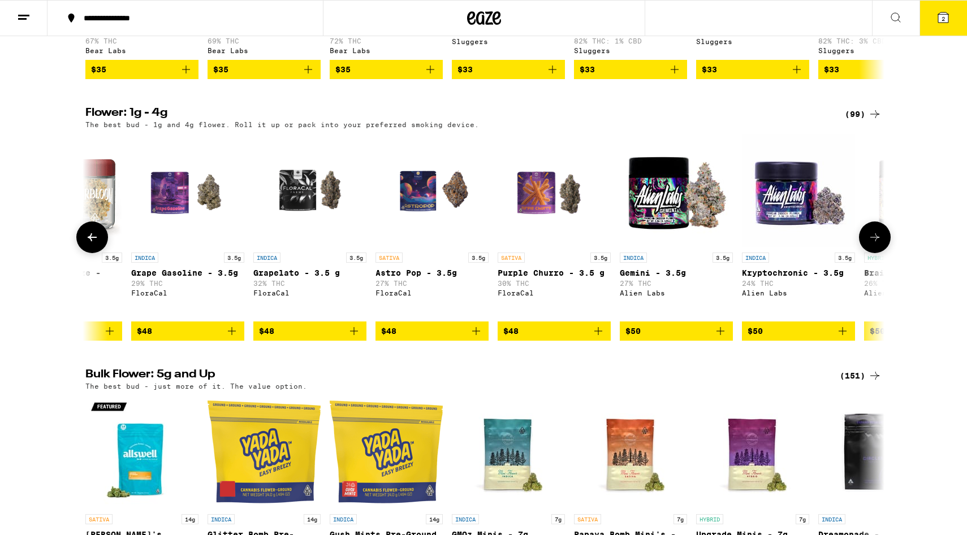
scroll to position [0, 7400]
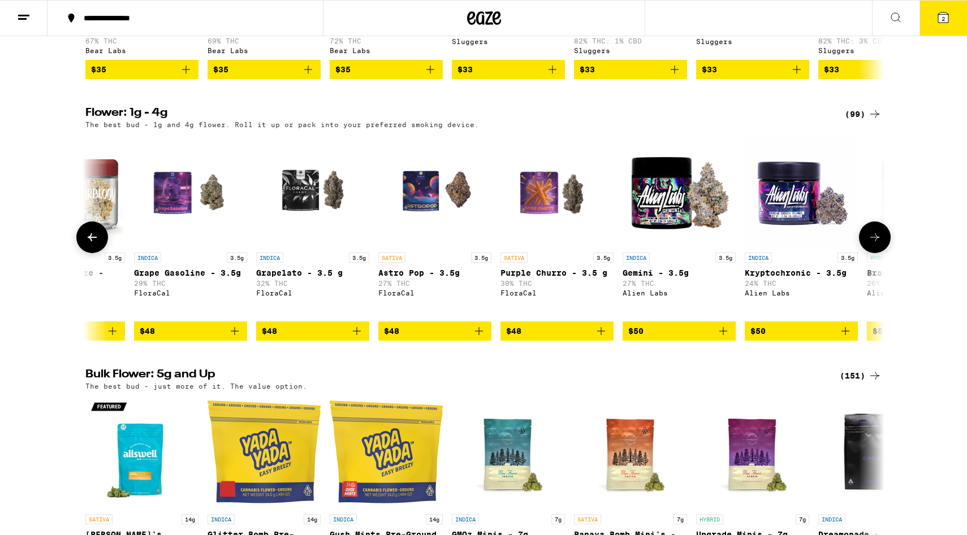
click at [90, 241] on icon at bounding box center [92, 237] width 9 height 8
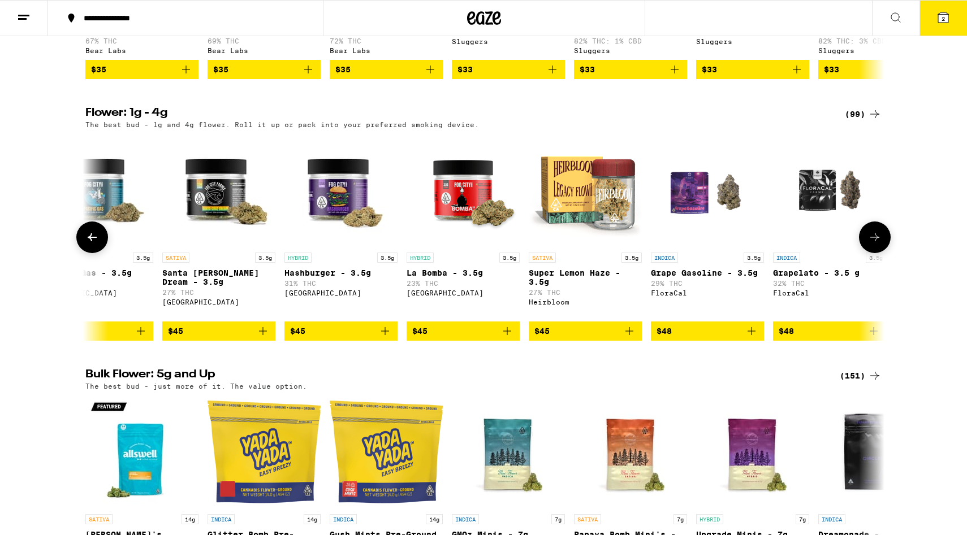
scroll to position [0, 6728]
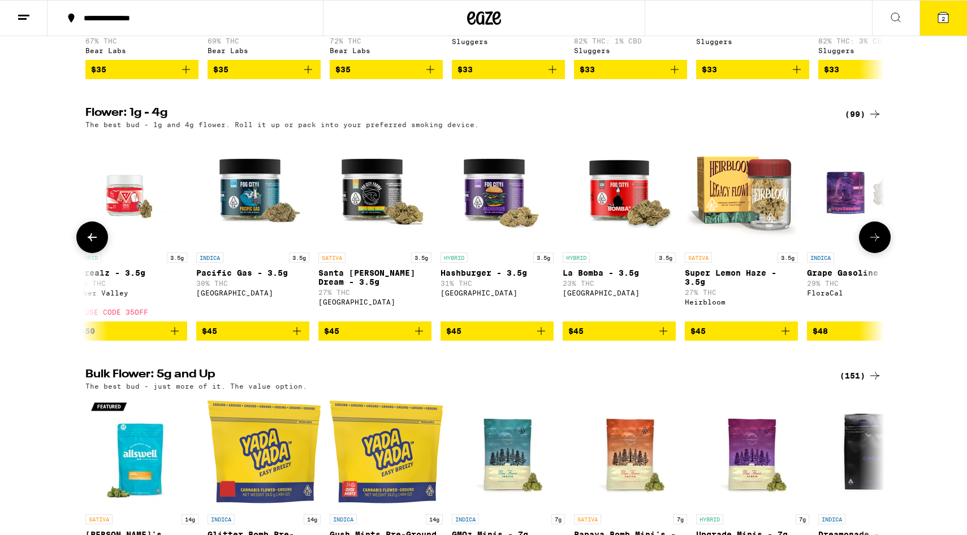
click at [85, 244] on icon at bounding box center [92, 238] width 14 height 14
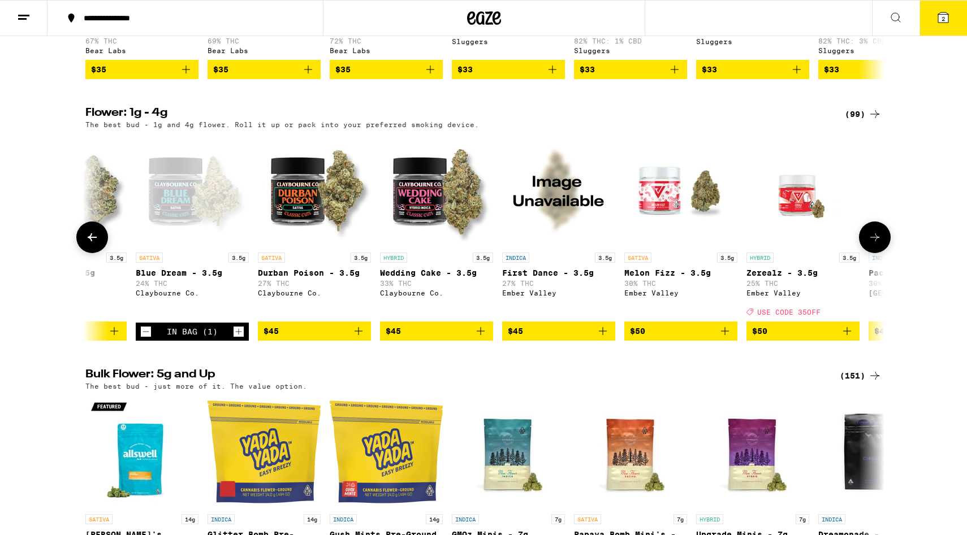
scroll to position [0, 6055]
click at [85, 244] on icon at bounding box center [92, 238] width 14 height 14
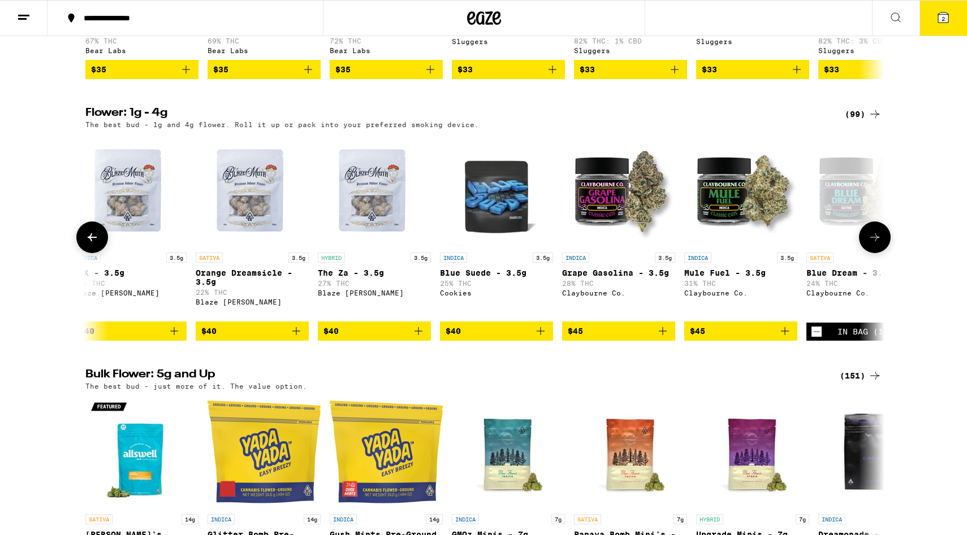
scroll to position [0, 5382]
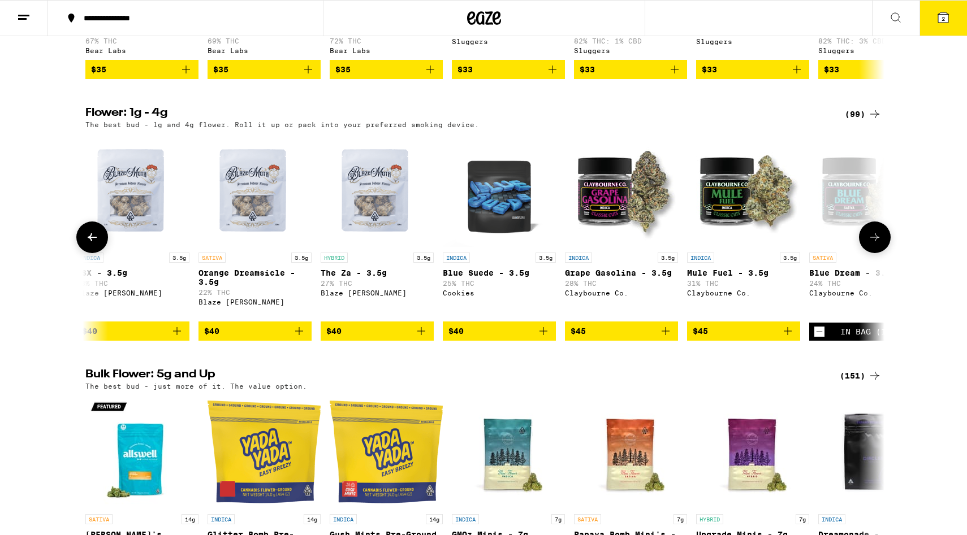
click at [79, 253] on button at bounding box center [92, 238] width 32 height 32
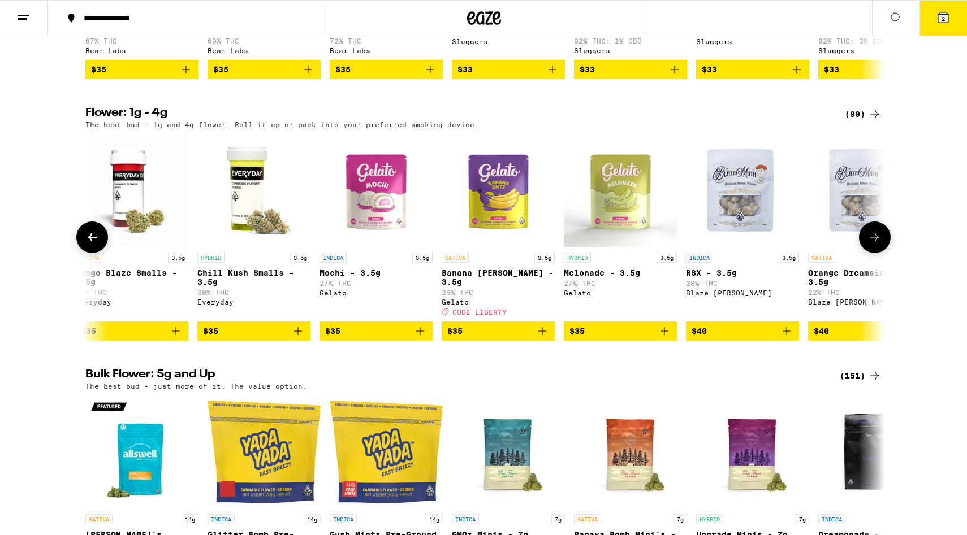
scroll to position [0, 4709]
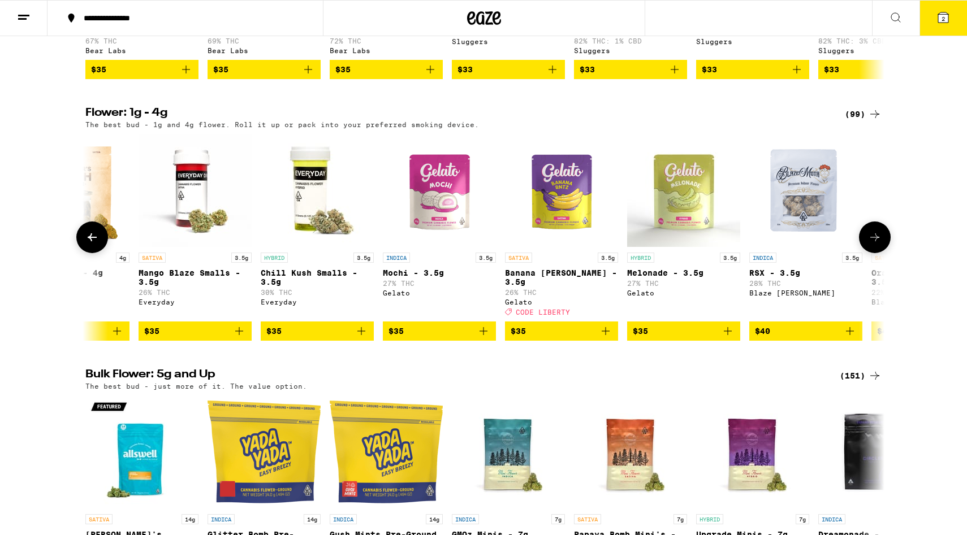
click at [96, 244] on icon at bounding box center [92, 238] width 14 height 14
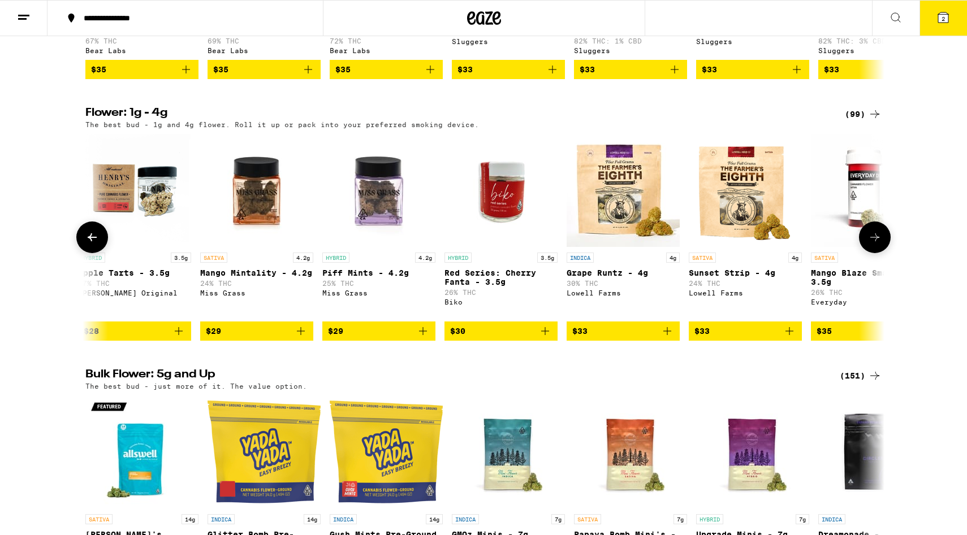
scroll to position [0, 4037]
click at [96, 244] on icon at bounding box center [92, 238] width 14 height 14
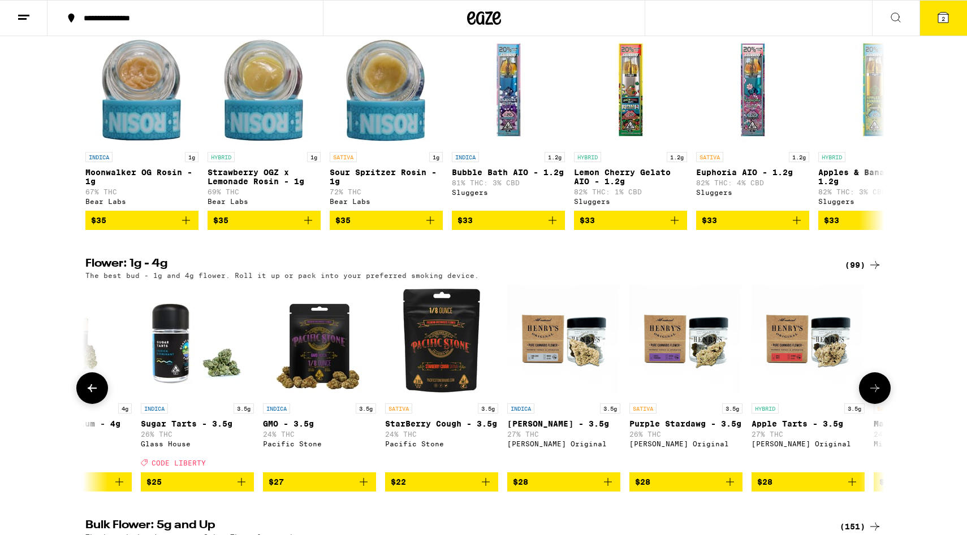
scroll to position [981, 0]
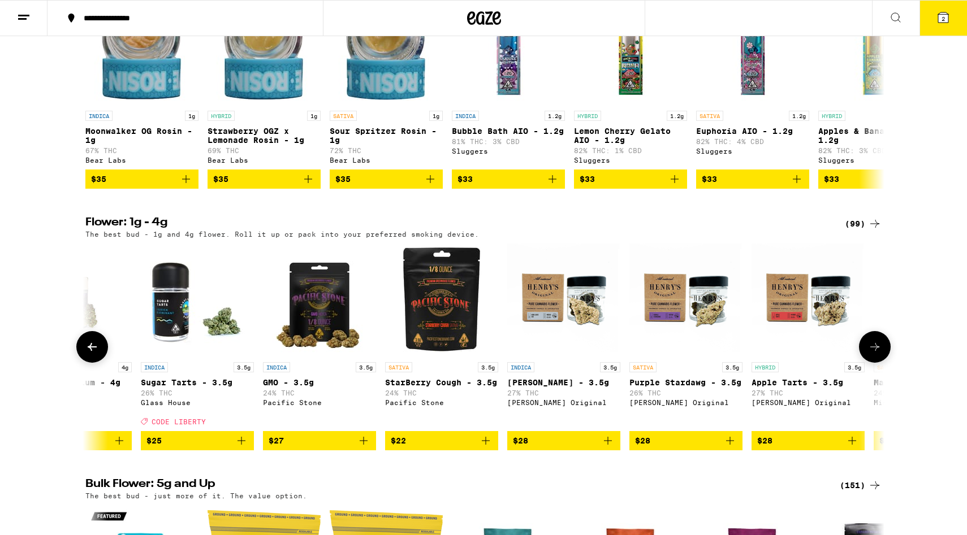
click at [744, 354] on icon at bounding box center [875, 347] width 14 height 14
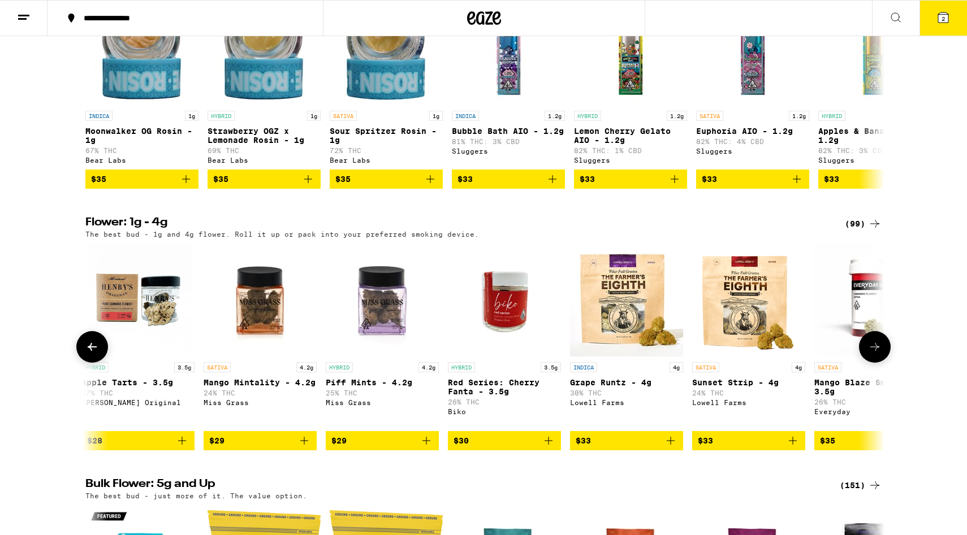
scroll to position [0, 4037]
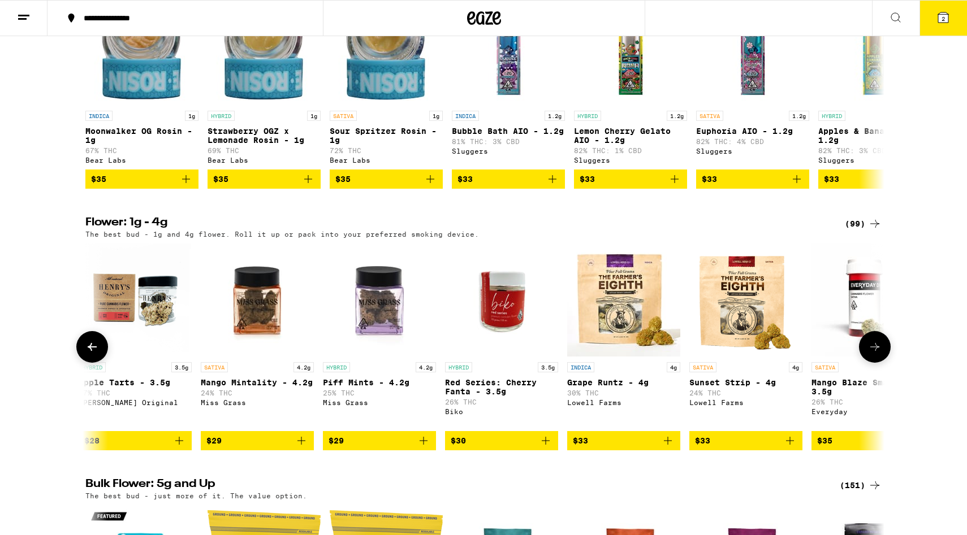
click at [744, 354] on icon at bounding box center [875, 347] width 14 height 14
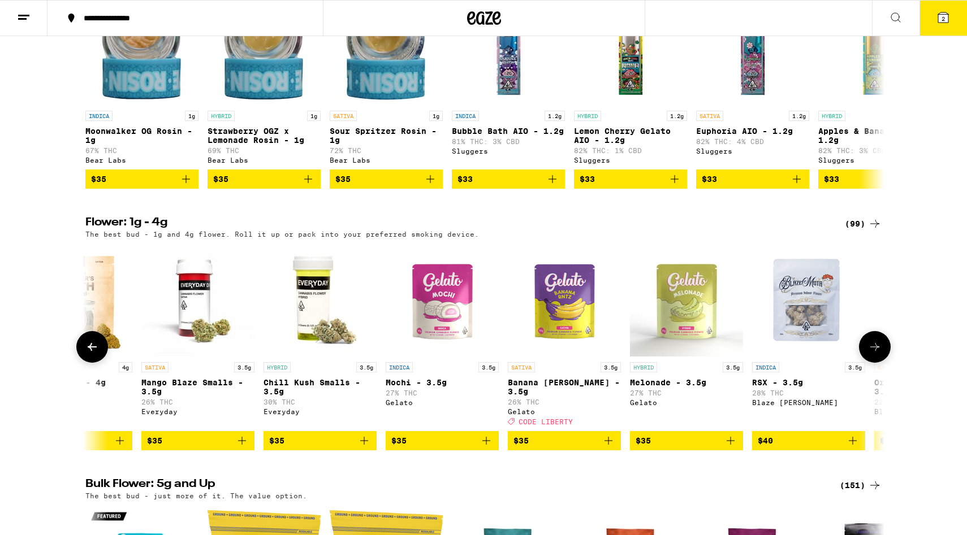
scroll to position [0, 4709]
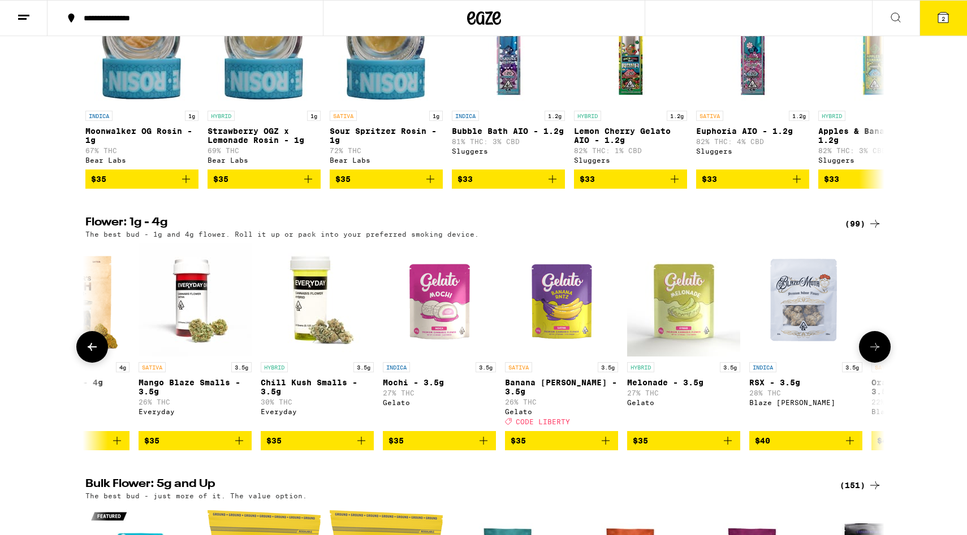
click at [744, 354] on icon at bounding box center [875, 347] width 14 height 14
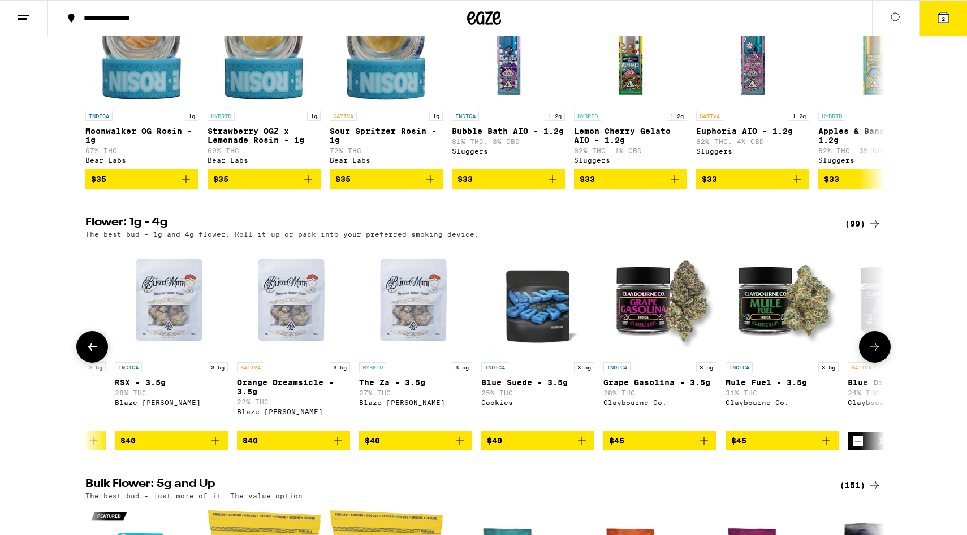
scroll to position [0, 5382]
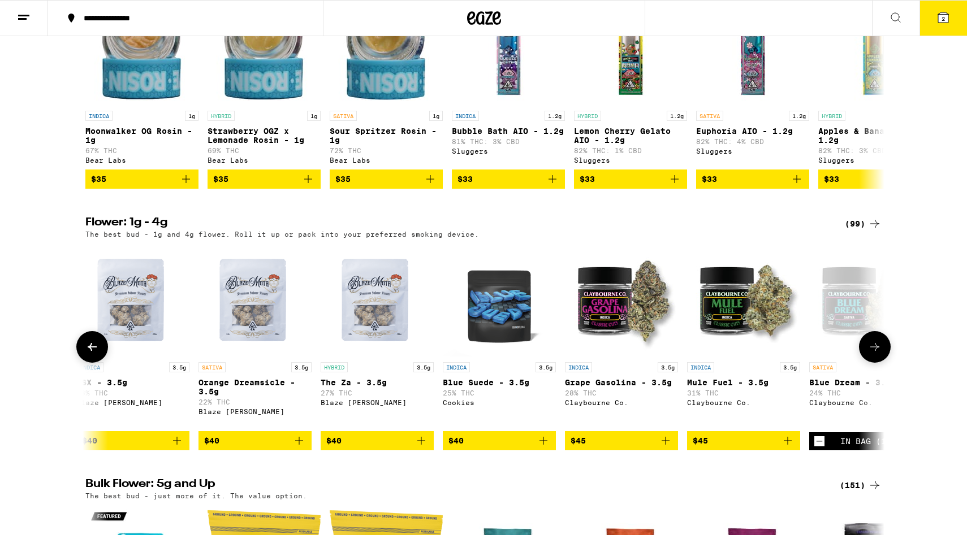
click at [668, 448] on icon "Add to bag" at bounding box center [666, 441] width 14 height 14
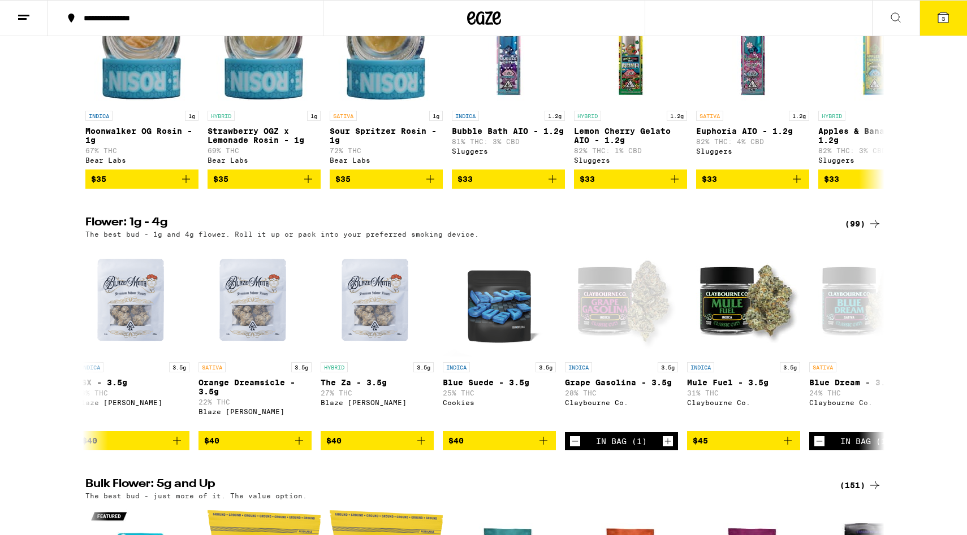
click at [744, 12] on button "3" at bounding box center [942, 18] width 47 height 35
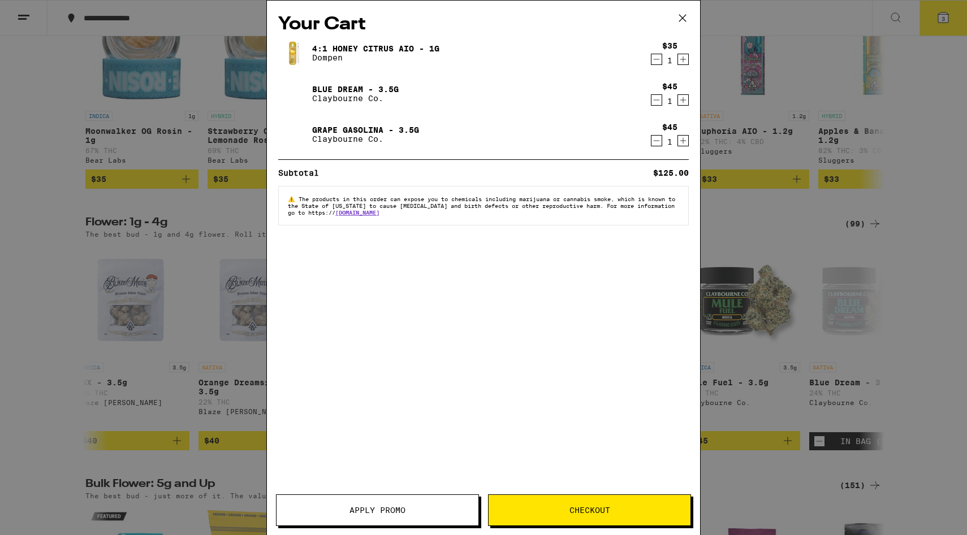
click at [744, 180] on div "Your Cart 4:1 Honey Citrus AIO - 1g Dompen $35 1 Blue Dream - 3.5g Claybourne C…" at bounding box center [483, 267] width 967 height 535
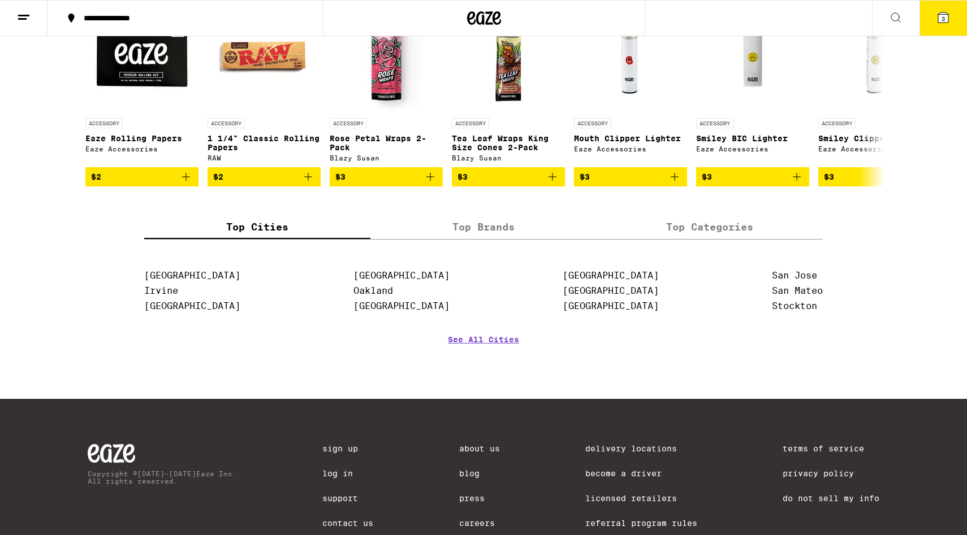
scroll to position [5169, 0]
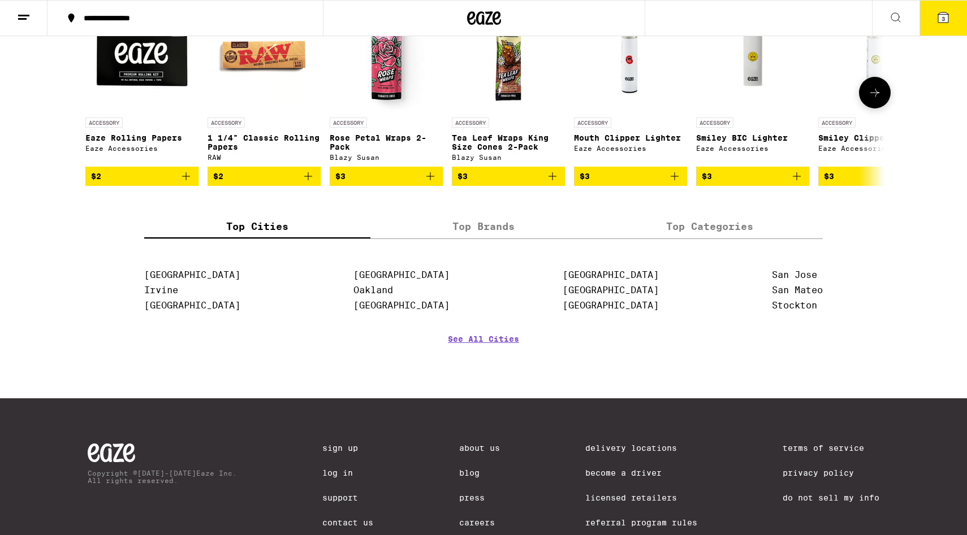
click at [744, 99] on icon at bounding box center [875, 93] width 14 height 14
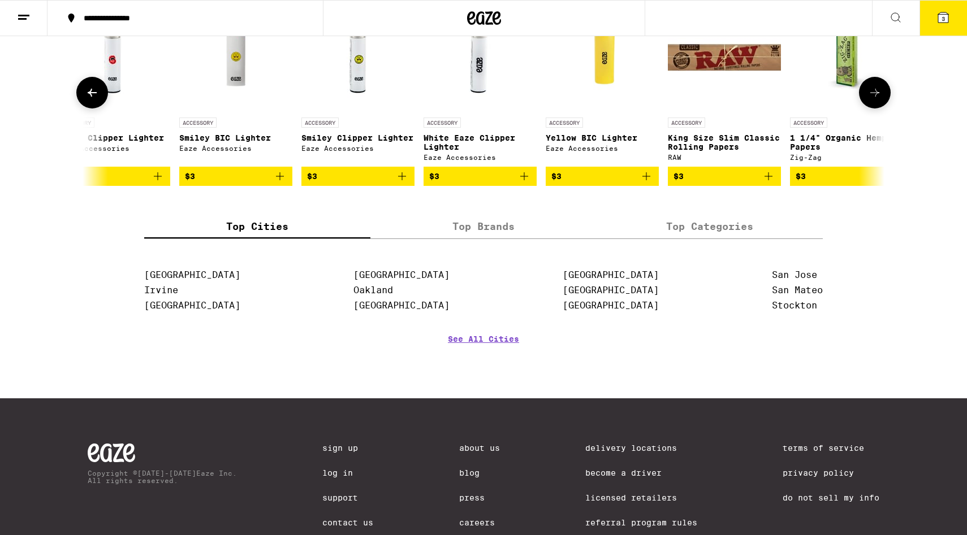
scroll to position [0, 673]
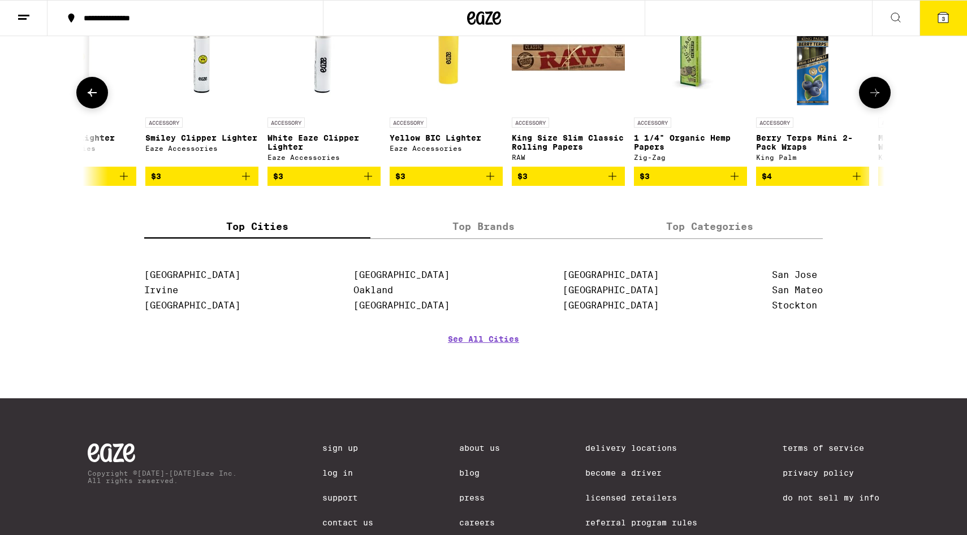
click at [744, 99] on icon at bounding box center [875, 93] width 14 height 14
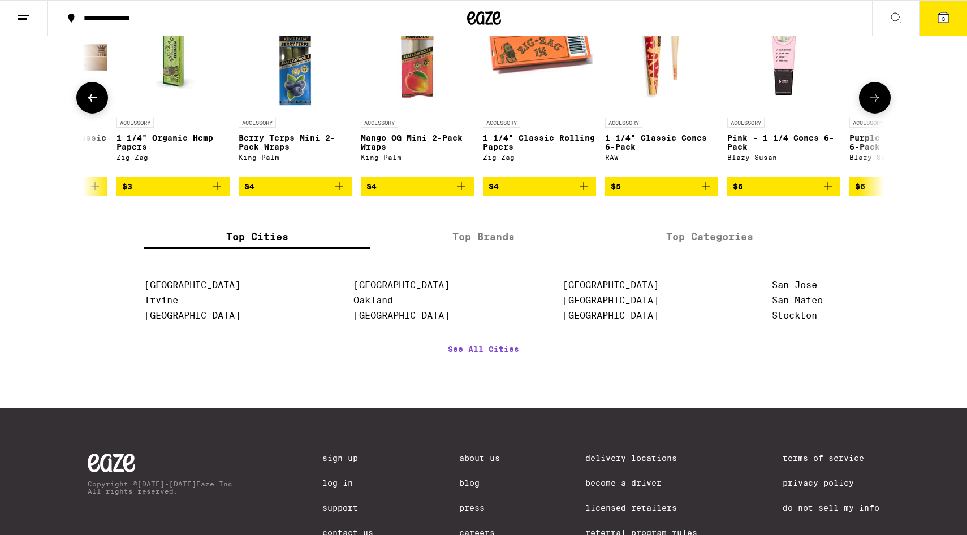
scroll to position [0, 1346]
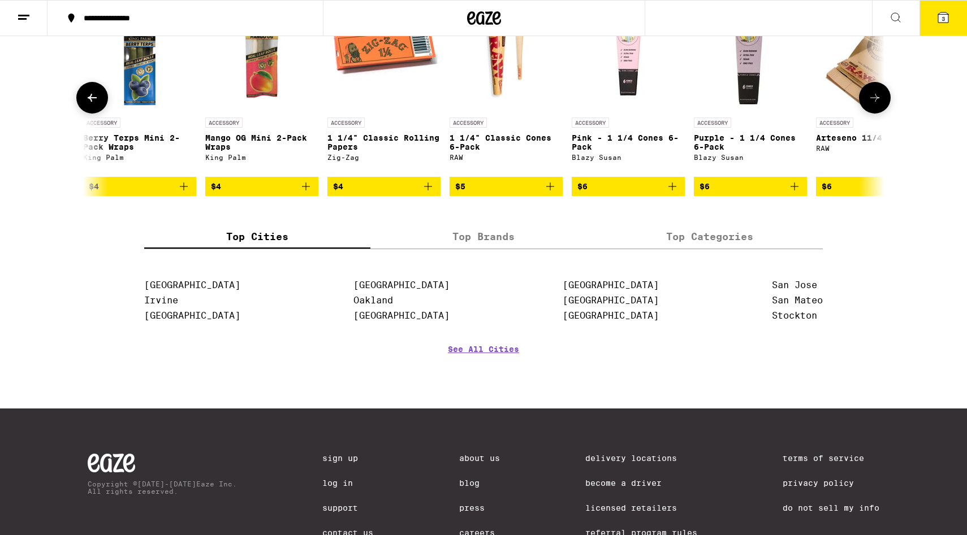
click at [744, 105] on icon at bounding box center [875, 98] width 14 height 14
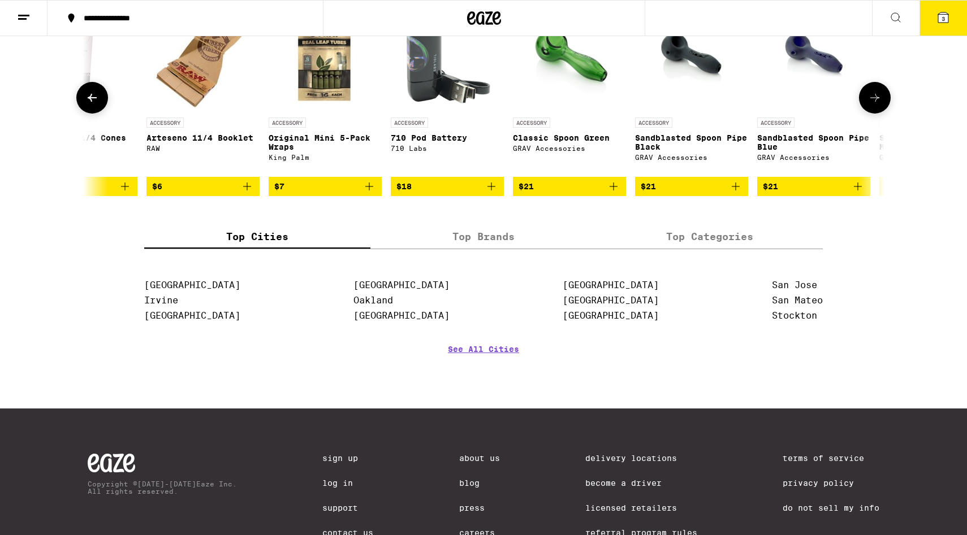
scroll to position [0, 2018]
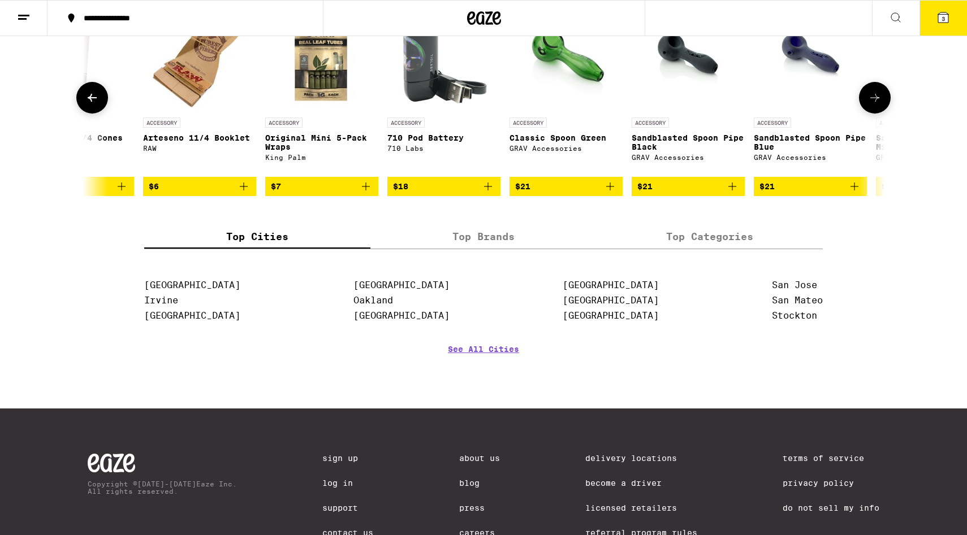
click at [744, 105] on icon at bounding box center [875, 98] width 14 height 14
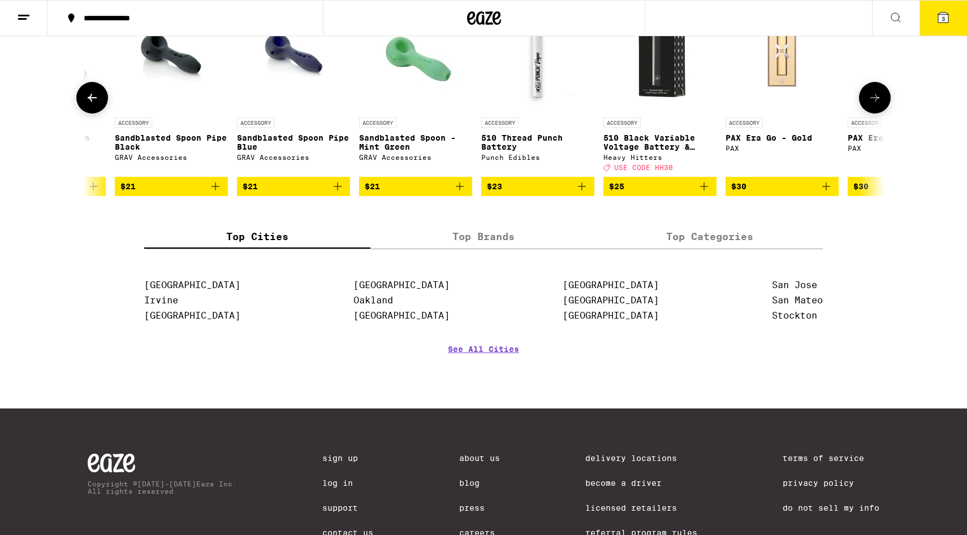
scroll to position [0, 2691]
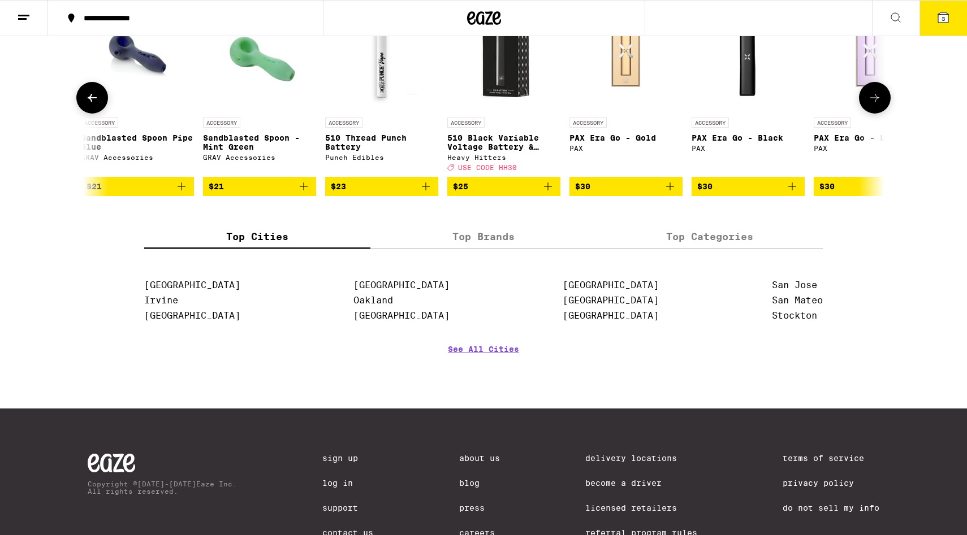
click at [744, 105] on icon at bounding box center [875, 98] width 14 height 14
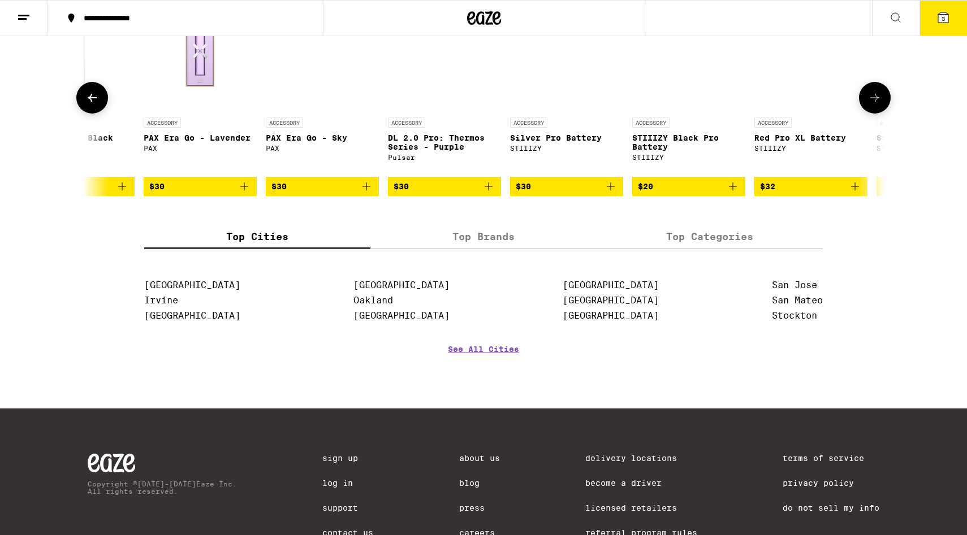
scroll to position [0, 3364]
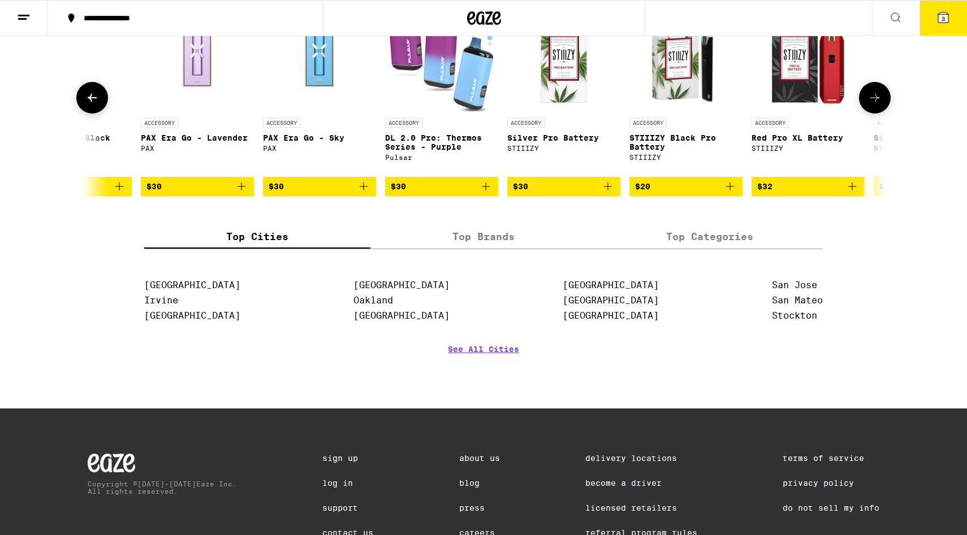
click at [744, 102] on icon at bounding box center [874, 98] width 9 height 8
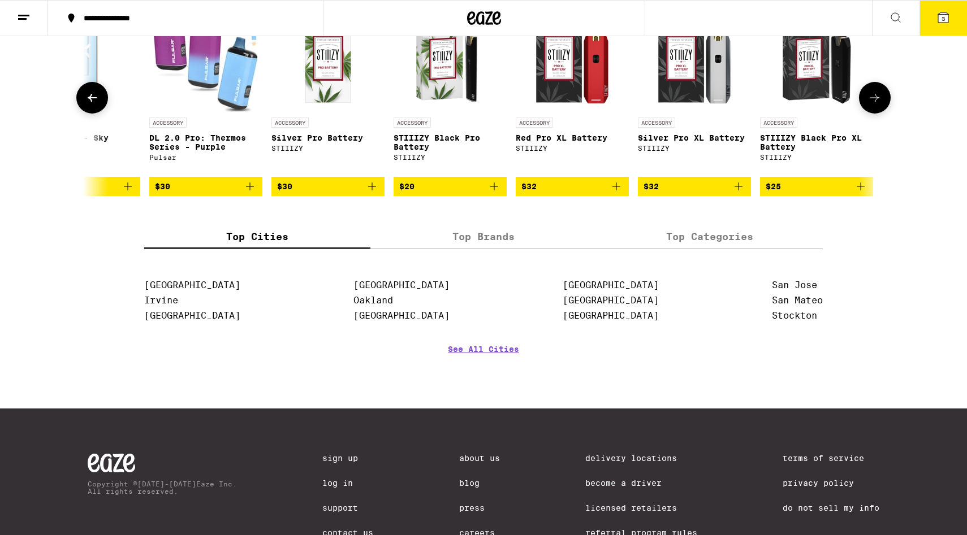
scroll to position [0, 3600]
click at [744, 114] on div at bounding box center [875, 98] width 32 height 32
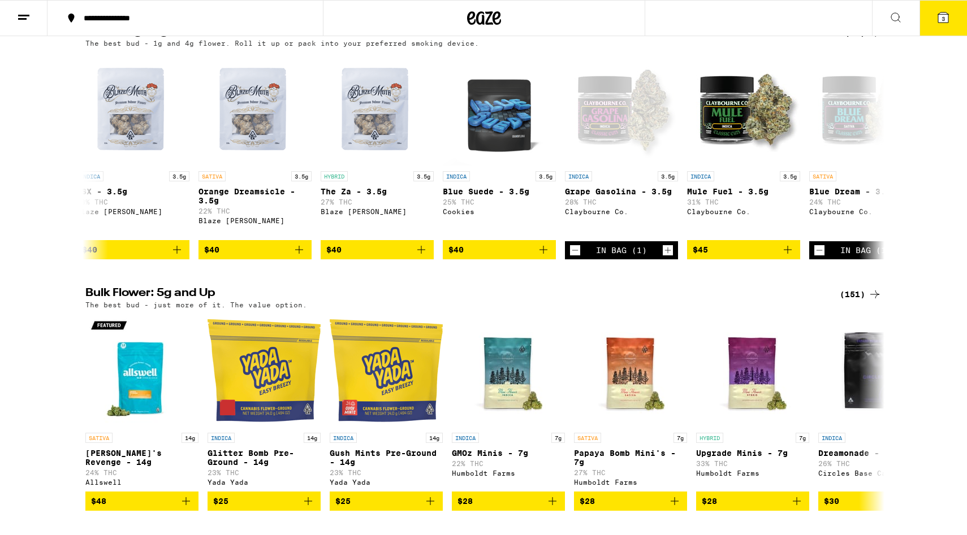
scroll to position [1062, 0]
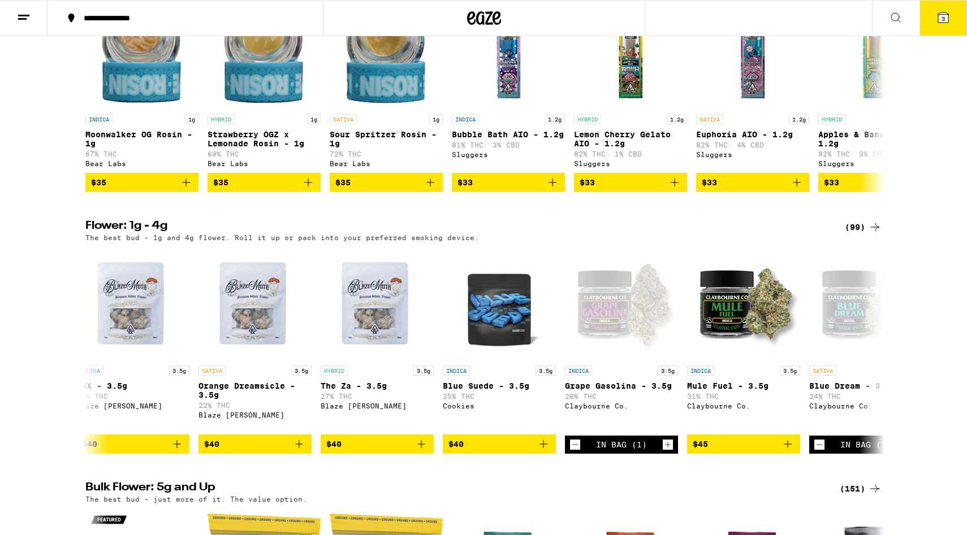
click at [744, 14] on icon at bounding box center [943, 17] width 10 height 10
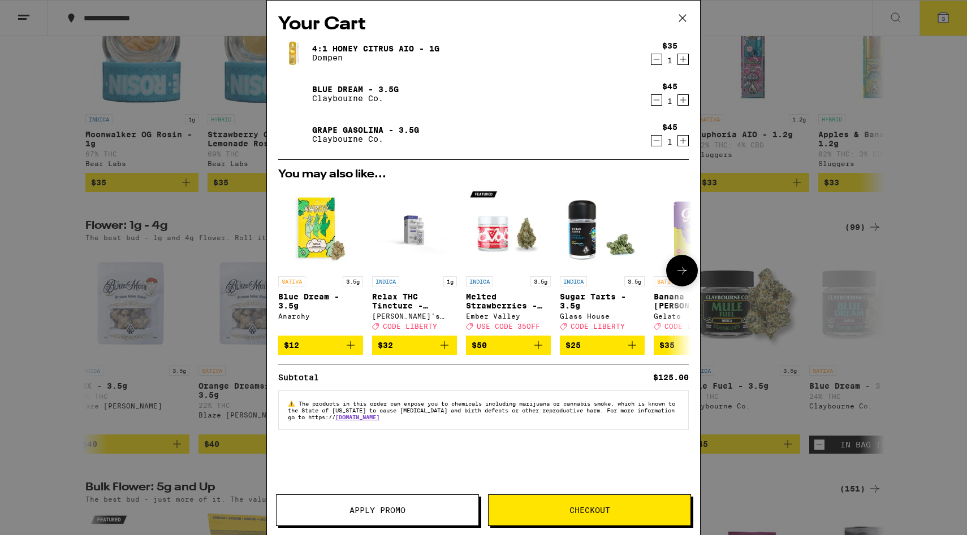
click at [682, 269] on icon at bounding box center [682, 271] width 14 height 14
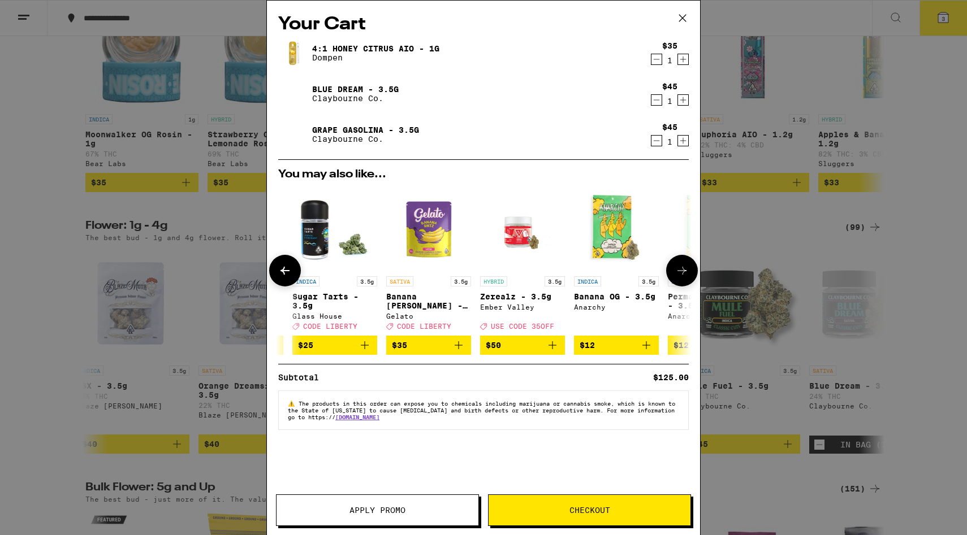
scroll to position [0, 287]
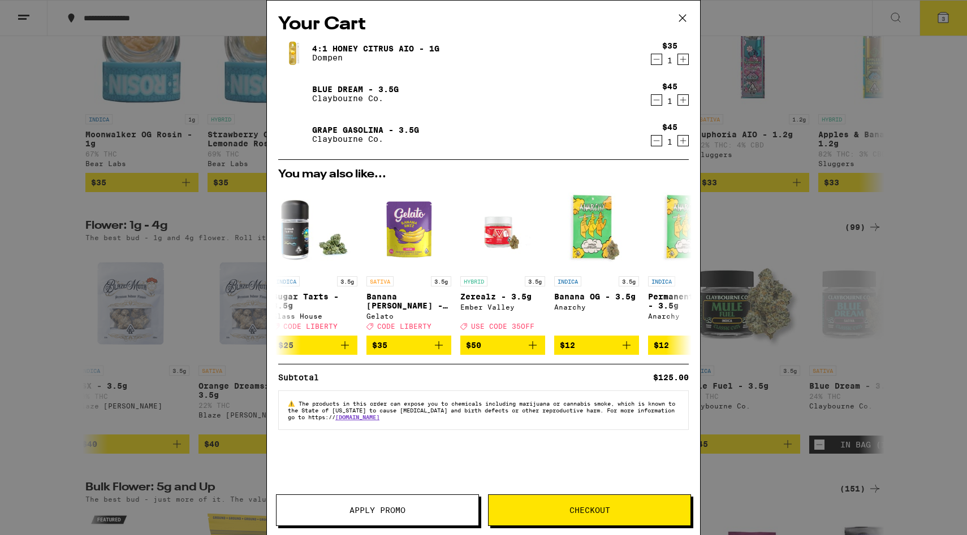
click at [659, 62] on icon "Decrement" at bounding box center [656, 60] width 10 height 14
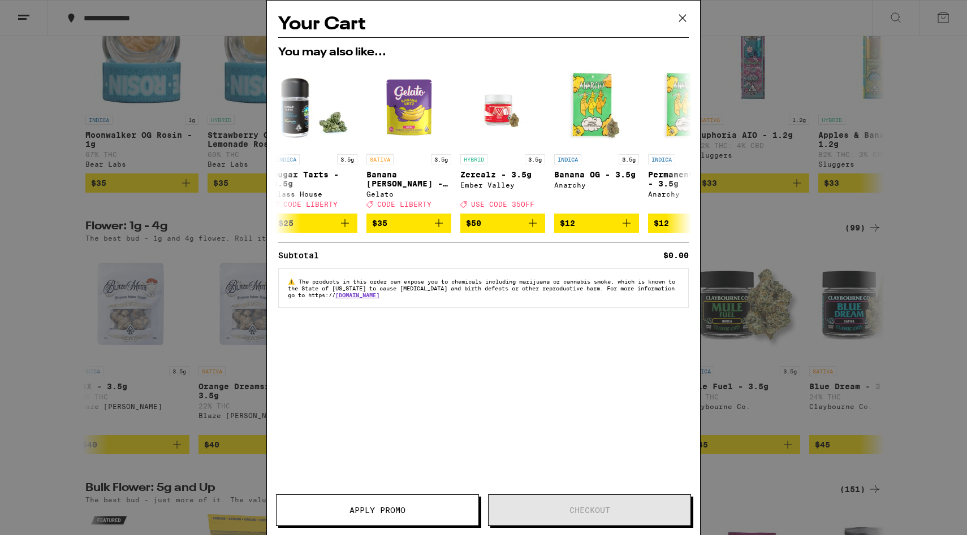
scroll to position [977, 0]
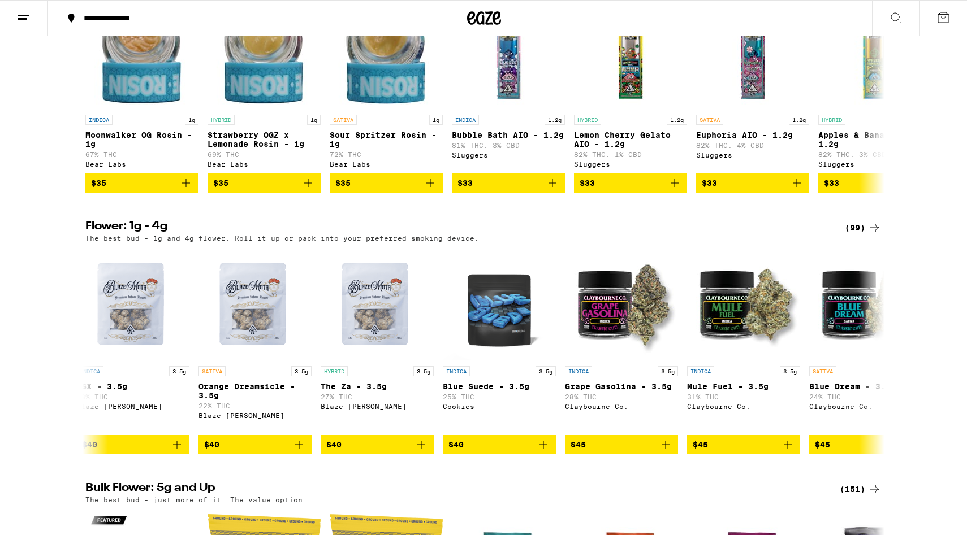
click at [744, 16] on icon at bounding box center [943, 18] width 14 height 14
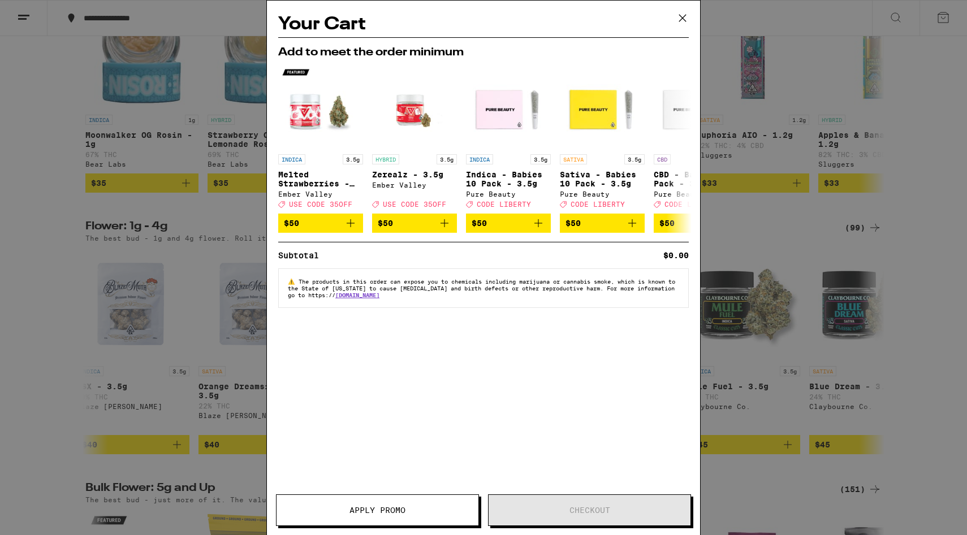
click at [681, 20] on icon at bounding box center [682, 18] width 17 height 17
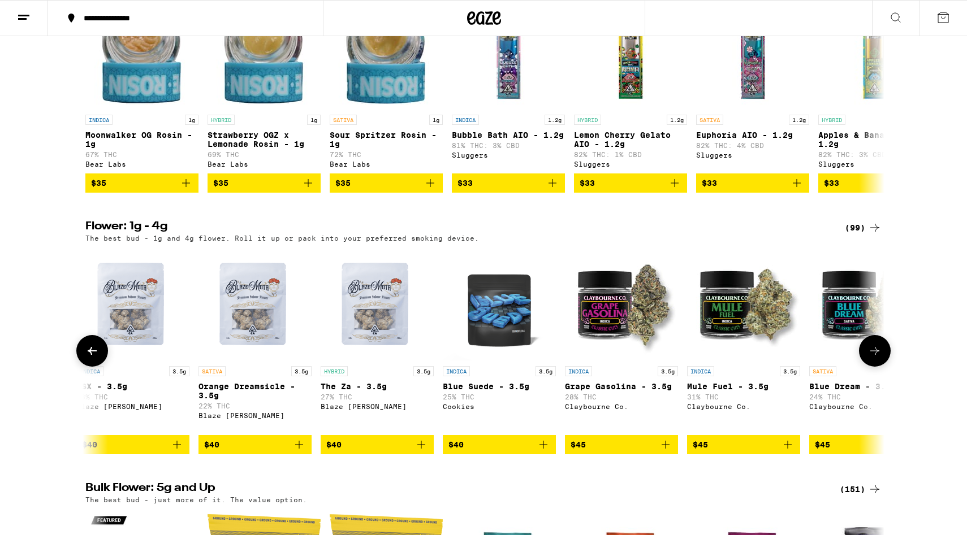
click at [744, 358] on icon at bounding box center [875, 351] width 14 height 14
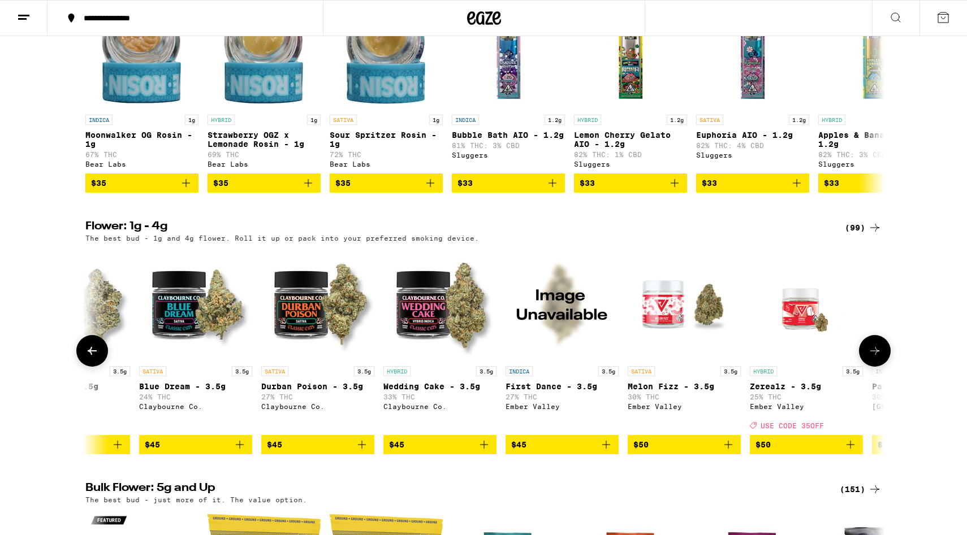
scroll to position [0, 6055]
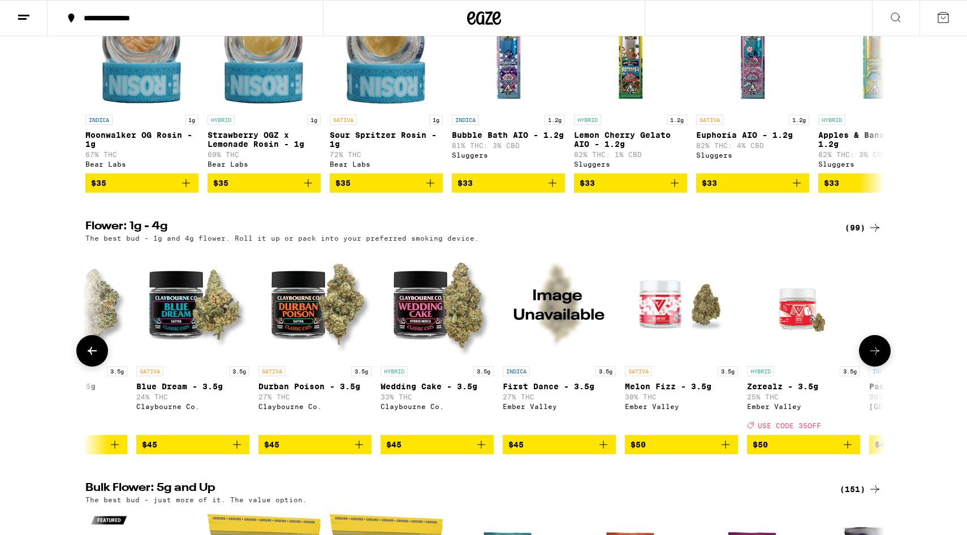
click at [218, 452] on span "$45" at bounding box center [193, 445] width 102 height 14
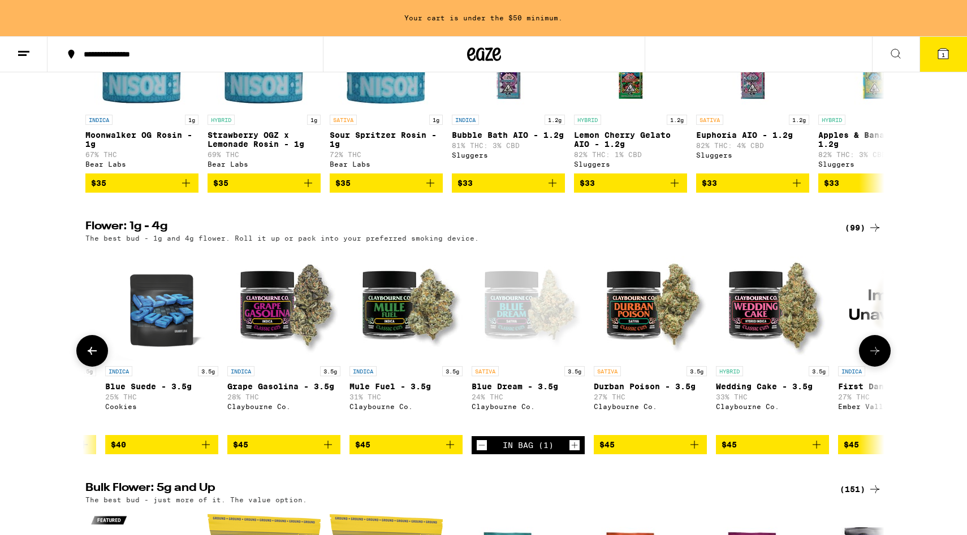
scroll to position [0, 5718]
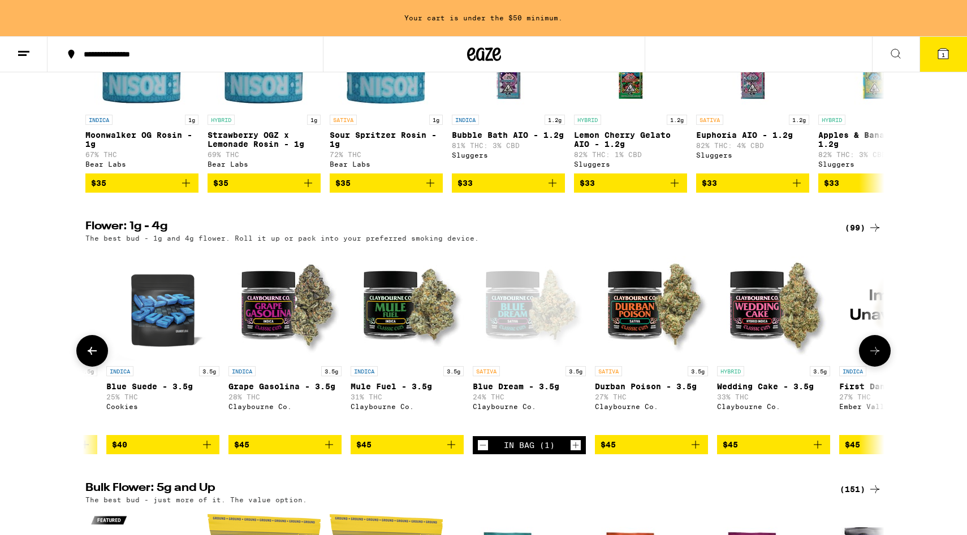
click at [323, 452] on icon "Add to bag" at bounding box center [329, 445] width 14 height 14
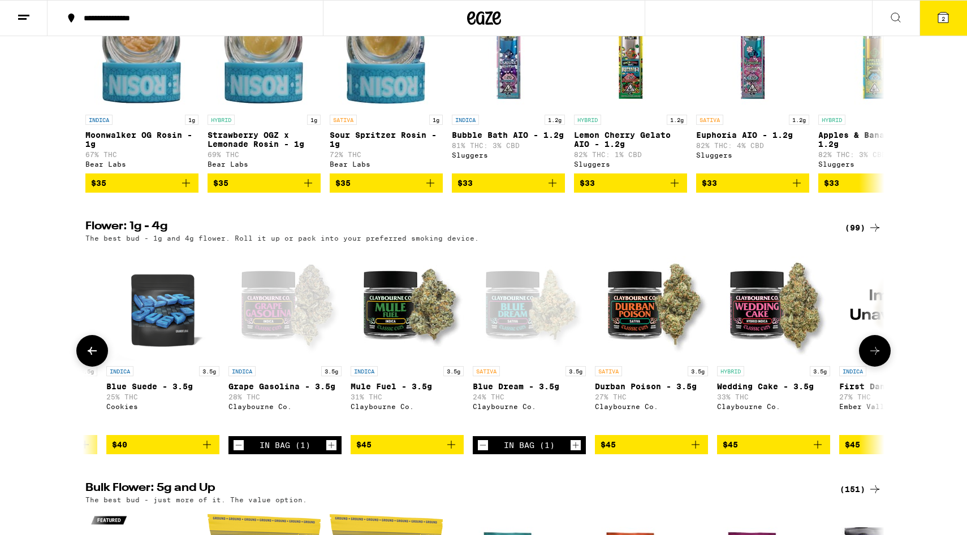
click at [93, 358] on icon at bounding box center [92, 351] width 14 height 14
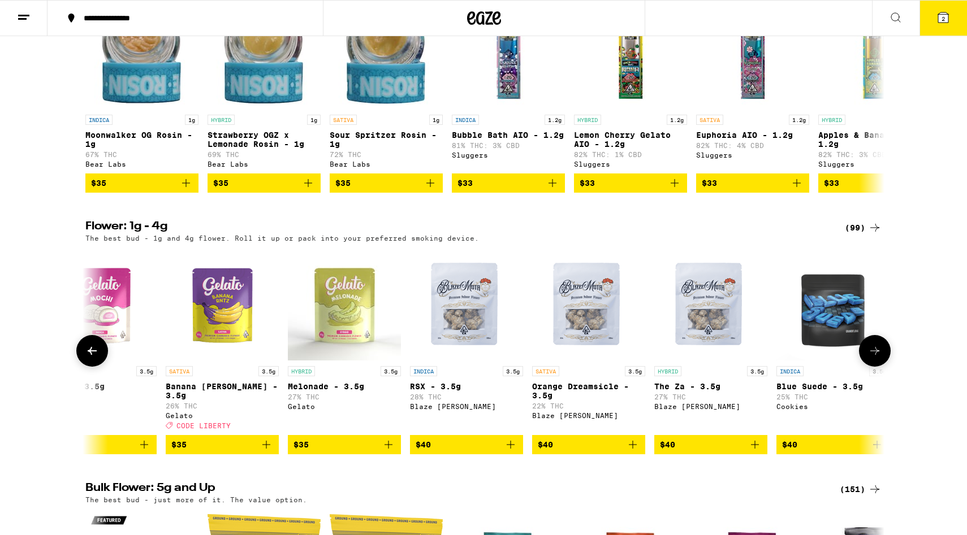
scroll to position [0, 5046]
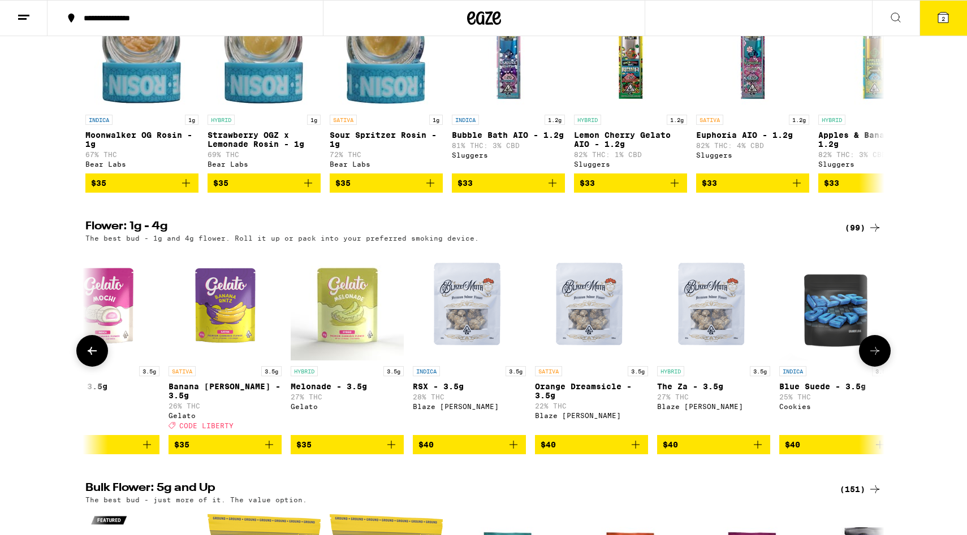
click at [93, 358] on icon at bounding box center [92, 351] width 14 height 14
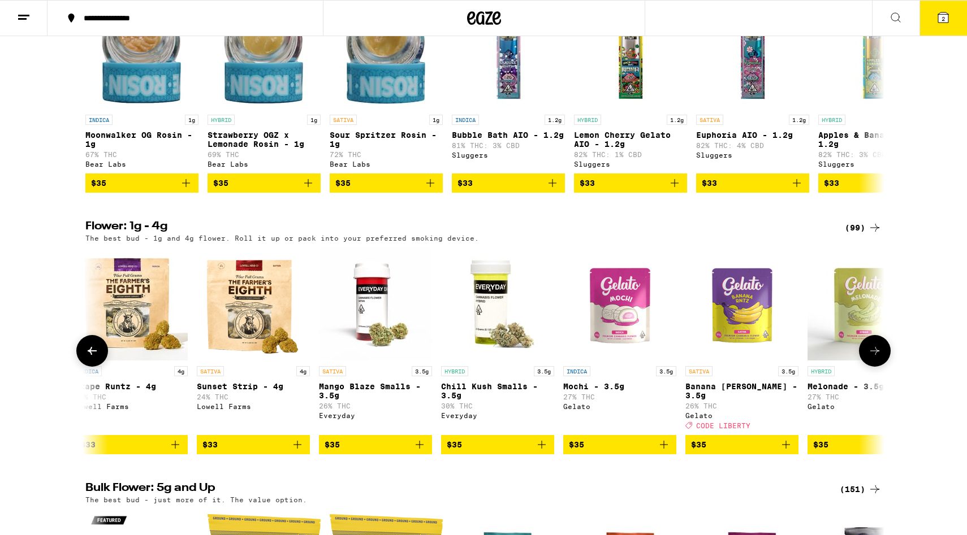
scroll to position [0, 4373]
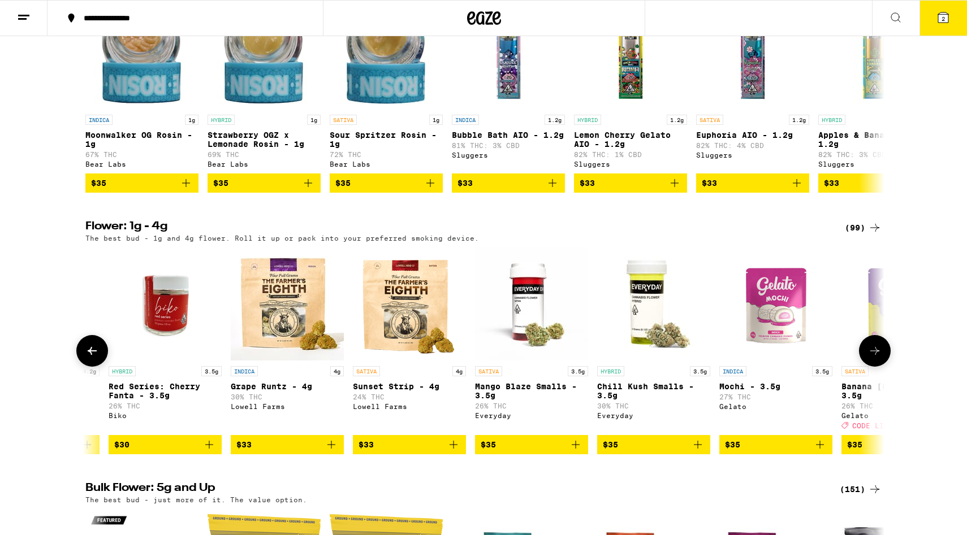
click at [93, 358] on icon at bounding box center [92, 351] width 14 height 14
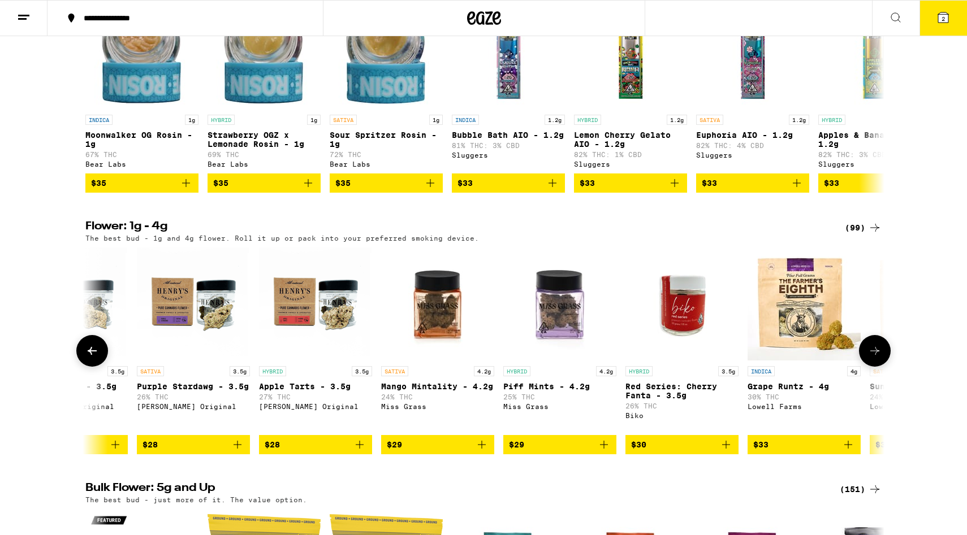
scroll to position [0, 3700]
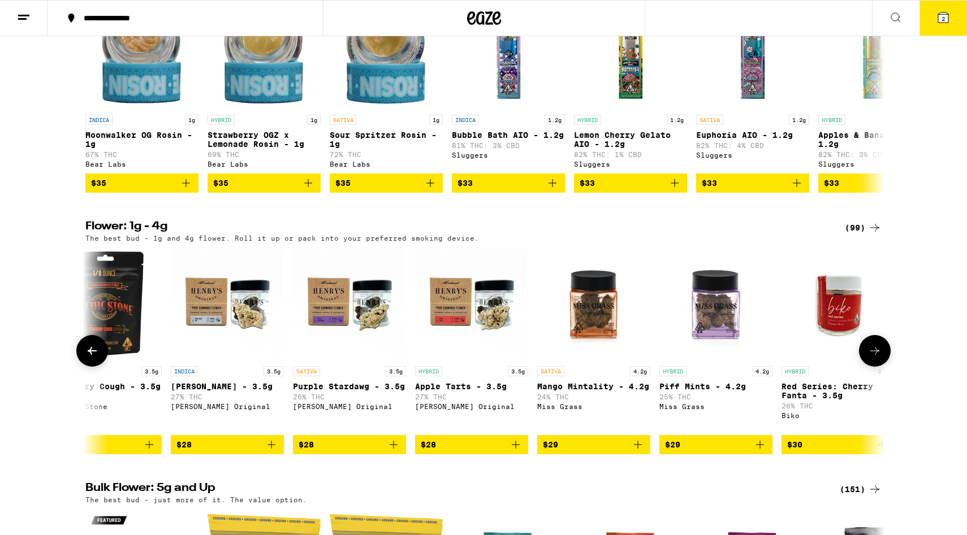
click at [93, 358] on icon at bounding box center [92, 351] width 14 height 14
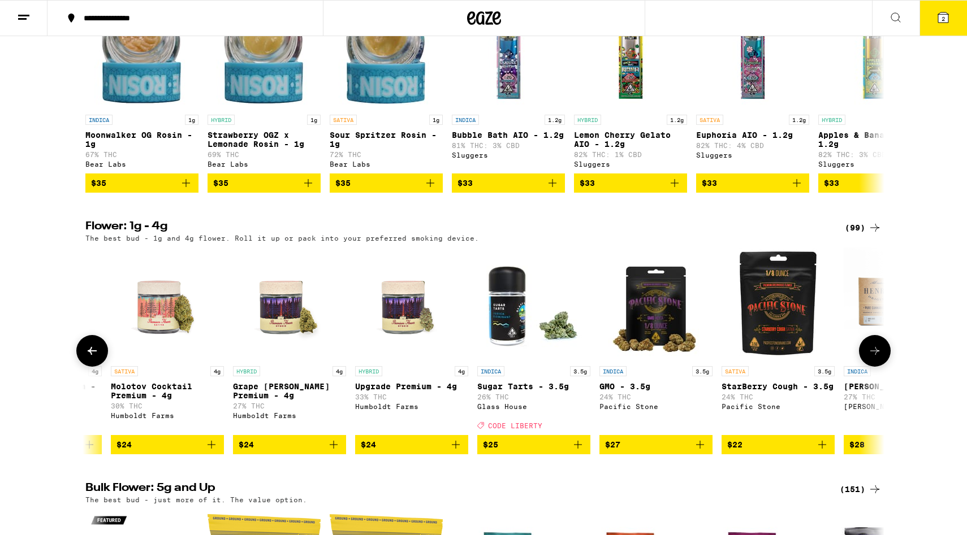
click at [93, 358] on icon at bounding box center [92, 351] width 14 height 14
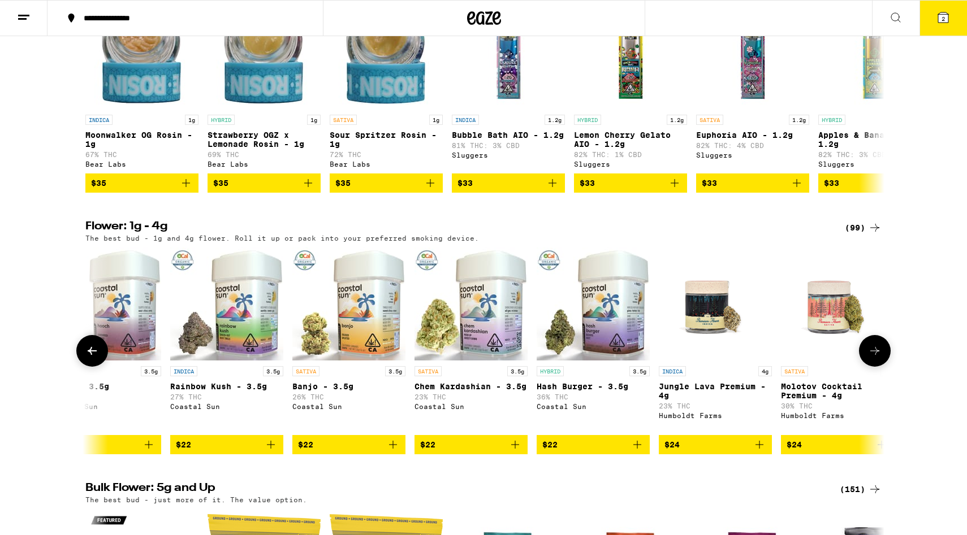
scroll to position [0, 2355]
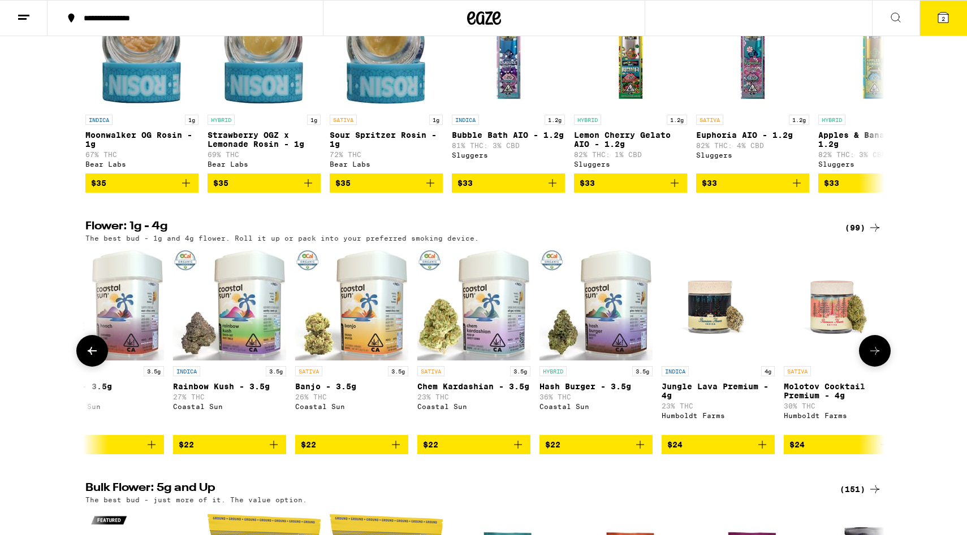
click at [93, 358] on icon at bounding box center [92, 351] width 14 height 14
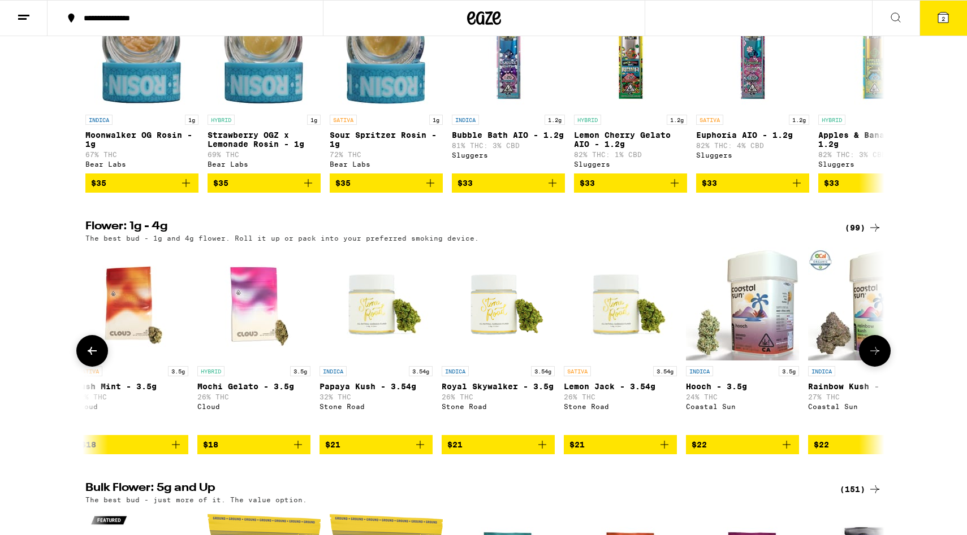
scroll to position [0, 1682]
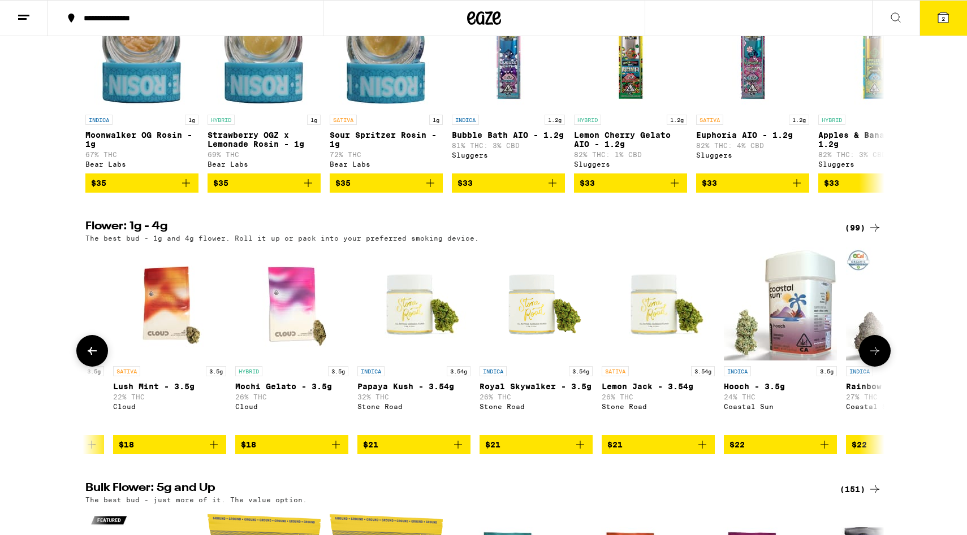
click at [744, 358] on icon at bounding box center [875, 351] width 14 height 14
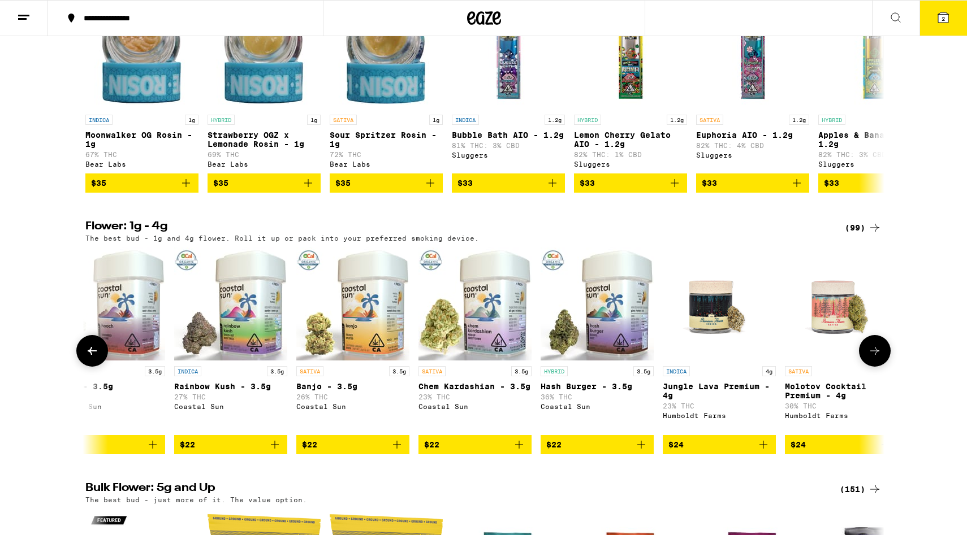
scroll to position [0, 2355]
click at [274, 452] on icon "Add to bag" at bounding box center [274, 445] width 14 height 14
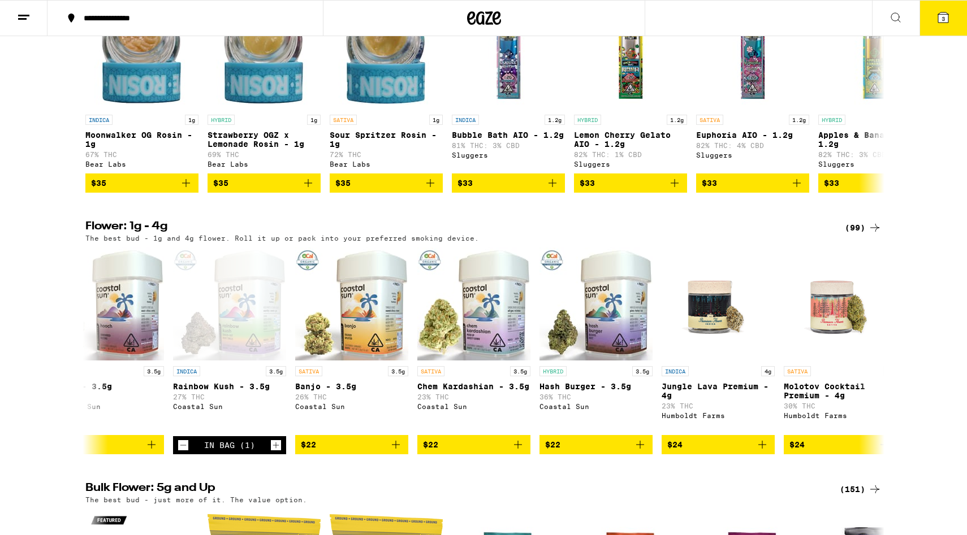
click at [744, 18] on span "3" at bounding box center [942, 18] width 3 height 7
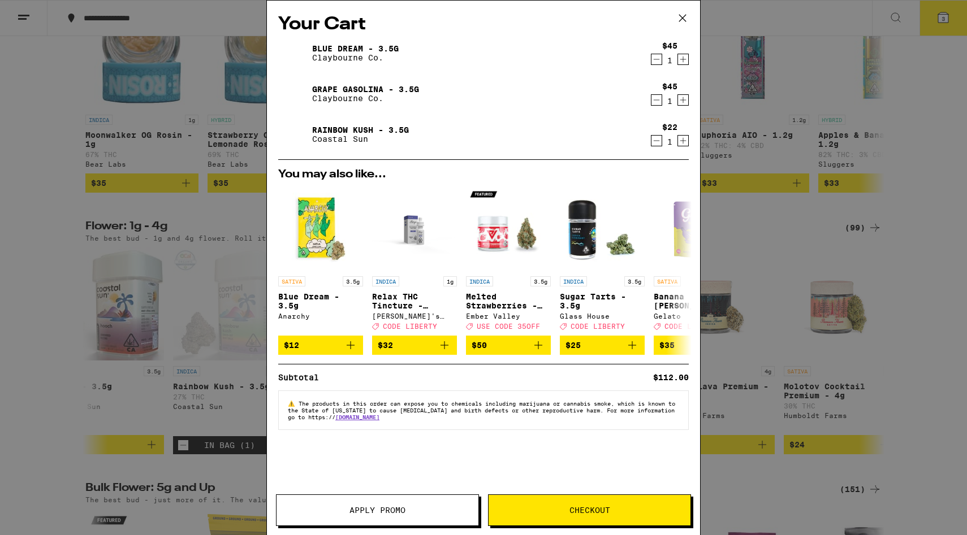
click at [556, 464] on span "Checkout" at bounding box center [589, 511] width 202 height 8
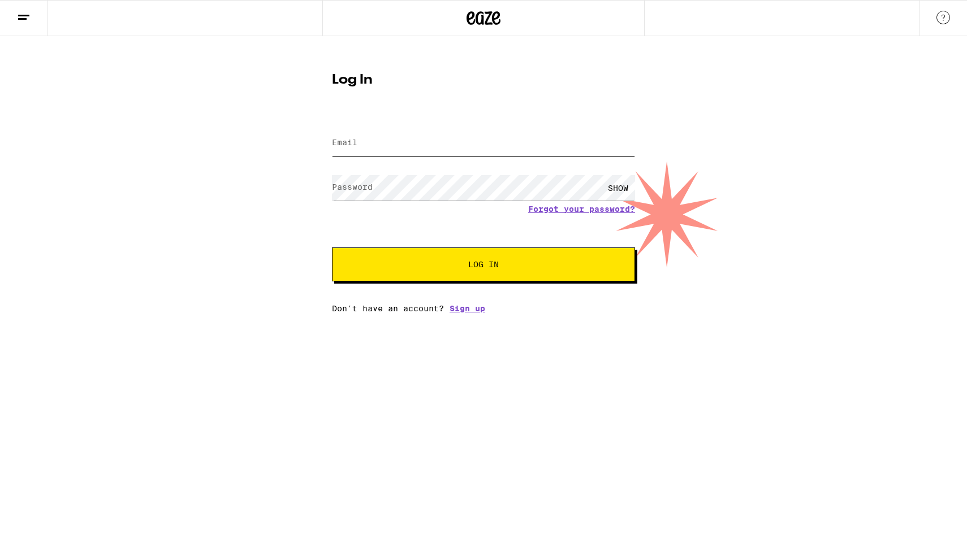
click at [449, 149] on input "Email" at bounding box center [483, 143] width 303 height 25
type input "dddmaggiora@gmail.com"
click at [332, 248] on button "Log In" at bounding box center [483, 265] width 303 height 34
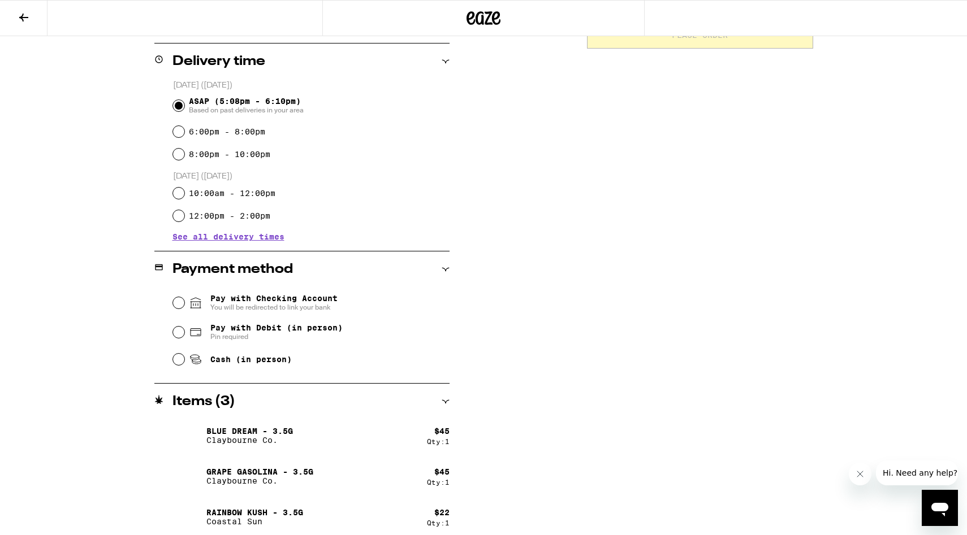
scroll to position [280, 0]
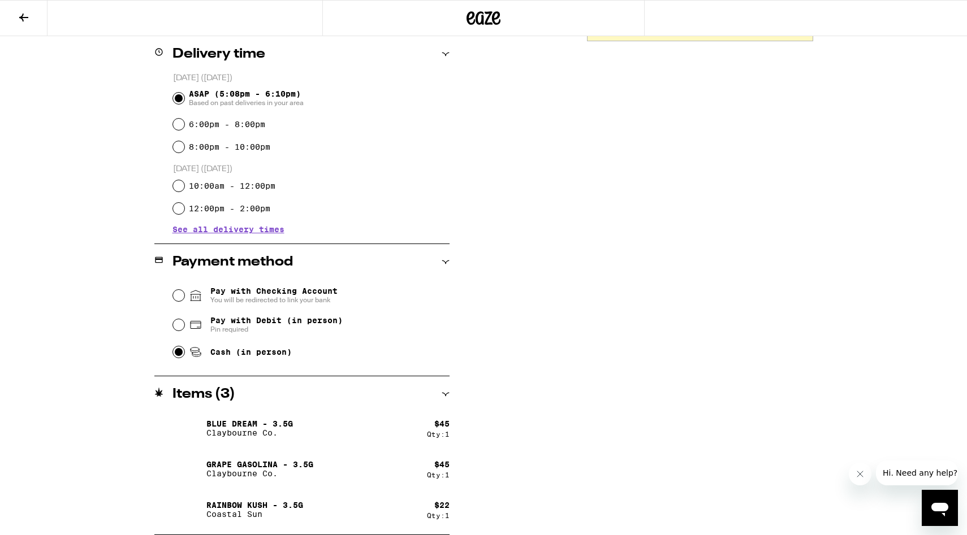
click at [180, 354] on input "Cash (in person)" at bounding box center [178, 352] width 11 height 11
radio input "true"
click at [217, 464] on p "Rainbow Kush - 3.5g" at bounding box center [254, 505] width 97 height 9
click at [744, 464] on icon "Close message from company" at bounding box center [859, 474] width 9 height 9
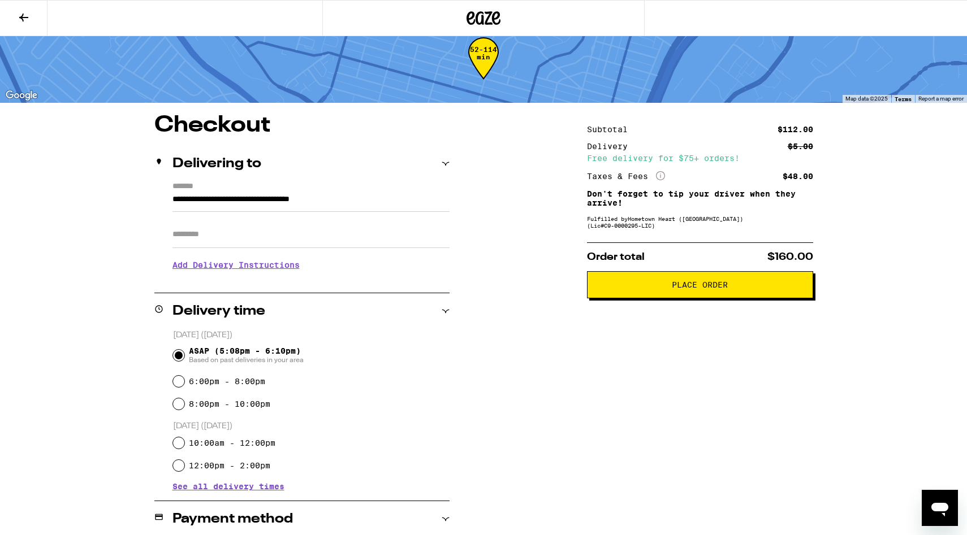
scroll to position [0, 0]
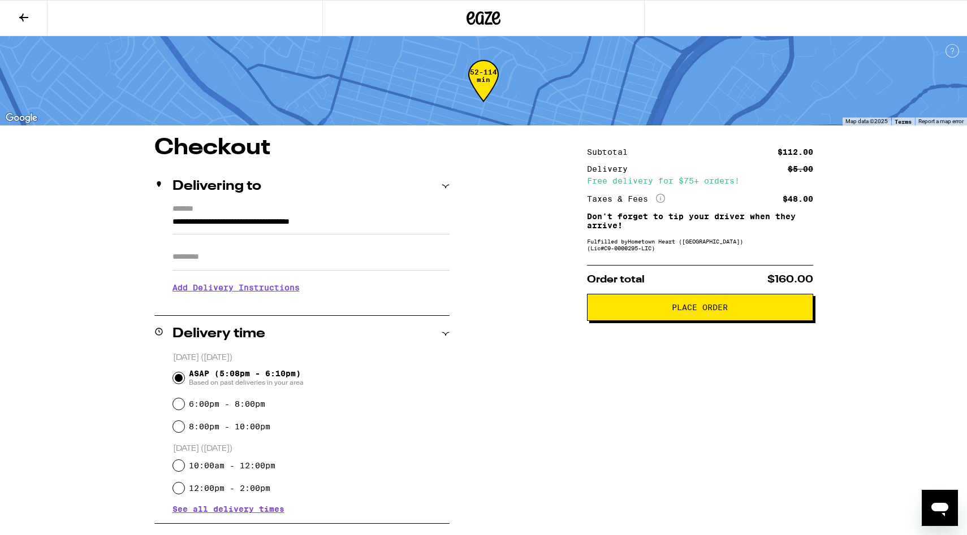
click at [483, 13] on icon at bounding box center [483, 18] width 34 height 20
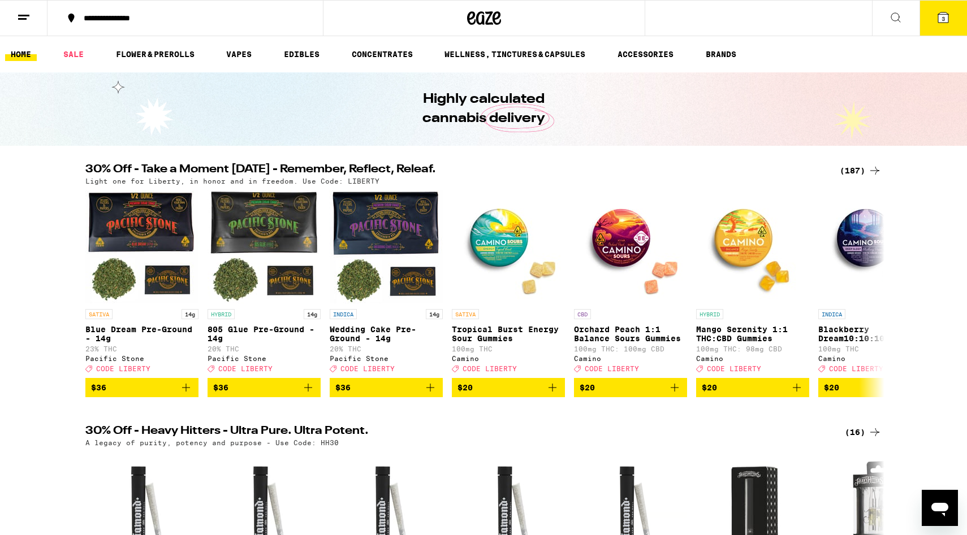
click at [744, 20] on span "3" at bounding box center [942, 18] width 3 height 7
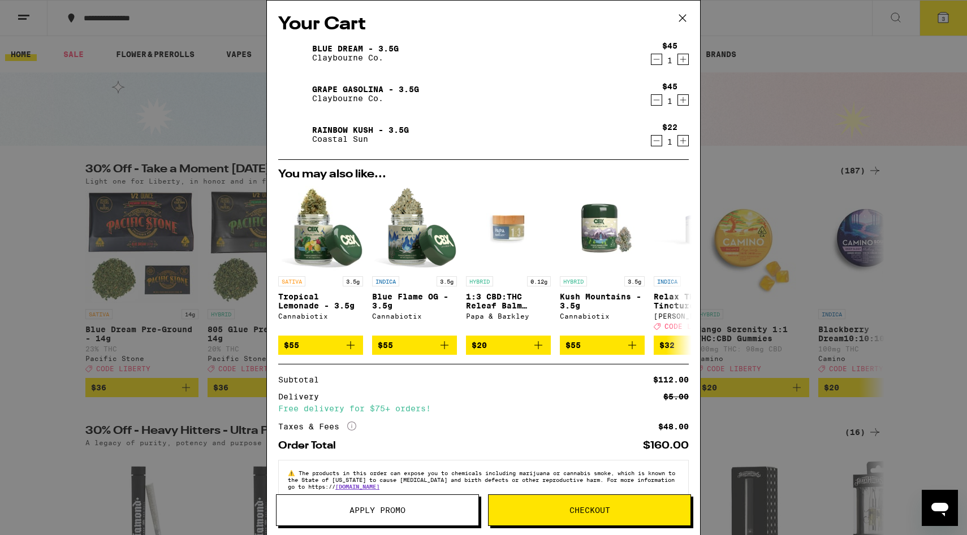
click at [656, 145] on icon "Decrement" at bounding box center [656, 141] width 10 height 14
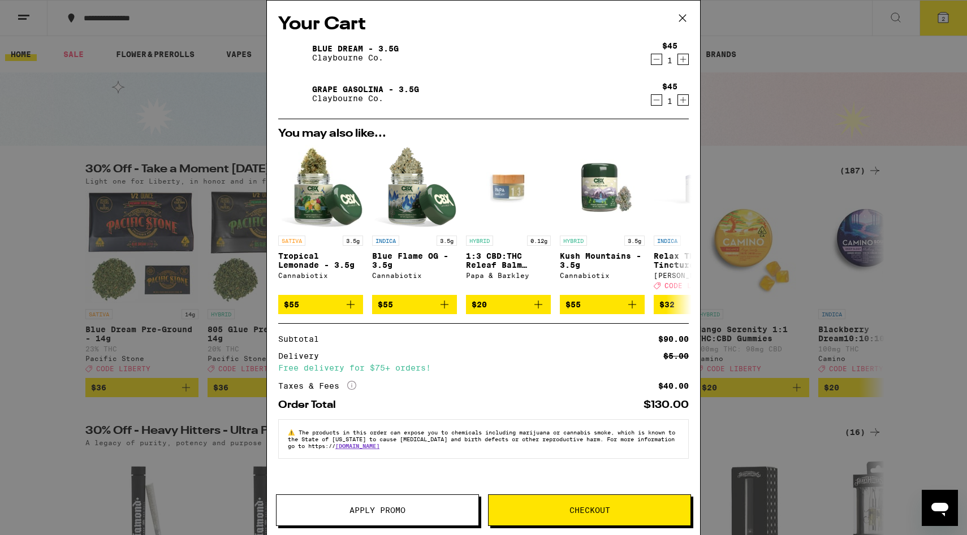
click at [604, 464] on span "Checkout" at bounding box center [589, 511] width 41 height 8
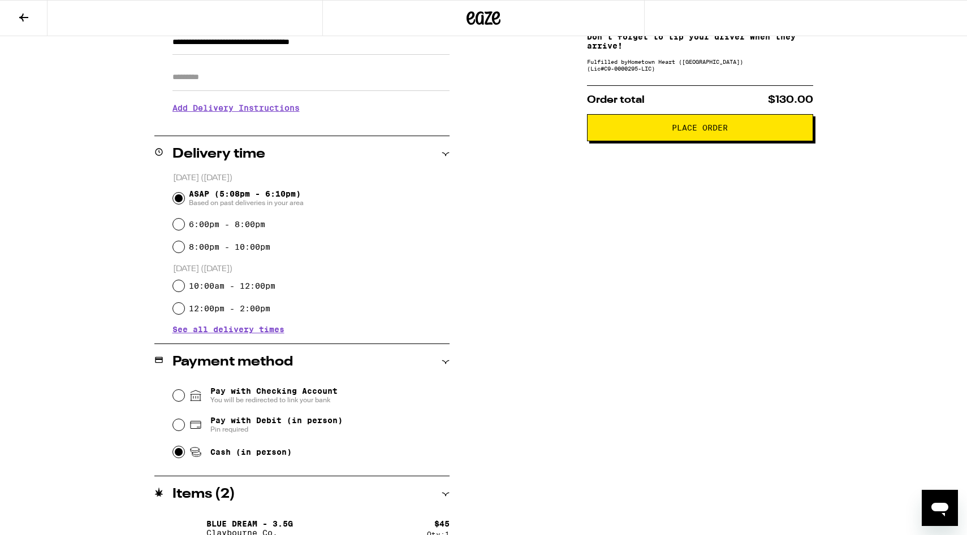
scroll to position [35, 0]
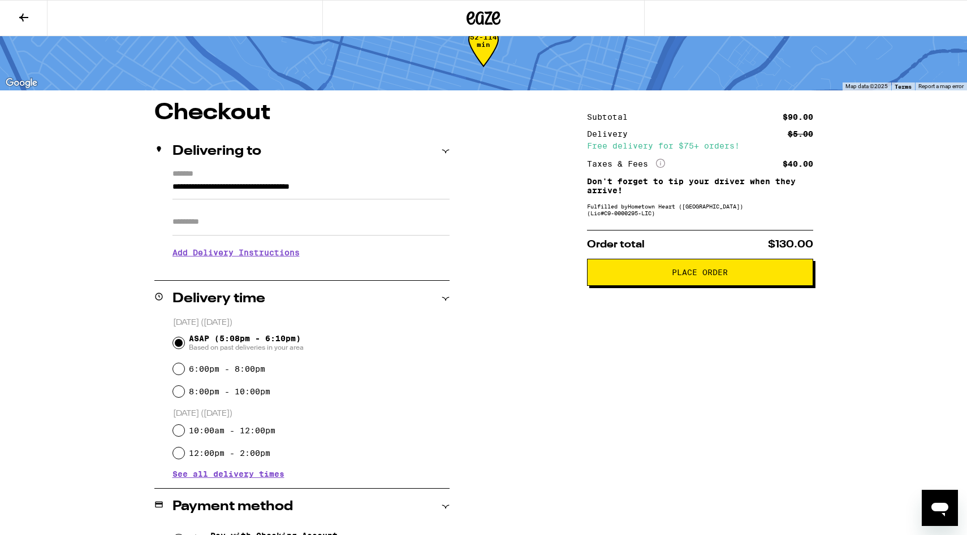
click at [676, 272] on span "Place Order" at bounding box center [700, 273] width 56 height 8
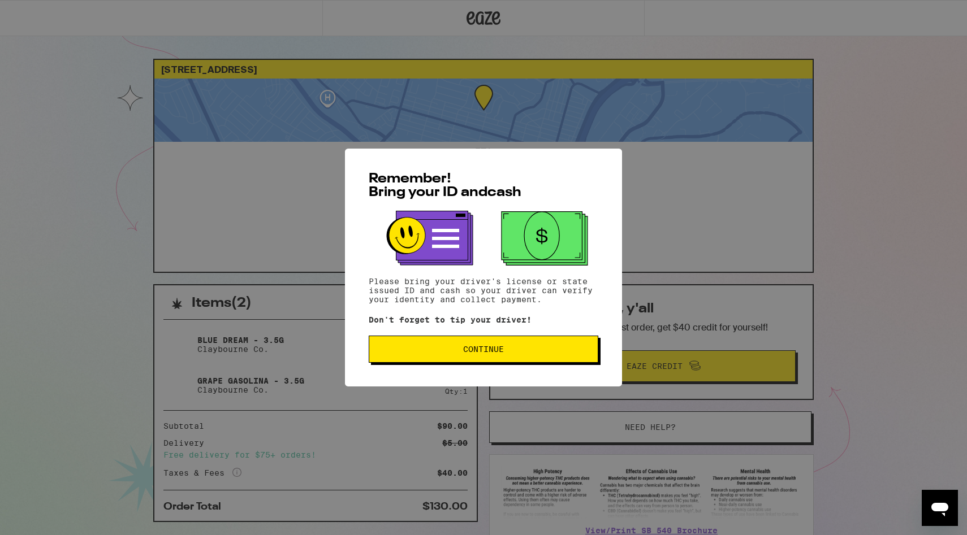
click at [529, 349] on span "Continue" at bounding box center [483, 349] width 210 height 8
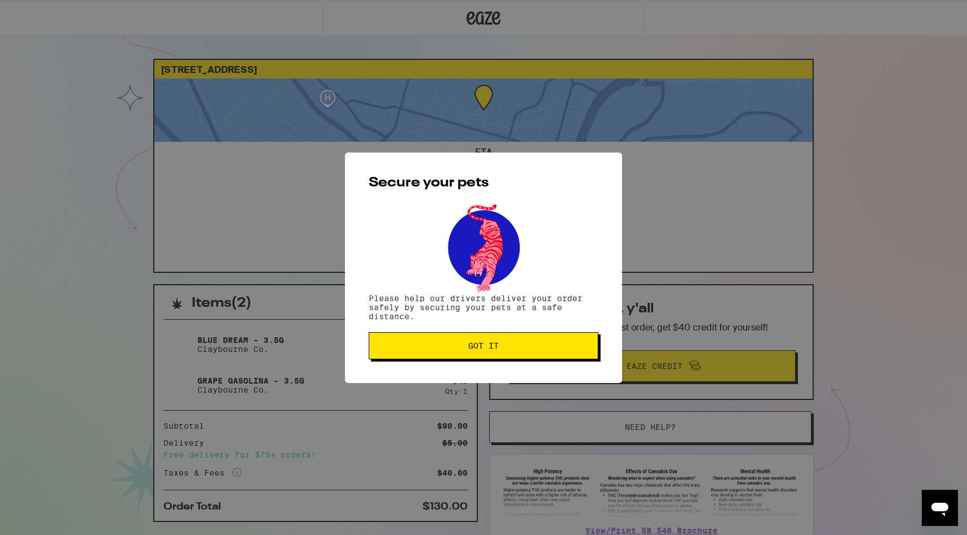
click at [529, 349] on span "Got it" at bounding box center [483, 346] width 210 height 8
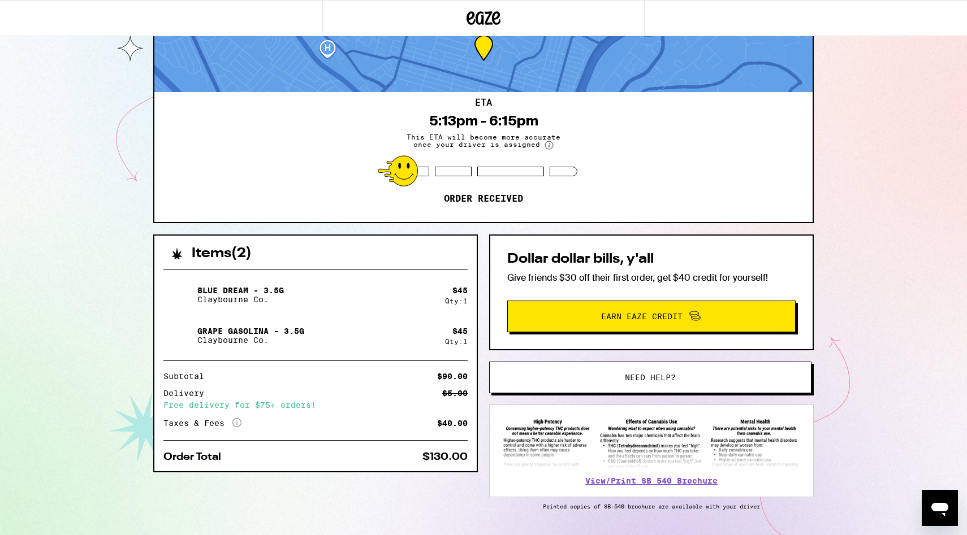
scroll to position [84, 0]
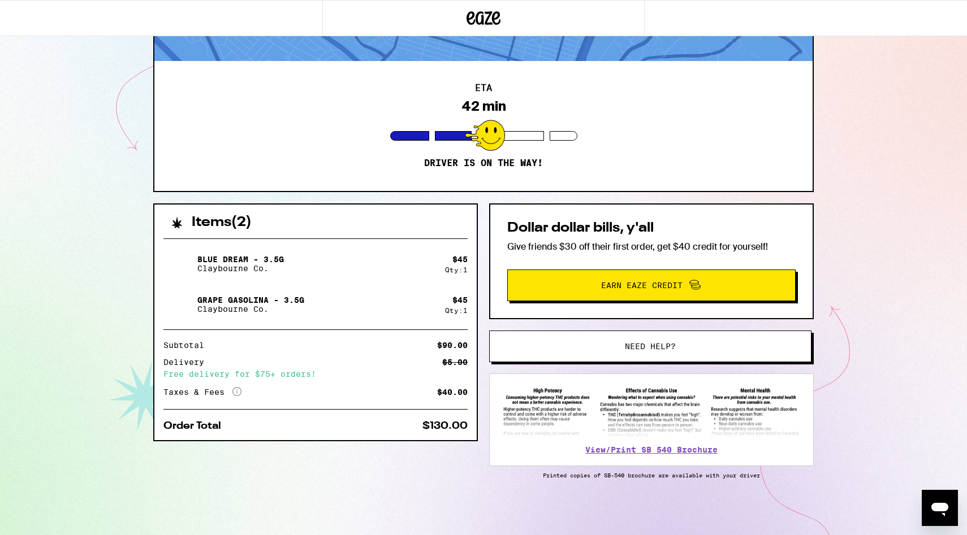
click at [494, 133] on div at bounding box center [485, 135] width 40 height 31
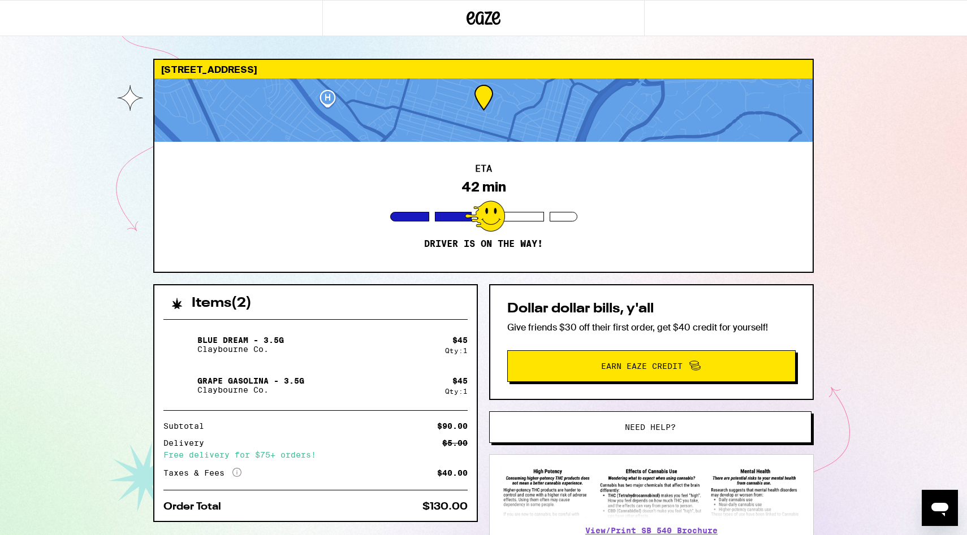
click at [478, 101] on div at bounding box center [483, 110] width 658 height 63
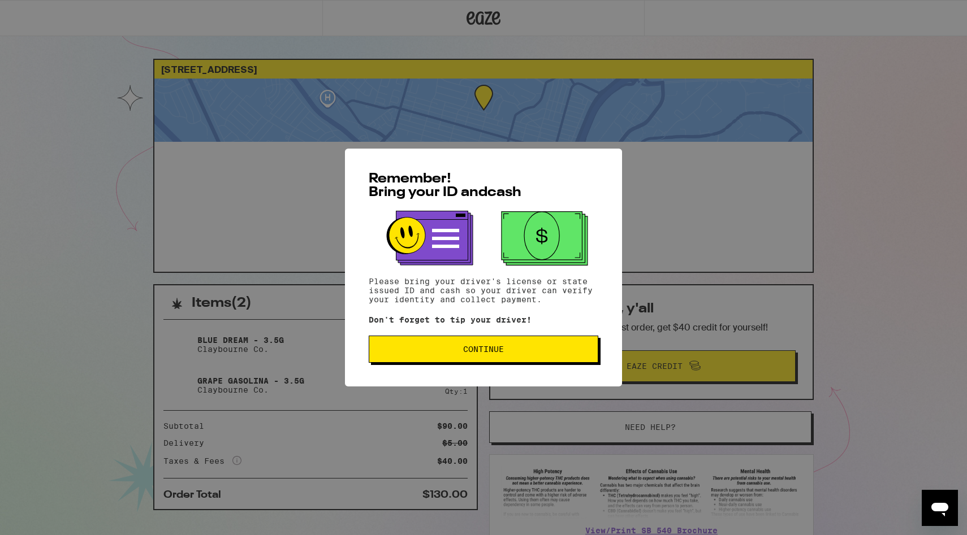
click at [456, 348] on span "Continue" at bounding box center [483, 349] width 210 height 8
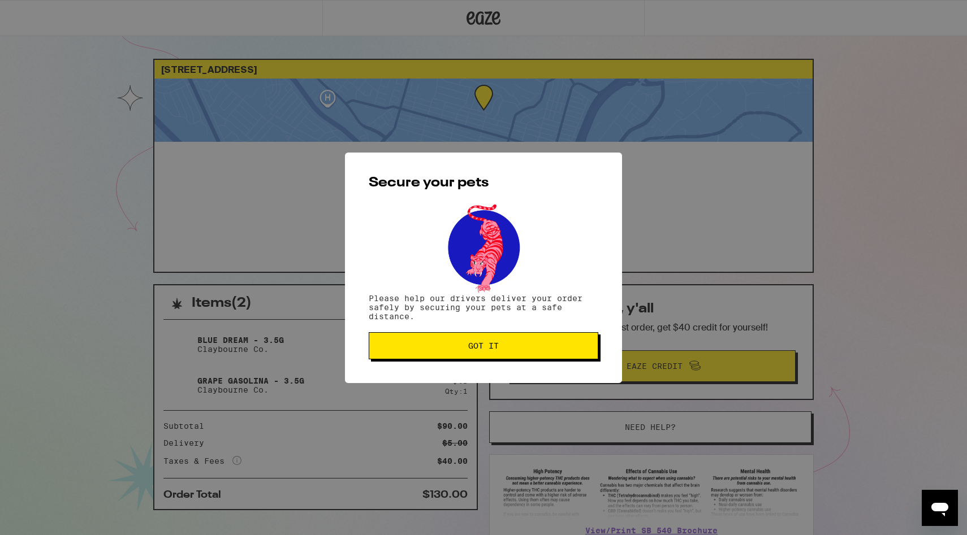
click at [456, 348] on span "Got it" at bounding box center [483, 346] width 210 height 8
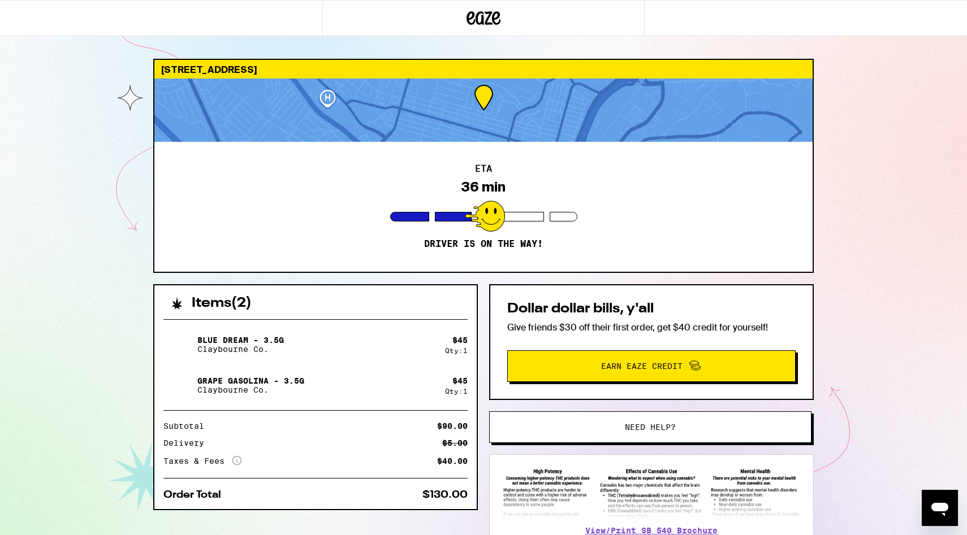
click at [456, 348] on div "Secure your pets Please help our drivers deliver your order safely by securing …" at bounding box center [483, 267] width 967 height 535
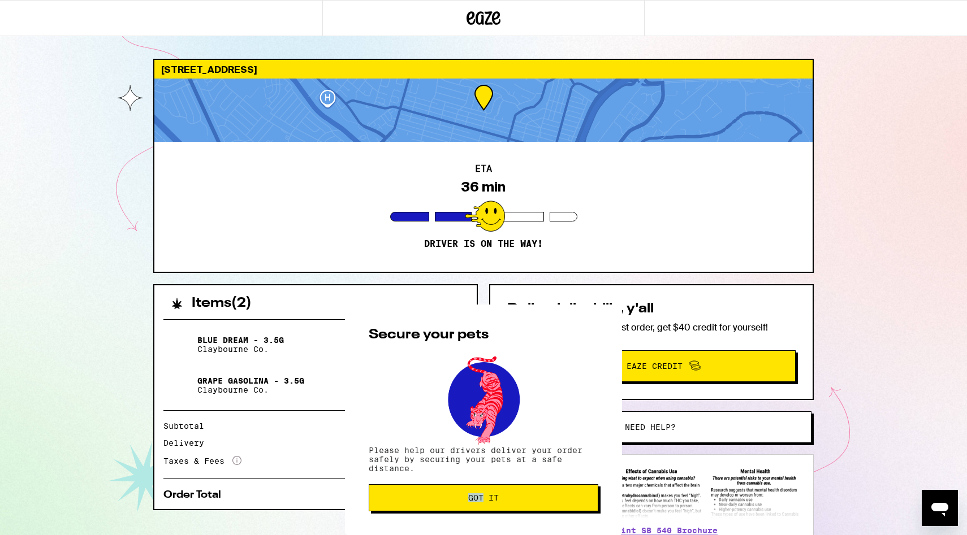
scroll to position [385, 0]
click at [521, 496] on span "Got it" at bounding box center [483, 498] width 210 height 8
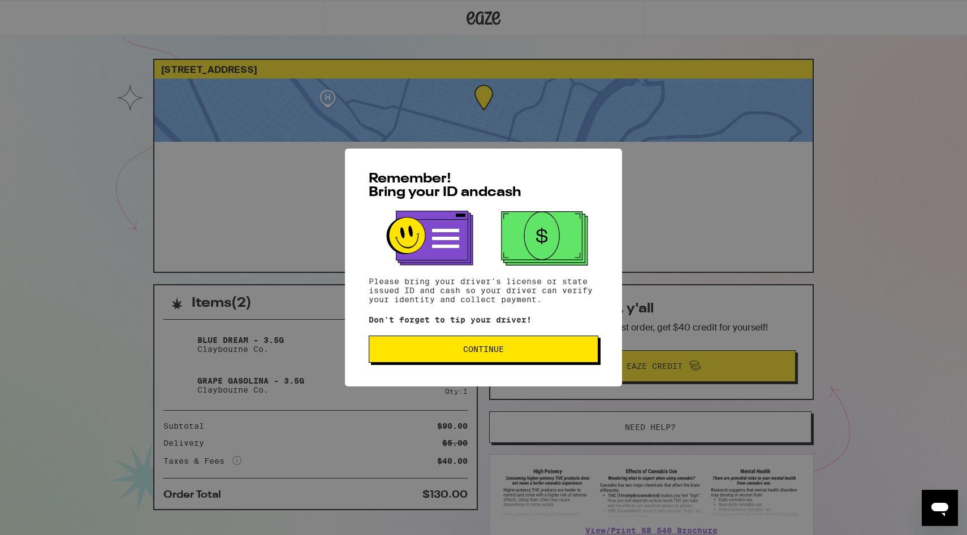
click at [447, 351] on span "Continue" at bounding box center [483, 349] width 210 height 8
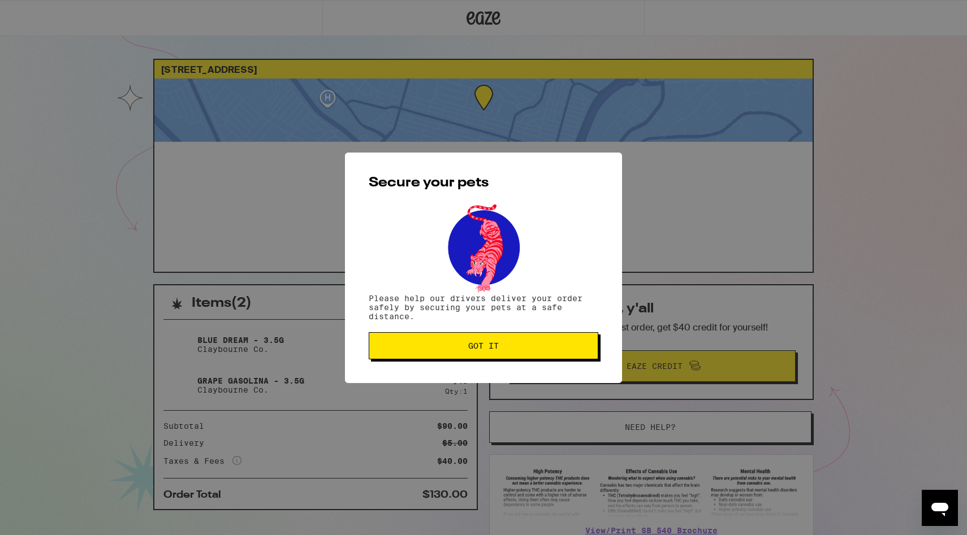
click at [447, 350] on span "Got it" at bounding box center [483, 346] width 210 height 8
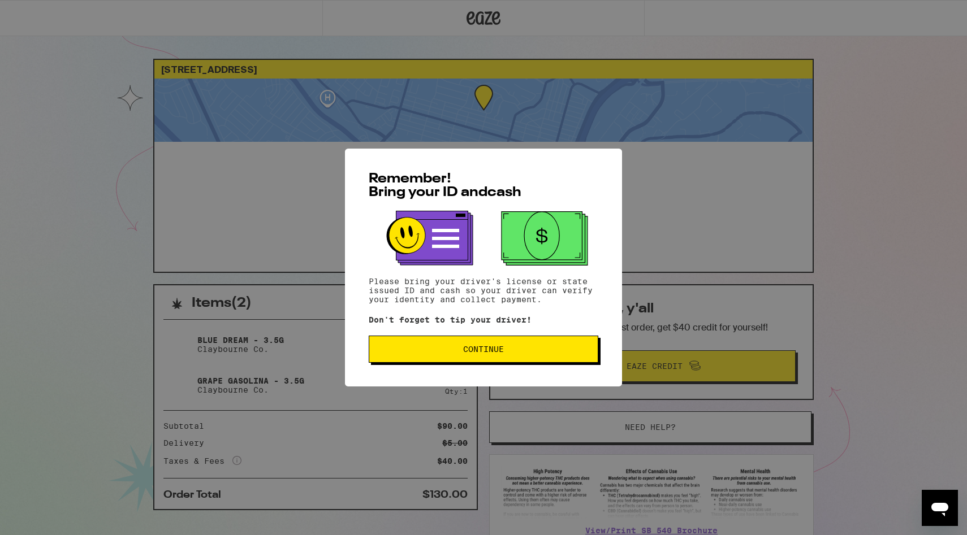
click at [538, 347] on button "Continue" at bounding box center [484, 349] width 230 height 27
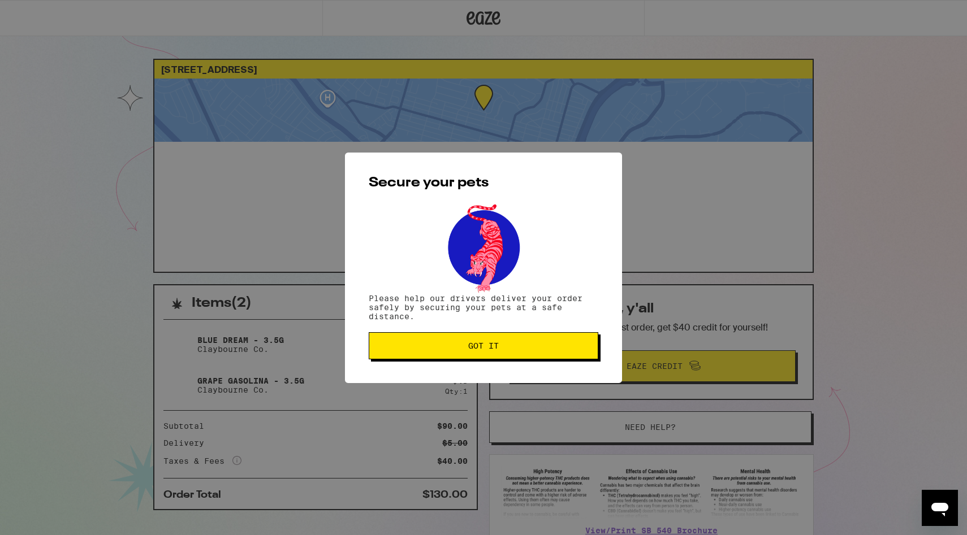
click at [538, 347] on span "Got it" at bounding box center [483, 346] width 210 height 8
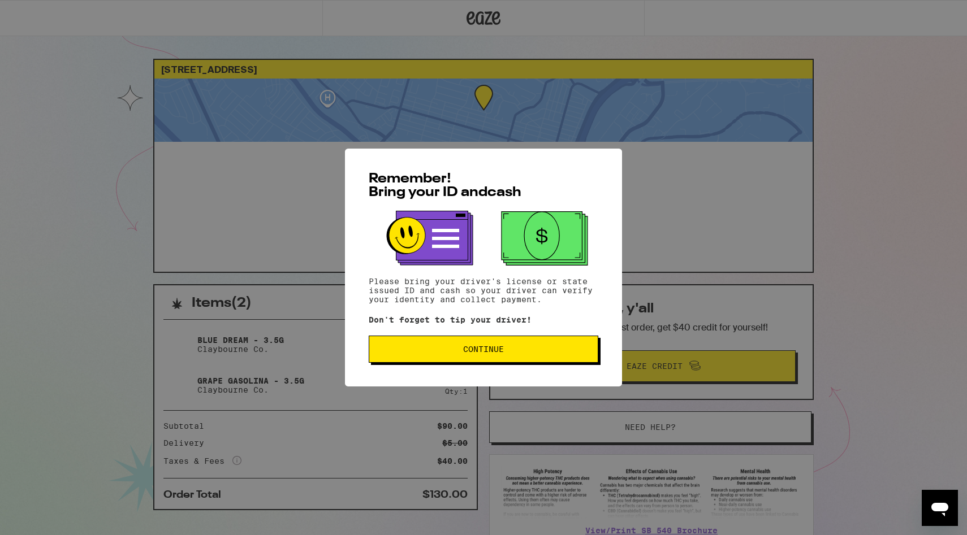
click at [418, 352] on span "Continue" at bounding box center [483, 349] width 210 height 8
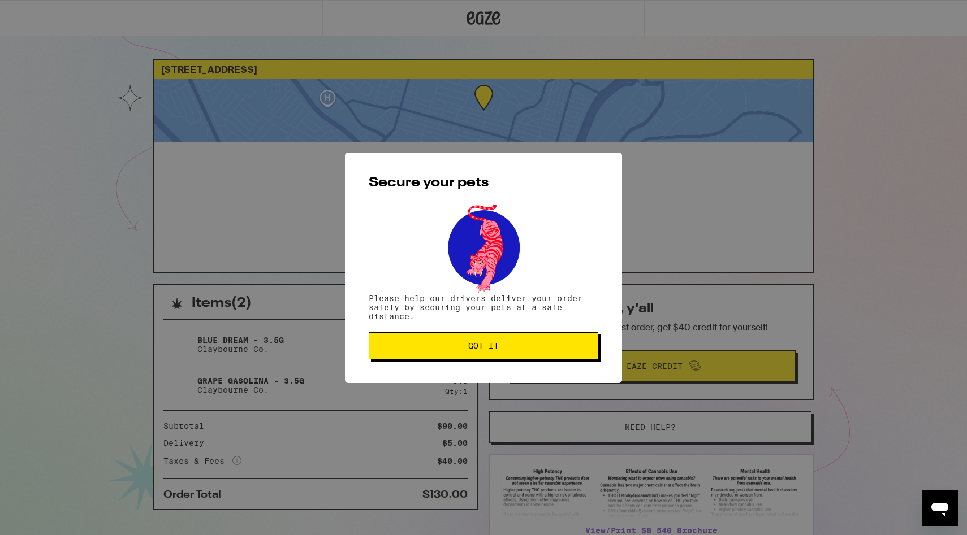
click at [418, 352] on button "Got it" at bounding box center [484, 345] width 230 height 27
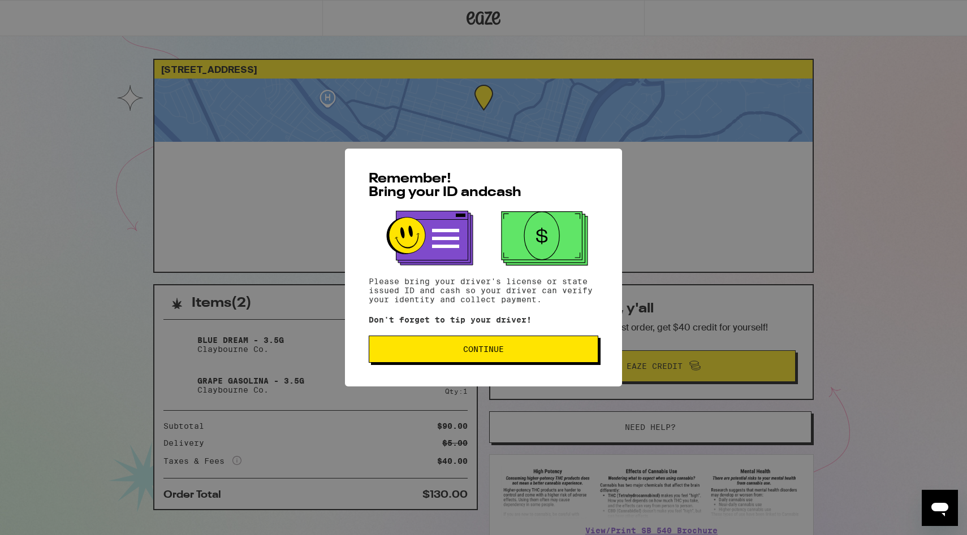
click at [433, 358] on button "Continue" at bounding box center [484, 349] width 230 height 27
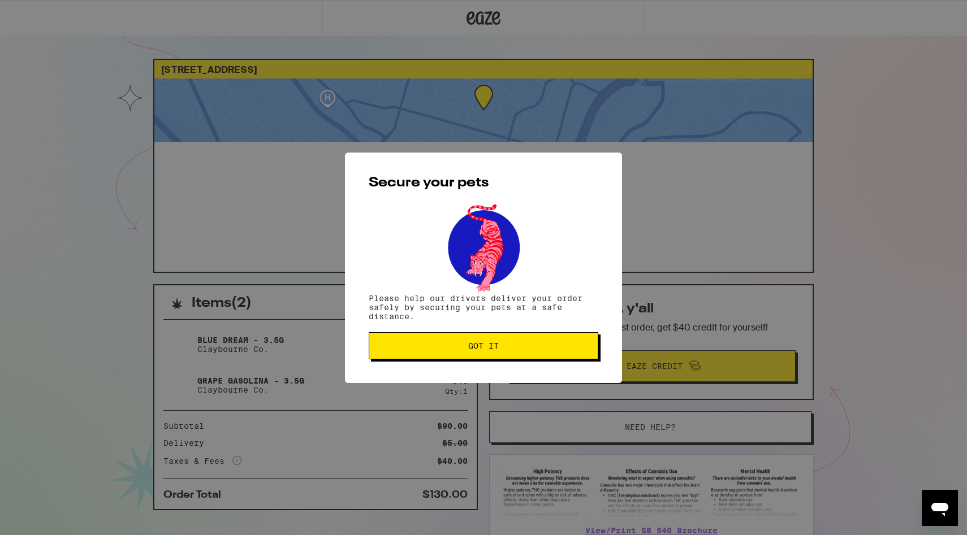
click at [433, 358] on button "Got it" at bounding box center [484, 345] width 230 height 27
